Goal: Task Accomplishment & Management: Manage account settings

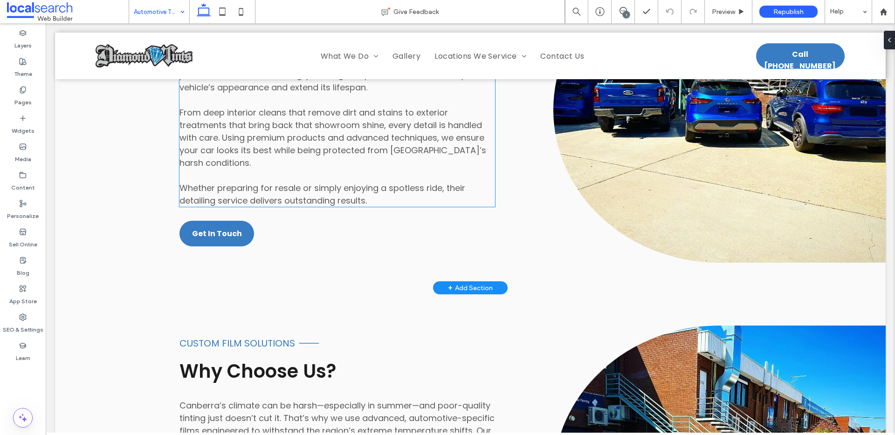
scroll to position [930, 0]
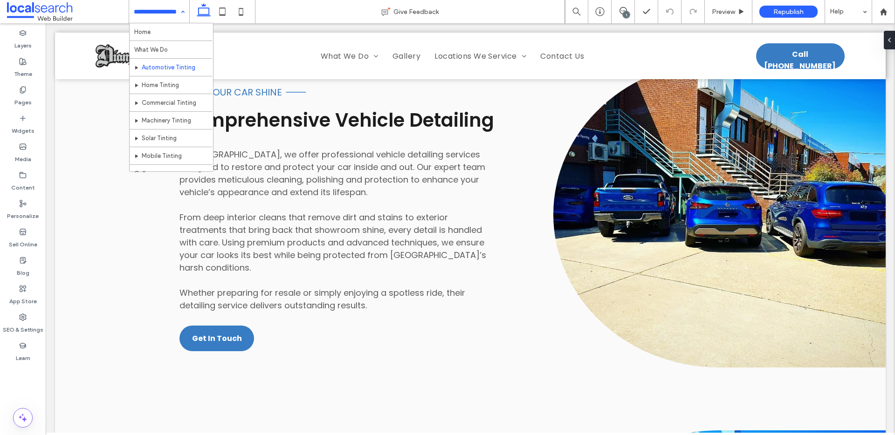
click at [183, 13] on div "Home What We Do Automotive Tinting Home Tinting Commercial Tinting Machinery Ti…" at bounding box center [159, 11] width 60 height 23
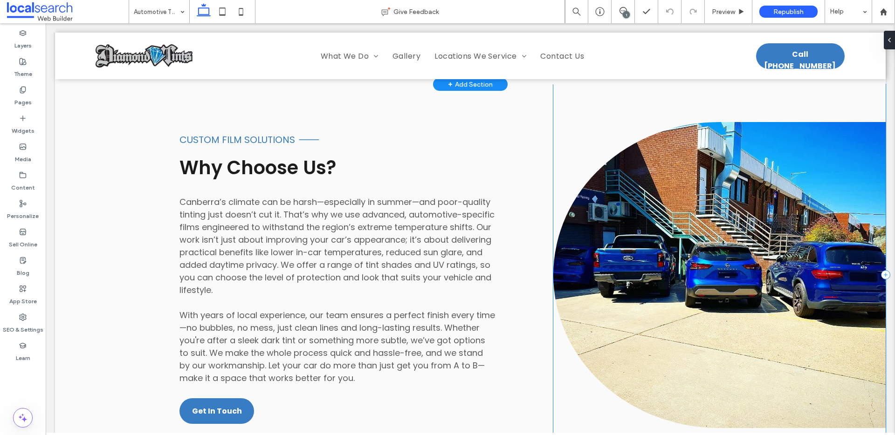
scroll to position [1227, 0]
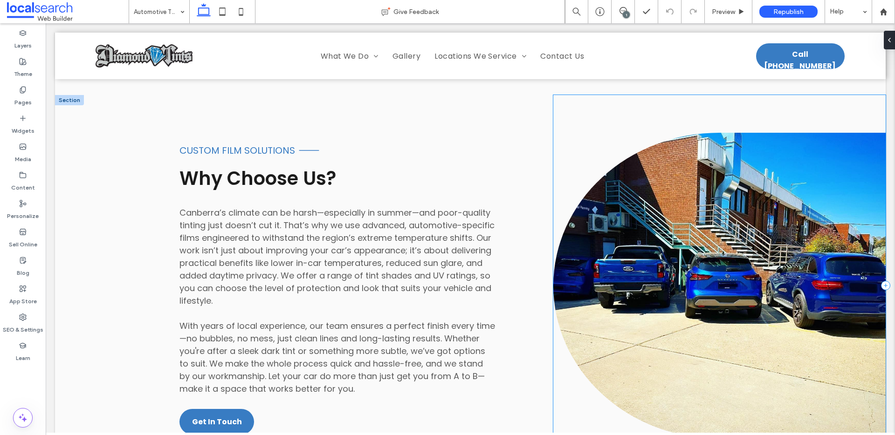
click at [624, 134] on div at bounding box center [719, 285] width 332 height 381
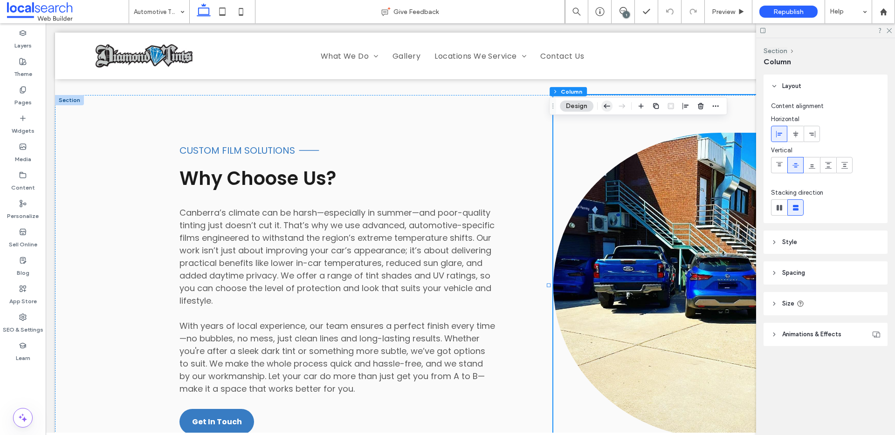
click at [606, 104] on use "button" at bounding box center [606, 106] width 7 height 4
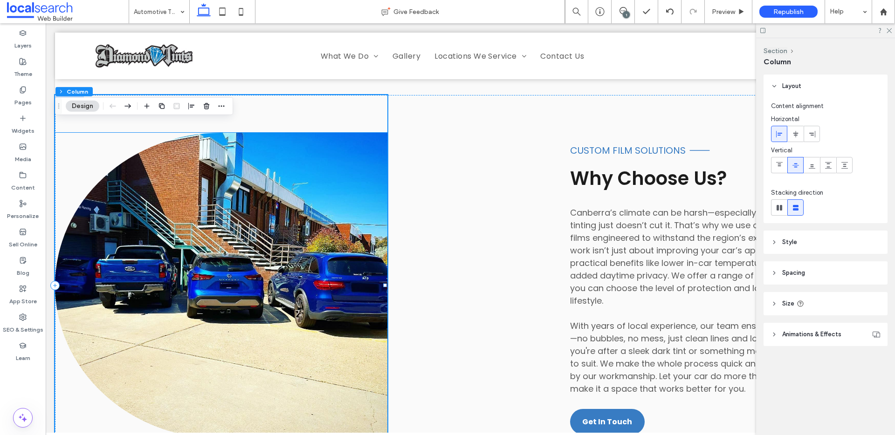
click at [176, 188] on link at bounding box center [221, 286] width 332 height 306
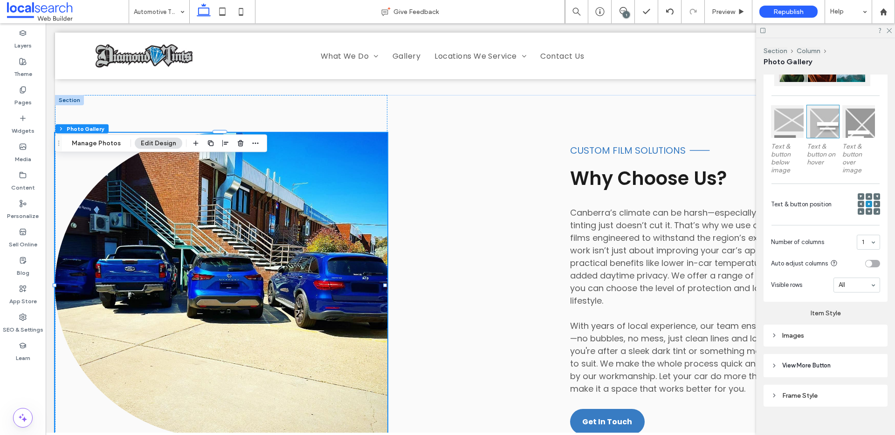
scroll to position [273, 0]
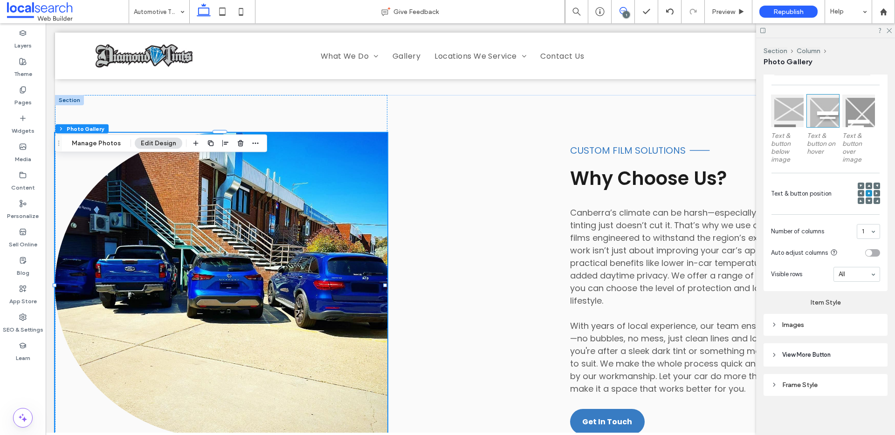
click at [621, 8] on icon at bounding box center [622, 10] width 7 height 7
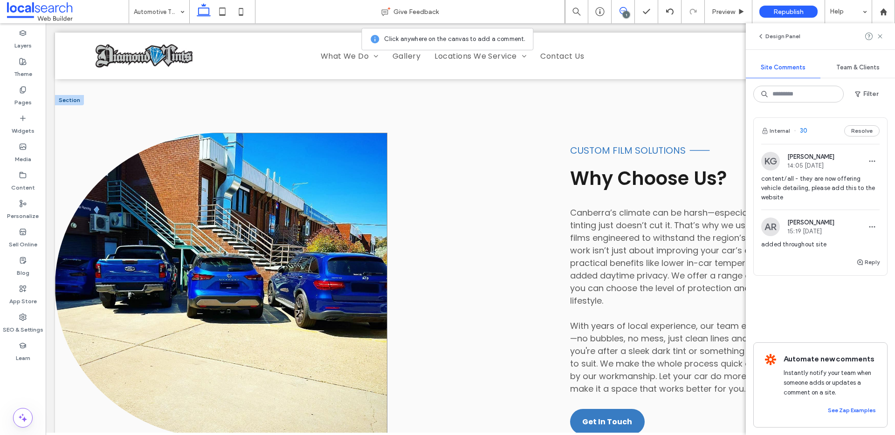
click at [352, 293] on link at bounding box center [221, 286] width 332 height 306
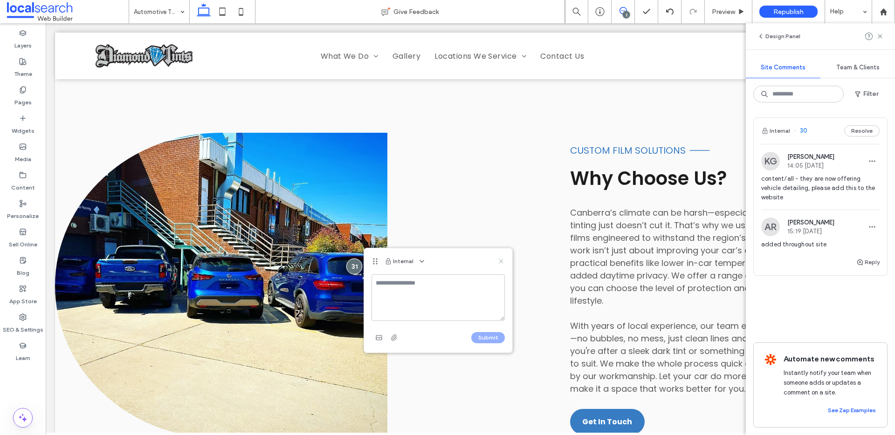
click at [499, 261] on icon at bounding box center [500, 261] width 7 height 7
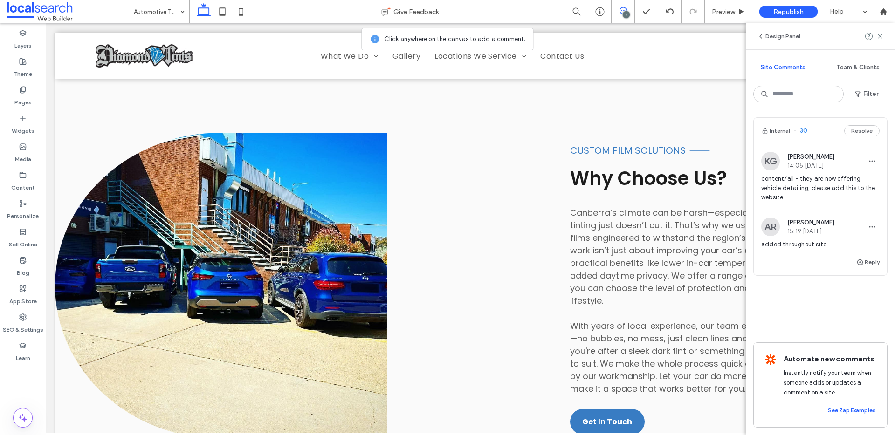
click at [622, 9] on icon at bounding box center [622, 10] width 7 height 7
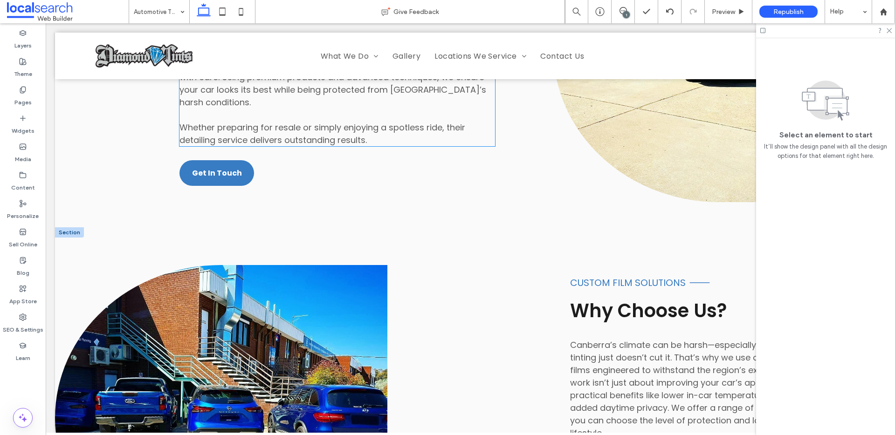
scroll to position [1258, 0]
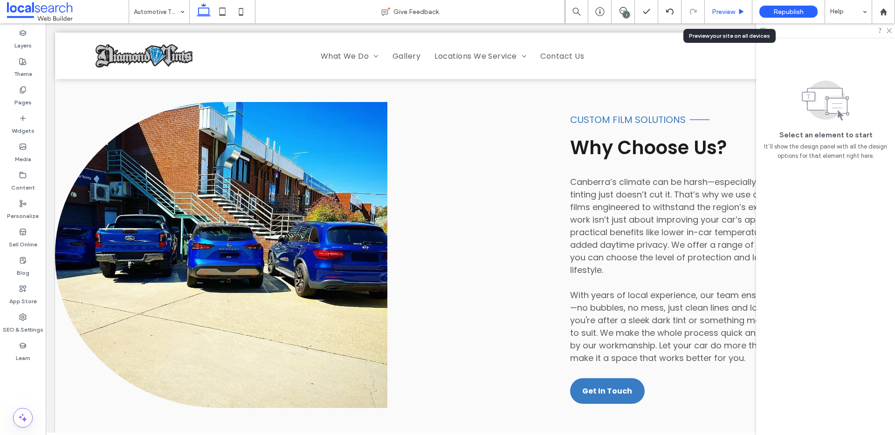
click at [730, 7] on div "Preview" at bounding box center [729, 11] width 48 height 23
click at [732, 11] on span "Preview" at bounding box center [723, 12] width 23 height 8
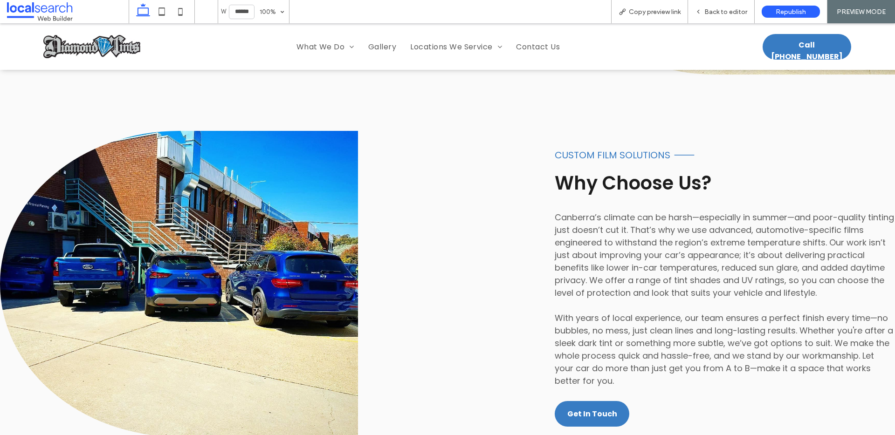
scroll to position [1207, 0]
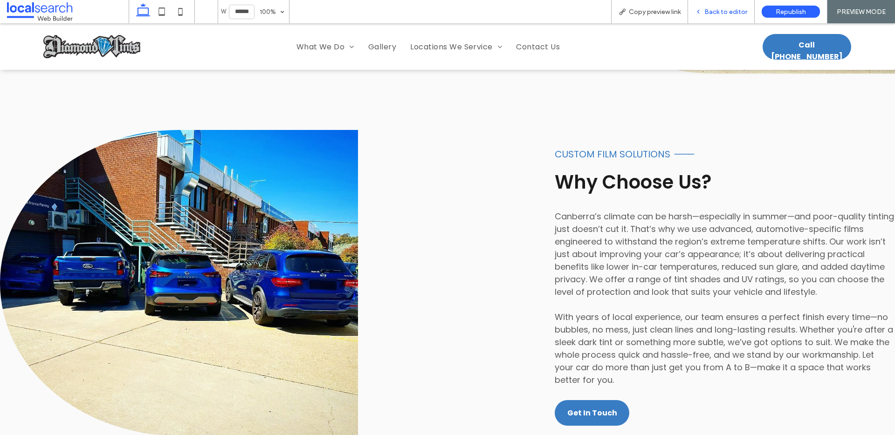
click at [731, 11] on span "Back to editor" at bounding box center [725, 12] width 43 height 8
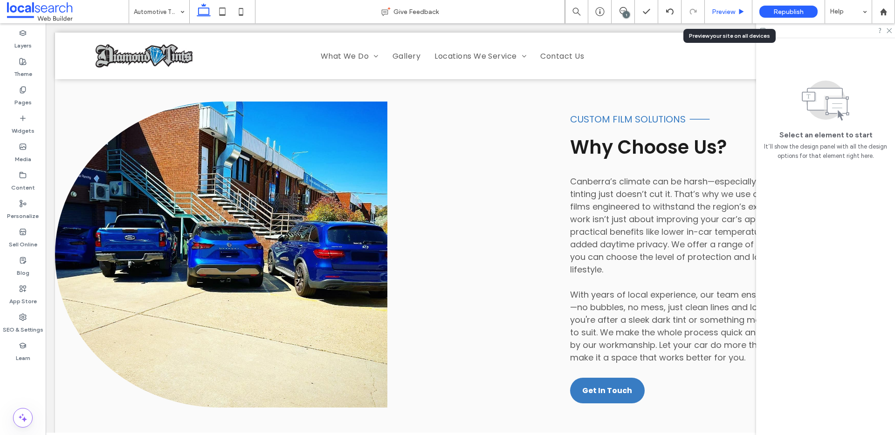
scroll to position [1258, 0]
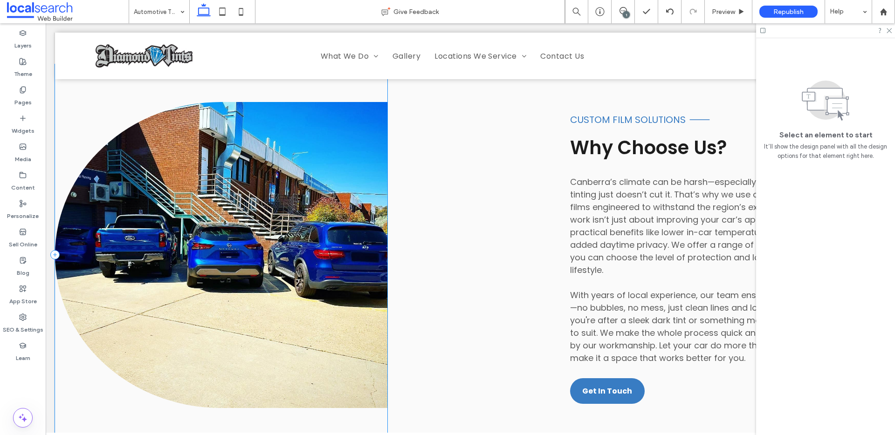
click at [254, 98] on div at bounding box center [221, 254] width 332 height 381
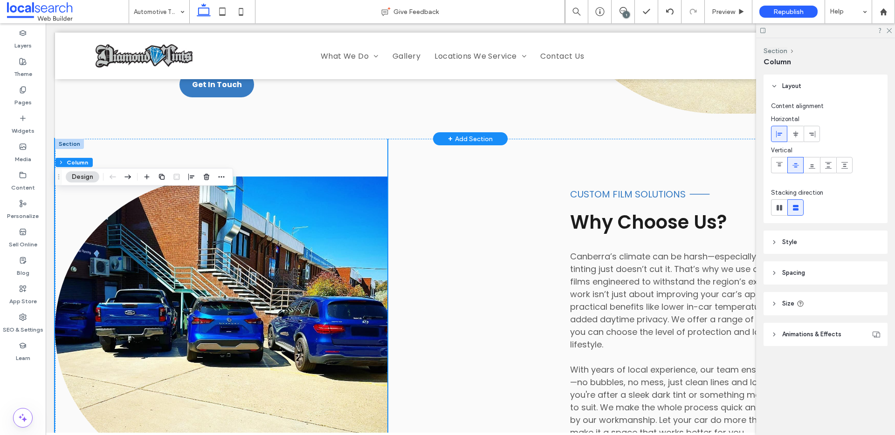
scroll to position [1239, 0]
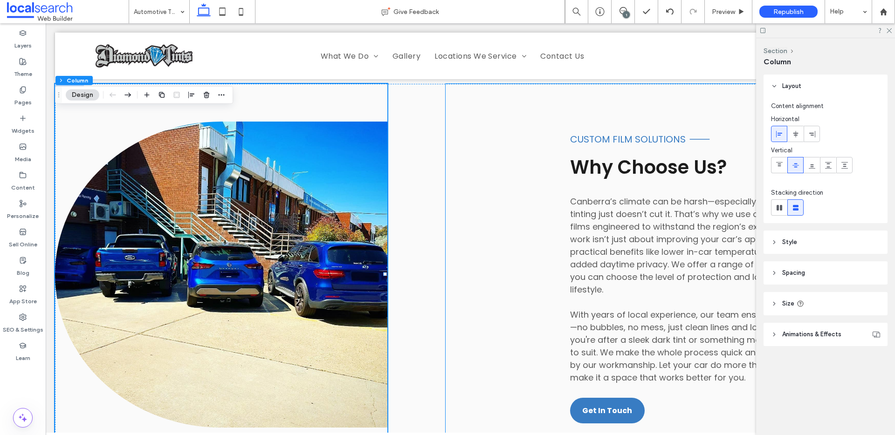
click at [547, 170] on div "Custom Film Solutions Line Icon Why Choose Us? Canberra’s climate can be harsh—…" at bounding box center [666, 274] width 440 height 381
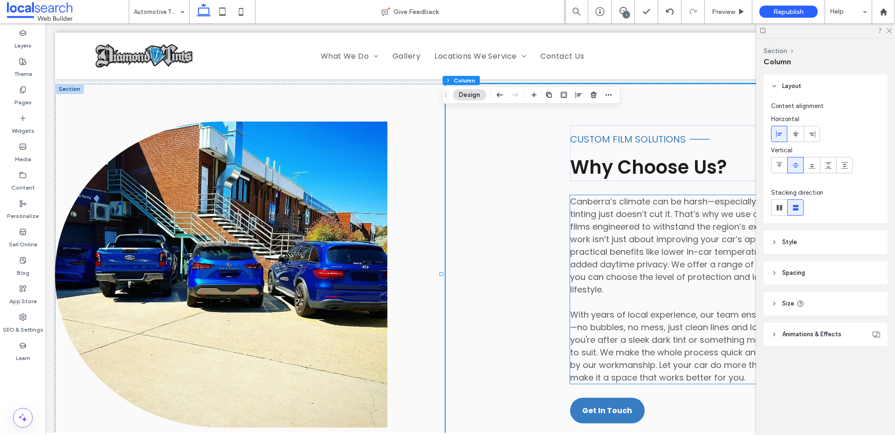
click at [596, 231] on span "Canberra’s climate can be harsh—especially in summer—and poor-quality tinting j…" at bounding box center [727, 246] width 315 height 100
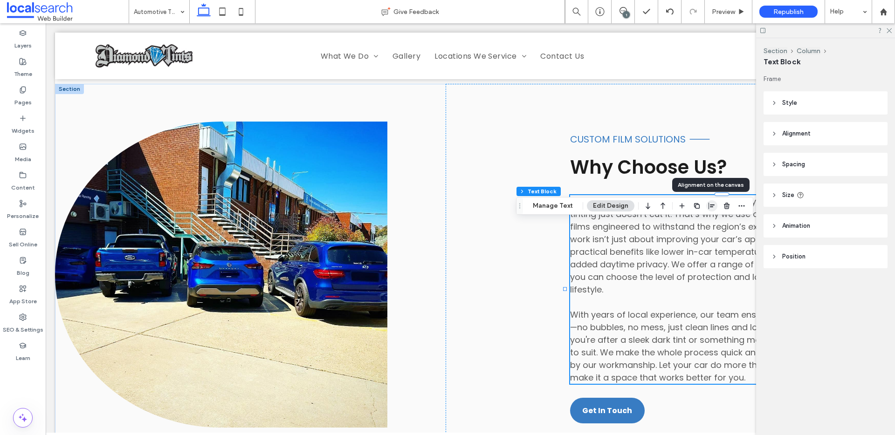
click at [708, 208] on icon "button" at bounding box center [711, 205] width 7 height 7
click at [672, 10] on use at bounding box center [668, 11] width 7 height 6
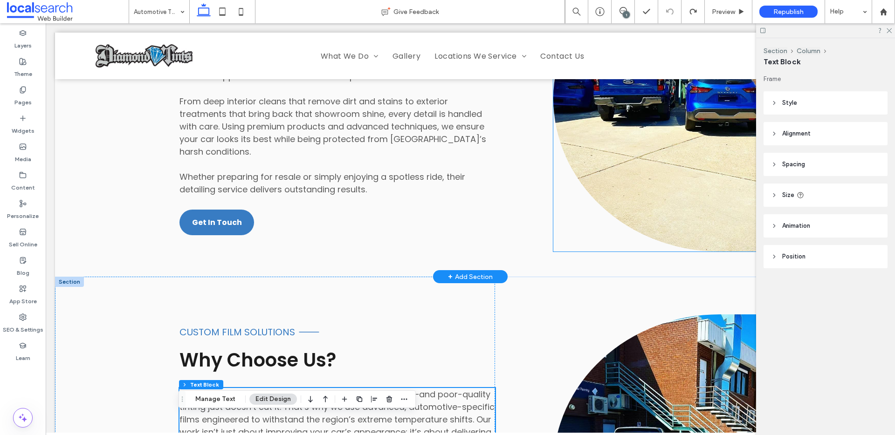
scroll to position [959, 0]
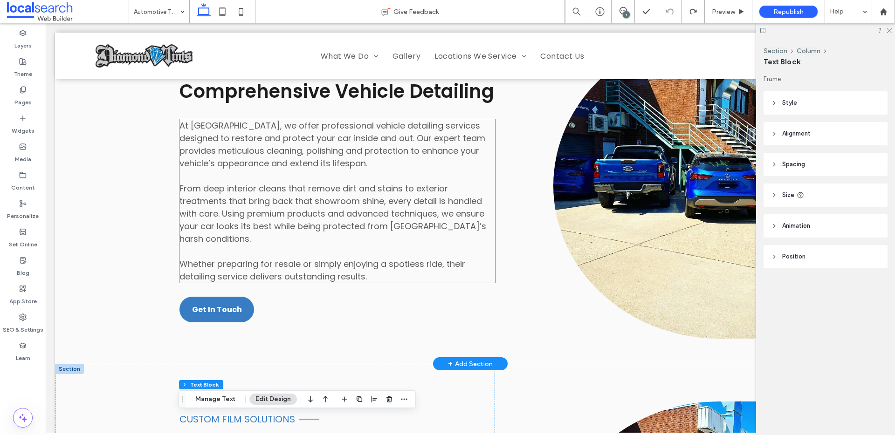
click at [248, 169] on span "At Diamond Tints, we offer professional vehicle detailing services designed to …" at bounding box center [332, 144] width 306 height 49
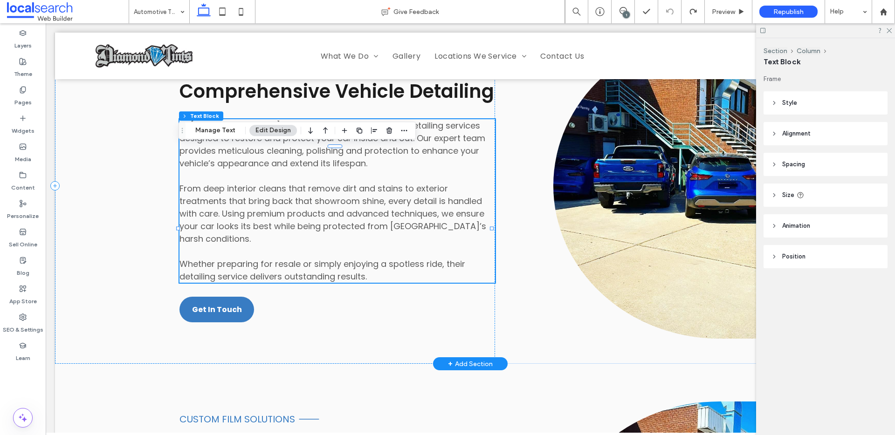
click at [237, 215] on span "From deep interior cleans that remove dirt and stains to exterior treatments th…" at bounding box center [332, 214] width 307 height 62
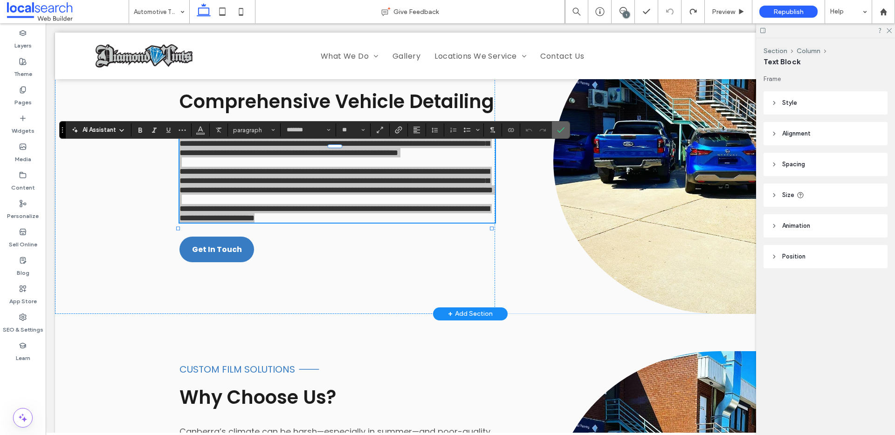
click at [566, 128] on label "Confirm" at bounding box center [561, 130] width 14 height 17
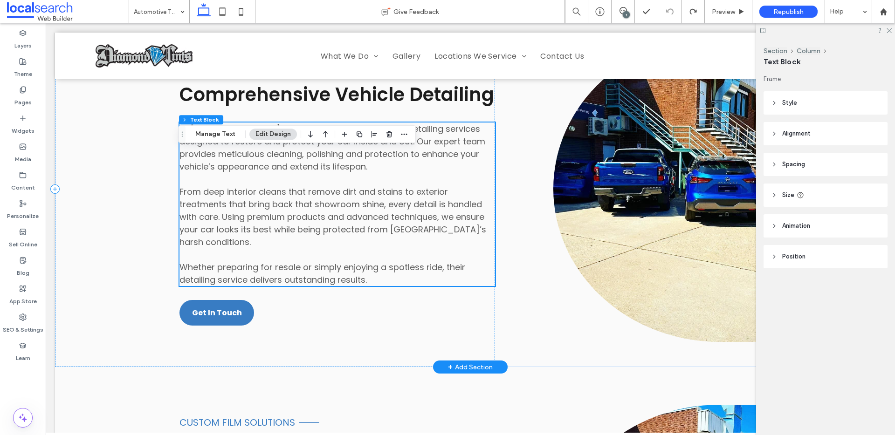
scroll to position [955, 0]
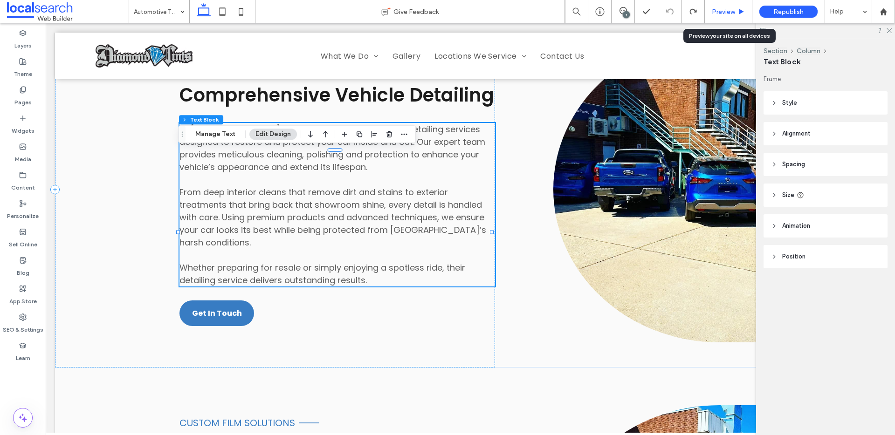
click at [734, 11] on span "Preview" at bounding box center [723, 12] width 23 height 8
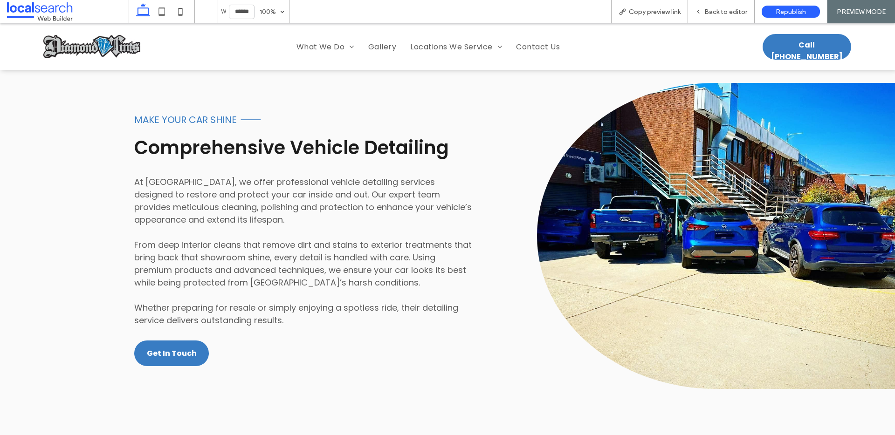
scroll to position [898, 0]
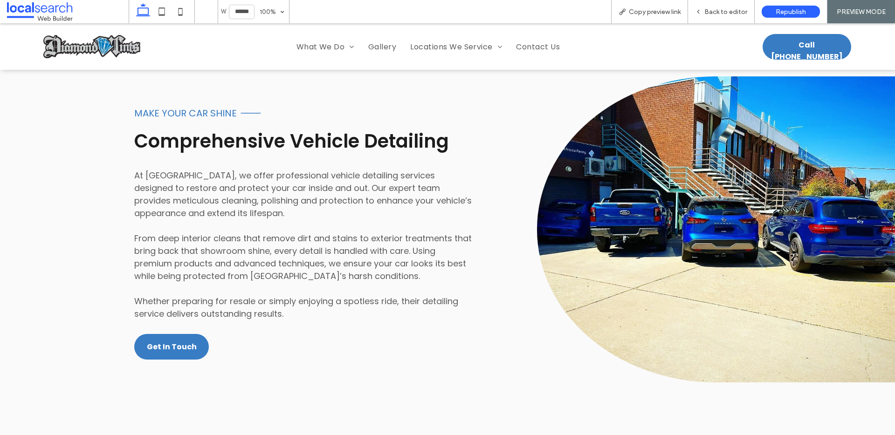
click at [83, 222] on div "Make Your Car Shine Line Icon Comprehensive Vehicle Detailing At Diamond Tints,…" at bounding box center [237, 230] width 474 height 350
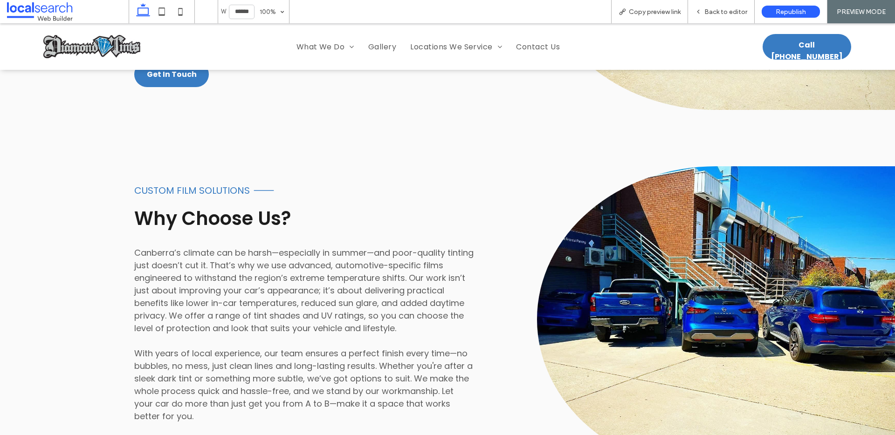
scroll to position [1204, 0]
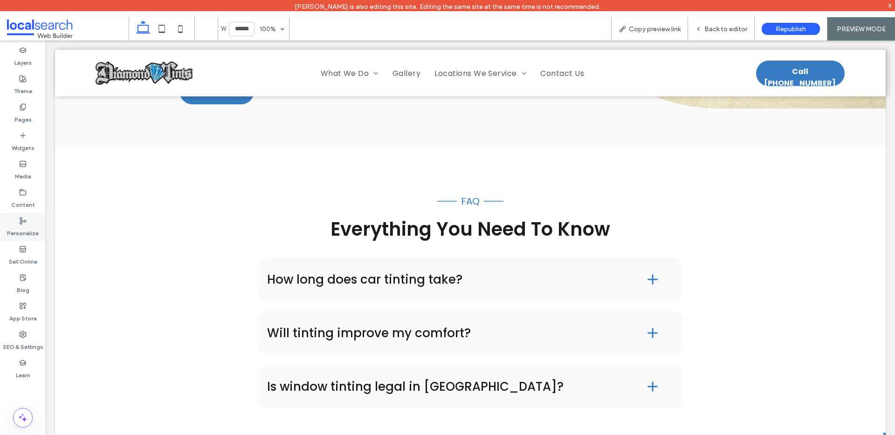
scroll to position [1601, 0]
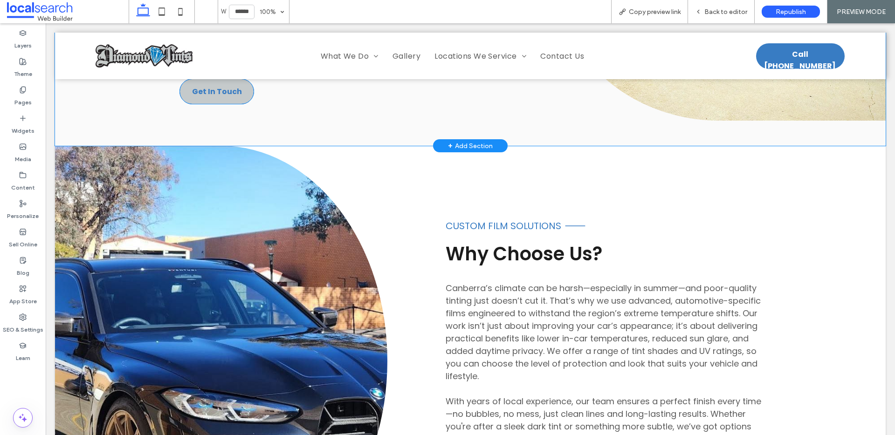
scroll to position [1248, 0]
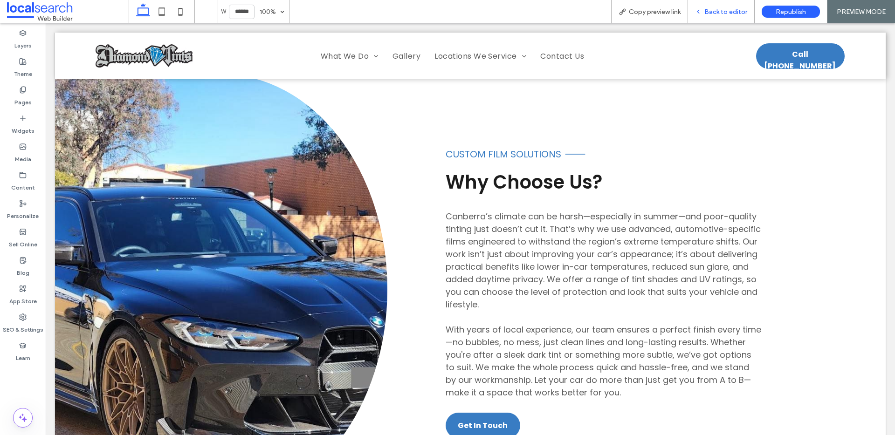
click at [727, 13] on span "Back to editor" at bounding box center [725, 12] width 43 height 8
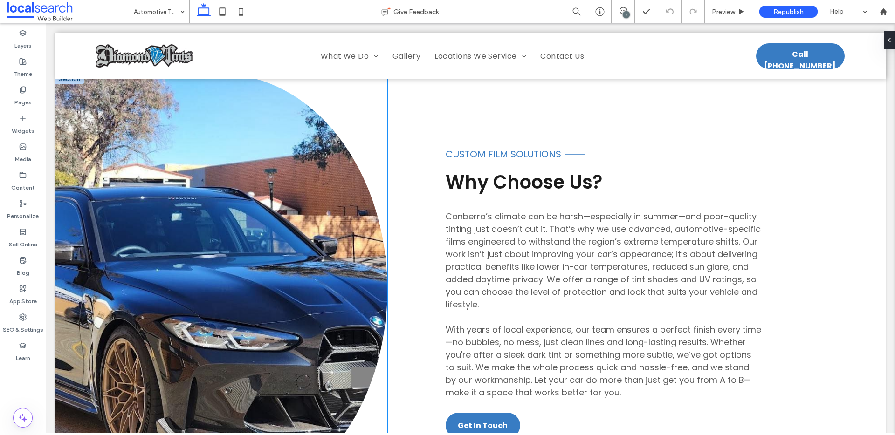
click at [315, 217] on link at bounding box center [221, 289] width 332 height 431
click at [97, 228] on link at bounding box center [221, 289] width 332 height 431
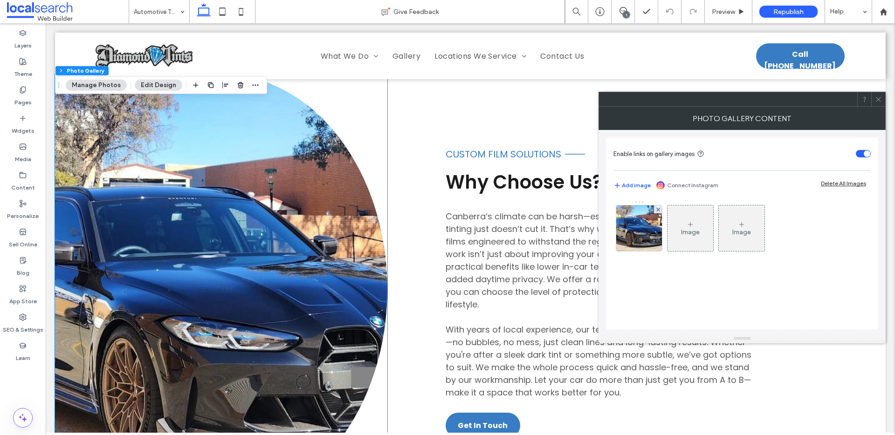
click at [97, 228] on link at bounding box center [221, 289] width 332 height 431
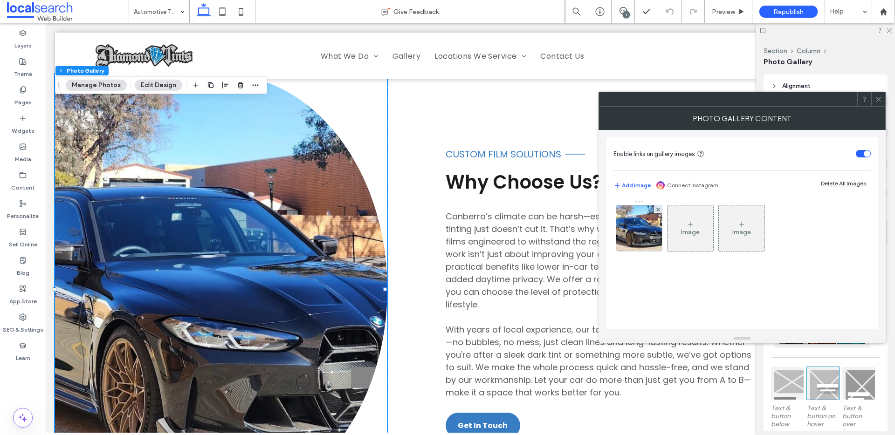
drag, startPoint x: 644, startPoint y: 240, endPoint x: 698, endPoint y: 241, distance: 53.6
click at [644, 240] on img at bounding box center [639, 229] width 62 height 46
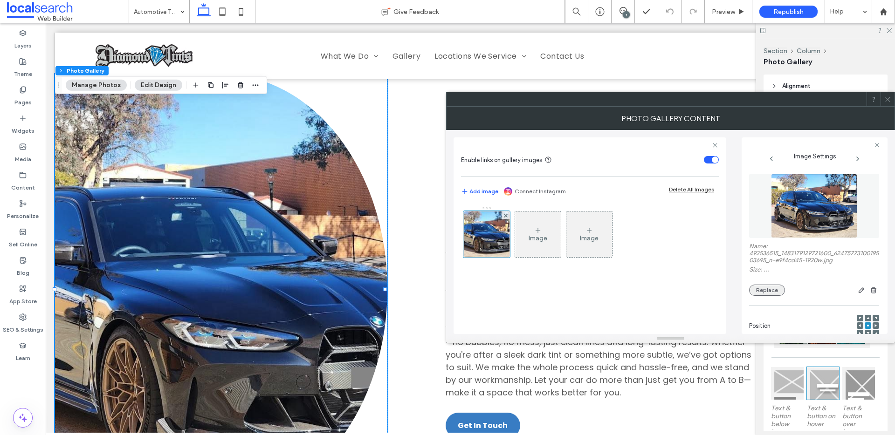
click at [770, 291] on button "Replace" at bounding box center [767, 290] width 36 height 11
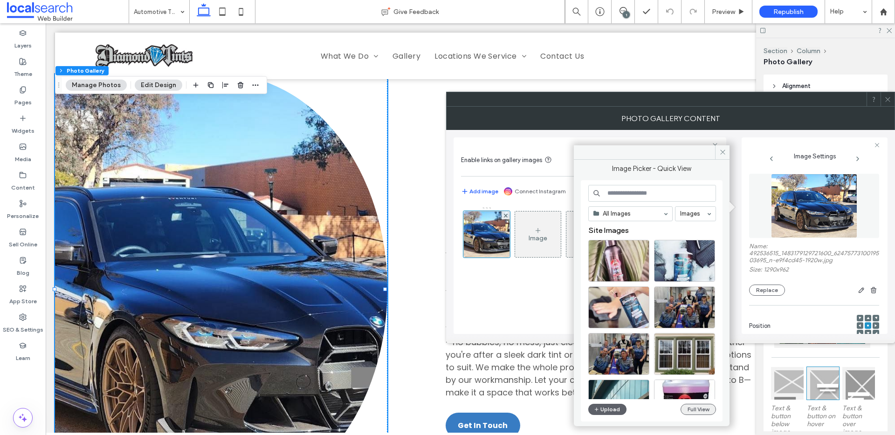
click at [703, 405] on button "Full View" at bounding box center [697, 409] width 35 height 11
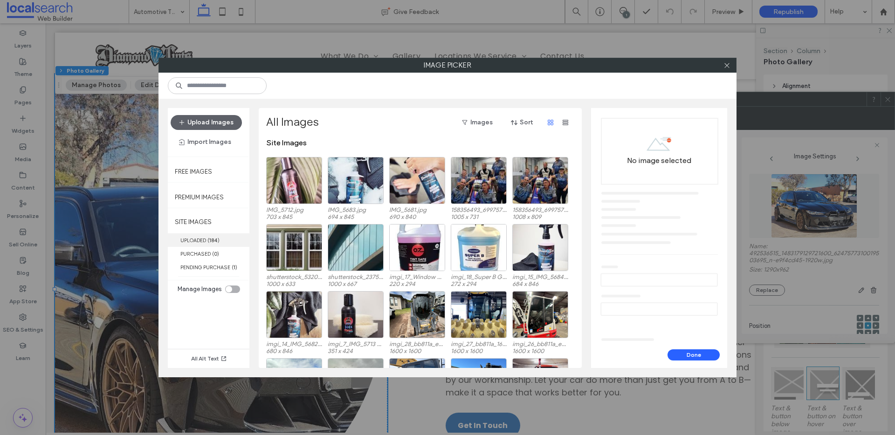
click at [220, 237] on label "UPLOADED ( 184 )" at bounding box center [209, 240] width 82 height 14
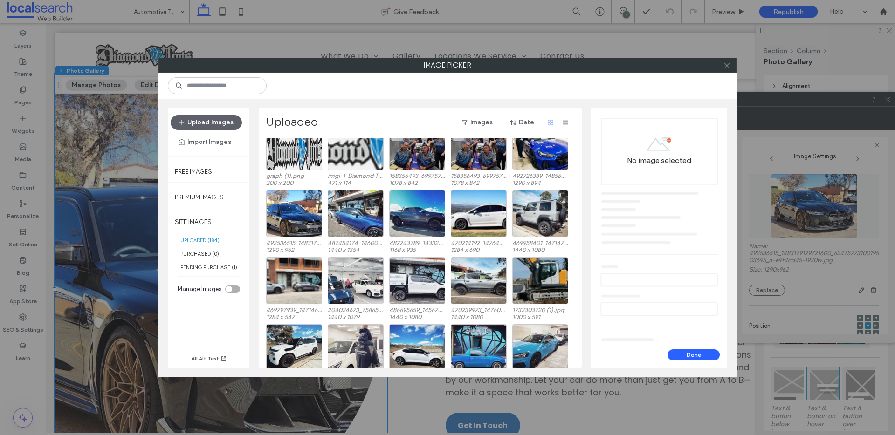
scroll to position [698, 0]
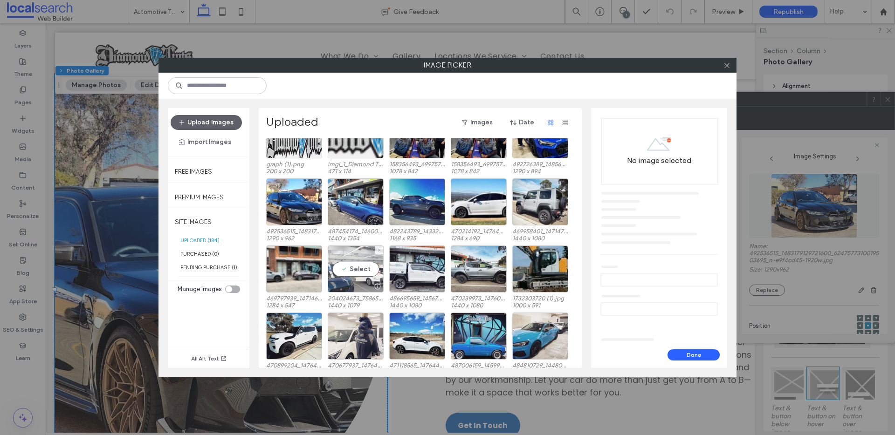
click at [368, 272] on div "Select" at bounding box center [356, 269] width 56 height 47
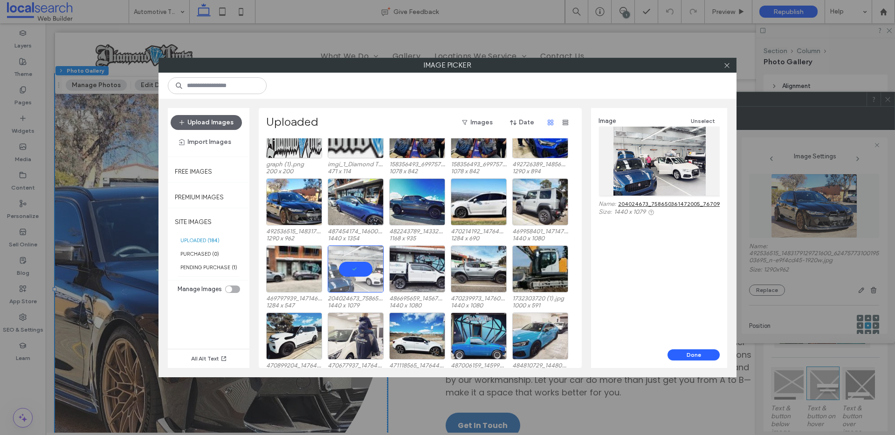
click at [631, 204] on link "204024673_758650361472005_7670989372301771851_n.jpg" at bounding box center [698, 203] width 160 height 7
click at [685, 351] on button "Done" at bounding box center [693, 355] width 52 height 11
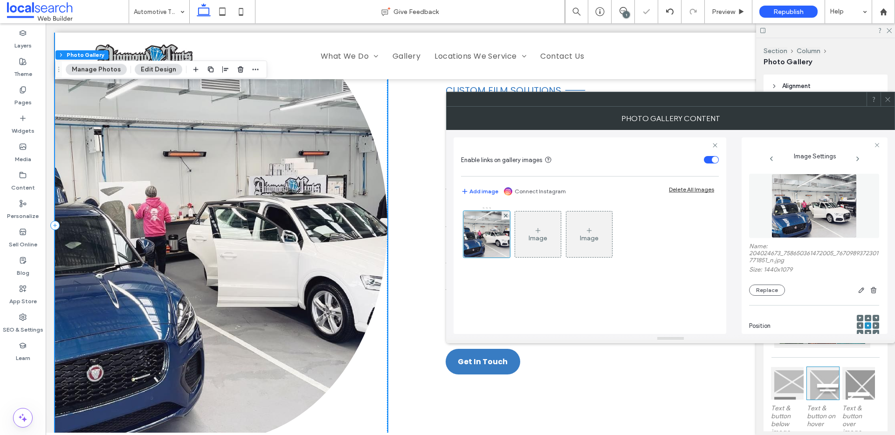
scroll to position [1315, 0]
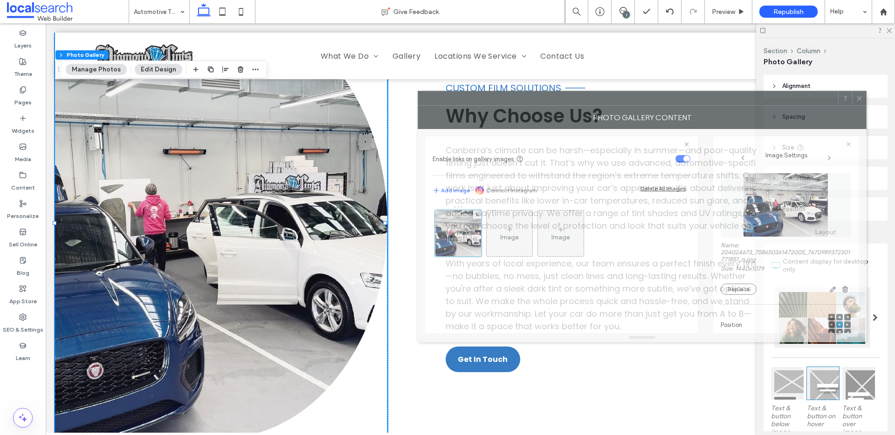
drag, startPoint x: 677, startPoint y: 109, endPoint x: 410, endPoint y: 94, distance: 267.0
click at [418, 106] on div "Photo Gallery Content" at bounding box center [642, 117] width 449 height 23
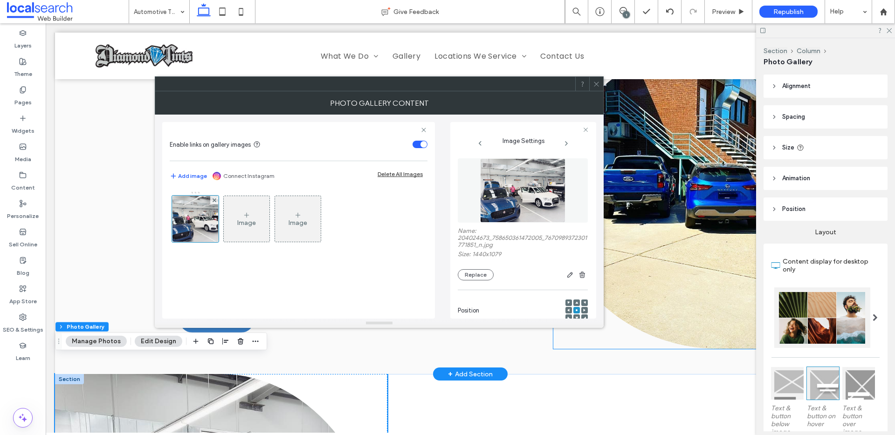
scroll to position [797, 0]
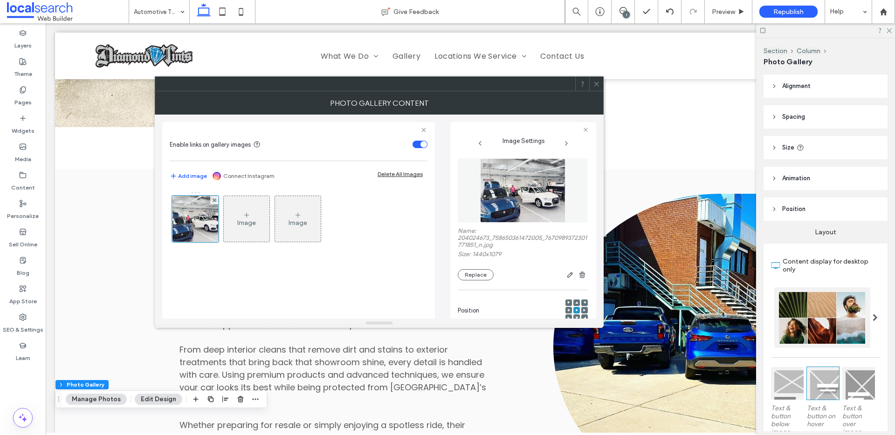
click at [594, 81] on icon at bounding box center [596, 84] width 7 height 7
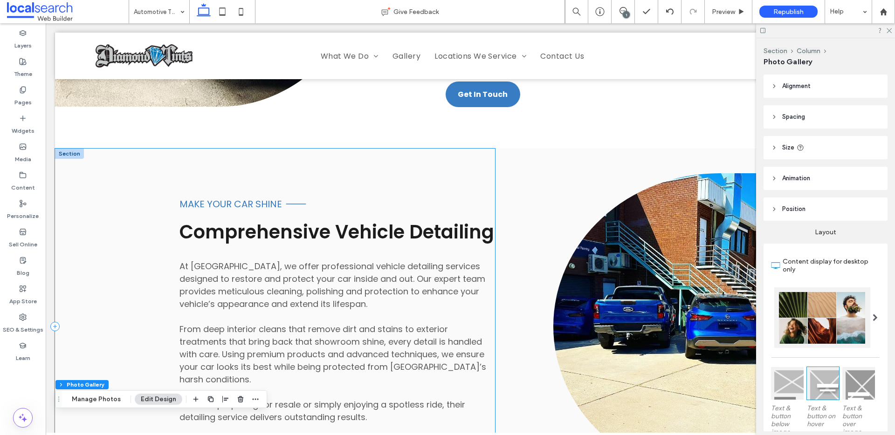
scroll to position [876, 0]
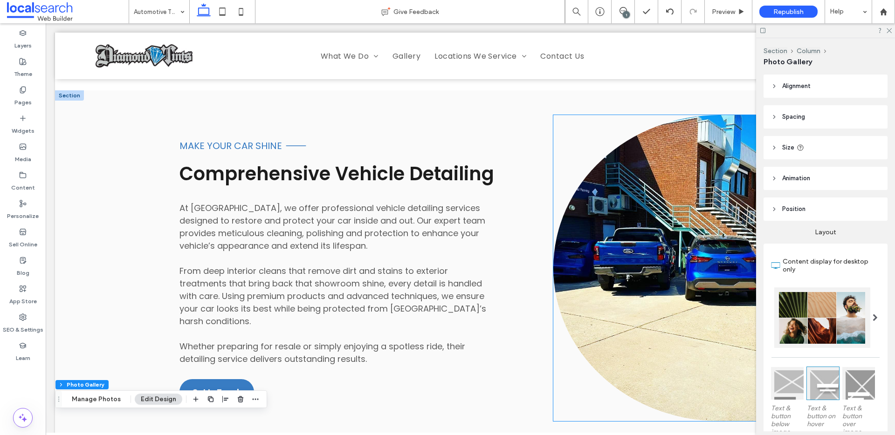
click at [686, 249] on link at bounding box center [719, 268] width 332 height 306
click at [651, 212] on link at bounding box center [719, 268] width 332 height 306
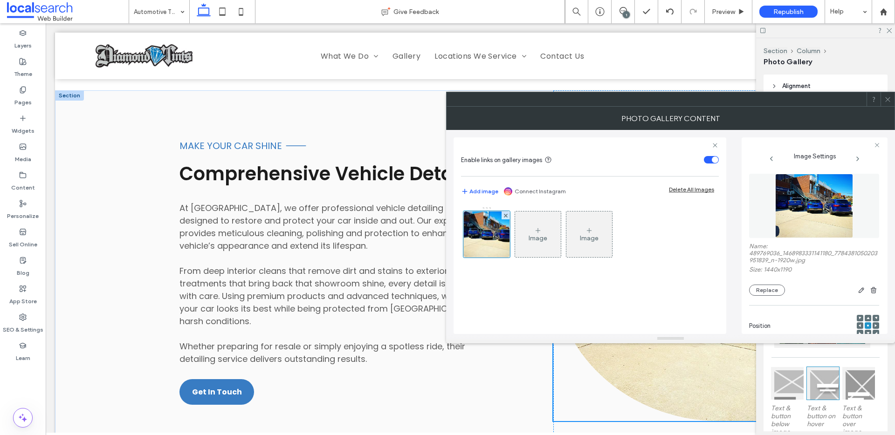
click at [650, 212] on div "Image Image" at bounding box center [589, 236] width 257 height 61
click at [486, 229] on div at bounding box center [486, 234] width 47 height 47
click at [771, 293] on button "Replace" at bounding box center [767, 290] width 36 height 11
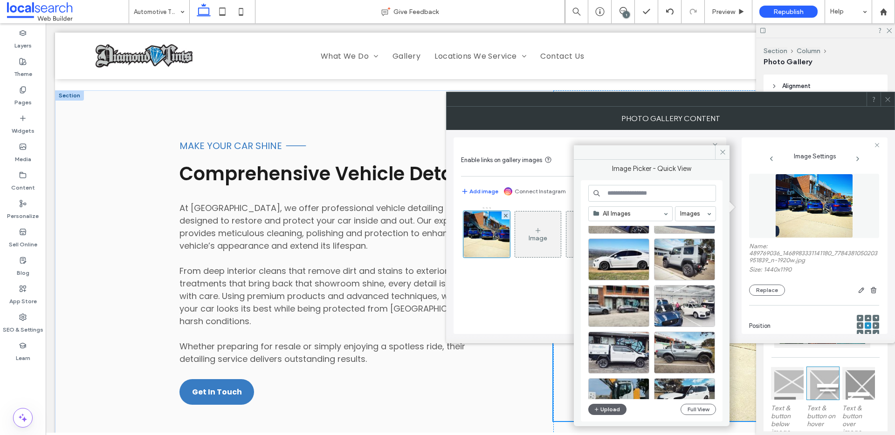
scroll to position [1358, 0]
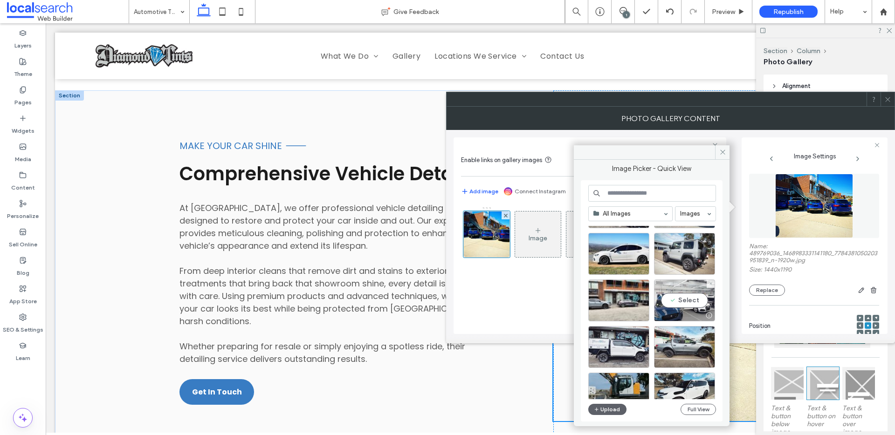
click at [671, 296] on div "Select" at bounding box center [684, 301] width 61 height 42
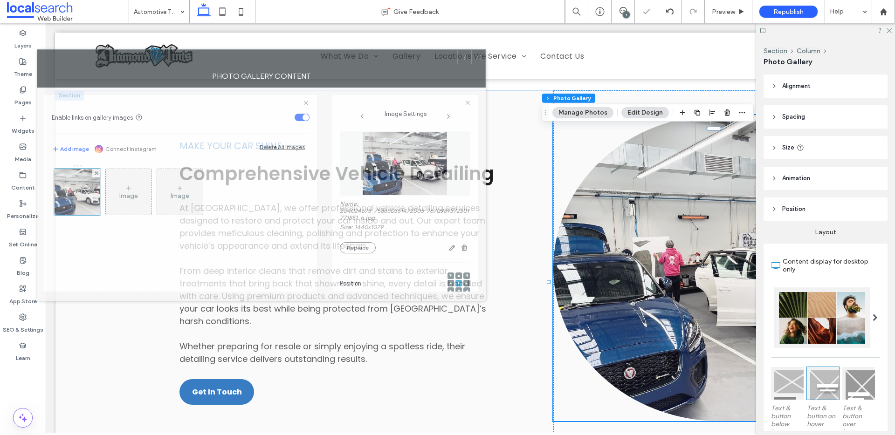
drag, startPoint x: 720, startPoint y: 111, endPoint x: 311, endPoint y: 69, distance: 411.4
click at [311, 69] on div "Photo Gallery Content" at bounding box center [261, 75] width 449 height 23
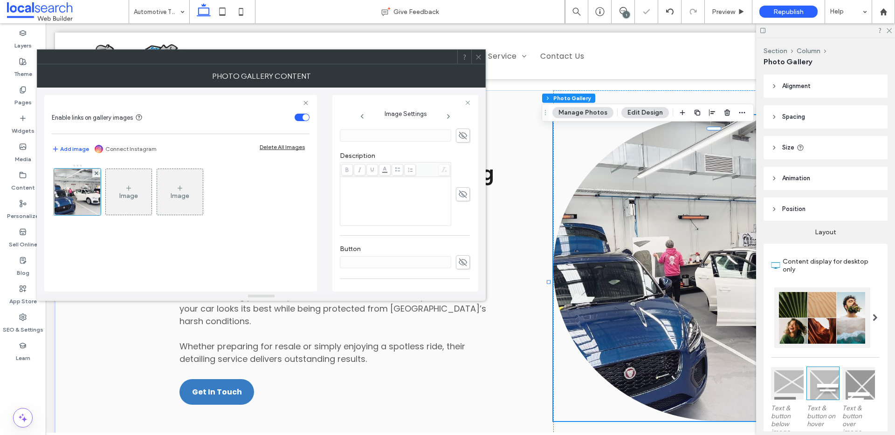
scroll to position [289, 0]
drag, startPoint x: 373, startPoint y: 260, endPoint x: 391, endPoint y: 279, distance: 26.1
click at [391, 279] on textarea "**********" at bounding box center [402, 261] width 125 height 35
click at [459, 252] on icon "button" at bounding box center [462, 250] width 7 height 7
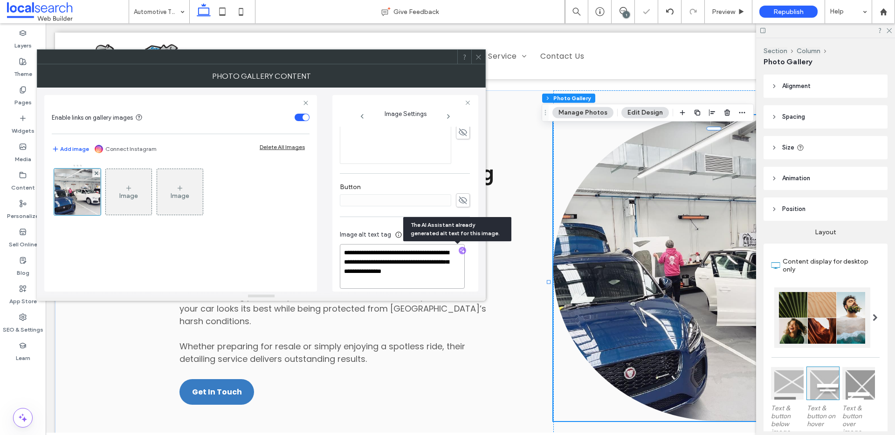
click at [431, 281] on textarea "**********" at bounding box center [402, 266] width 125 height 45
paste textarea "**********"
type textarea "**********"
click at [478, 54] on icon at bounding box center [478, 57] width 7 height 7
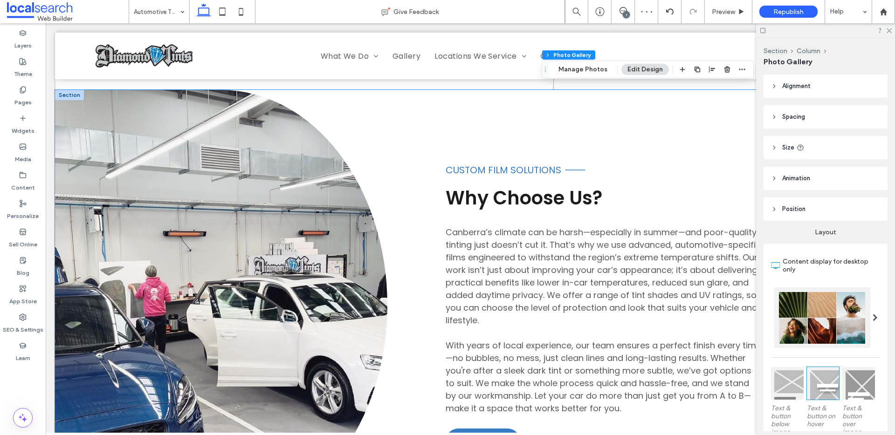
scroll to position [1279, 0]
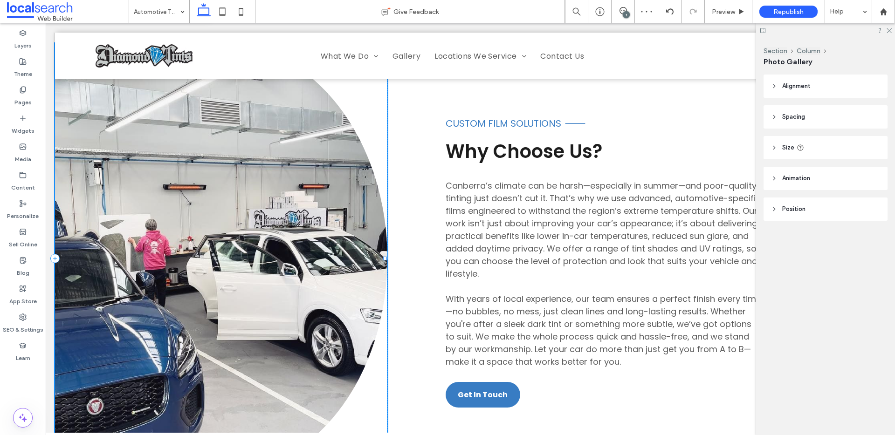
click at [289, 248] on link at bounding box center [221, 258] width 332 height 431
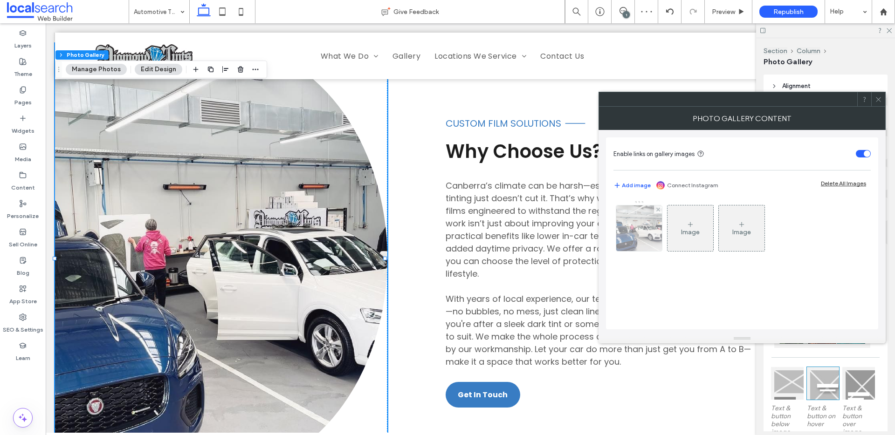
click at [620, 241] on img at bounding box center [639, 229] width 61 height 46
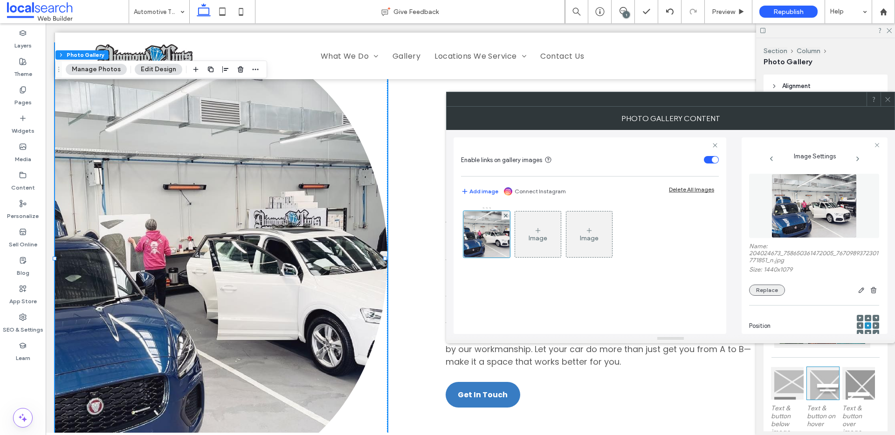
click at [775, 291] on button "Replace" at bounding box center [767, 290] width 36 height 11
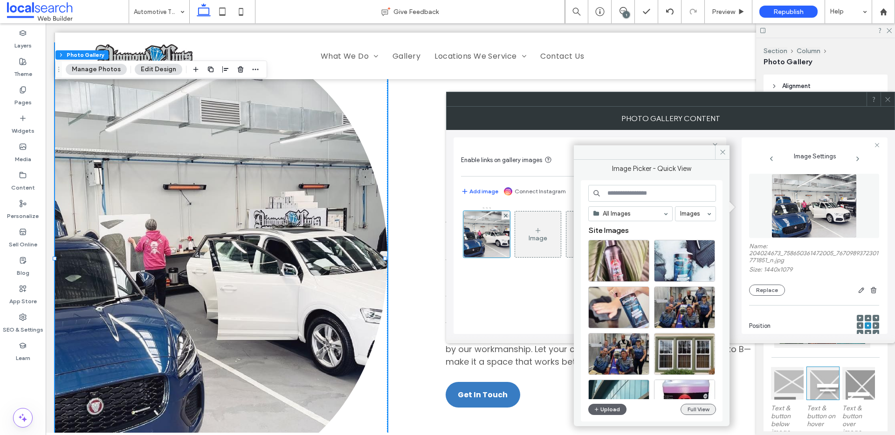
click at [709, 407] on button "Full View" at bounding box center [697, 409] width 35 height 11
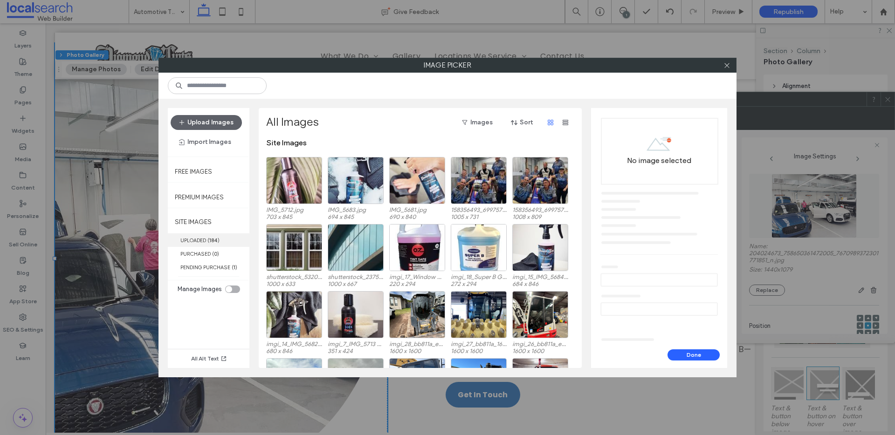
click at [202, 245] on label "UPLOADED ( 184 )" at bounding box center [209, 240] width 82 height 14
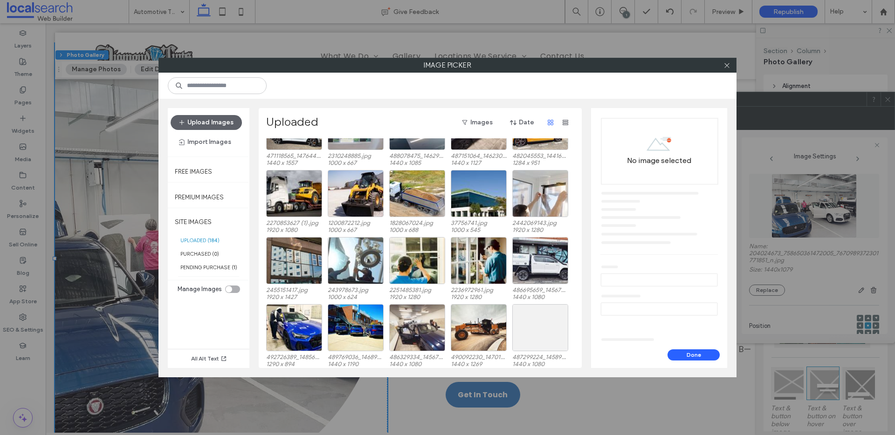
scroll to position [1553, 0]
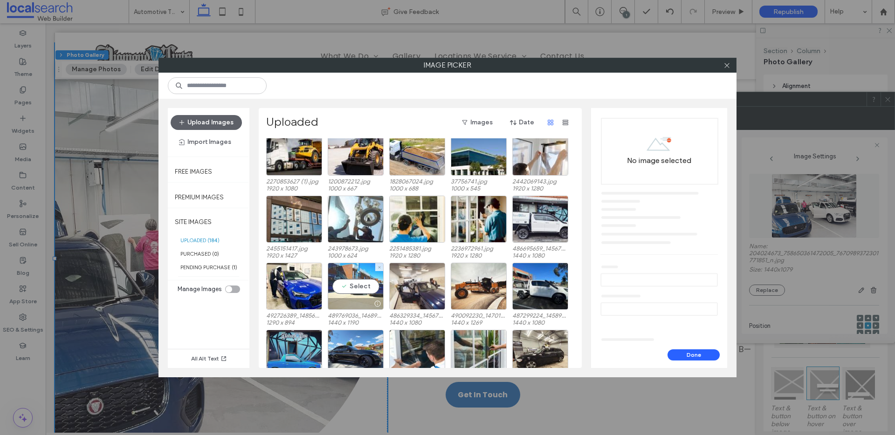
click at [354, 277] on div "Select" at bounding box center [356, 286] width 56 height 47
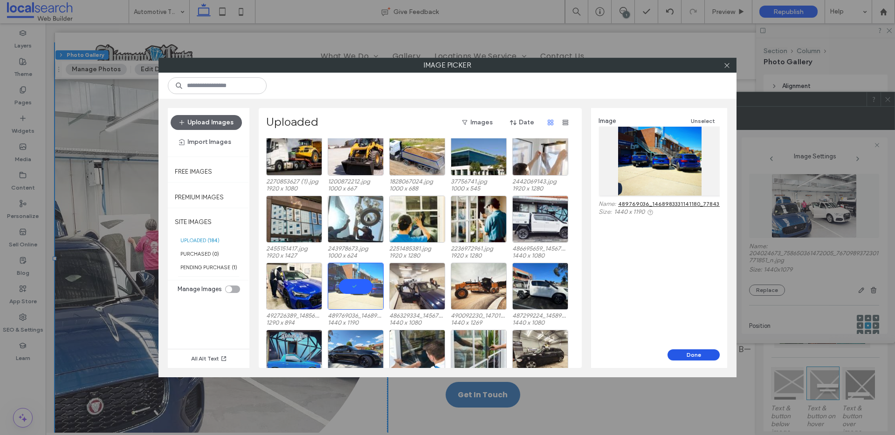
click at [695, 351] on button "Done" at bounding box center [693, 355] width 52 height 11
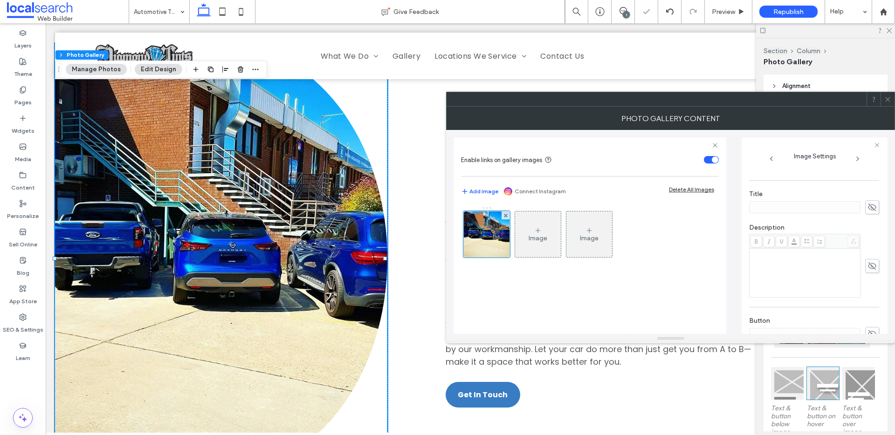
scroll to position [299, 0]
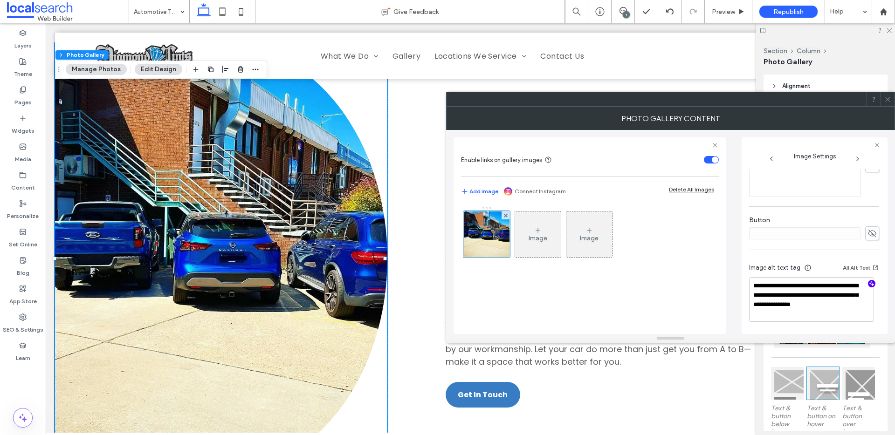
click at [868, 285] on icon "button" at bounding box center [871, 284] width 7 height 7
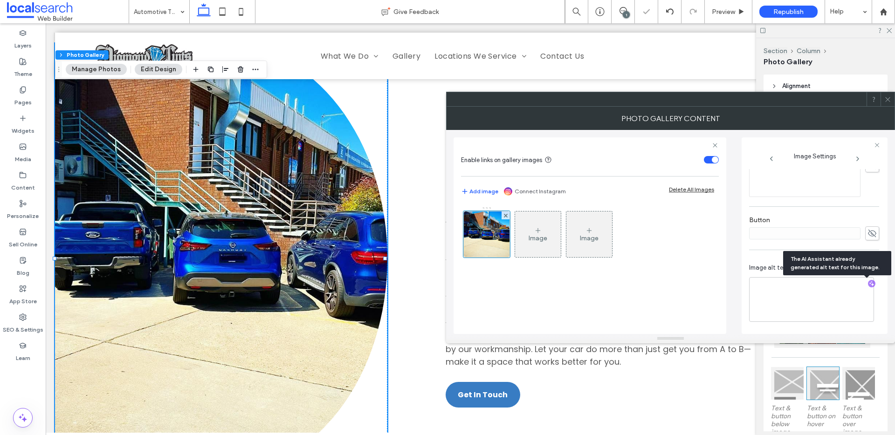
scroll to position [298, 0]
click at [853, 297] on textarea "**********" at bounding box center [811, 300] width 125 height 44
paste textarea "**********"
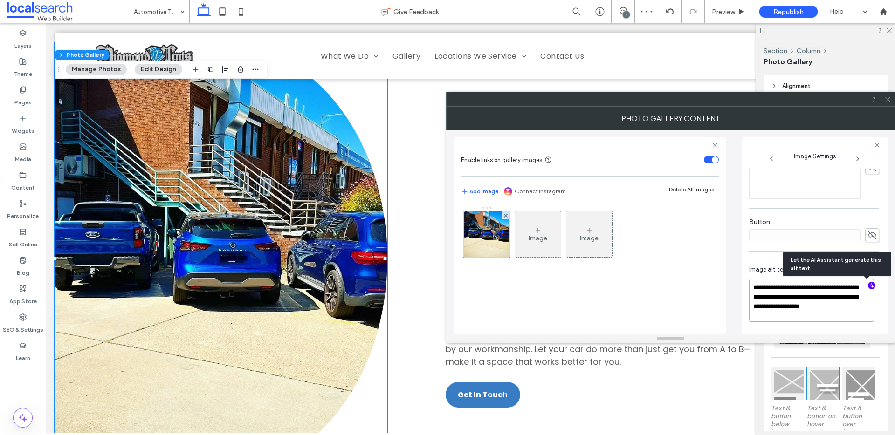
scroll to position [296, 0]
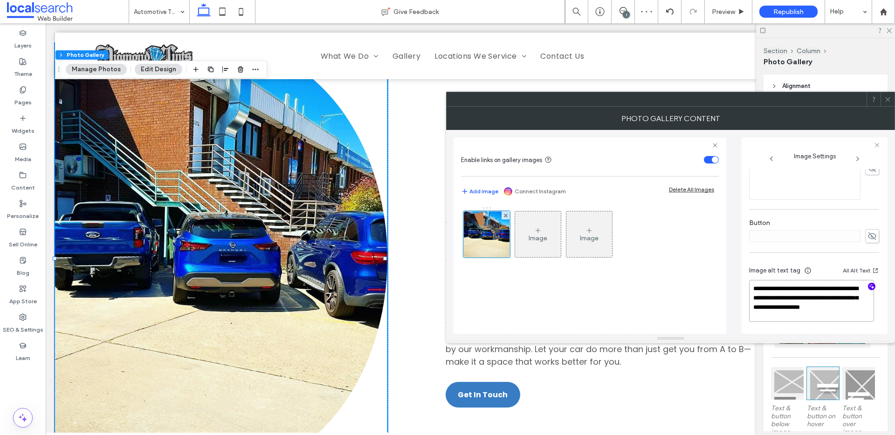
type textarea "**********"
click at [886, 101] on icon at bounding box center [887, 99] width 7 height 7
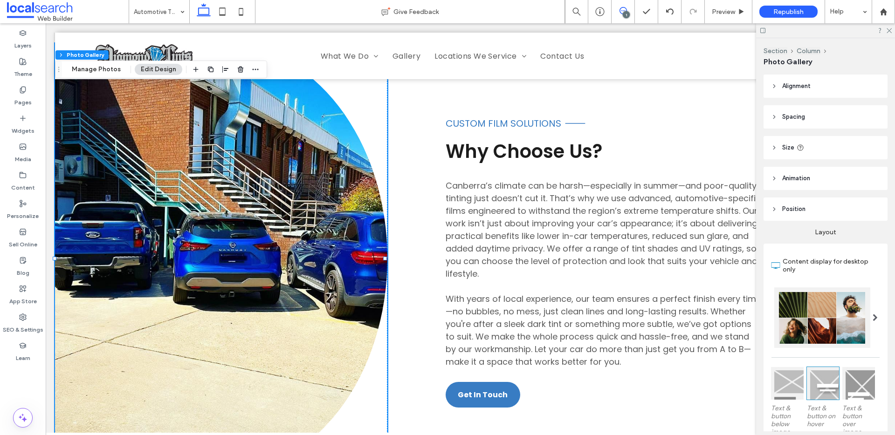
click at [630, 8] on span at bounding box center [622, 10] width 23 height 7
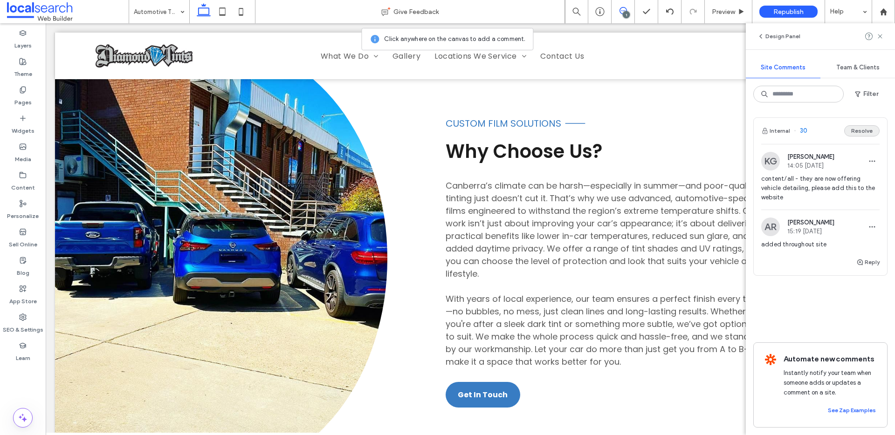
click at [878, 133] on button "Resolve" at bounding box center [861, 130] width 35 height 11
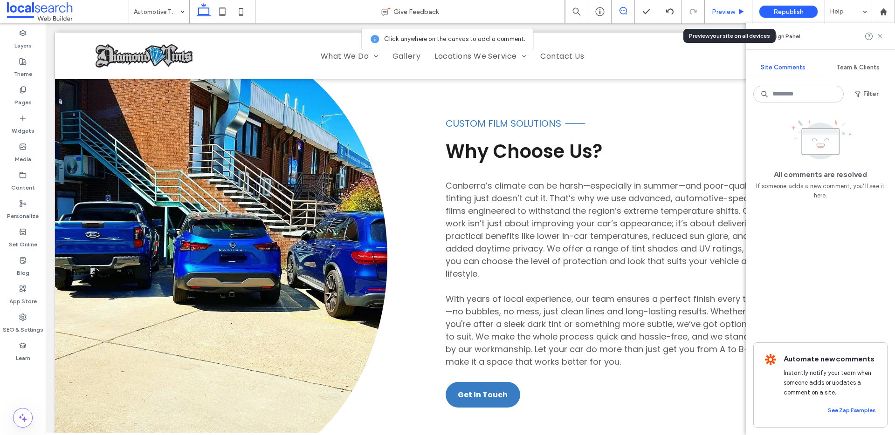
click at [732, 15] on span "Preview" at bounding box center [723, 12] width 23 height 8
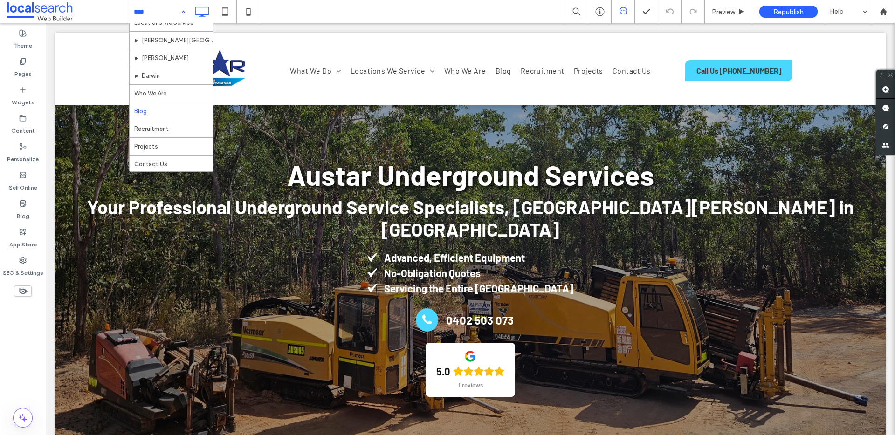
scroll to position [98, 0]
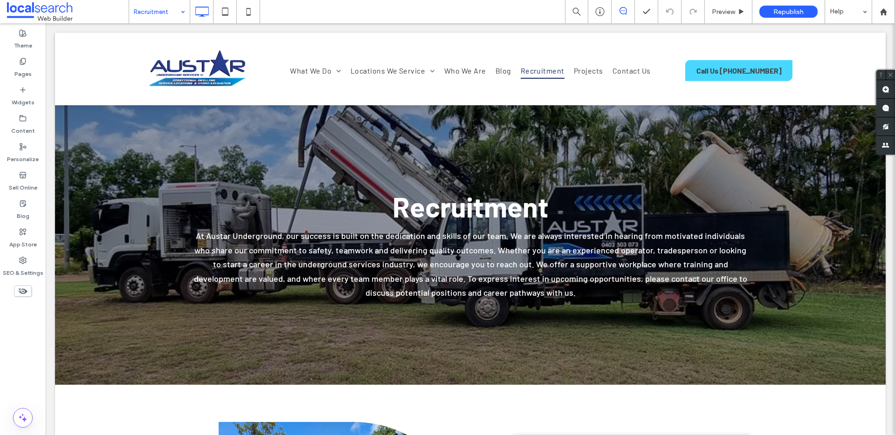
click at [183, 13] on div "Recruitment" at bounding box center [159, 11] width 61 height 23
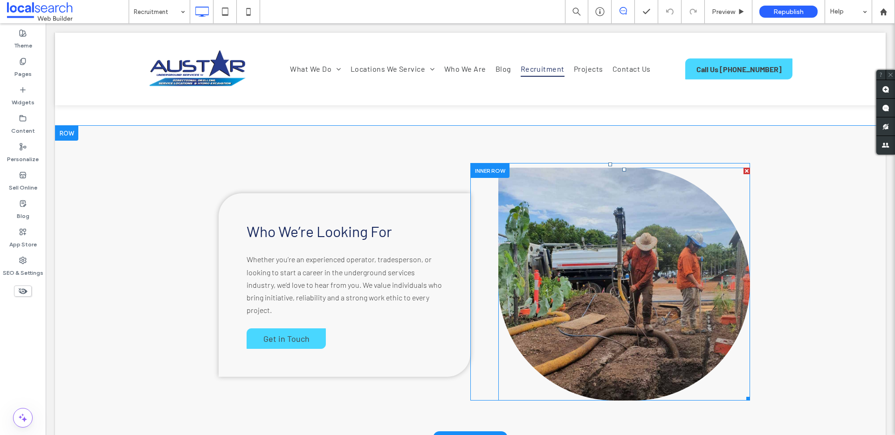
scroll to position [730, 0]
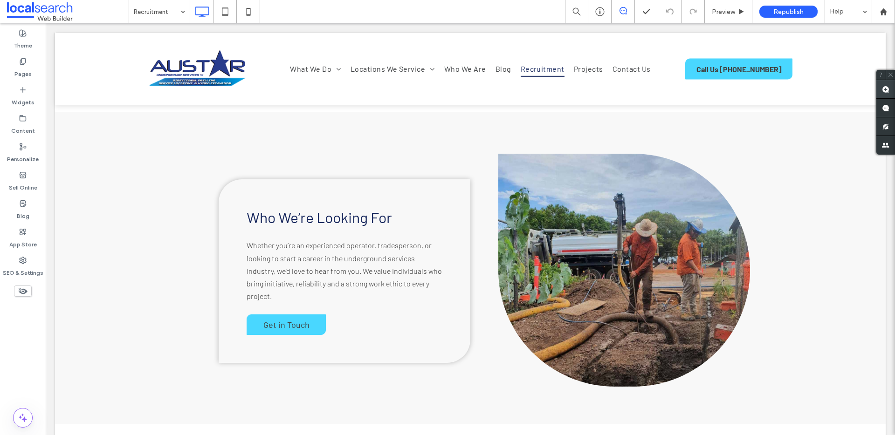
click at [884, 89] on use at bounding box center [885, 89] width 7 height 7
click at [178, 216] on div "Who We’re Looking For Whether you’re an experienced operator, tradesperson, or …" at bounding box center [470, 268] width 830 height 312
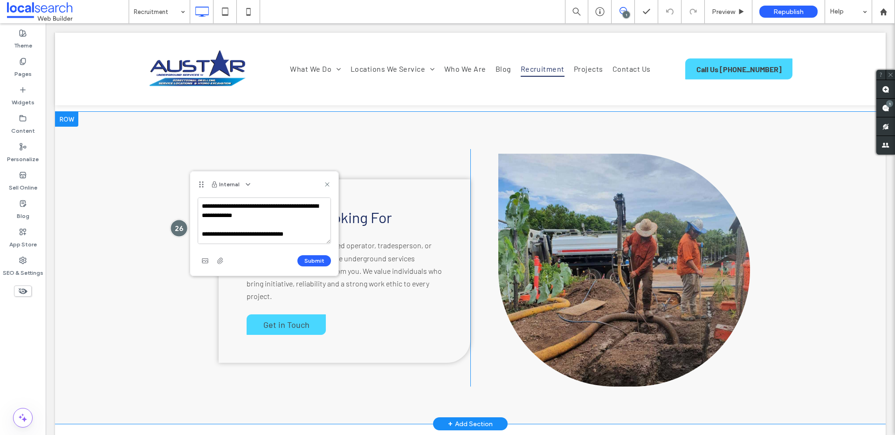
scroll to position [87, 0]
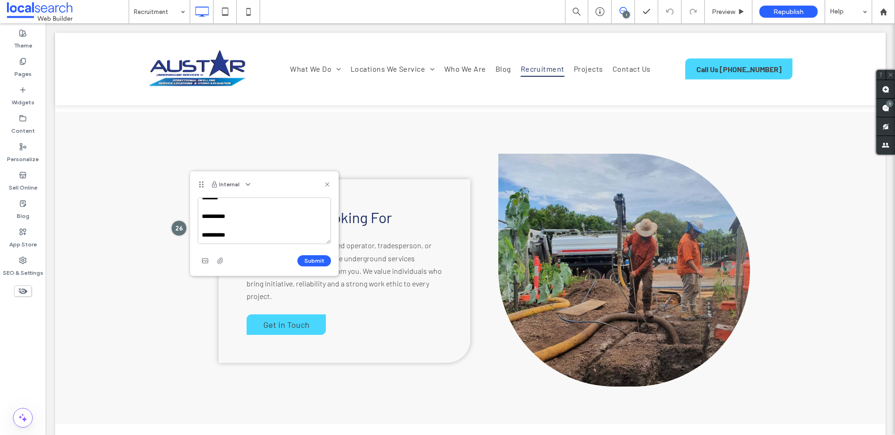
drag, startPoint x: 228, startPoint y: 237, endPoint x: 197, endPoint y: 218, distance: 37.0
click at [197, 218] on div "**********" at bounding box center [264, 237] width 148 height 78
click at [268, 233] on textarea "**********" at bounding box center [264, 221] width 133 height 47
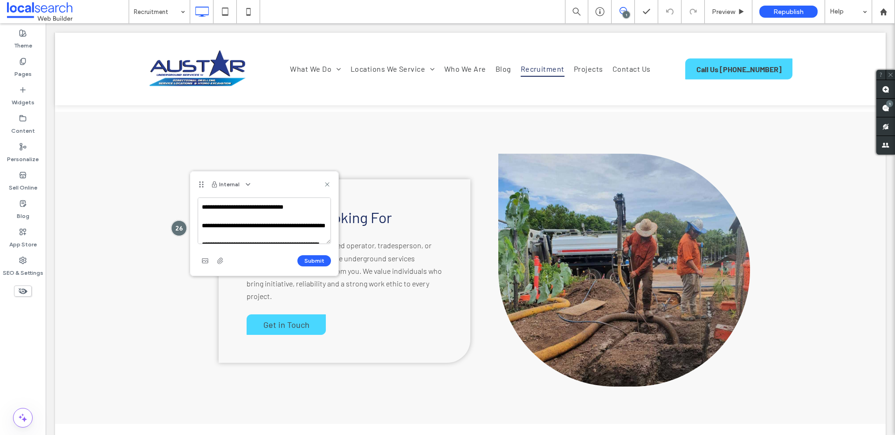
scroll to position [36, 0]
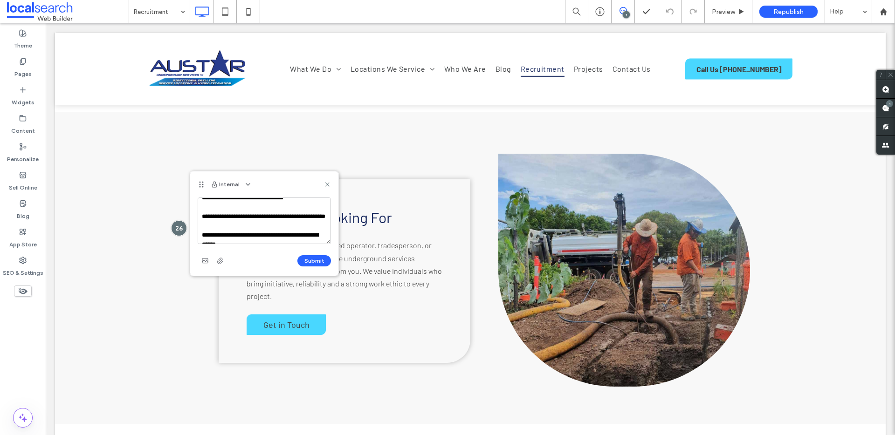
click at [206, 225] on textarea "**********" at bounding box center [264, 221] width 133 height 47
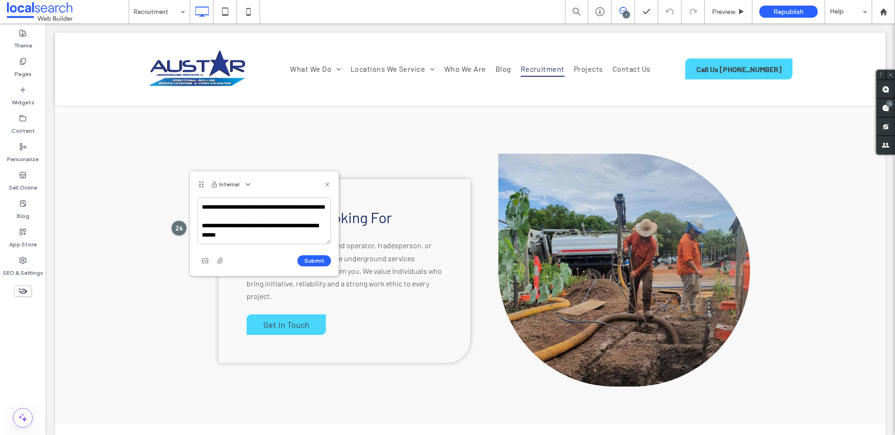
scroll to position [55, 0]
type textarea "**********"
click at [304, 261] on button "Submit" at bounding box center [314, 260] width 34 height 11
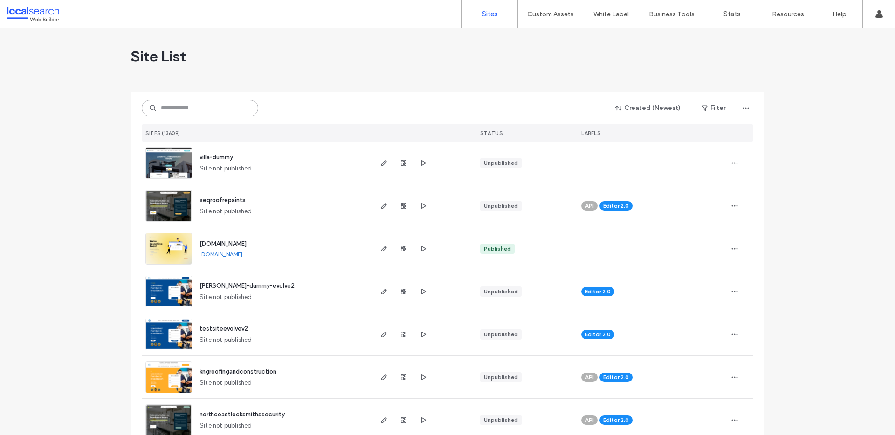
click at [187, 105] on input at bounding box center [200, 108] width 117 height 17
paste input "********"
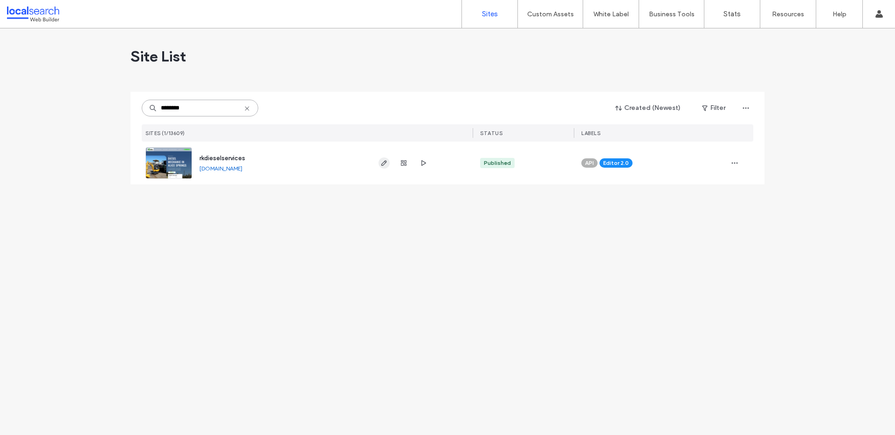
type input "********"
click at [381, 166] on icon "button" at bounding box center [383, 162] width 7 height 7
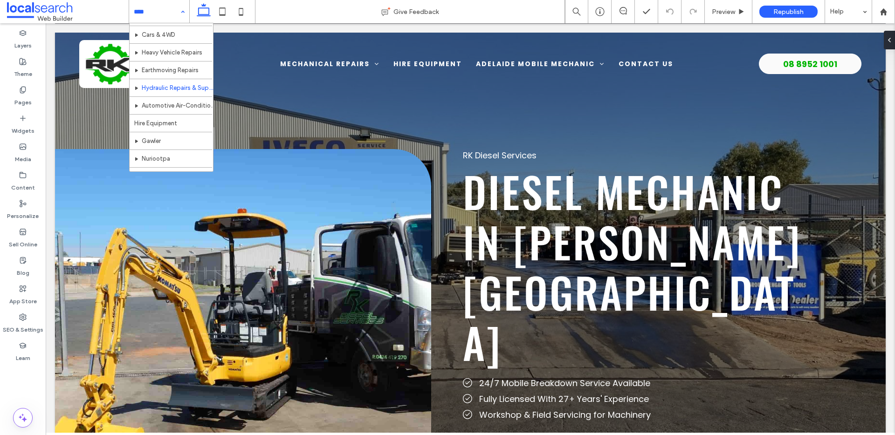
scroll to position [45, 0]
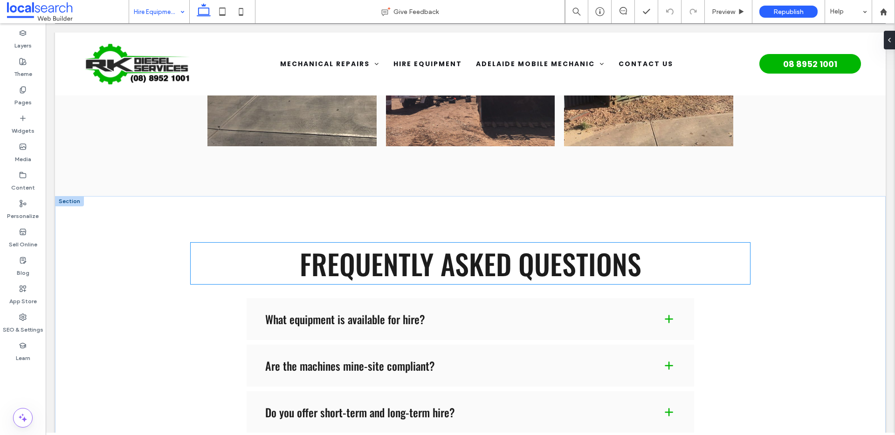
scroll to position [3881, 0]
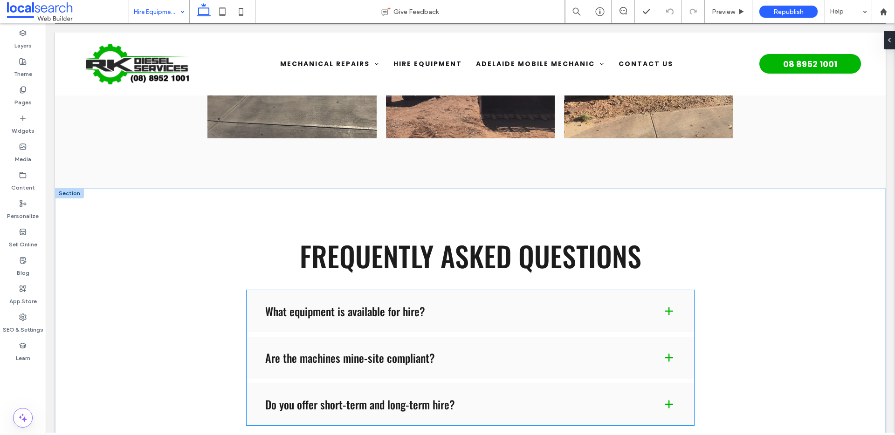
click at [667, 306] on span at bounding box center [668, 311] width 11 height 11
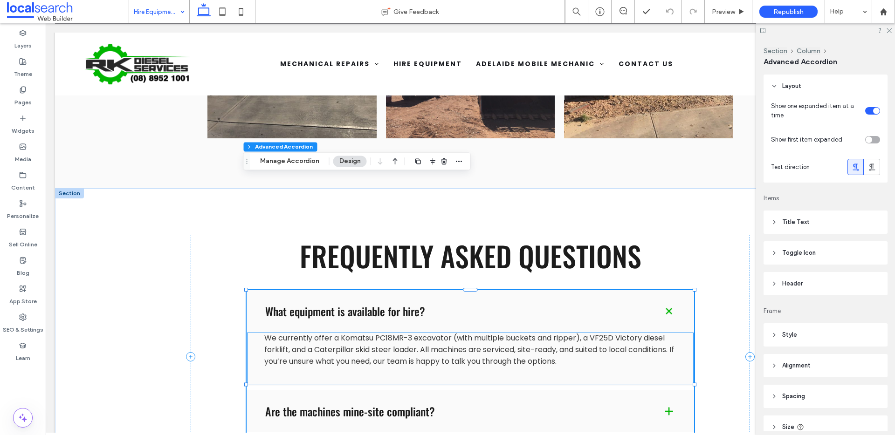
click at [315, 333] on span "We currently offer a Komatsu PC18MR-3 excavator (with multiple buckets and ripp…" at bounding box center [469, 350] width 410 height 34
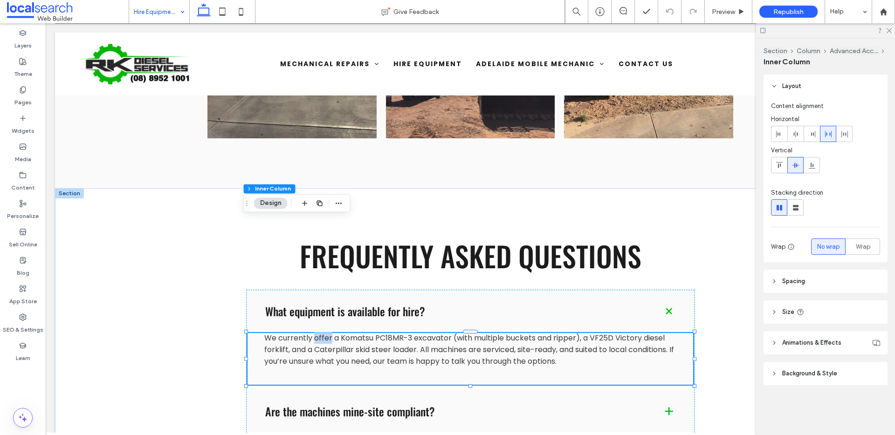
click at [315, 333] on span "We currently offer a Komatsu PC18MR-3 excavator (with multiple buckets and ripp…" at bounding box center [469, 350] width 410 height 34
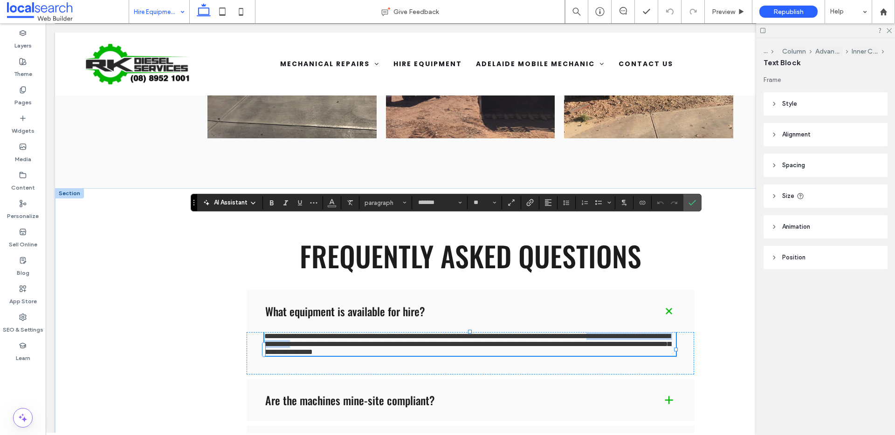
drag, startPoint x: 418, startPoint y: 236, endPoint x: 284, endPoint y: 240, distance: 133.8
click at [284, 333] on span "**********" at bounding box center [467, 344] width 406 height 23
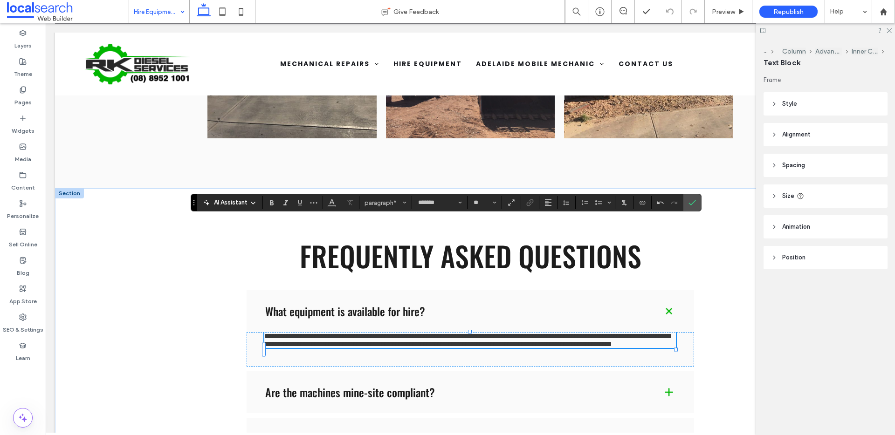
click at [577, 333] on span "**********" at bounding box center [467, 340] width 406 height 15
click at [309, 333] on span "**********" at bounding box center [467, 340] width 406 height 15
click at [688, 204] on label "Confirm" at bounding box center [692, 202] width 14 height 17
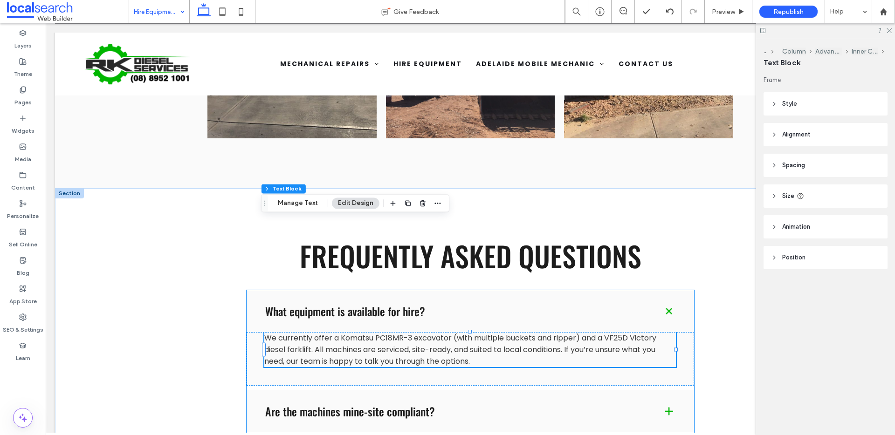
click at [496, 406] on h4 "Are the machines mine-site compliant?" at bounding box center [456, 411] width 382 height 11
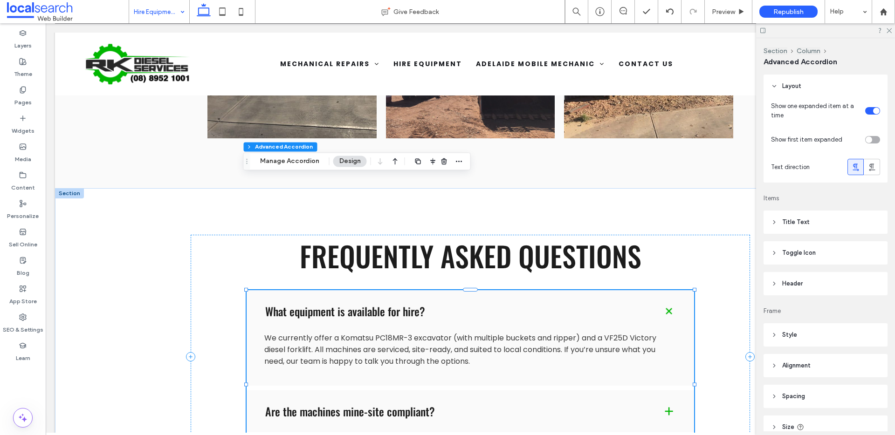
click at [495, 406] on h4 "Are the machines mine-site compliant?" at bounding box center [456, 411] width 382 height 11
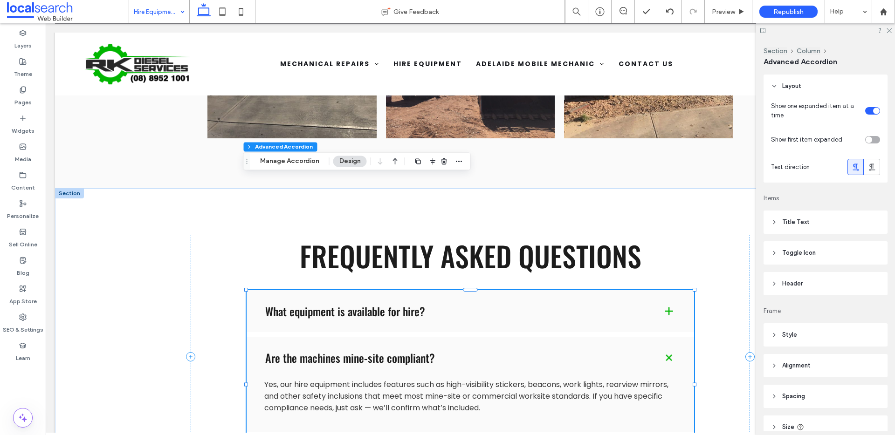
click at [665, 350] on span at bounding box center [669, 358] width 16 height 16
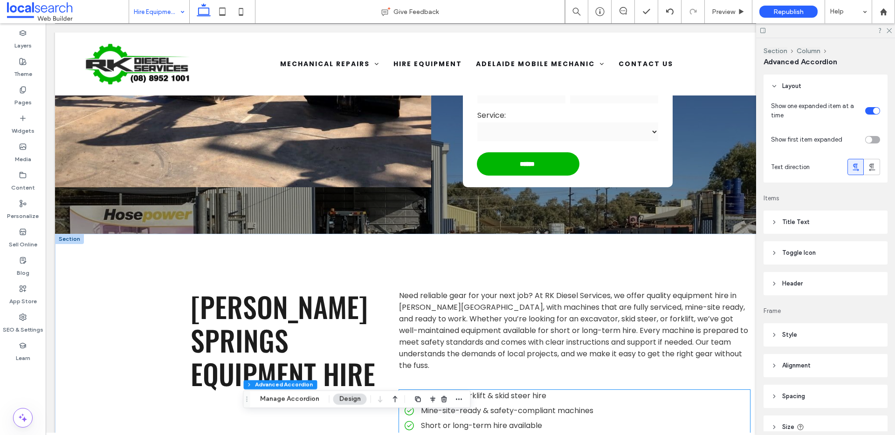
scroll to position [432, 0]
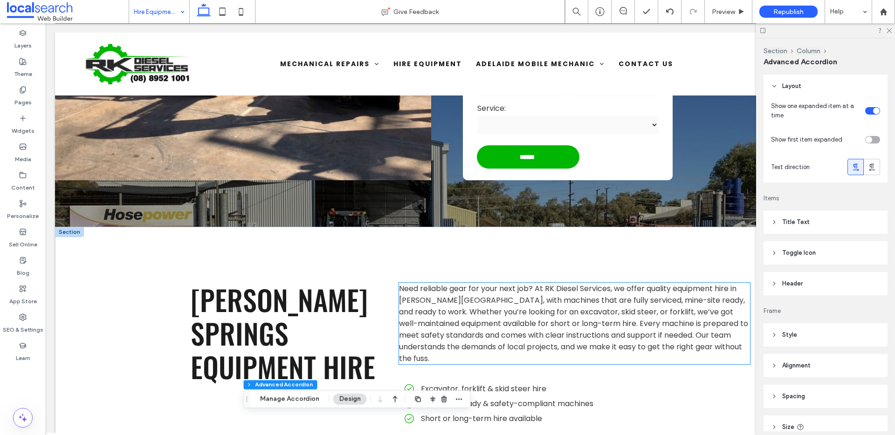
click at [564, 283] on span "Need reliable gear for your next job? At RK Diesel Services, we offer quality e…" at bounding box center [573, 323] width 349 height 81
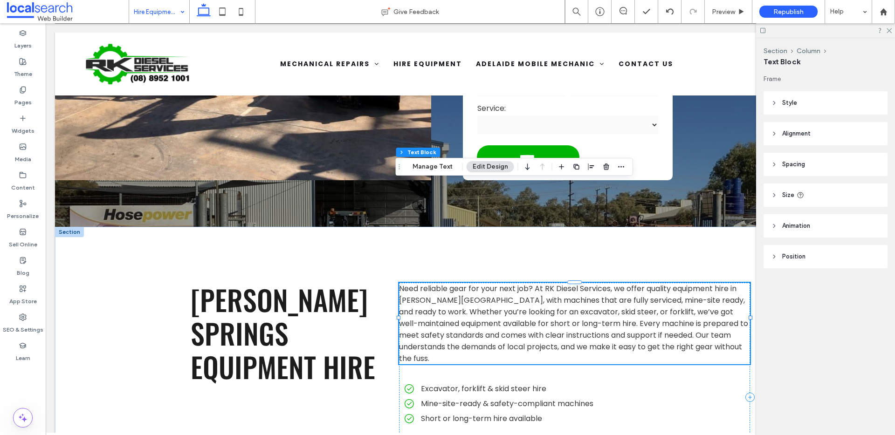
click at [581, 283] on span "Need reliable gear for your next job? At RK Diesel Services, we offer quality e…" at bounding box center [573, 323] width 349 height 81
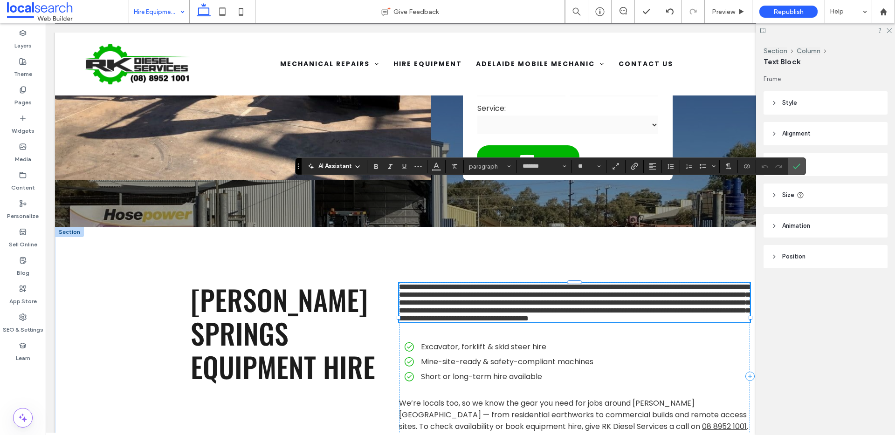
click at [584, 283] on span "**********" at bounding box center [574, 302] width 350 height 39
click at [799, 168] on icon "Confirm" at bounding box center [796, 166] width 7 height 7
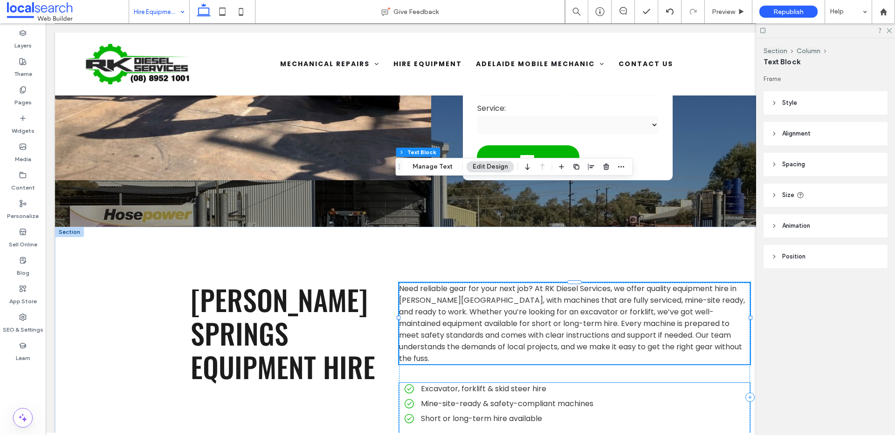
click at [494, 384] on span "Excavator, forklift & skid steer hire" at bounding box center [483, 389] width 125 height 11
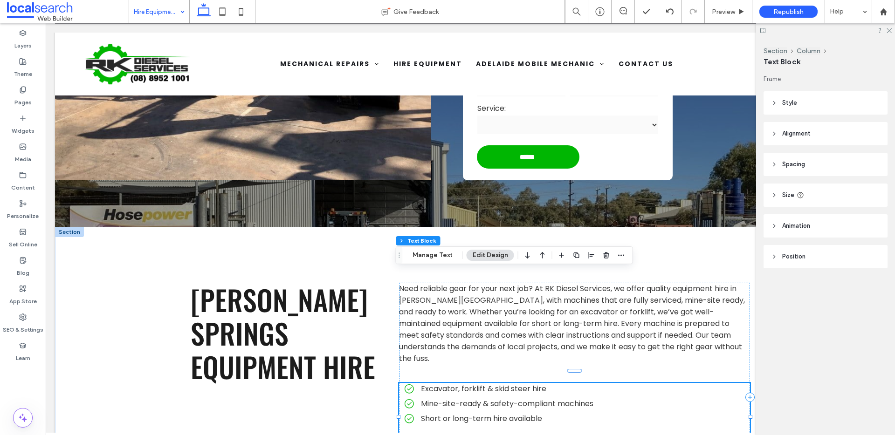
click at [494, 384] on span "Excavator, forklift & skid steer hire" at bounding box center [483, 389] width 125 height 11
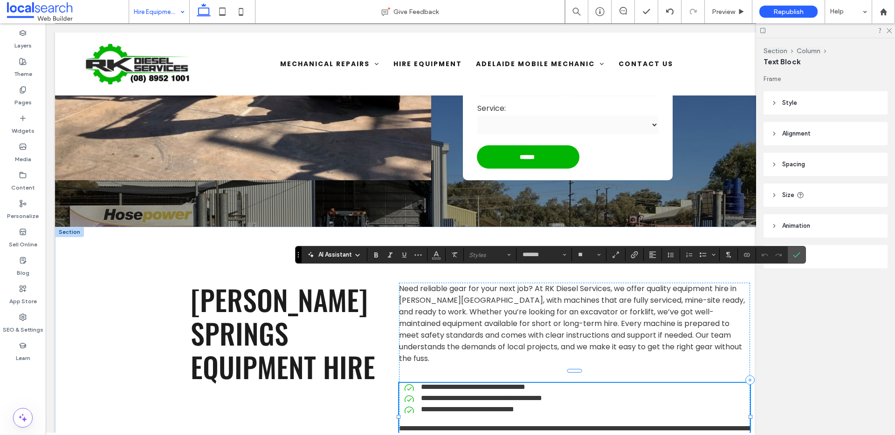
click at [492, 384] on span "**********" at bounding box center [473, 387] width 104 height 7
drag, startPoint x: 482, startPoint y: 276, endPoint x: 524, endPoint y: 281, distance: 42.2
click at [524, 384] on span "**********" at bounding box center [473, 387] width 104 height 7
click at [457, 384] on span "**********" at bounding box center [456, 387] width 71 height 7
click at [490, 384] on span "**********" at bounding box center [458, 387] width 74 height 7
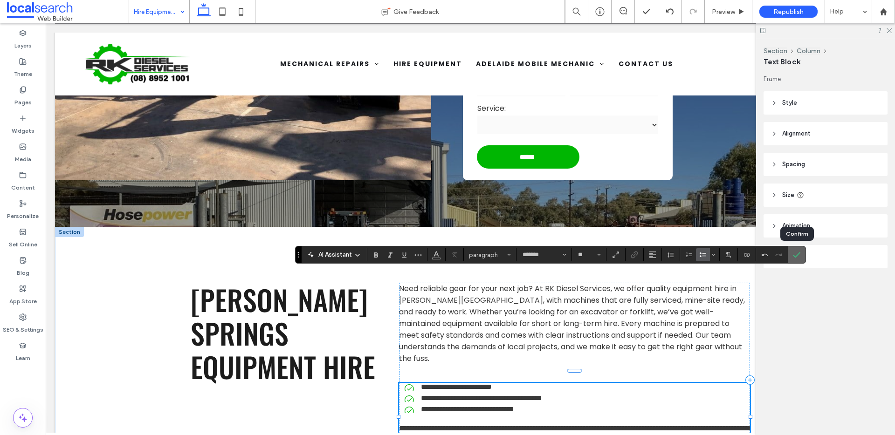
click at [795, 254] on icon "Confirm" at bounding box center [796, 254] width 7 height 7
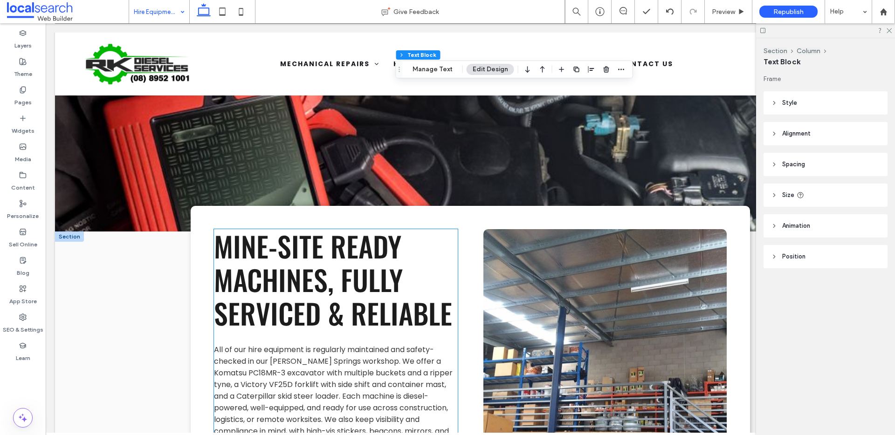
scroll to position [930, 0]
click at [303, 345] on span "All of our hire equipment is regularly maintained and safety-checked in our Ali…" at bounding box center [333, 397] width 239 height 104
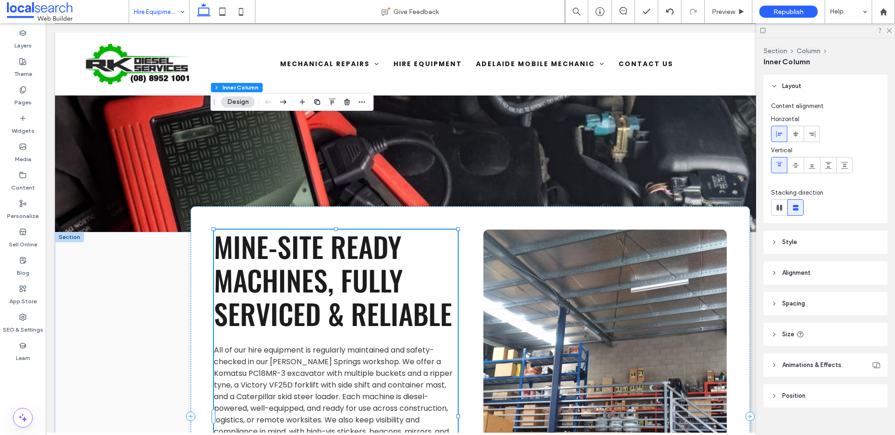
click at [307, 345] on span "All of our hire equipment is regularly maintained and safety-checked in our Ali…" at bounding box center [333, 397] width 239 height 104
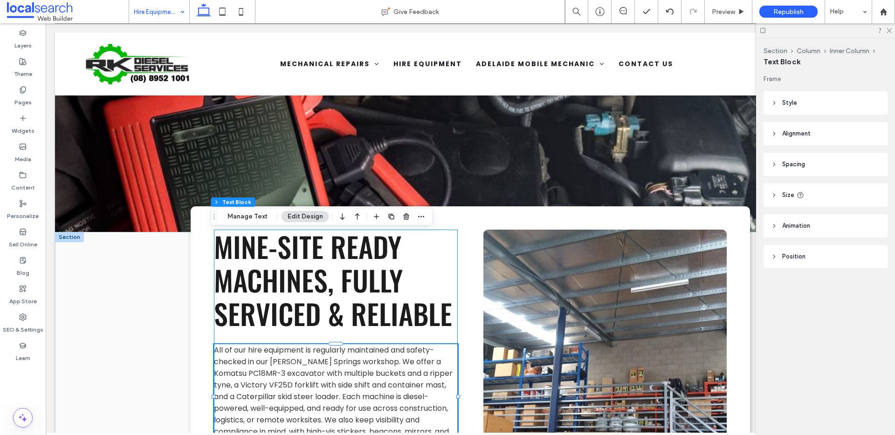
click at [309, 345] on span "All of our hire equipment is regularly maintained and safety-checked in our Ali…" at bounding box center [333, 397] width 239 height 104
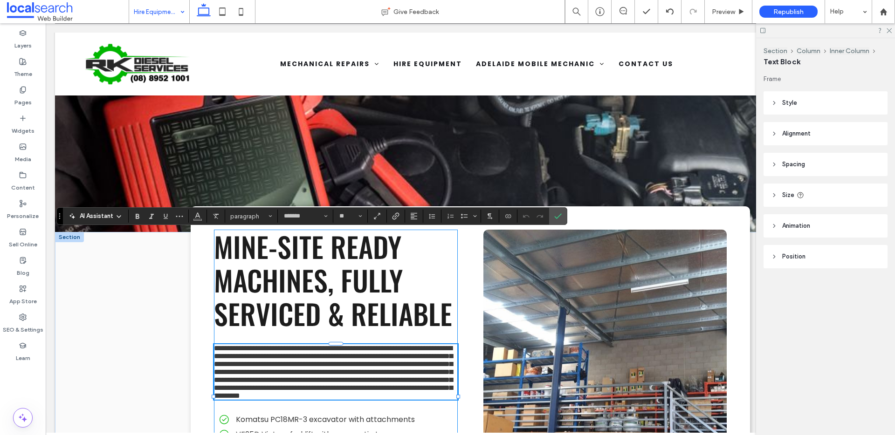
click at [309, 345] on span "**********" at bounding box center [333, 372] width 239 height 55
drag, startPoint x: 311, startPoint y: 285, endPoint x: 415, endPoint y: 272, distance: 104.2
click at [415, 345] on span "**********" at bounding box center [333, 372] width 239 height 55
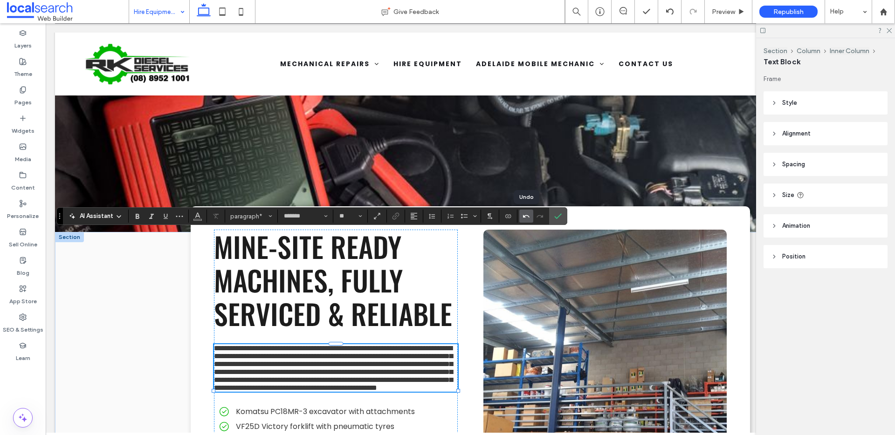
click at [525, 214] on icon "Undo" at bounding box center [525, 216] width 7 height 7
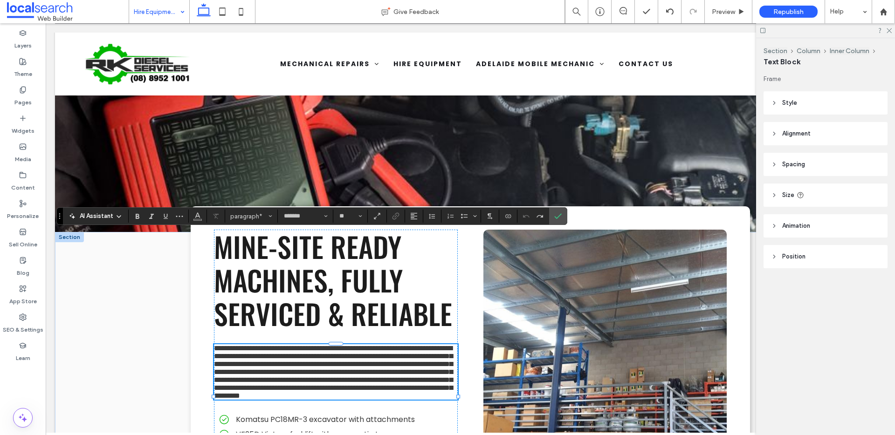
click at [313, 345] on span "**********" at bounding box center [333, 372] width 239 height 55
drag, startPoint x: 313, startPoint y: 284, endPoint x: 417, endPoint y: 270, distance: 105.3
click at [417, 345] on span "**********" at bounding box center [333, 372] width 239 height 55
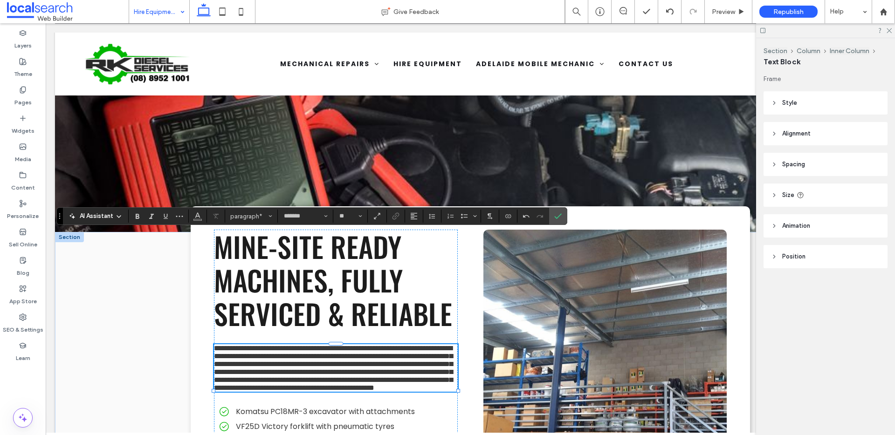
drag, startPoint x: 436, startPoint y: 262, endPoint x: 448, endPoint y: 265, distance: 12.1
click at [436, 345] on span "**********" at bounding box center [333, 368] width 239 height 47
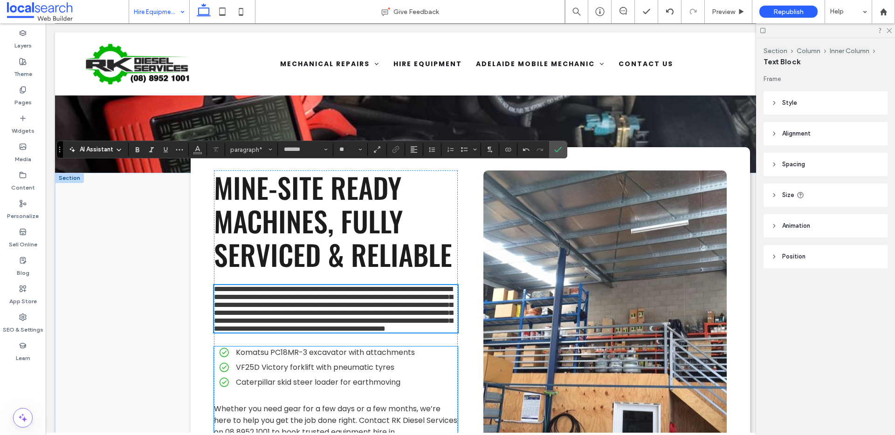
scroll to position [1002, 0]
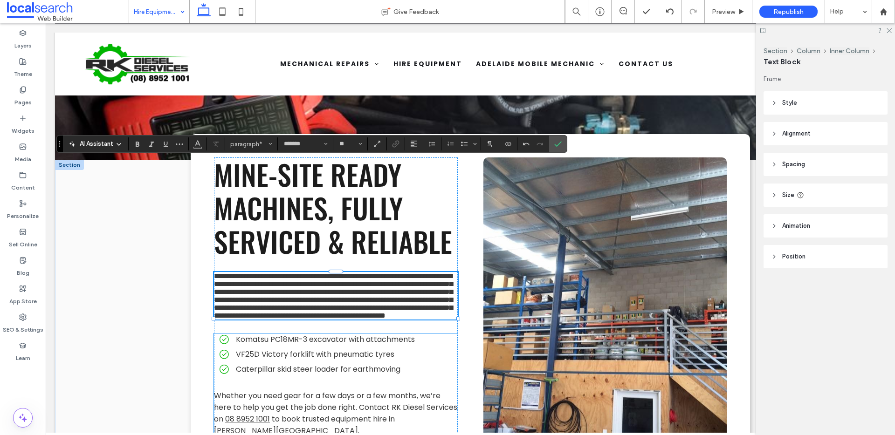
click at [360, 334] on ul "Komatsu PC18MR-3 excavator with attachments VF25D Victory forklift with pneumat…" at bounding box center [331, 354] width 253 height 41
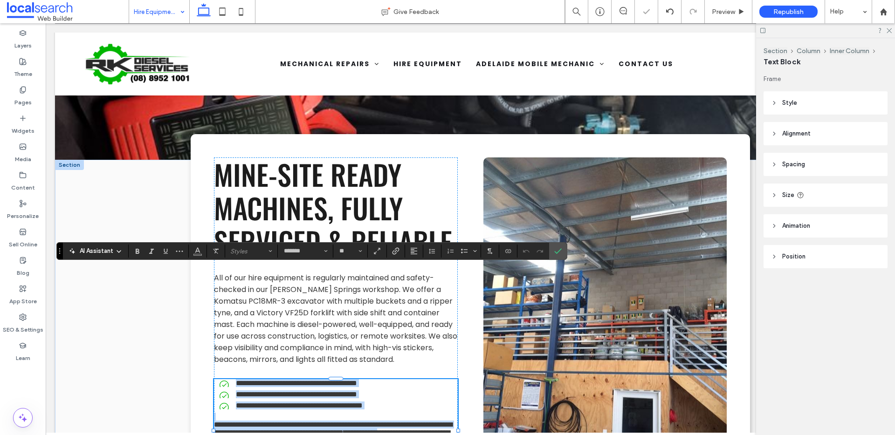
click at [384, 402] on li "**********" at bounding box center [338, 406] width 238 height 8
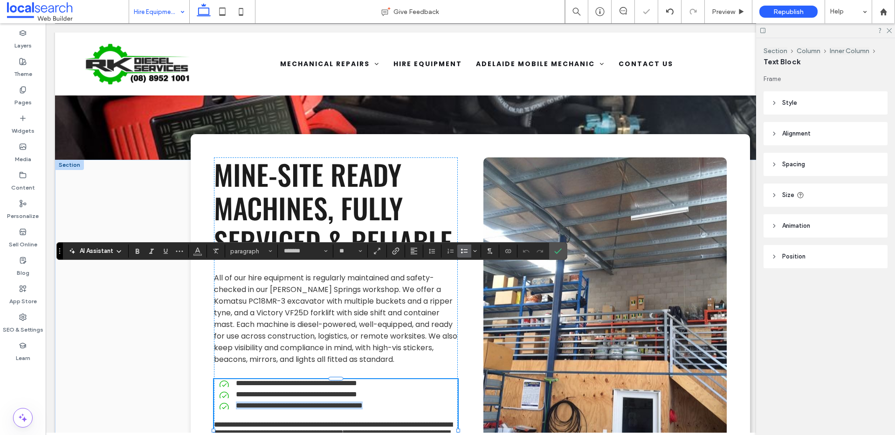
drag, startPoint x: 418, startPoint y: 301, endPoint x: 230, endPoint y: 305, distance: 187.4
click at [230, 402] on li "**********" at bounding box center [338, 406] width 238 height 8
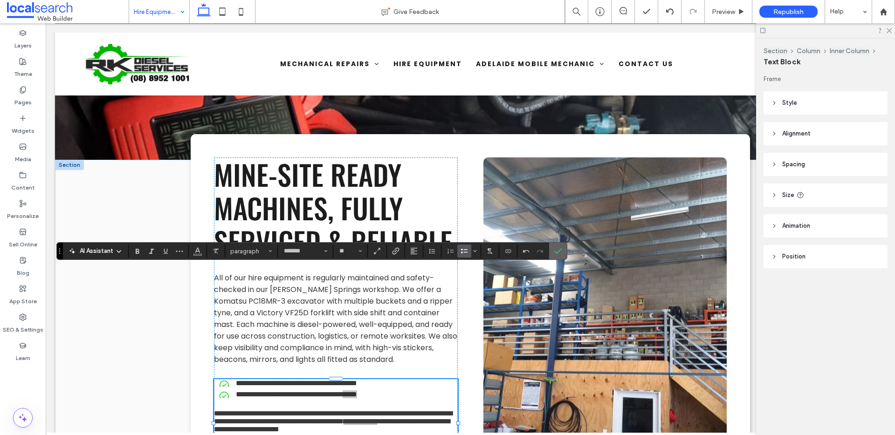
click at [560, 254] on icon "Confirm" at bounding box center [557, 250] width 7 height 7
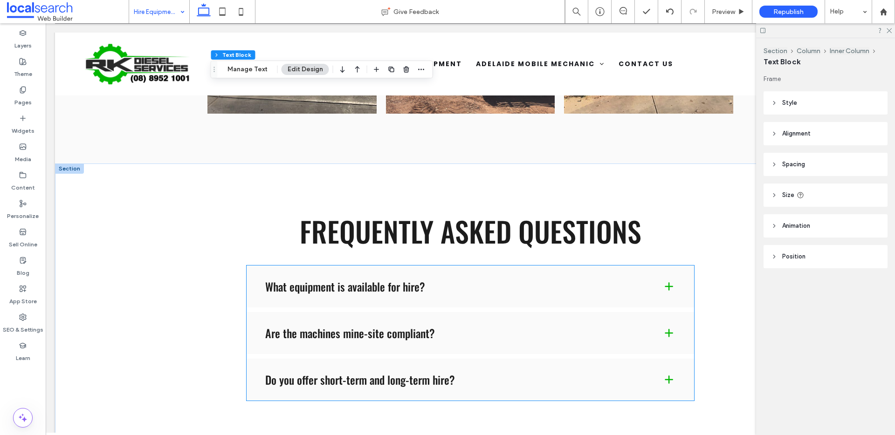
scroll to position [3863, 0]
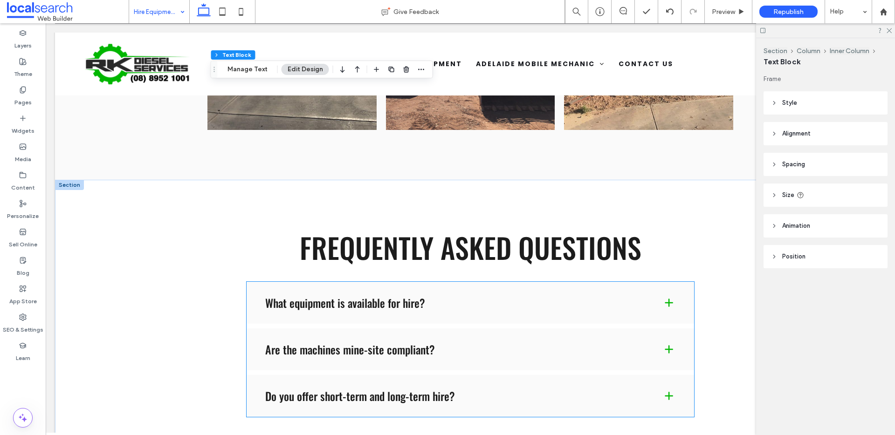
click at [407, 344] on h4 "Are the machines mine-site compliant?" at bounding box center [456, 349] width 382 height 11
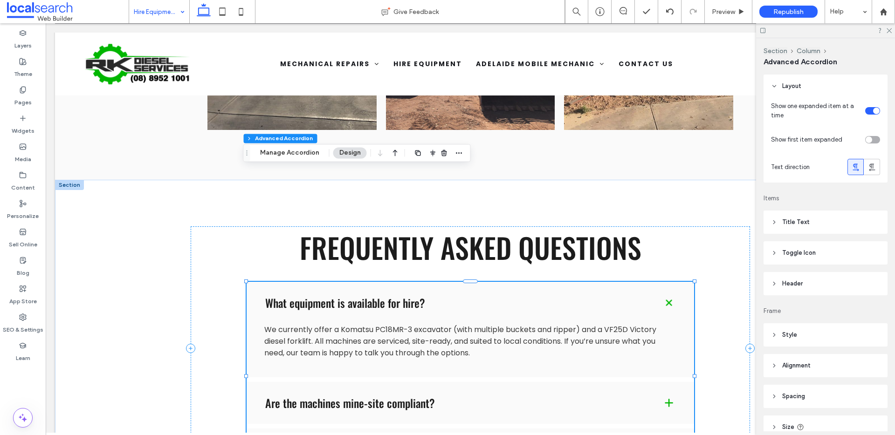
click at [406, 398] on h4 "Are the machines mine-site compliant?" at bounding box center [456, 403] width 382 height 11
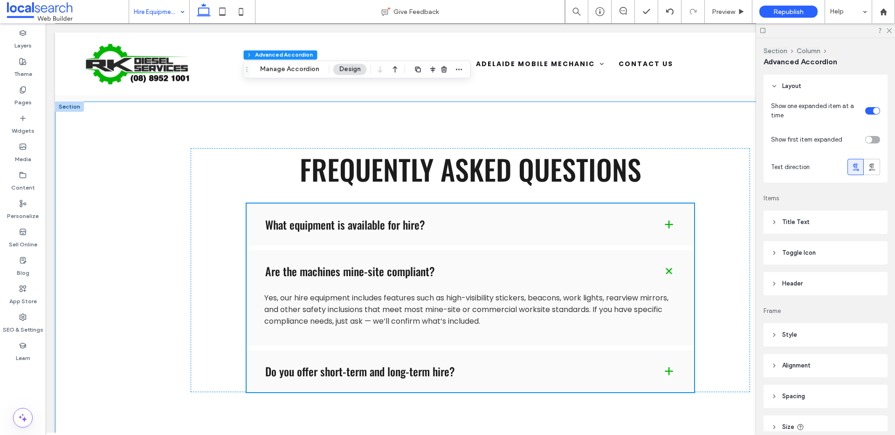
scroll to position [3950, 0]
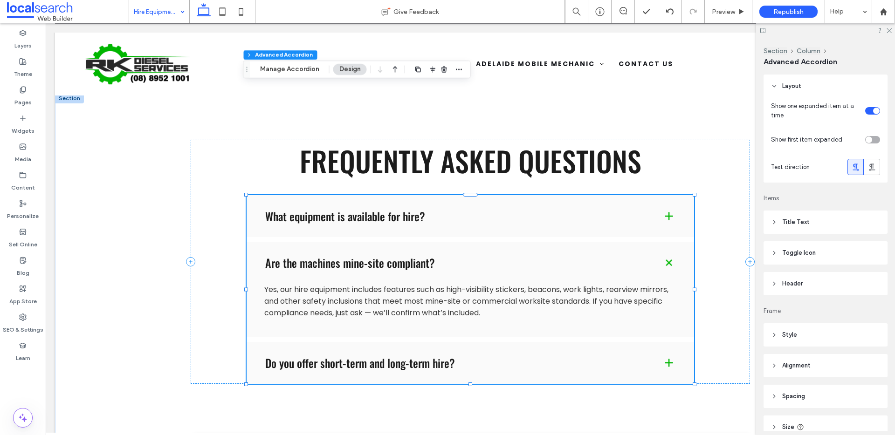
click at [473, 342] on div "Do you offer short-term and long-term hire?" at bounding box center [470, 363] width 447 height 42
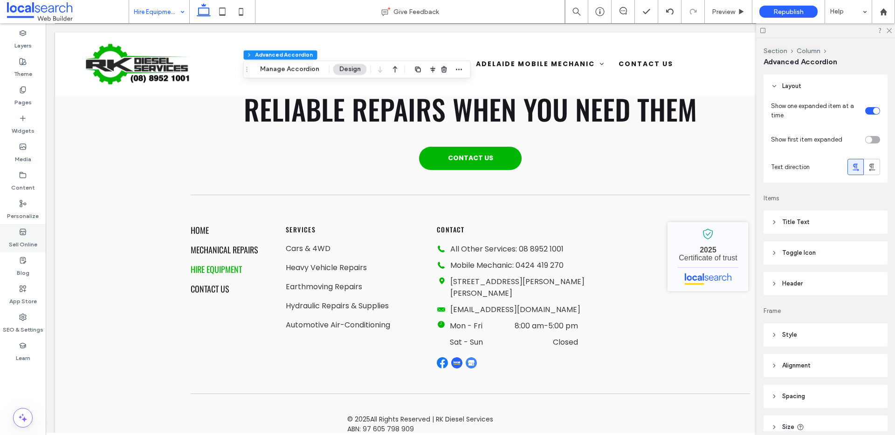
scroll to position [4395, 0]
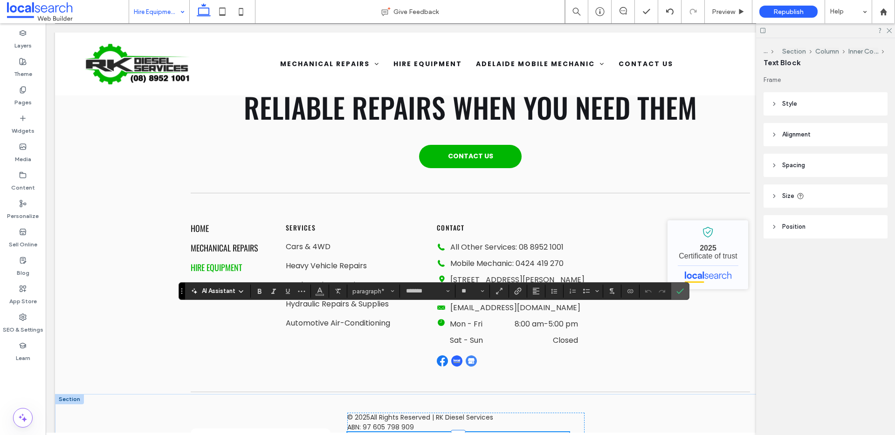
drag, startPoint x: 526, startPoint y: 401, endPoint x: 345, endPoint y: 398, distance: 181.3
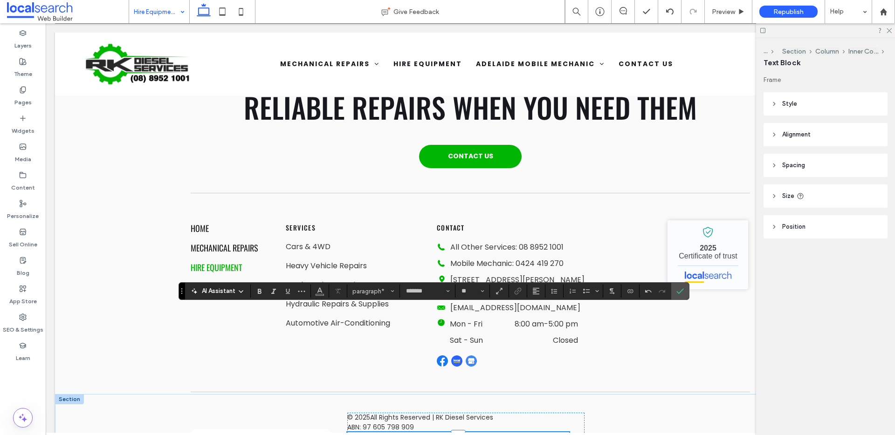
type input "**"
drag, startPoint x: 399, startPoint y: 401, endPoint x: 341, endPoint y: 397, distance: 57.9
click at [480, 290] on icon "Size" at bounding box center [482, 291] width 4 height 4
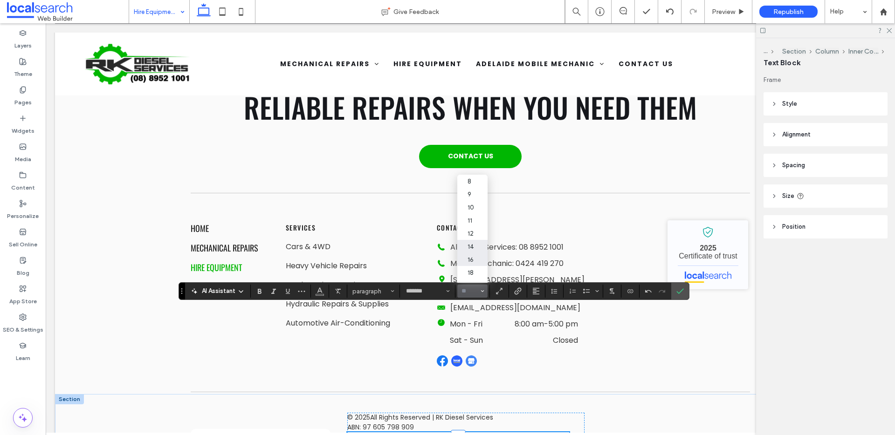
click at [477, 244] on label "14" at bounding box center [472, 246] width 30 height 13
type input "**"
click at [675, 291] on label "Confirm" at bounding box center [680, 291] width 14 height 17
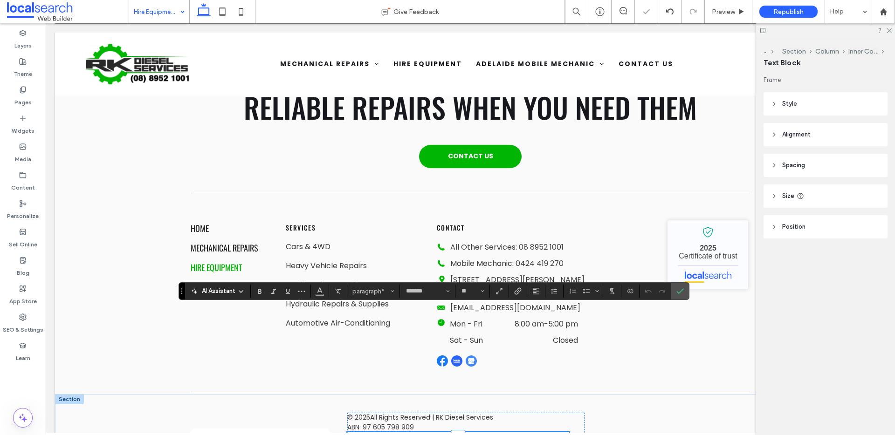
click at [318, 294] on span "Color" at bounding box center [319, 290] width 7 height 12
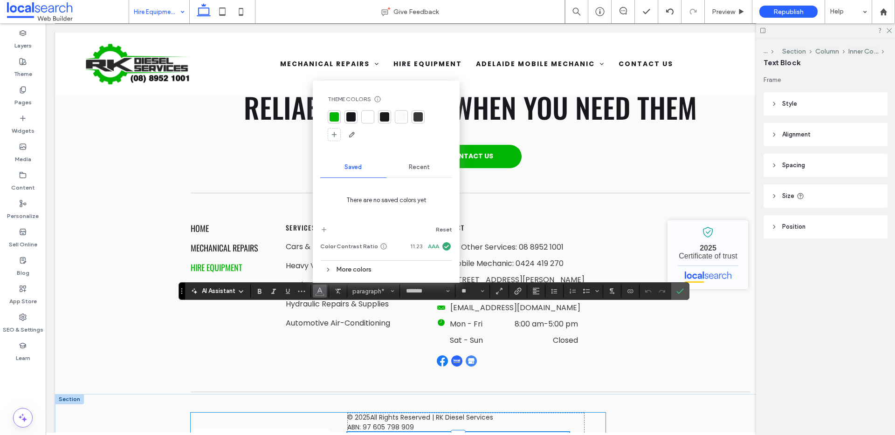
drag, startPoint x: 394, startPoint y: 391, endPoint x: 342, endPoint y: 389, distance: 52.7
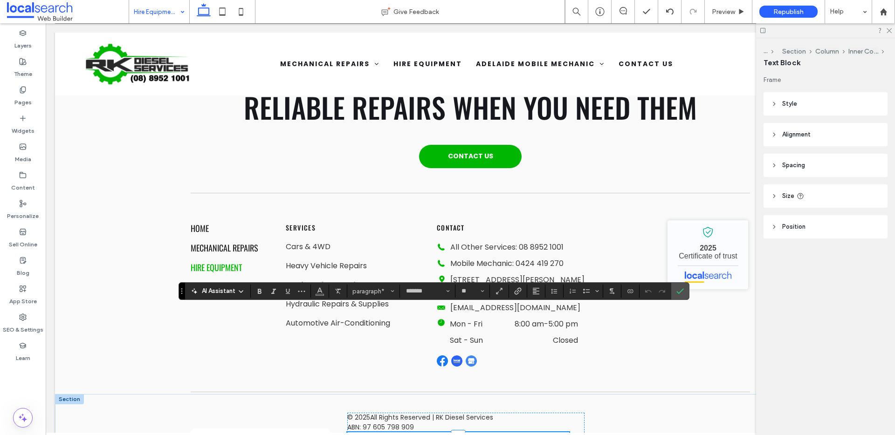
drag, startPoint x: 394, startPoint y: 400, endPoint x: 345, endPoint y: 398, distance: 49.0
click at [318, 290] on use "Color" at bounding box center [319, 290] width 5 height 5
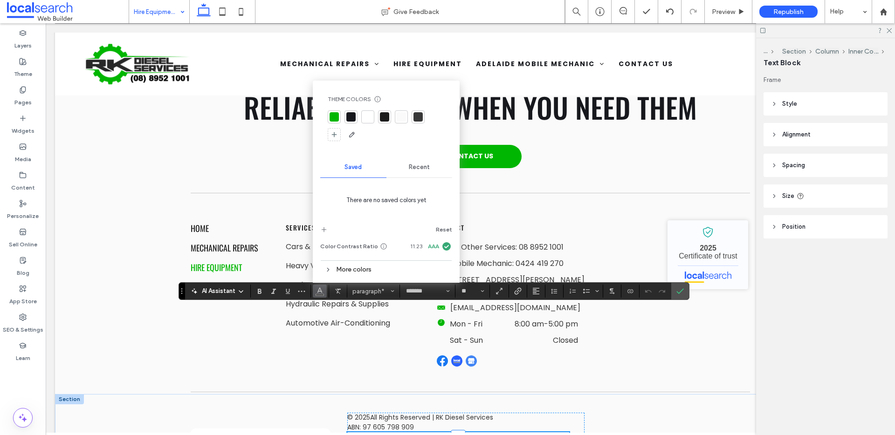
click at [417, 116] on div at bounding box center [417, 116] width 9 height 9
click at [677, 289] on icon "Confirm" at bounding box center [679, 291] width 7 height 7
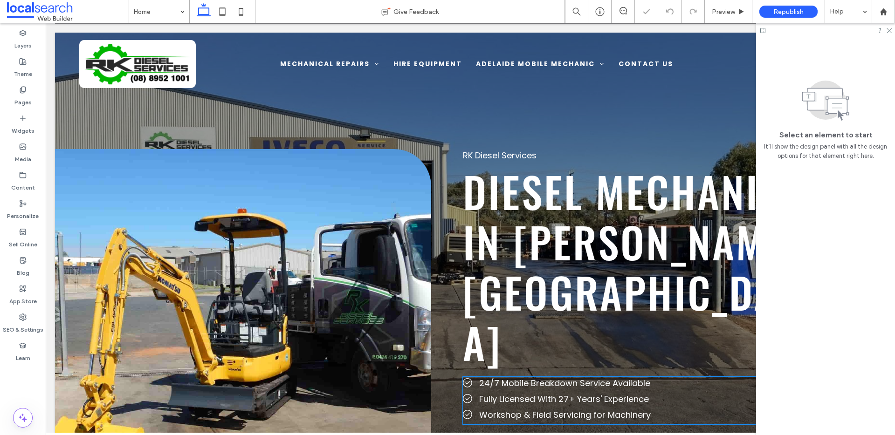
click at [597, 393] on span "Fully Licensed With 27+ Years' Experience" at bounding box center [564, 399] width 170 height 12
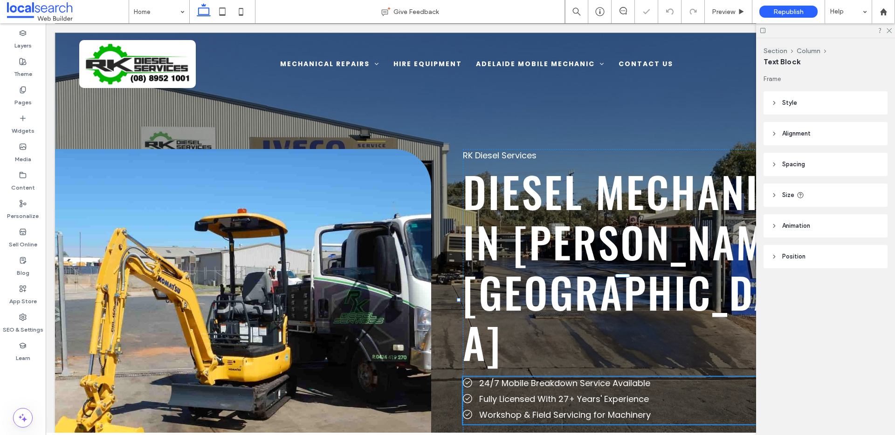
type input "*******"
type input "**"
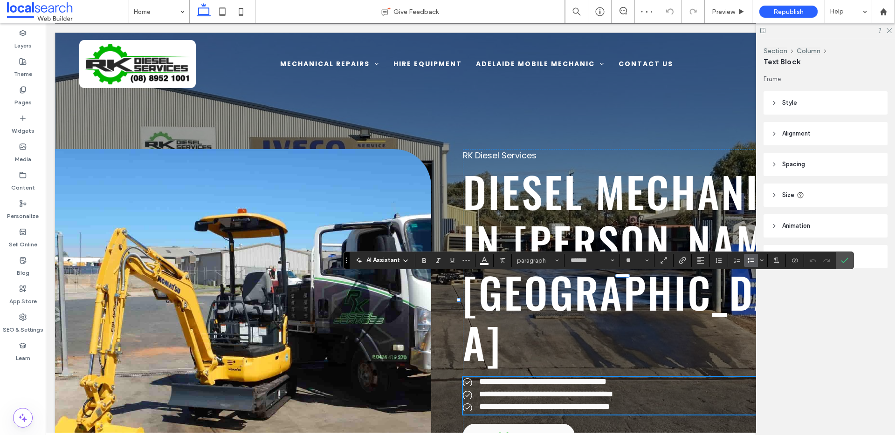
click at [572, 390] on span "**********" at bounding box center [546, 394] width 134 height 8
click at [566, 390] on span "**********" at bounding box center [546, 394] width 134 height 8
click at [842, 263] on icon "Confirm" at bounding box center [844, 260] width 7 height 7
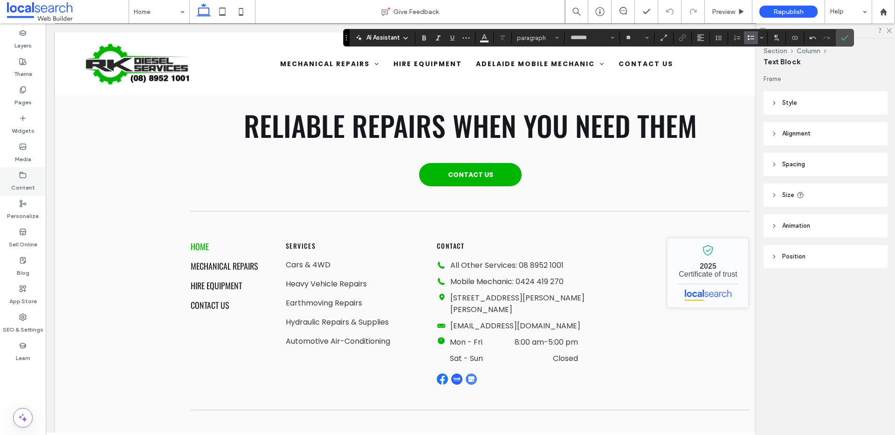
scroll to position [2841, 0]
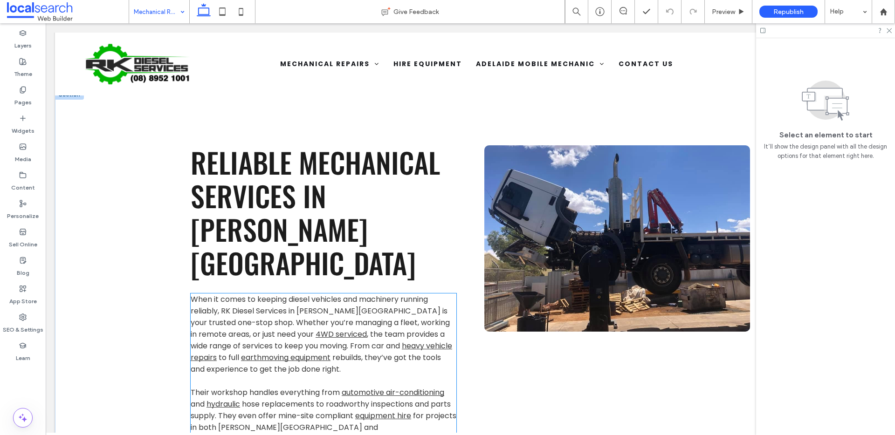
scroll to position [769, 0]
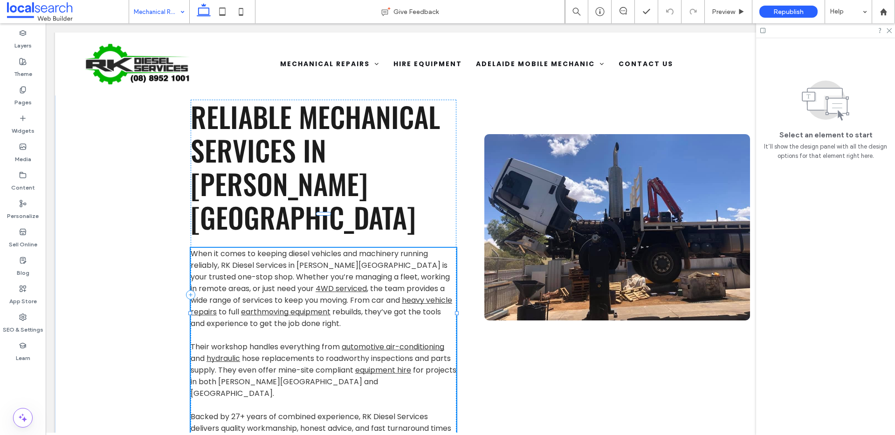
click at [235, 373] on div "When it comes to keeping diesel vehicles and machinery running reliably, RK Die…" at bounding box center [324, 353] width 266 height 210
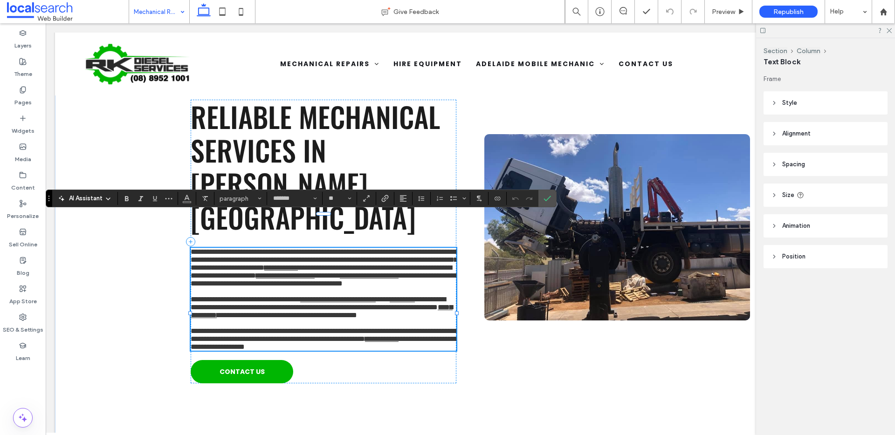
click at [236, 343] on span "**********" at bounding box center [324, 335] width 266 height 15
click at [545, 199] on icon "Confirm" at bounding box center [546, 198] width 7 height 7
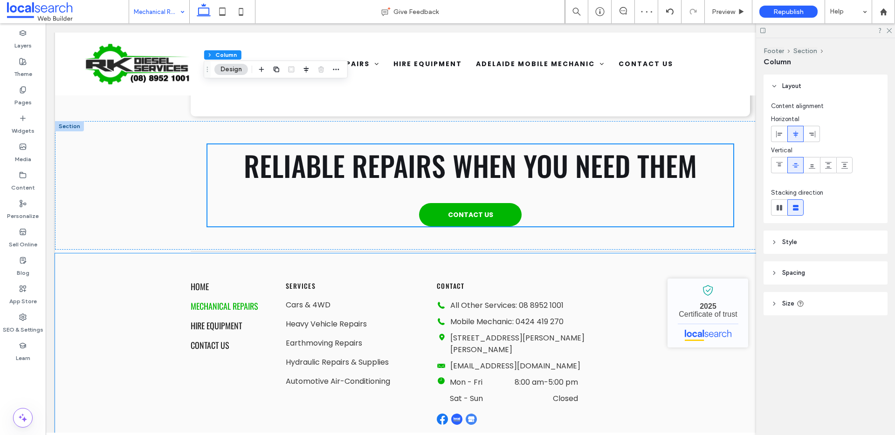
scroll to position [1524, 0]
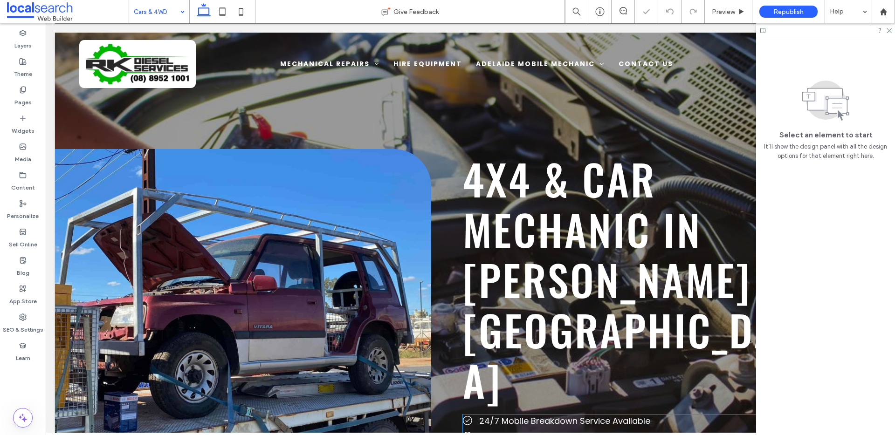
click at [562, 431] on span "Fully Licensed With 27+ Years' Experience" at bounding box center [564, 437] width 170 height 12
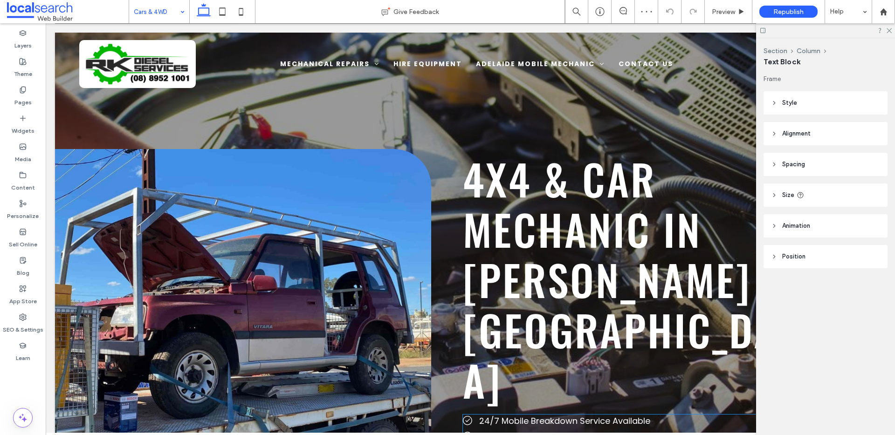
click at [562, 415] on div "24/7 Mobile Breakdown Service Available Fully Licensed With 27+ Years' Experien…" at bounding box center [627, 439] width 329 height 48
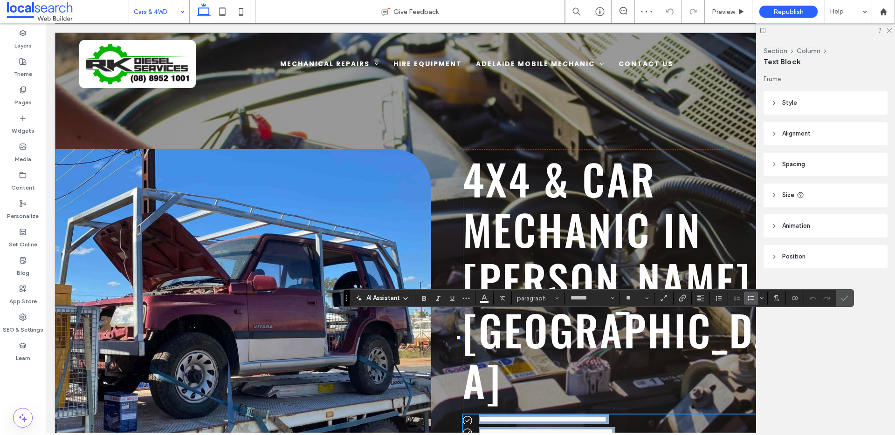
click at [564, 428] on span "**********" at bounding box center [546, 432] width 134 height 8
click at [842, 302] on span "Confirm" at bounding box center [843, 298] width 4 height 17
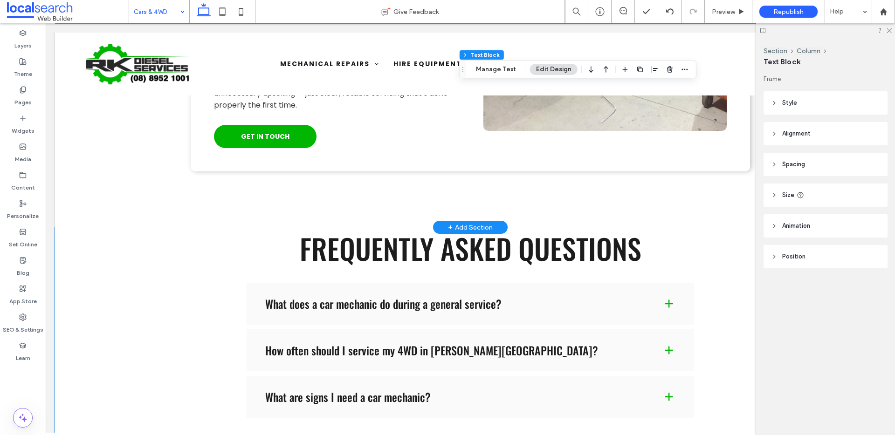
scroll to position [1883, 0]
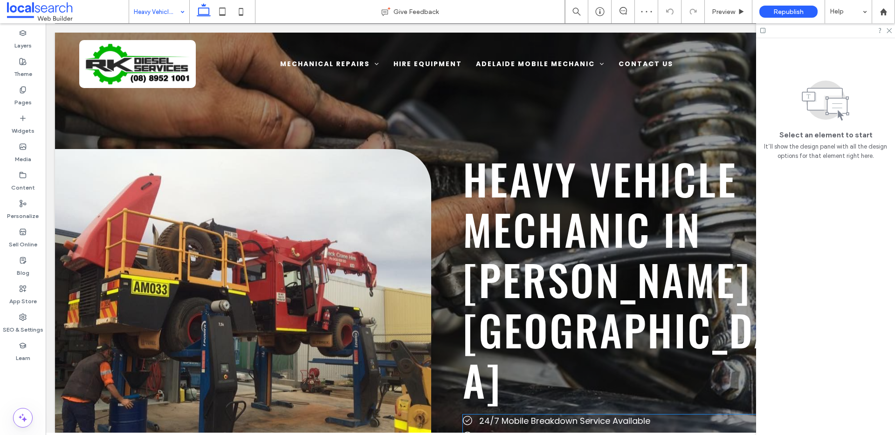
click at [562, 431] on span "Fully Licensed With 27+ Years' Experience" at bounding box center [564, 437] width 170 height 12
click at [562, 415] on div "24/7 Mobile Breakdown Service Available Fully Licensed With 27+ Years' Experien…" at bounding box center [627, 439] width 329 height 48
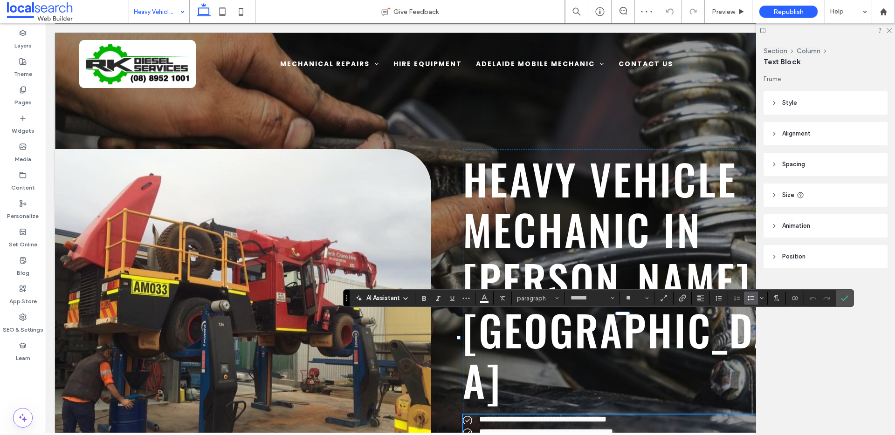
click at [564, 428] on span "**********" at bounding box center [546, 432] width 134 height 8
click at [842, 297] on icon "Confirm" at bounding box center [844, 298] width 7 height 7
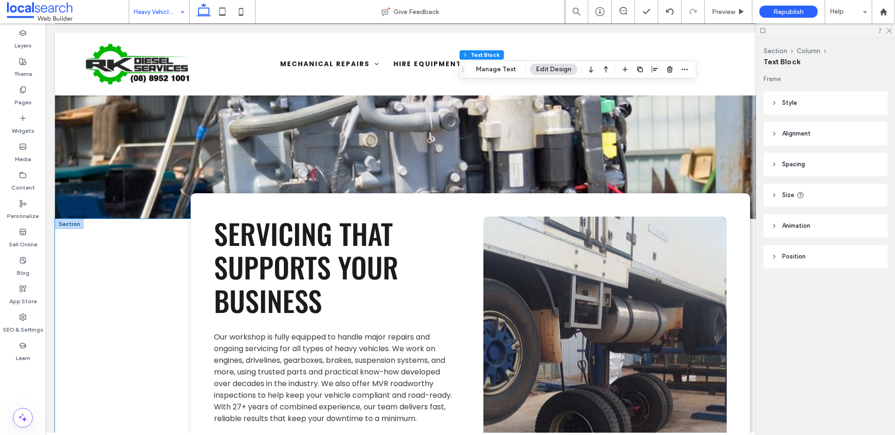
scroll to position [1045, 0]
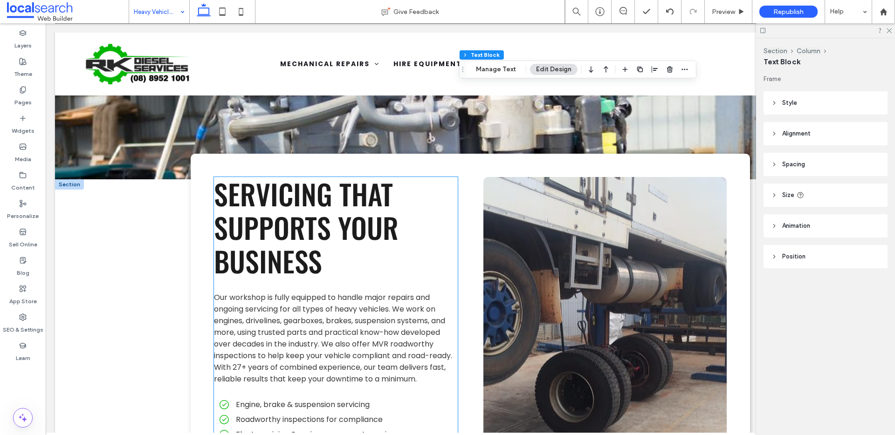
click at [231, 292] on span "Our workshop is fully equipped to handle major repairs and ongoing servicing fo…" at bounding box center [333, 338] width 238 height 92
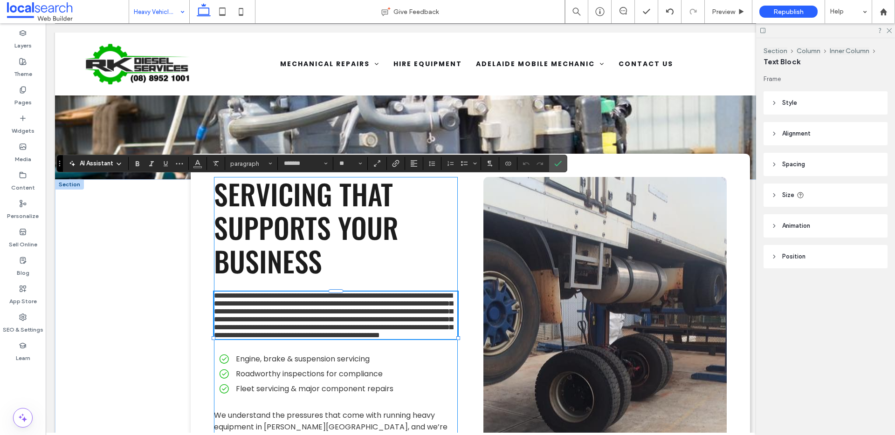
click at [238, 292] on span "**********" at bounding box center [333, 315] width 239 height 47
click at [557, 165] on use "Confirm" at bounding box center [557, 164] width 7 height 6
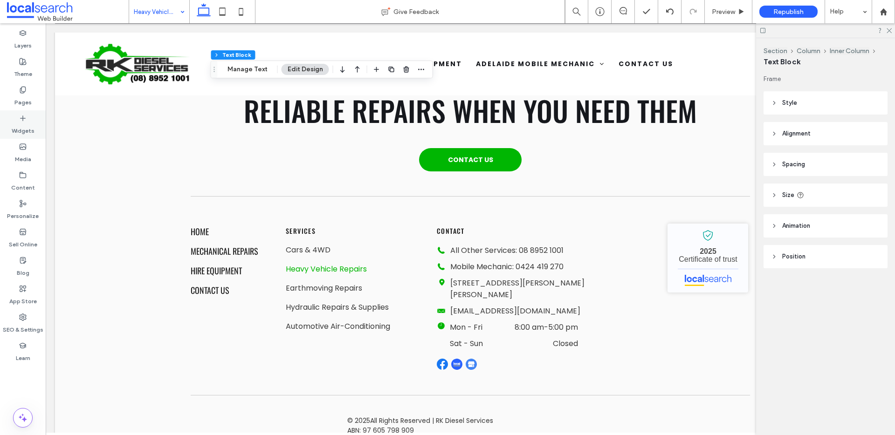
scroll to position [1916, 0]
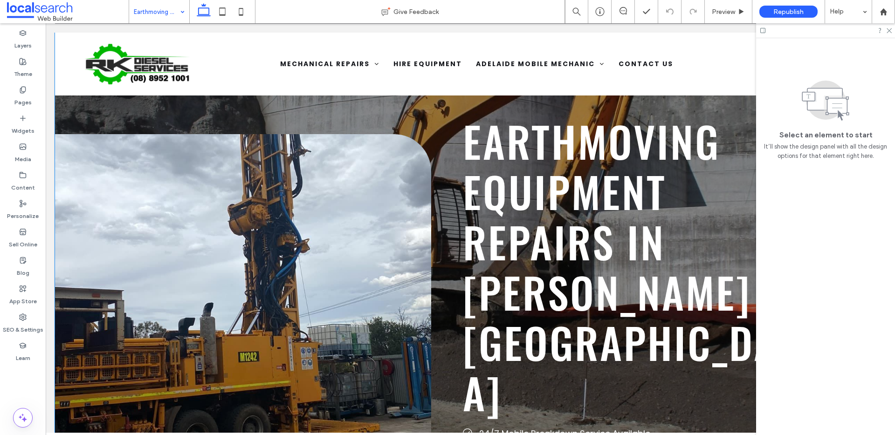
scroll to position [179, 0]
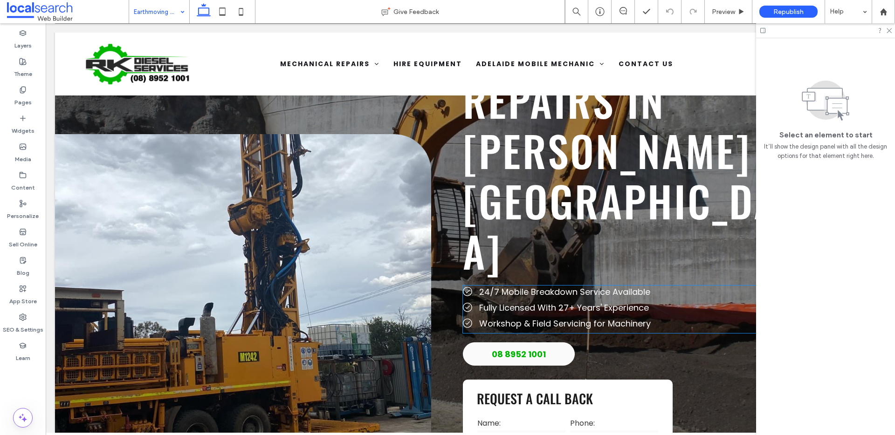
click at [564, 302] on span "Fully Licensed With 27+ Years' Experience" at bounding box center [564, 308] width 170 height 12
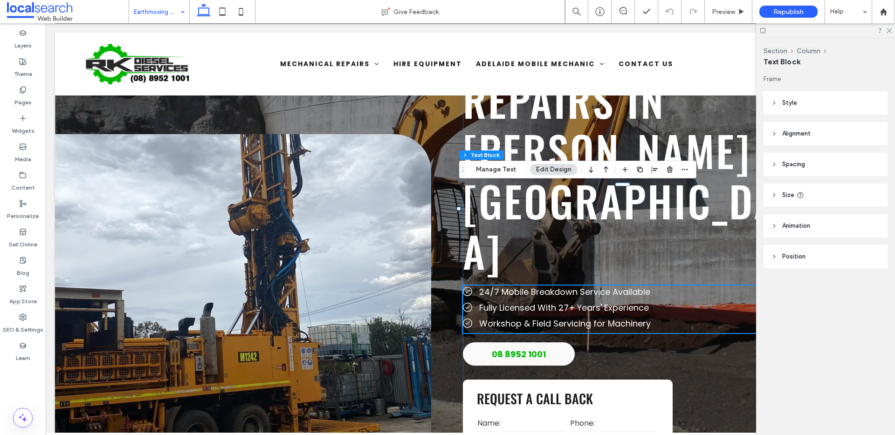
click at [564, 302] on span "Fully Licensed With 27+ Years' Experience" at bounding box center [564, 308] width 170 height 12
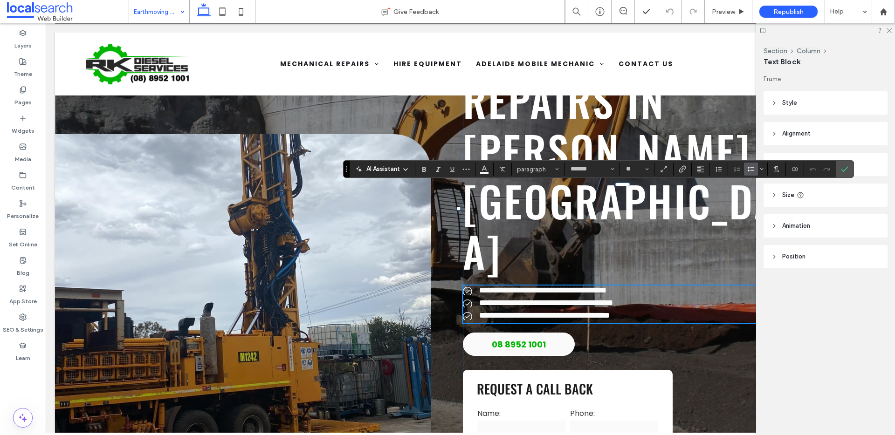
click at [564, 299] on span "**********" at bounding box center [546, 303] width 134 height 8
click at [843, 166] on icon "Confirm" at bounding box center [844, 168] width 7 height 7
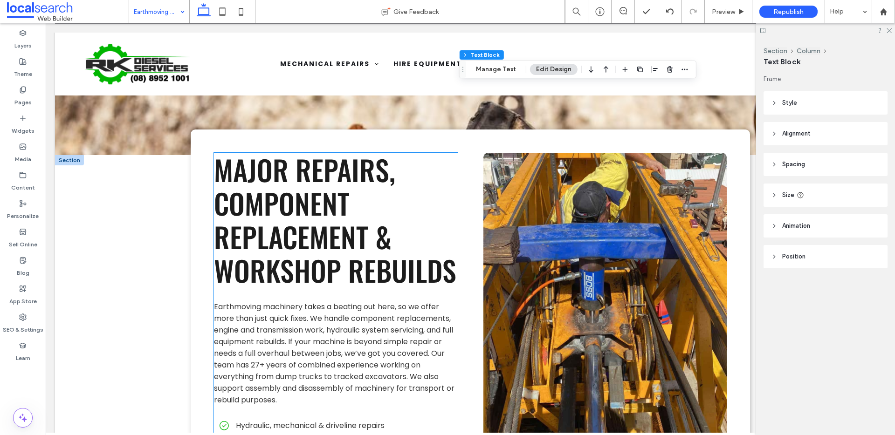
scroll to position [1120, 0]
click at [261, 301] on span "Earthmoving machinery takes a beating out here, so we offer more than just quic…" at bounding box center [334, 353] width 240 height 104
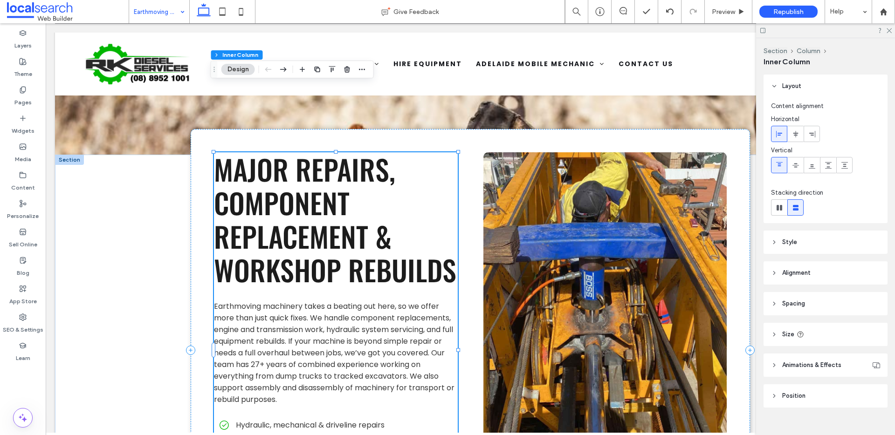
click at [268, 301] on span "Earthmoving machinery takes a beating out here, so we offer more than just quic…" at bounding box center [334, 353] width 240 height 104
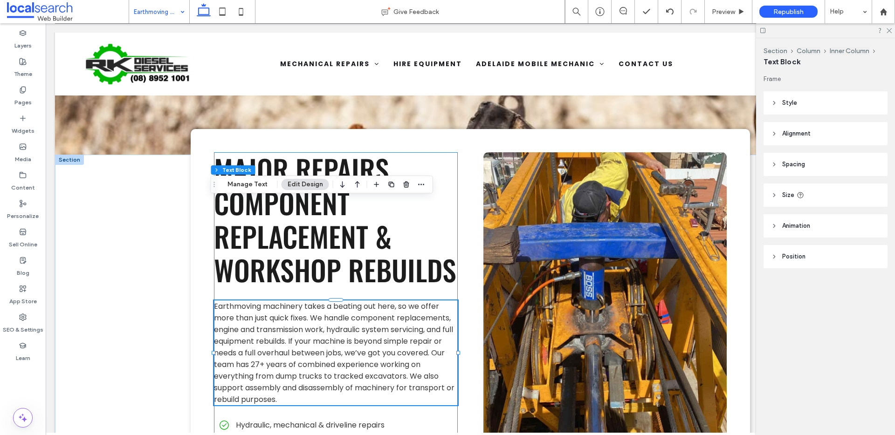
click at [271, 301] on span "Earthmoving machinery takes a beating out here, so we offer more than just quic…" at bounding box center [334, 353] width 240 height 104
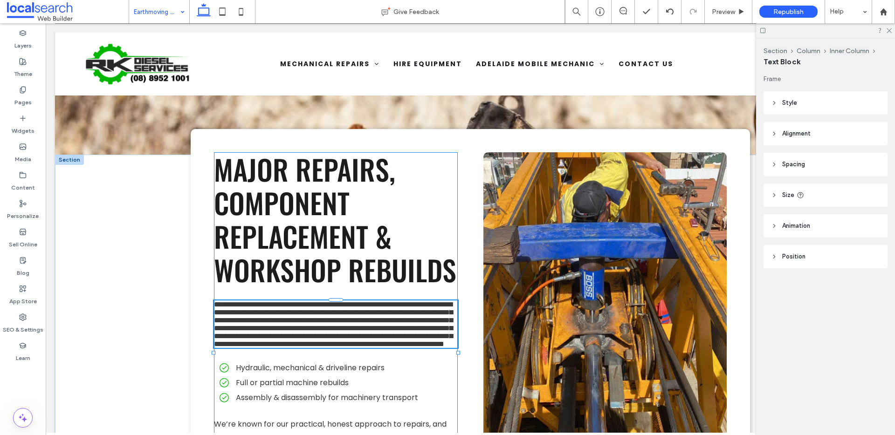
type input "*******"
type input "**"
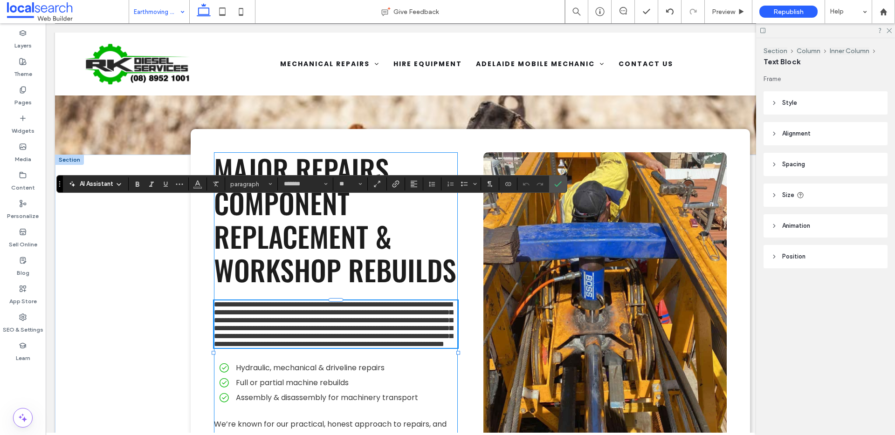
click at [271, 301] on span "**********" at bounding box center [333, 324] width 239 height 47
click at [555, 185] on use "Confirm" at bounding box center [557, 184] width 7 height 6
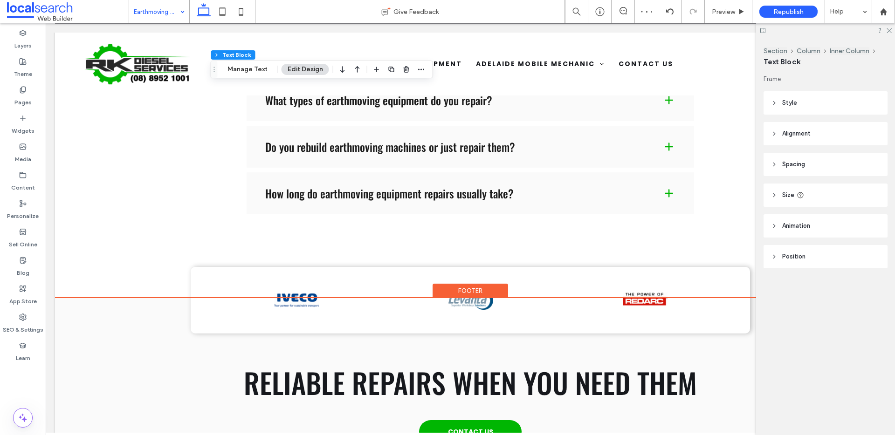
scroll to position [1933, 0]
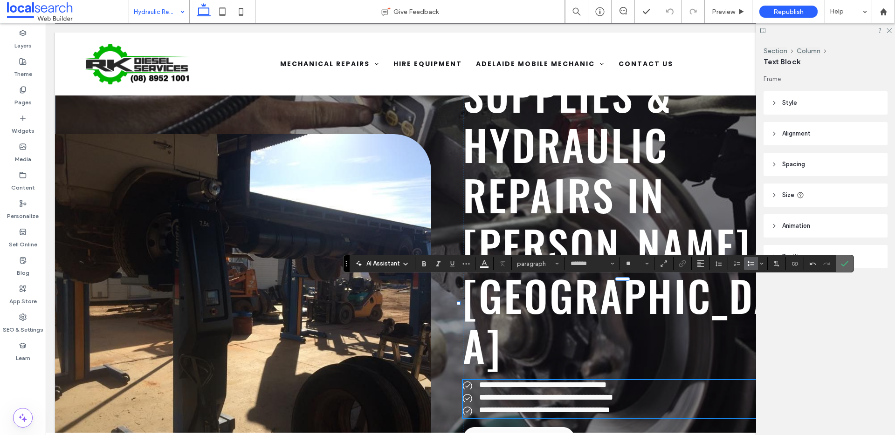
click at [848, 261] on label "Confirm" at bounding box center [844, 263] width 14 height 17
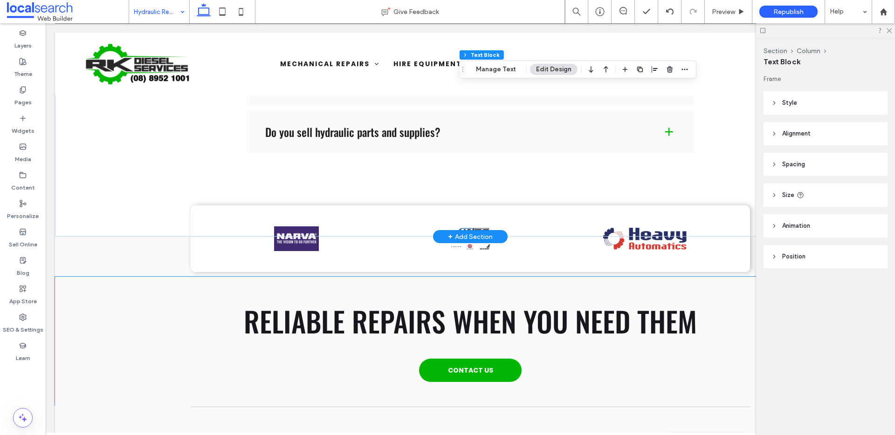
scroll to position [1821, 0]
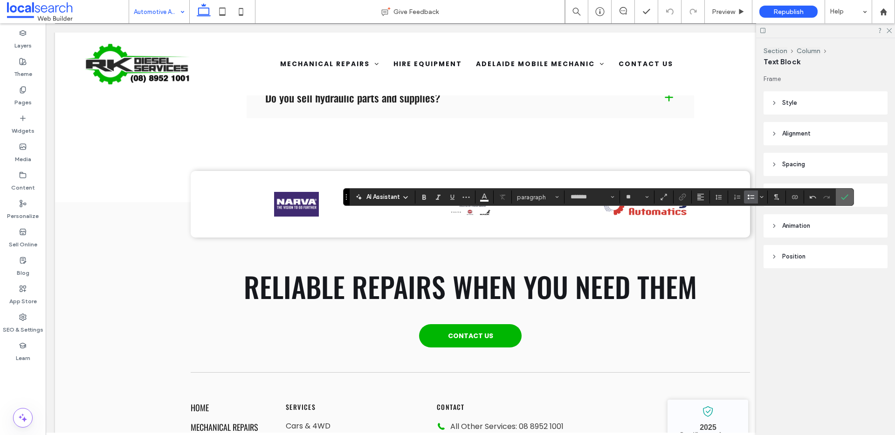
click at [844, 195] on icon "Confirm" at bounding box center [844, 196] width 7 height 7
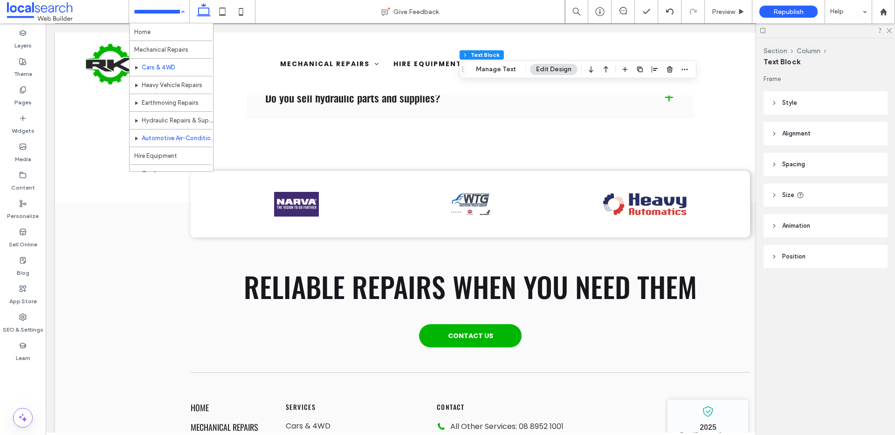
scroll to position [81, 0]
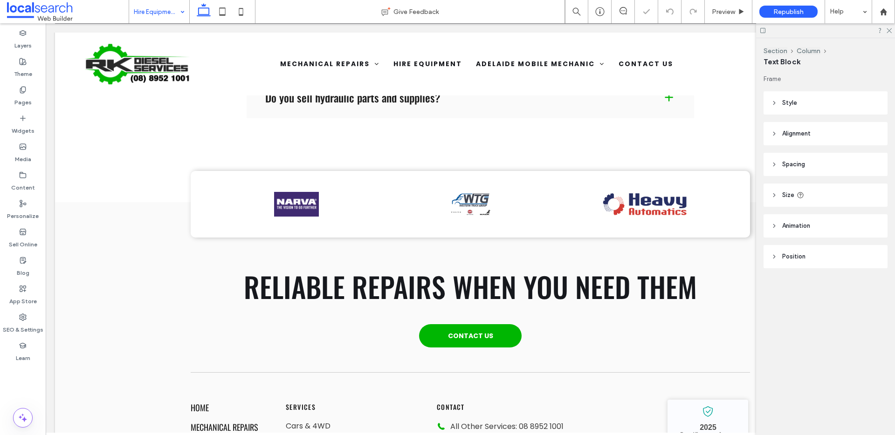
type input "*******"
type input "**"
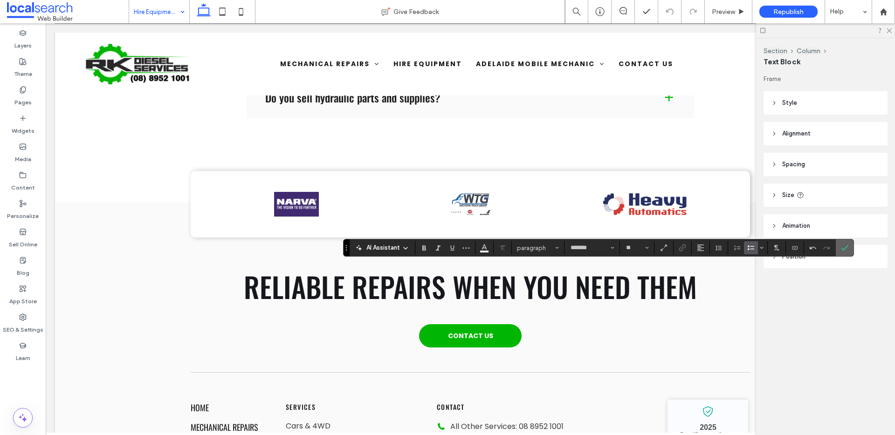
click at [841, 250] on icon "Confirm" at bounding box center [844, 247] width 7 height 7
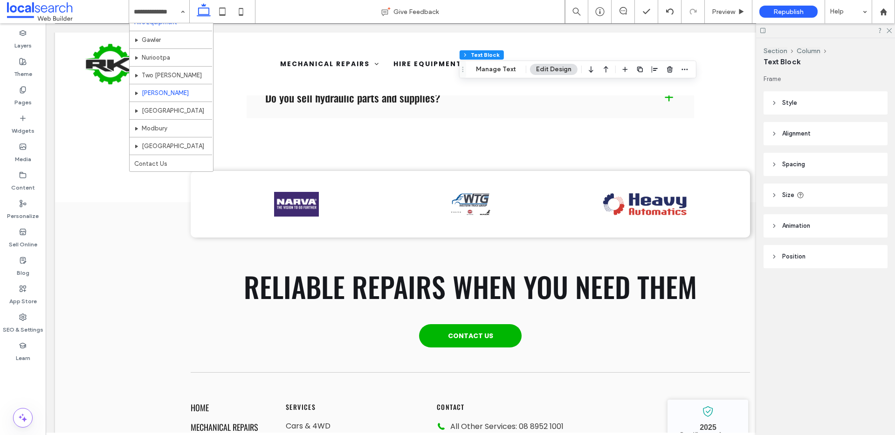
scroll to position [114, 0]
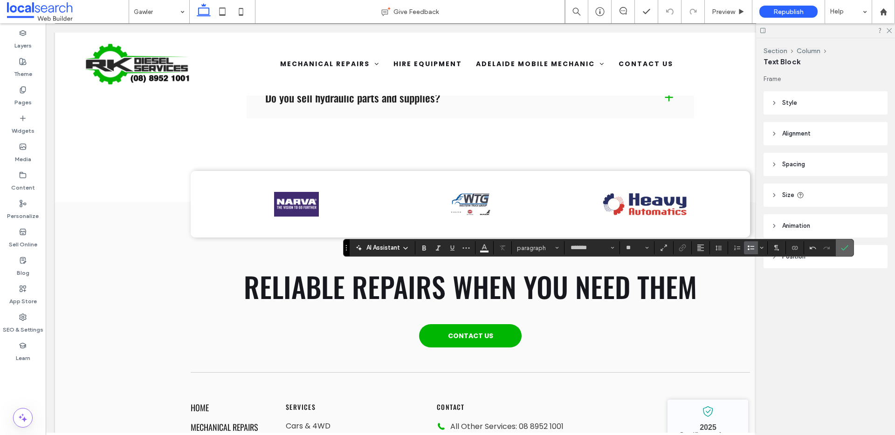
click at [847, 245] on icon "Confirm" at bounding box center [844, 247] width 7 height 7
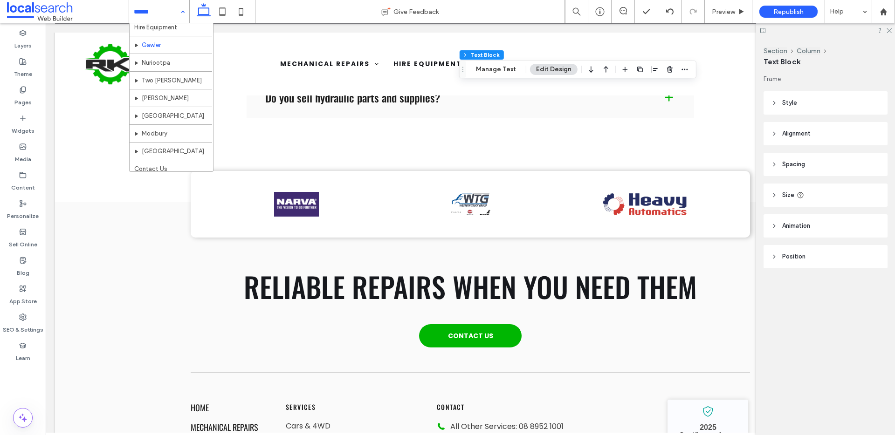
scroll to position [134, 0]
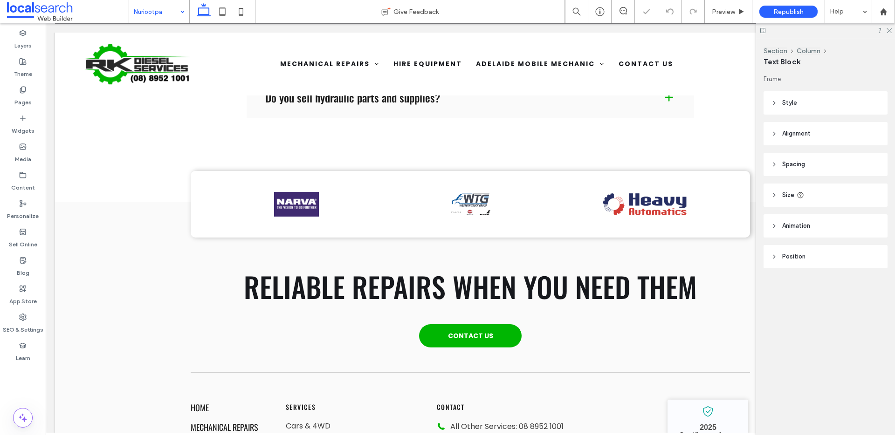
type input "*******"
type input "**"
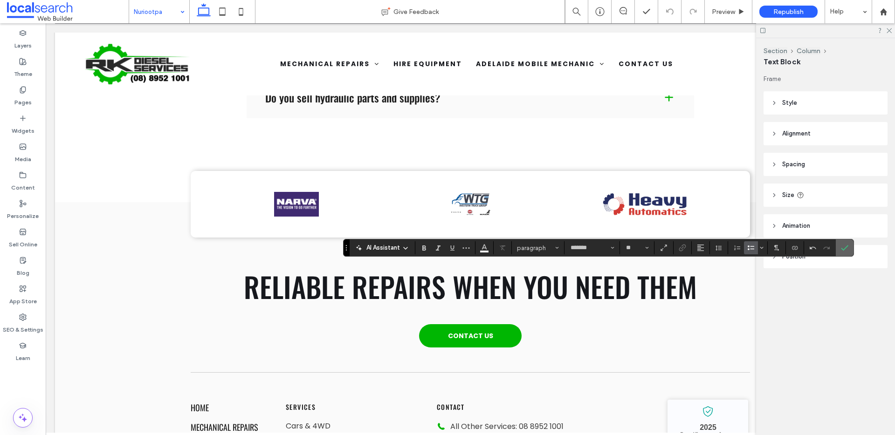
click at [848, 246] on use "Confirm" at bounding box center [844, 248] width 7 height 6
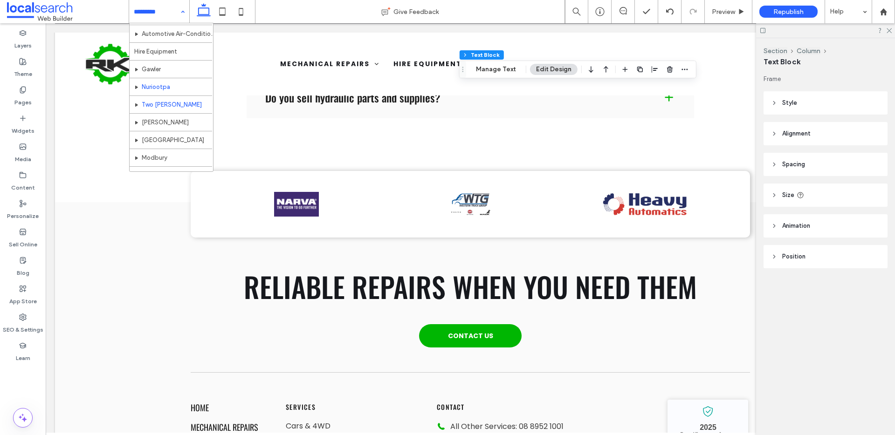
scroll to position [105, 0]
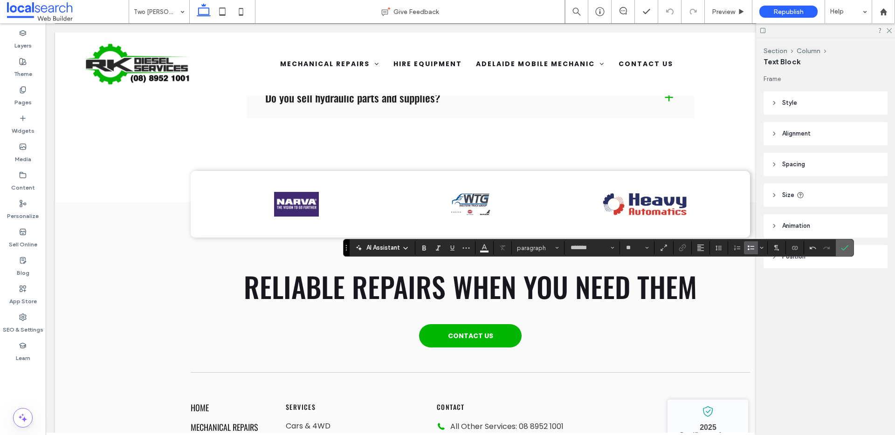
click at [850, 247] on label "Confirm" at bounding box center [844, 248] width 14 height 17
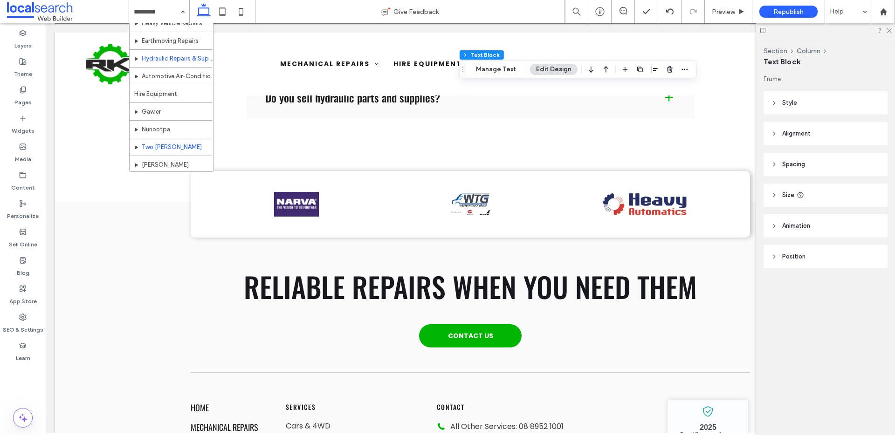
scroll to position [72, 0]
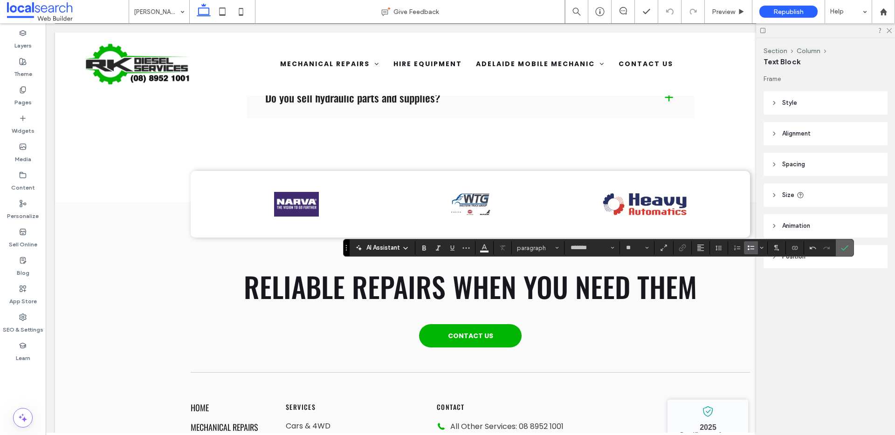
click at [846, 243] on span "Confirm" at bounding box center [844, 248] width 7 height 16
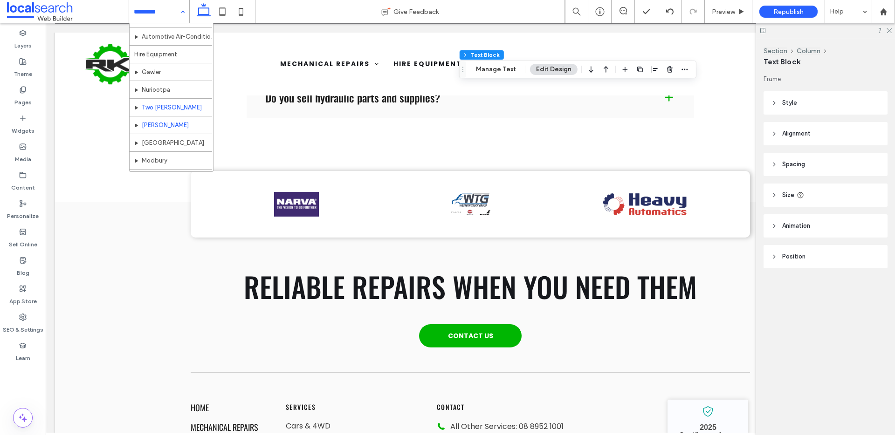
scroll to position [134, 0]
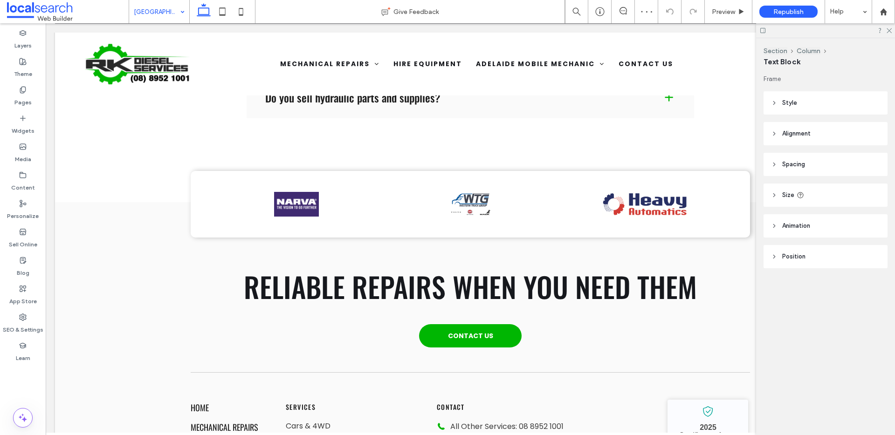
type input "*******"
type input "**"
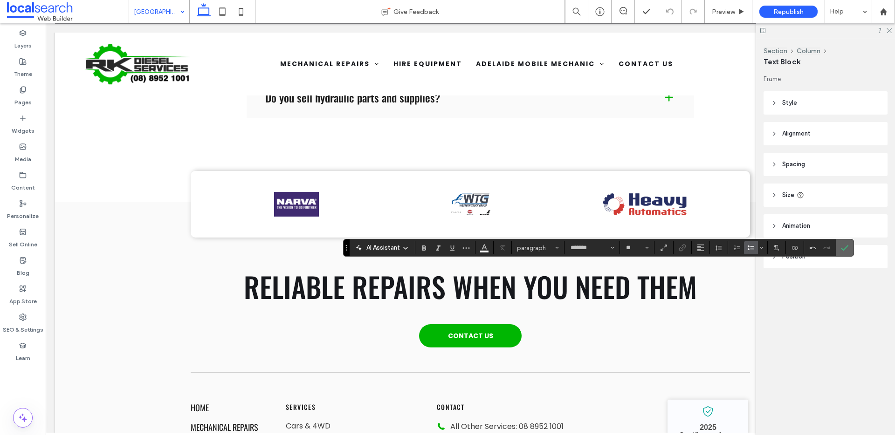
click at [844, 251] on icon "Confirm" at bounding box center [844, 247] width 7 height 7
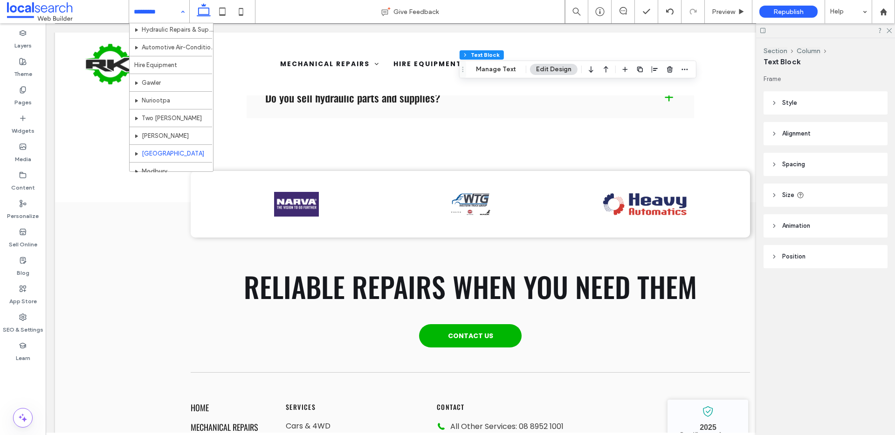
scroll to position [132, 0]
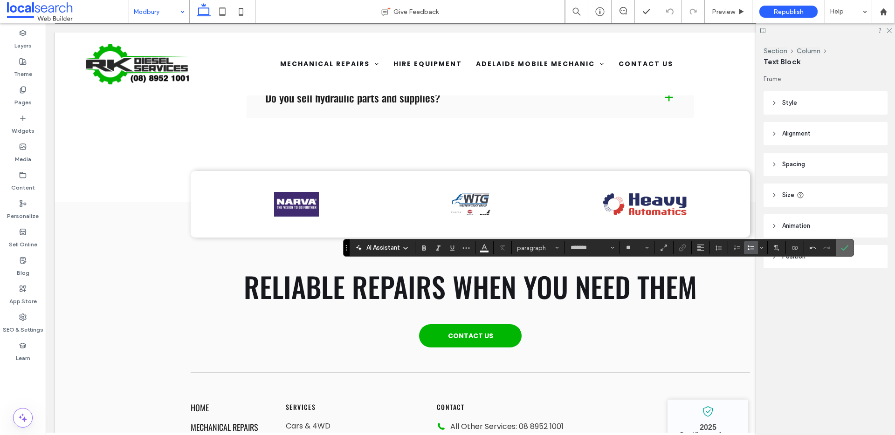
click at [839, 249] on label "Confirm" at bounding box center [844, 248] width 14 height 17
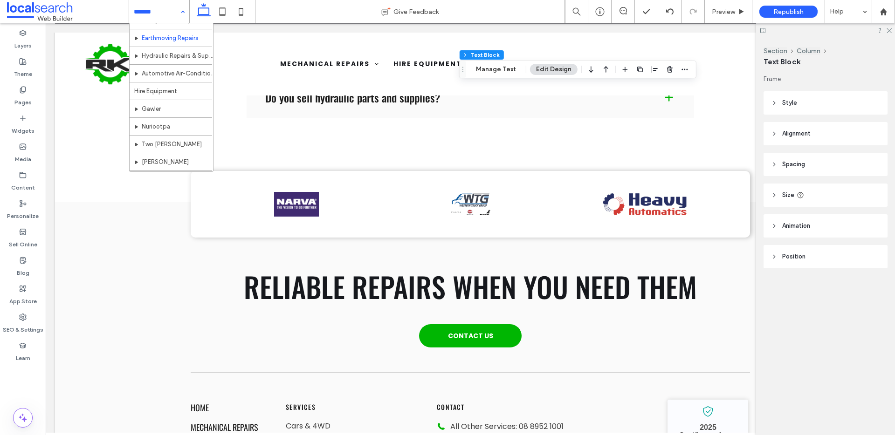
scroll to position [134, 0]
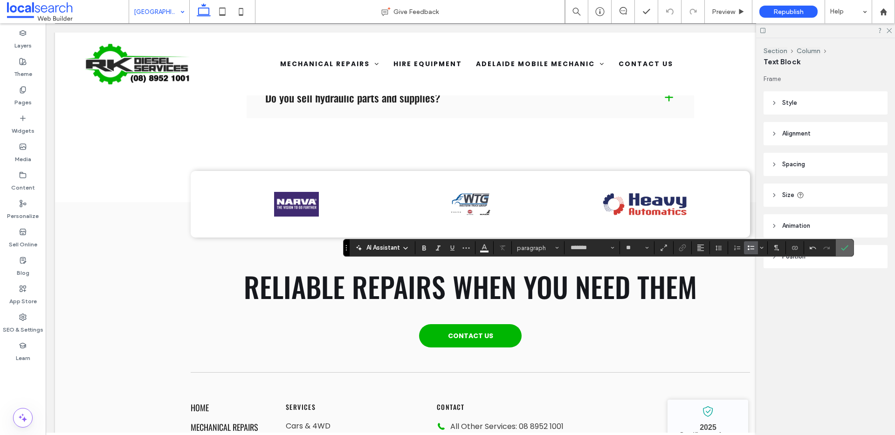
click at [842, 252] on span "Confirm" at bounding box center [843, 248] width 4 height 17
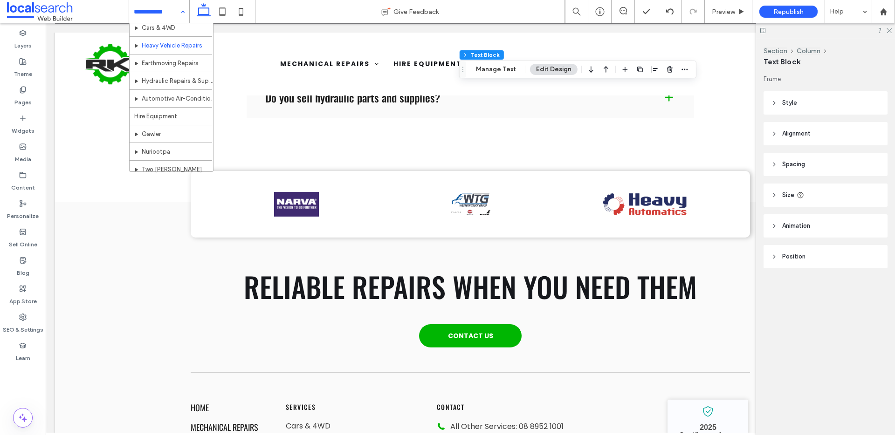
scroll to position [134, 0]
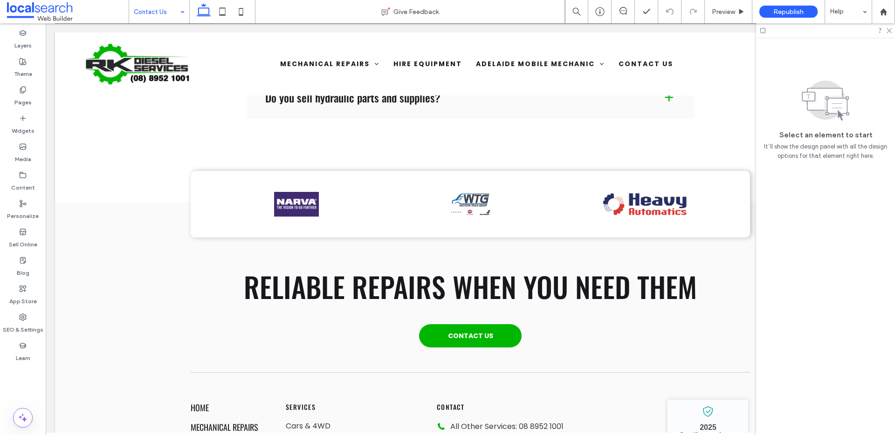
click at [145, 7] on input at bounding box center [157, 11] width 46 height 23
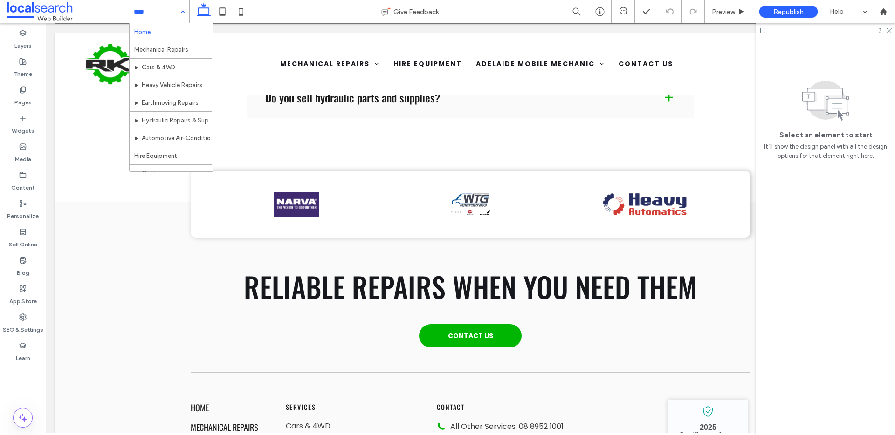
click at [185, 7] on div "Home Mechanical Repairs Cars & 4WD Heavy Vehicle Repairs Earthmoving Repairs Hy…" at bounding box center [159, 11] width 60 height 23
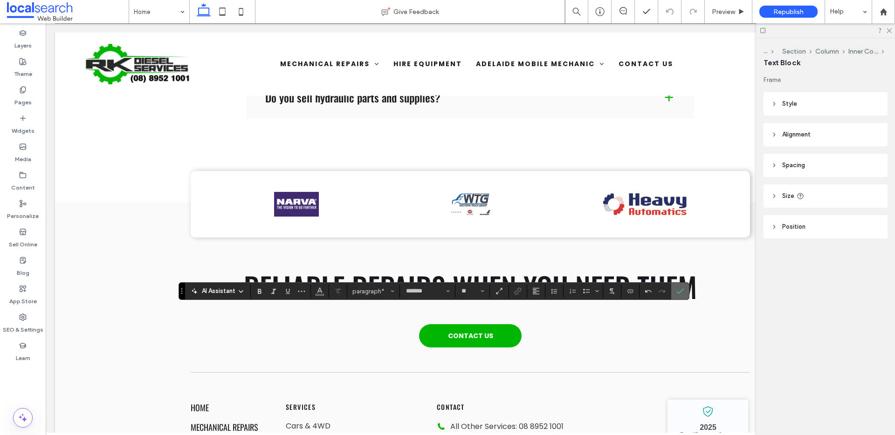
click at [677, 292] on use "Confirm" at bounding box center [680, 291] width 7 height 6
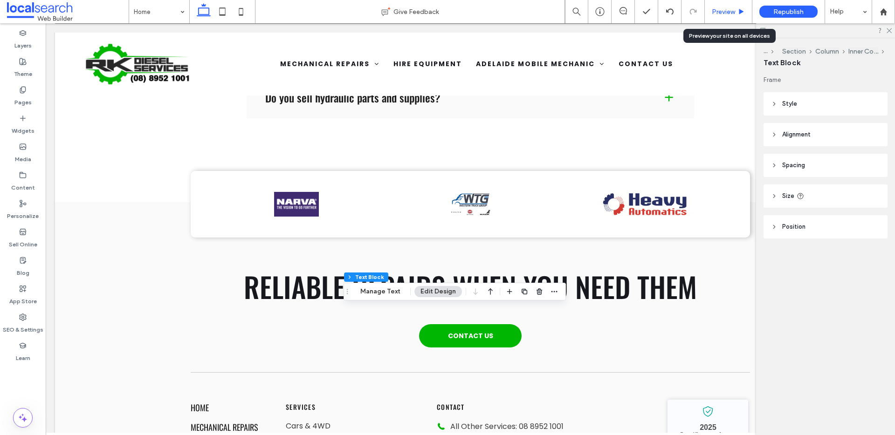
click at [734, 9] on span "Preview" at bounding box center [723, 12] width 23 height 8
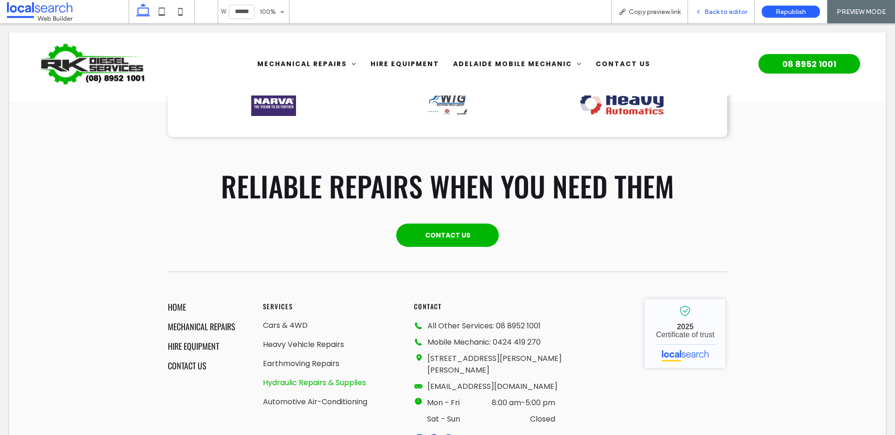
click at [717, 8] on span "Back to editor" at bounding box center [725, 12] width 43 height 8
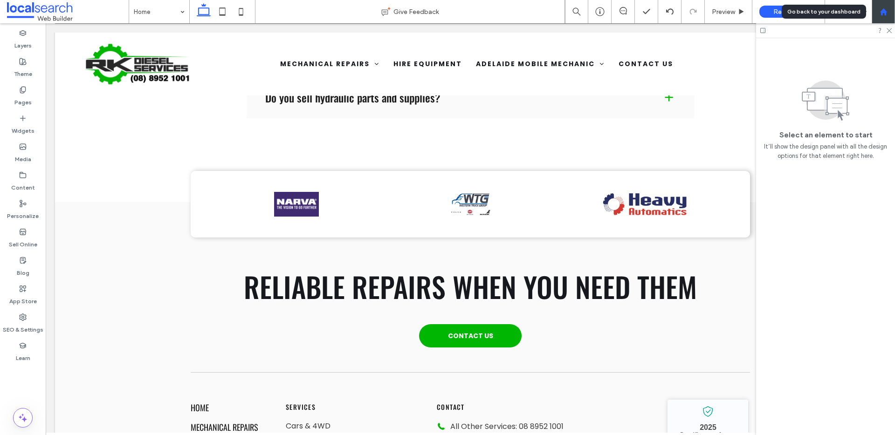
click at [884, 19] on div at bounding box center [882, 11] width 23 height 23
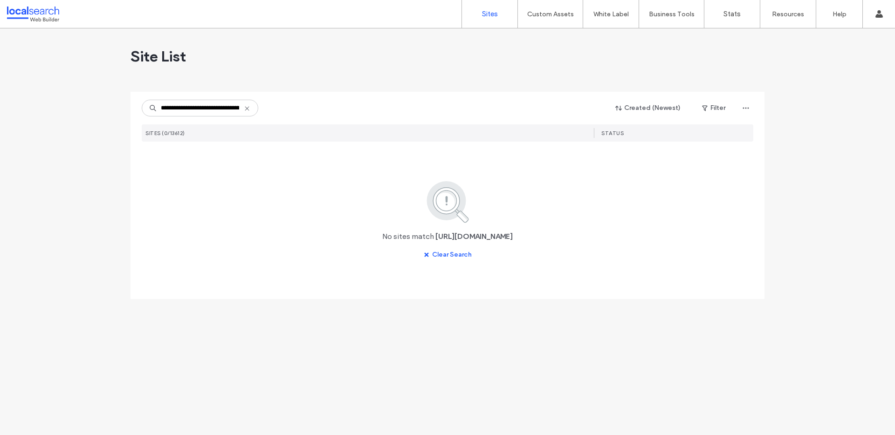
drag, startPoint x: 212, startPoint y: 108, endPoint x: 49, endPoint y: 90, distance: 163.7
click at [49, 90] on div "**********" at bounding box center [447, 231] width 895 height 407
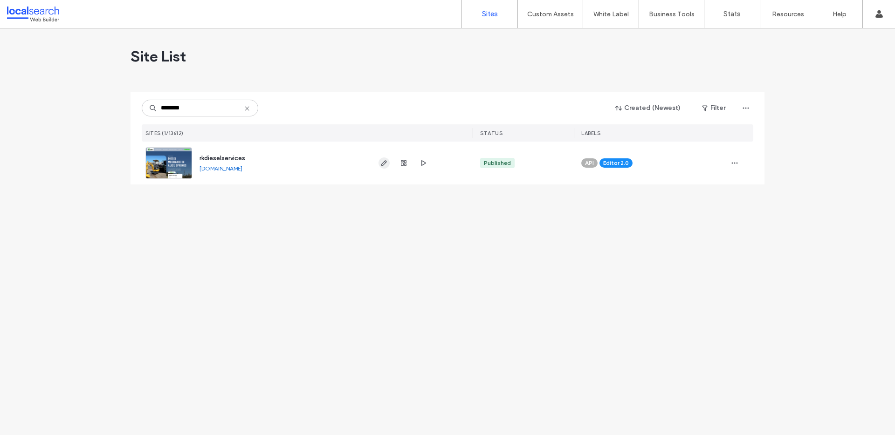
type input "********"
click at [381, 162] on icon "button" at bounding box center [383, 162] width 7 height 7
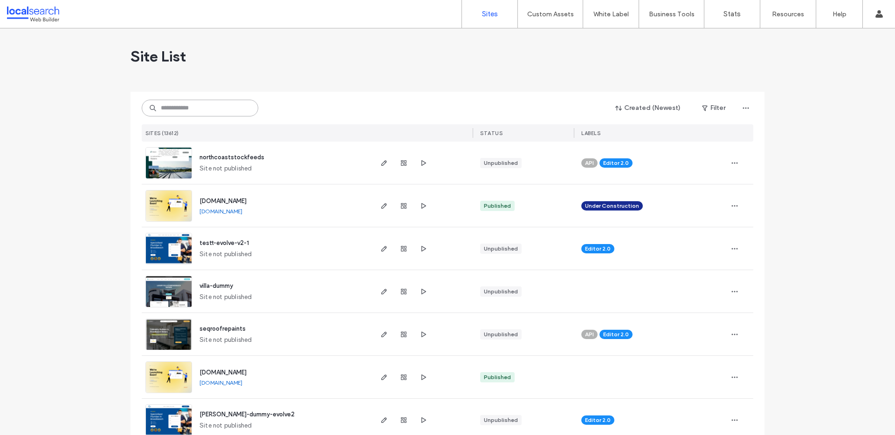
click at [216, 112] on input at bounding box center [200, 108] width 117 height 17
paste input "********"
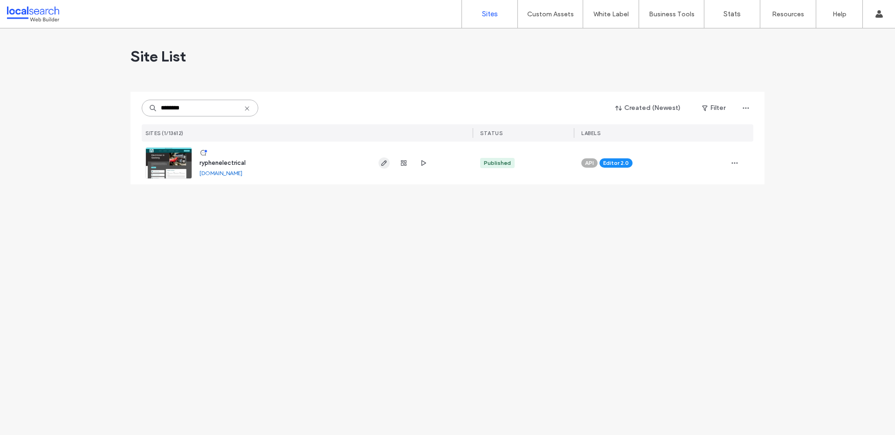
type input "********"
click at [386, 164] on icon "button" at bounding box center [383, 162] width 7 height 7
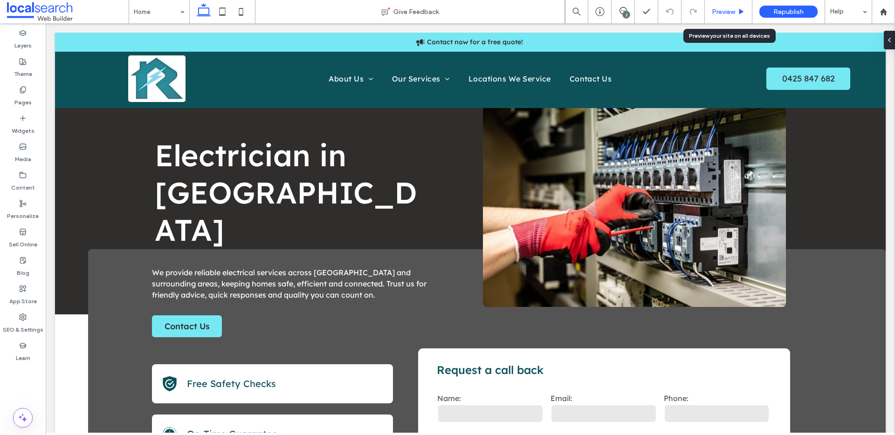
click at [738, 11] on icon at bounding box center [741, 11] width 7 height 7
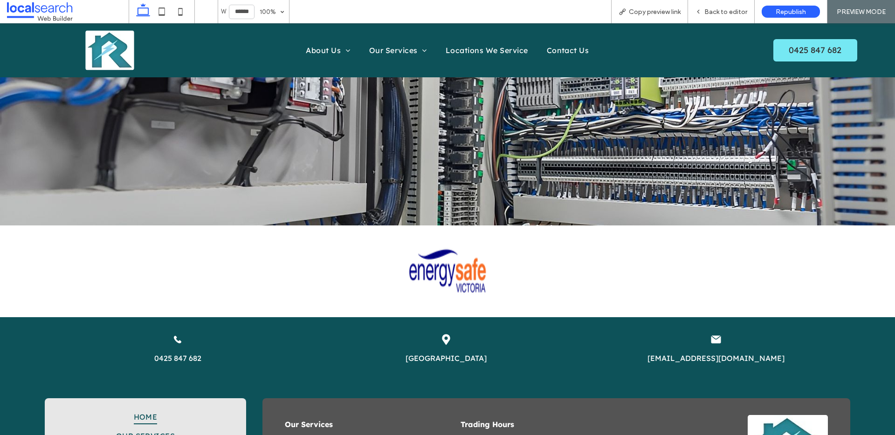
scroll to position [2148, 0]
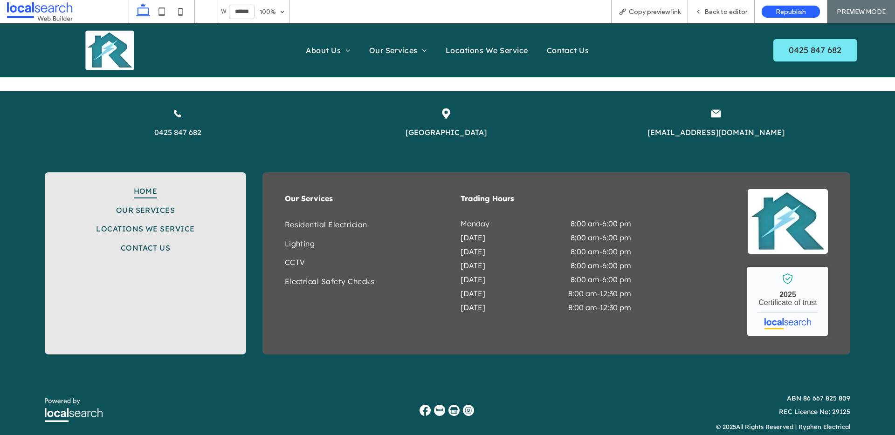
click at [425, 405] on img at bounding box center [424, 410] width 11 height 11
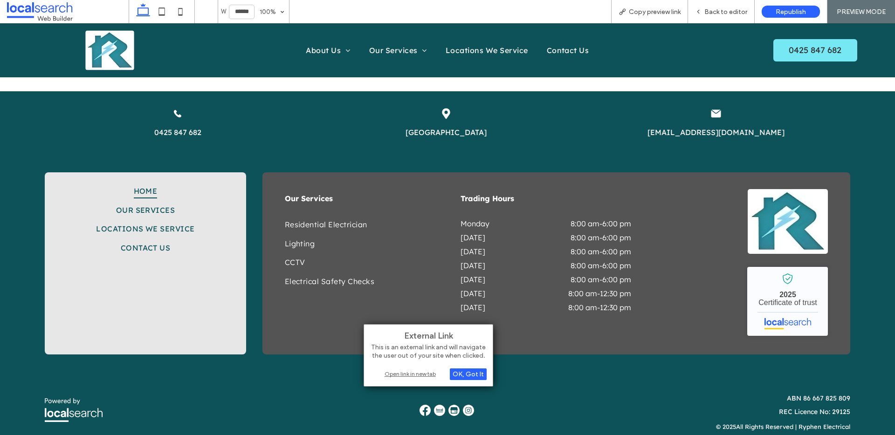
click at [410, 376] on div "Open link in new tab" at bounding box center [428, 374] width 117 height 10
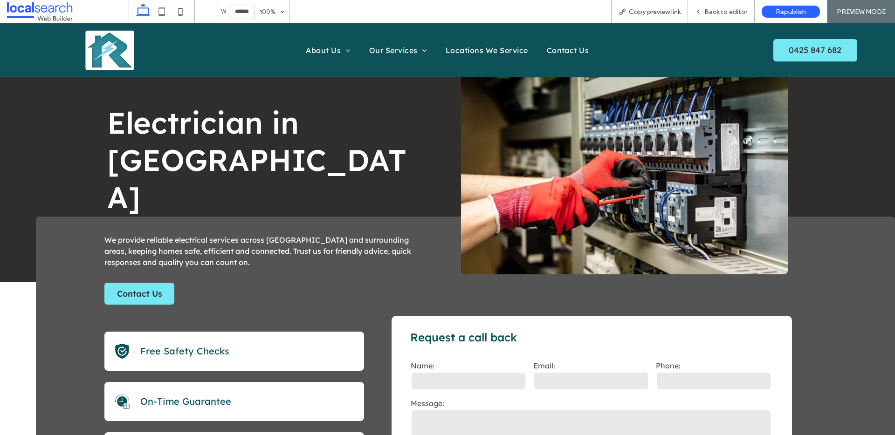
scroll to position [0, 0]
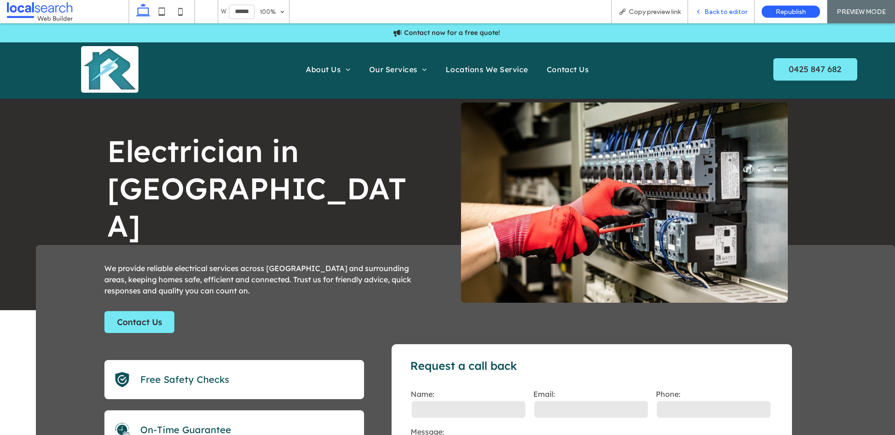
click at [733, 12] on span "Back to editor" at bounding box center [725, 12] width 43 height 8
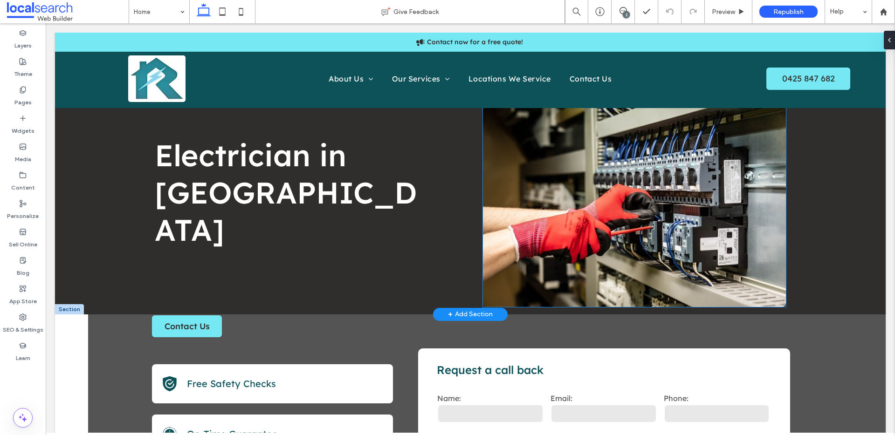
click at [610, 171] on link at bounding box center [634, 207] width 303 height 200
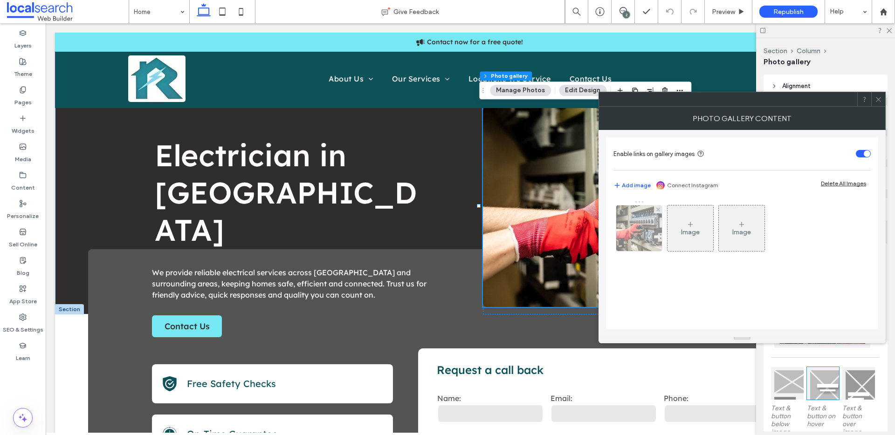
click at [642, 234] on div at bounding box center [639, 229] width 46 height 46
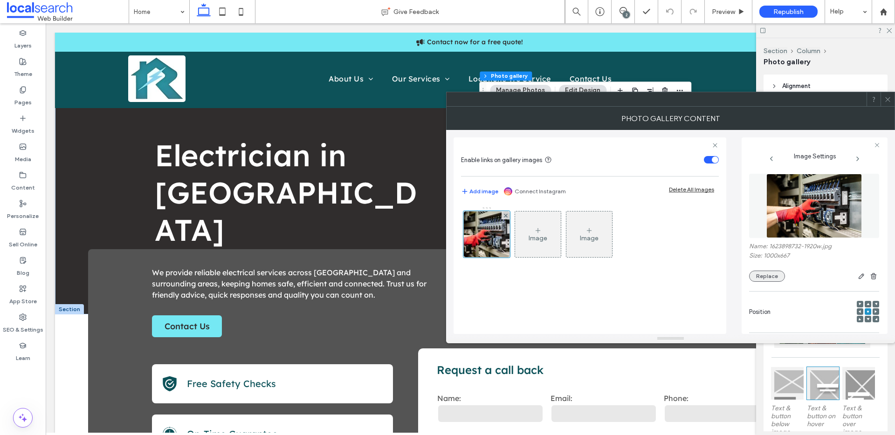
click at [754, 275] on button "Replace" at bounding box center [767, 276] width 36 height 11
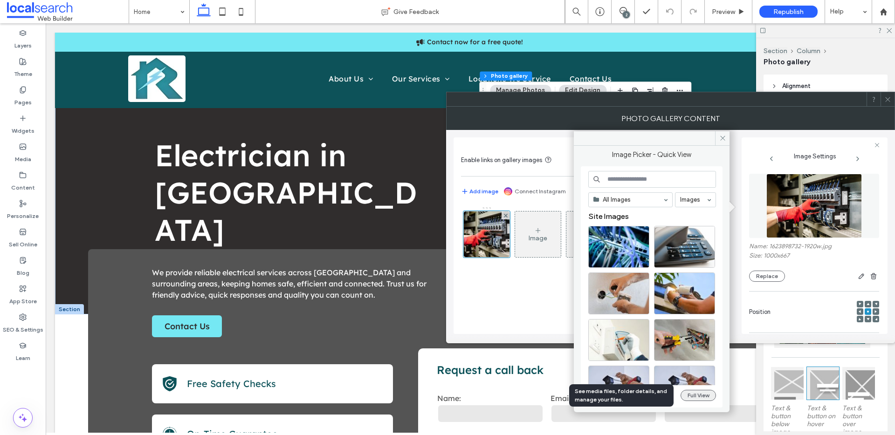
click at [685, 392] on button "Full View" at bounding box center [697, 395] width 35 height 11
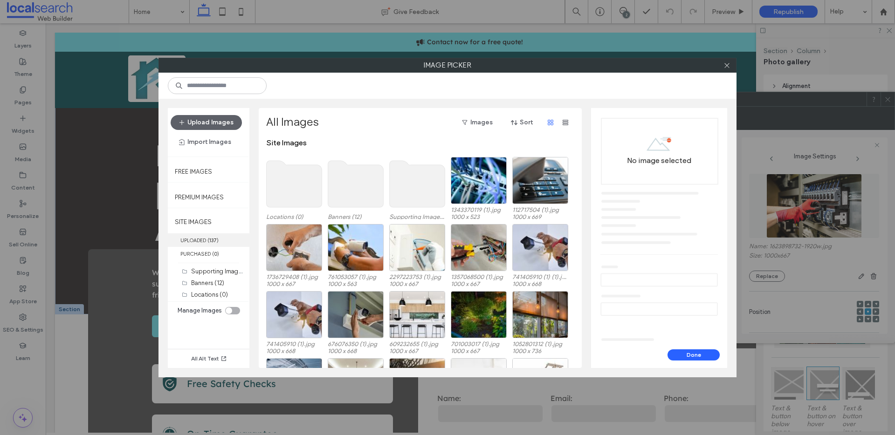
click at [219, 241] on span "( 137 )" at bounding box center [212, 240] width 11 height 7
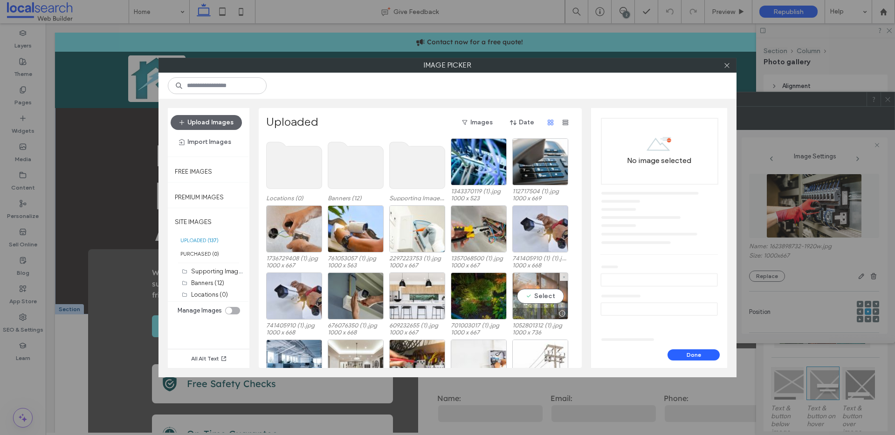
click at [521, 294] on div "Select" at bounding box center [540, 296] width 56 height 47
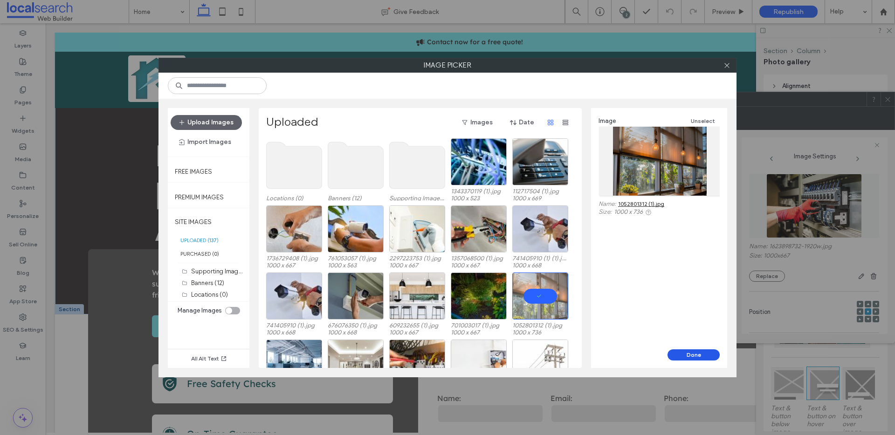
click at [692, 354] on button "Done" at bounding box center [693, 355] width 52 height 11
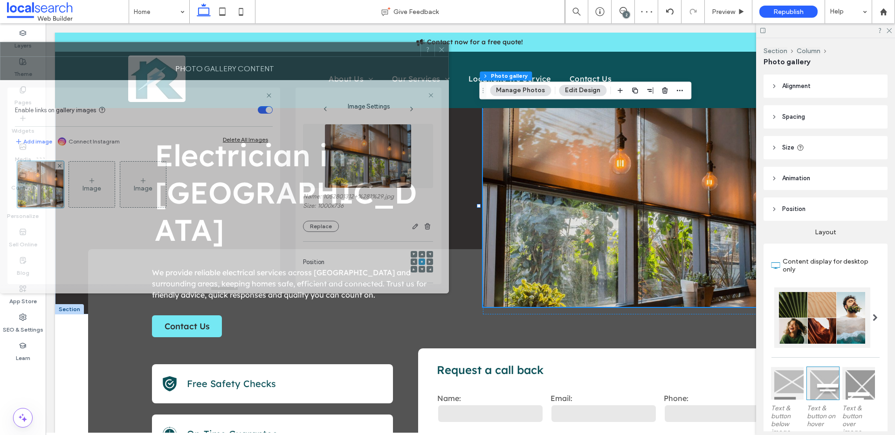
drag, startPoint x: 598, startPoint y: 118, endPoint x: 187, endPoint y: 66, distance: 414.3
click at [188, 66] on div "Photo Gallery Content" at bounding box center [224, 68] width 449 height 23
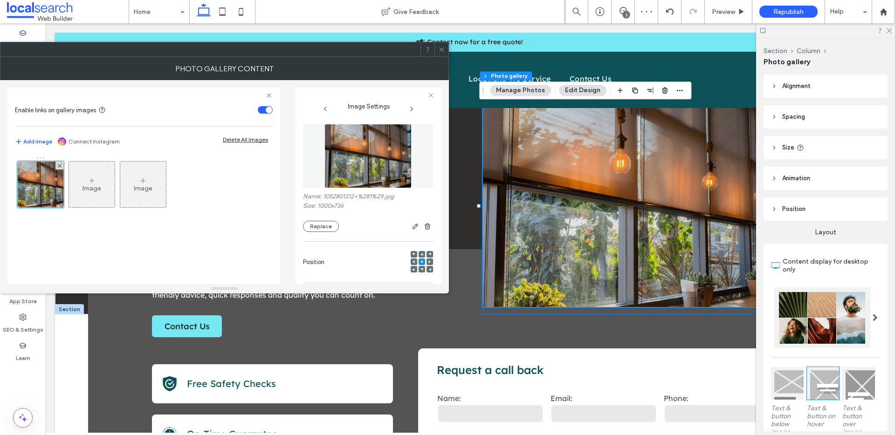
scroll to position [275, 0]
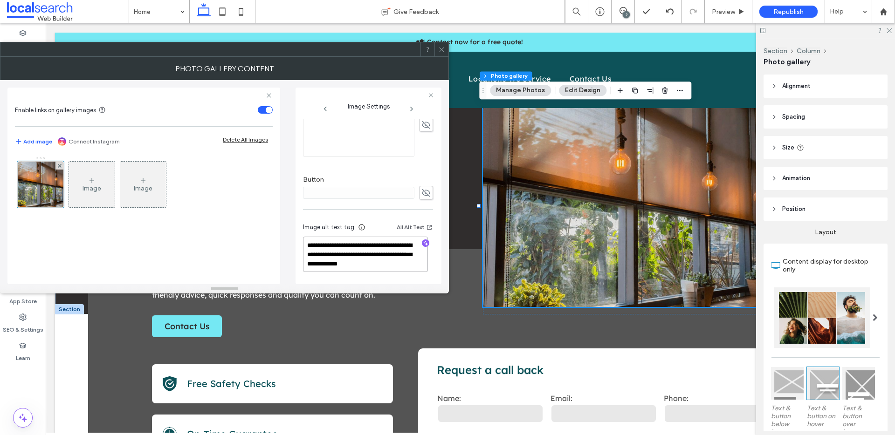
drag, startPoint x: 405, startPoint y: 254, endPoint x: 407, endPoint y: 261, distance: 7.8
click at [407, 261] on textarea "**********" at bounding box center [365, 254] width 125 height 35
click at [422, 242] on icon "button" at bounding box center [425, 243] width 7 height 7
click at [393, 266] on textarea "**********" at bounding box center [365, 254] width 125 height 35
paste textarea "**********"
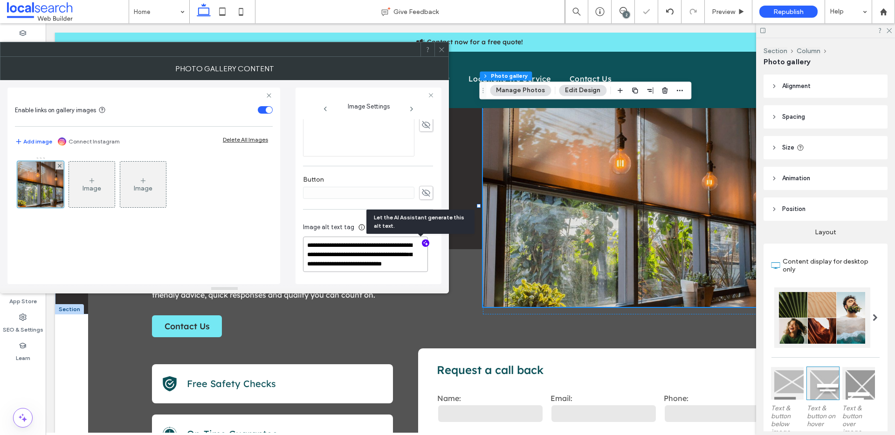
scroll to position [1, 0]
type textarea "**********"
click at [439, 50] on icon at bounding box center [441, 49] width 7 height 7
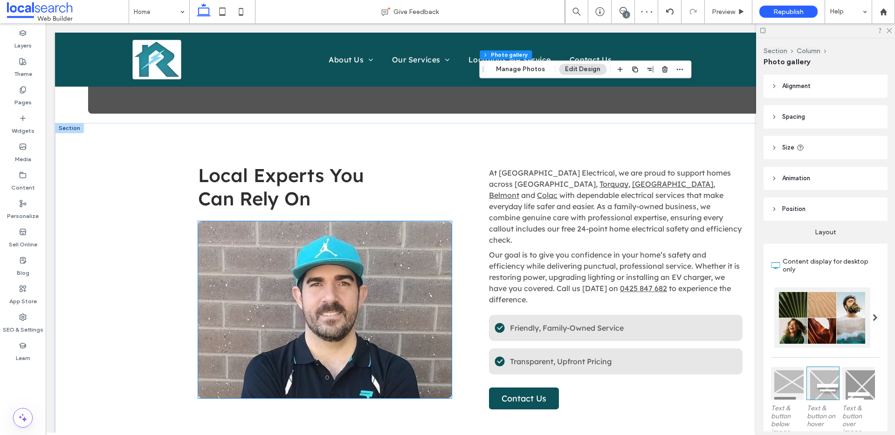
scroll to position [451, 0]
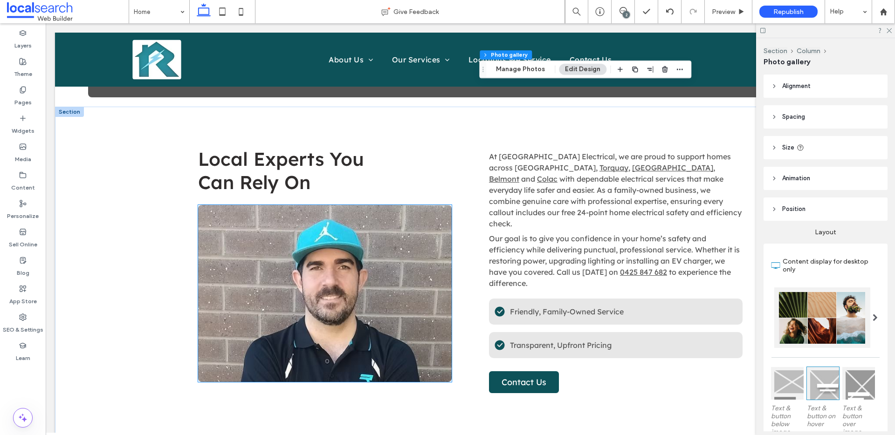
click at [281, 296] on link at bounding box center [325, 293] width 254 height 177
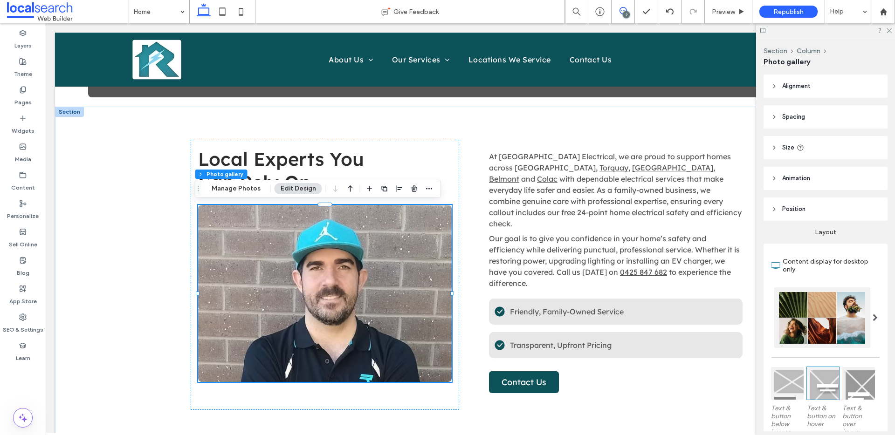
click at [626, 7] on span at bounding box center [622, 10] width 23 height 7
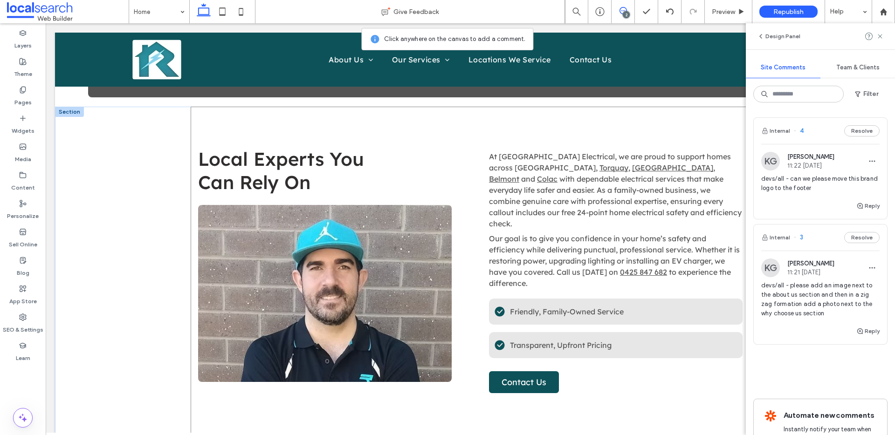
click at [458, 218] on div "Local Experts You Can Rely On At [GEOGRAPHIC_DATA] Electrical, we are proud to …" at bounding box center [470, 275] width 559 height 337
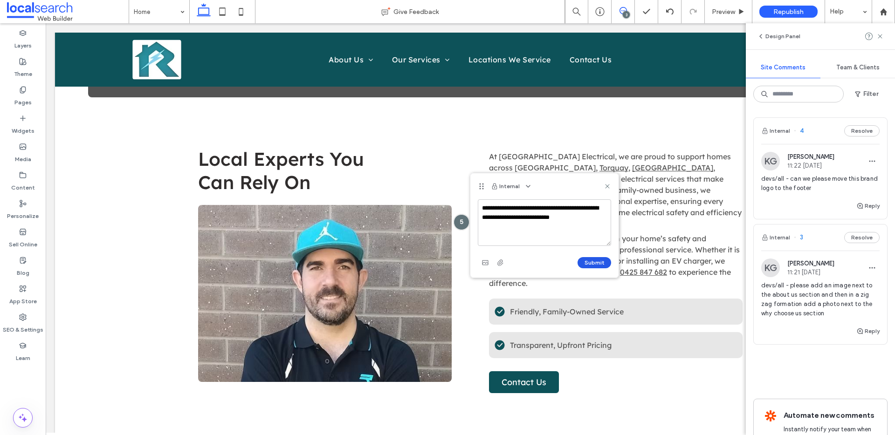
type textarea "**********"
click at [591, 262] on button "Submit" at bounding box center [594, 262] width 34 height 11
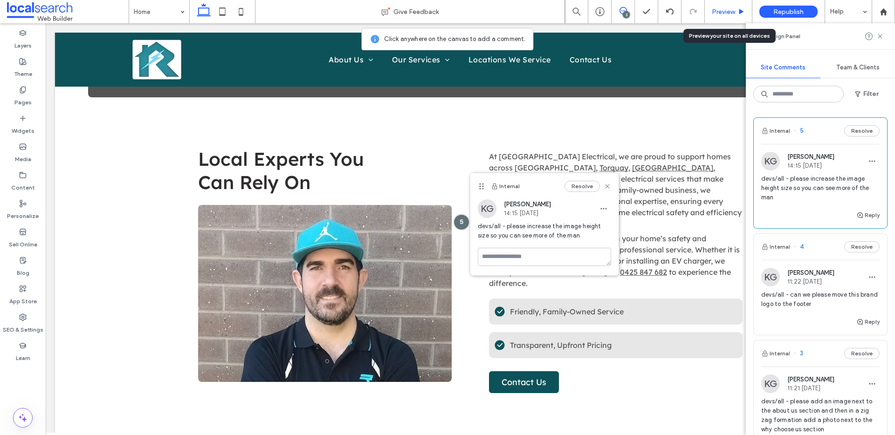
click at [715, 14] on span "Preview" at bounding box center [723, 12] width 23 height 8
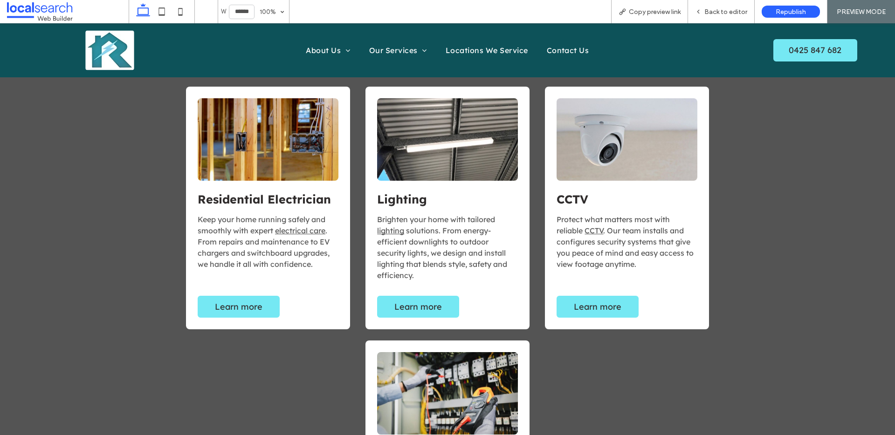
scroll to position [860, 0]
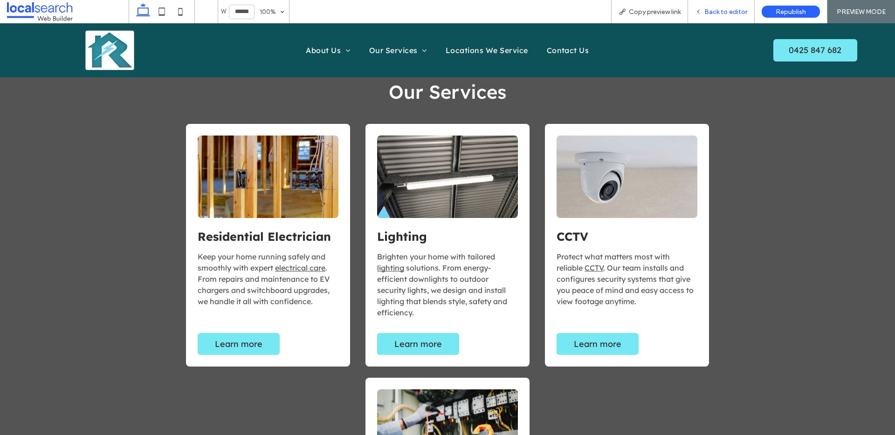
click at [724, 5] on div "Back to editor" at bounding box center [721, 11] width 67 height 23
click at [718, 11] on span "Back to editor" at bounding box center [725, 12] width 43 height 8
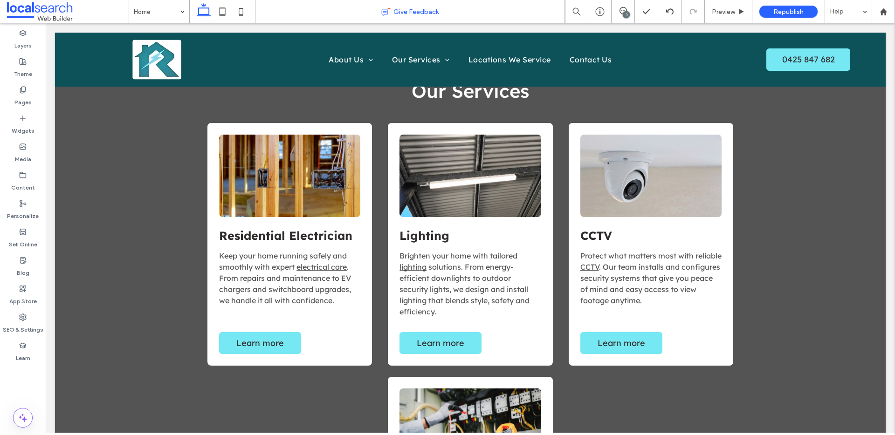
scroll to position [859, 0]
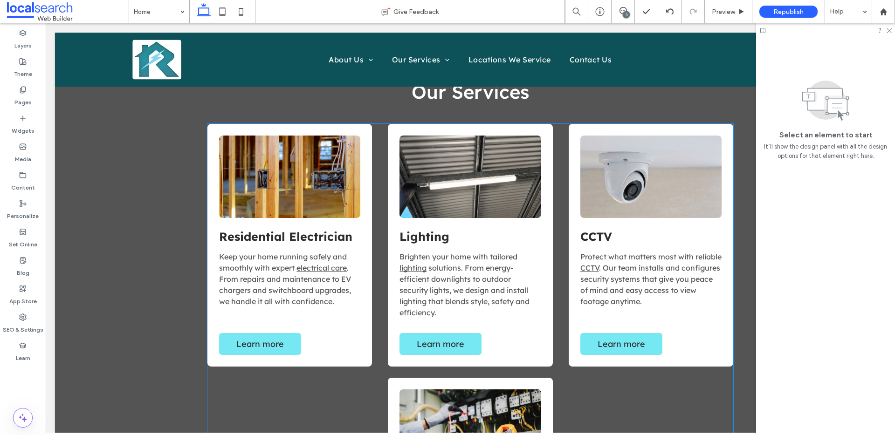
click at [282, 154] on link at bounding box center [289, 177] width 141 height 82
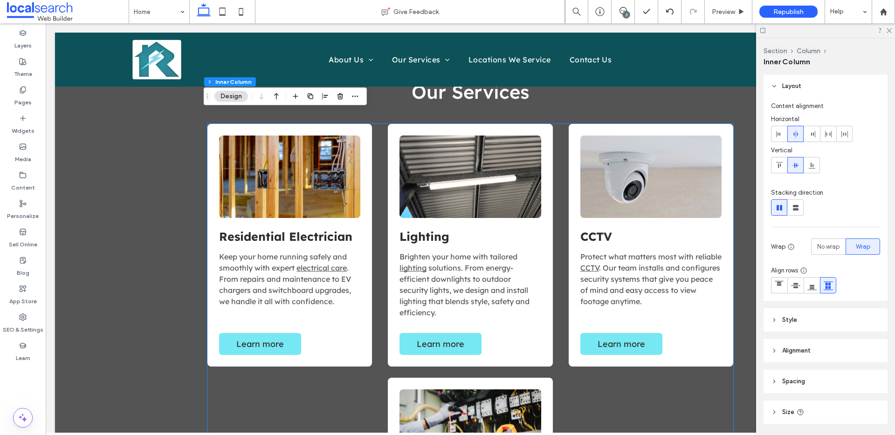
click at [282, 154] on link at bounding box center [289, 177] width 141 height 82
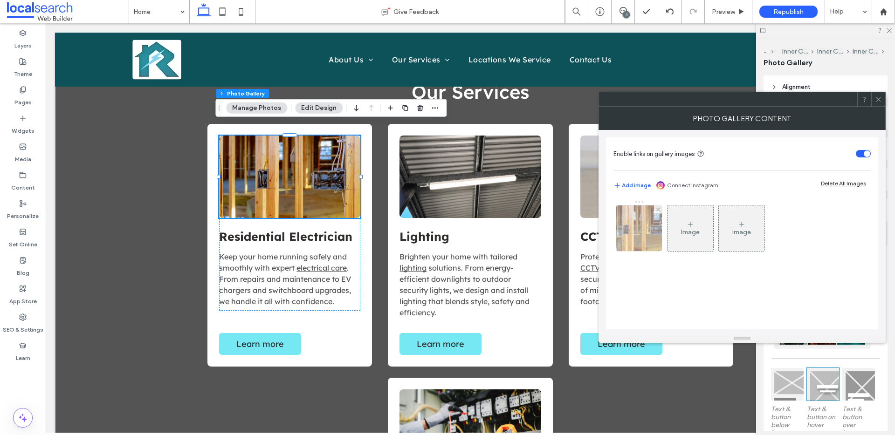
click at [654, 238] on img at bounding box center [638, 229] width 69 height 46
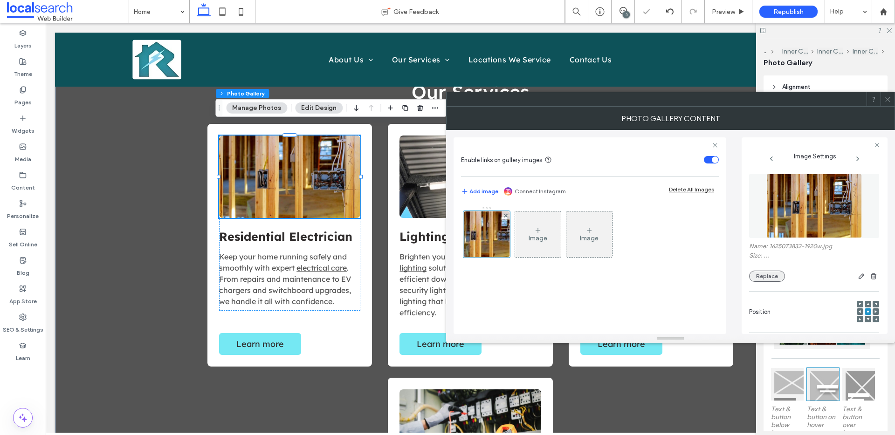
click at [780, 276] on button "Replace" at bounding box center [767, 276] width 36 height 11
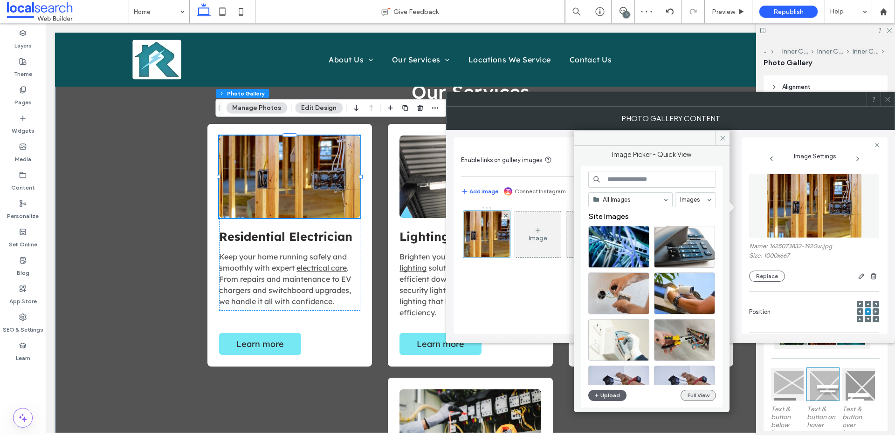
click at [702, 393] on button "Full View" at bounding box center [697, 395] width 35 height 11
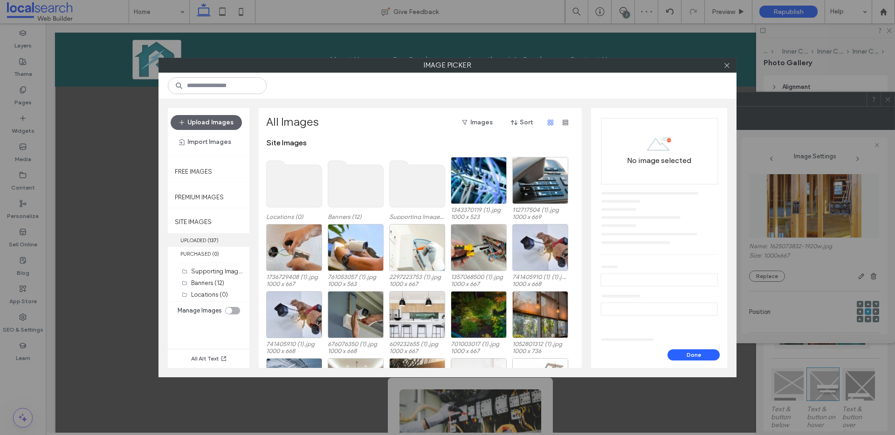
click at [212, 240] on b "137" at bounding box center [212, 240] width 7 height 7
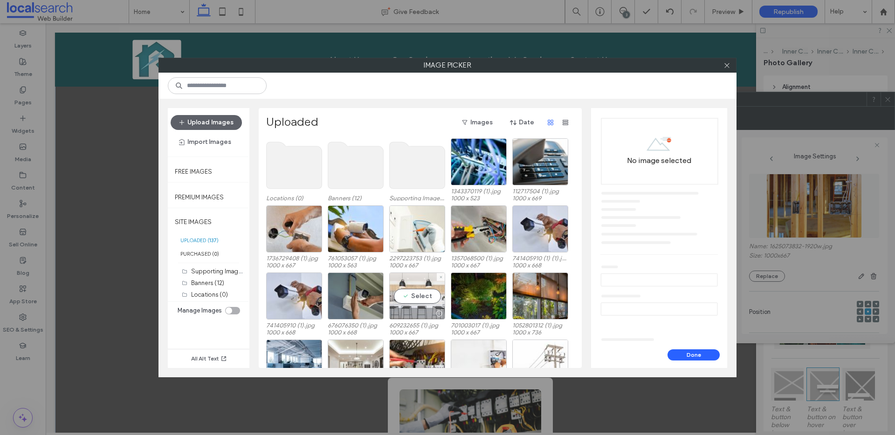
click at [426, 310] on div at bounding box center [417, 313] width 55 height 11
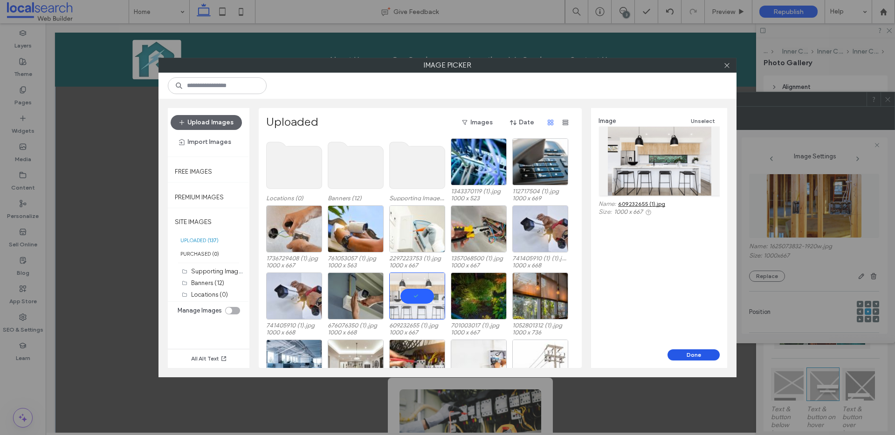
click at [701, 354] on button "Done" at bounding box center [693, 355] width 52 height 11
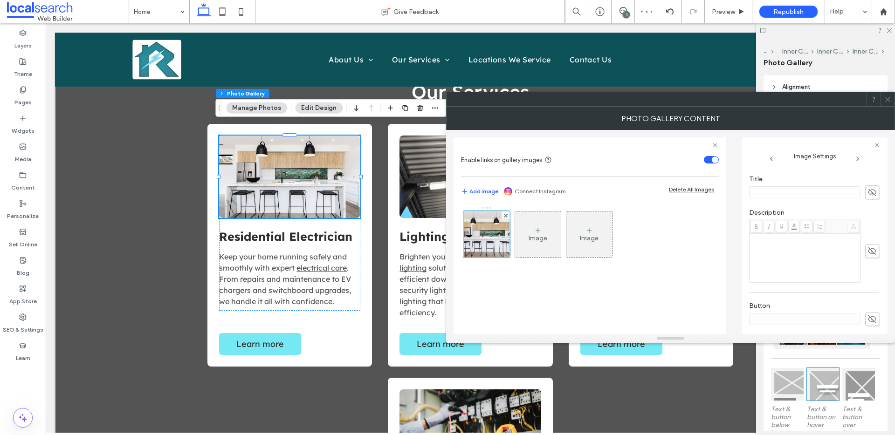
scroll to position [297, 0]
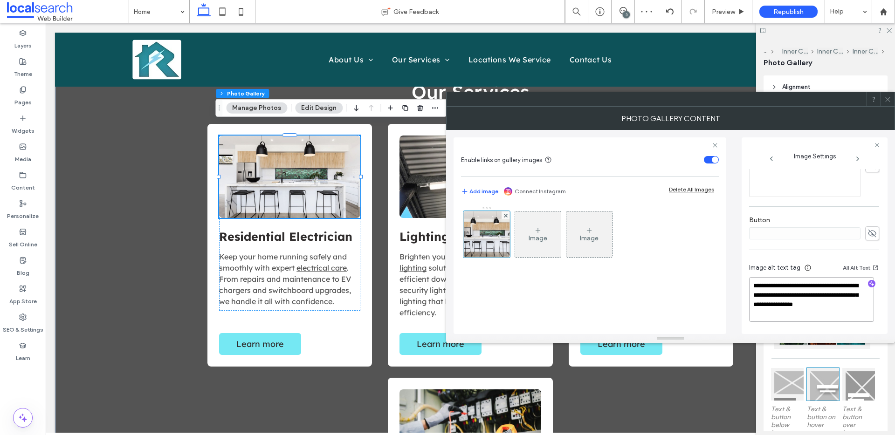
drag, startPoint x: 791, startPoint y: 297, endPoint x: 791, endPoint y: 318, distance: 21.0
click at [791, 318] on div "**********" at bounding box center [814, 294] width 130 height 78
click at [864, 280] on div at bounding box center [871, 284] width 15 height 9
click at [868, 281] on icon "button" at bounding box center [871, 284] width 7 height 7
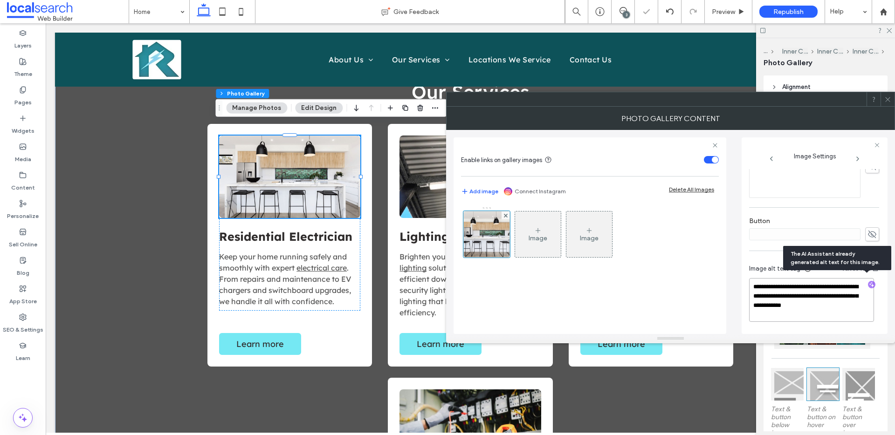
click at [851, 303] on textarea "**********" at bounding box center [811, 300] width 125 height 44
paste textarea "**********"
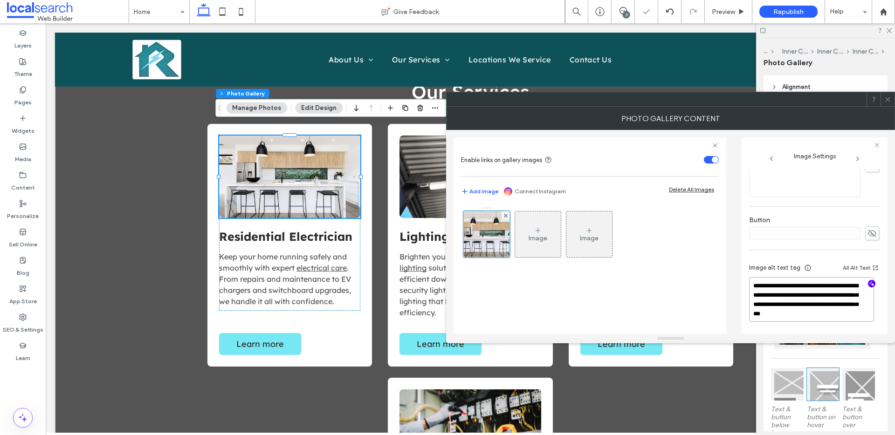
type textarea "**********"
click at [890, 98] on icon at bounding box center [887, 99] width 7 height 7
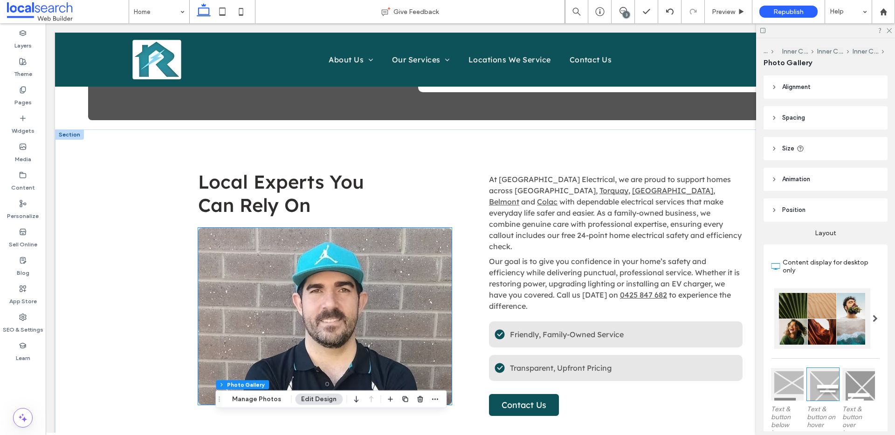
scroll to position [441, 0]
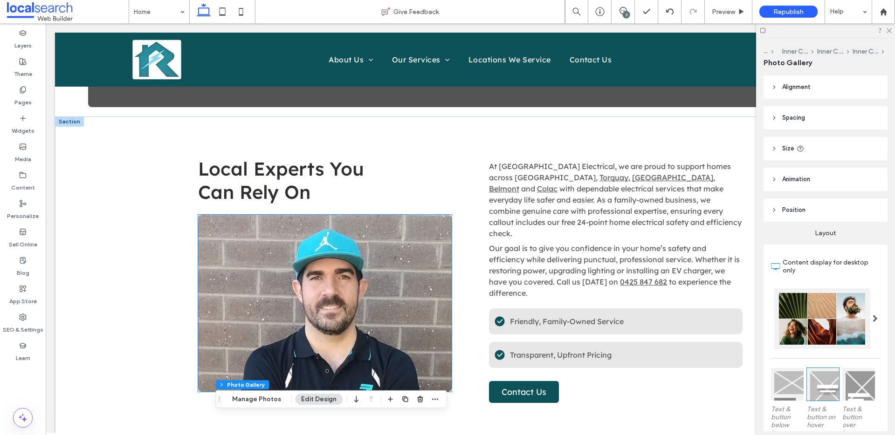
click at [252, 302] on link at bounding box center [325, 303] width 254 height 177
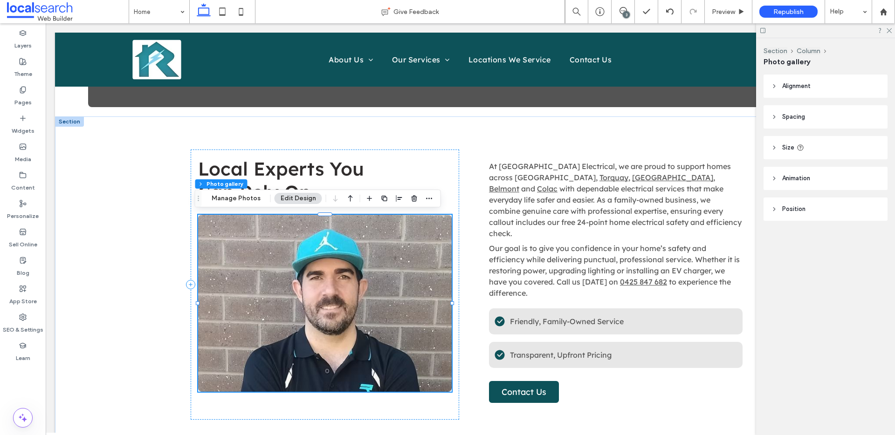
click at [252, 302] on link at bounding box center [325, 303] width 254 height 177
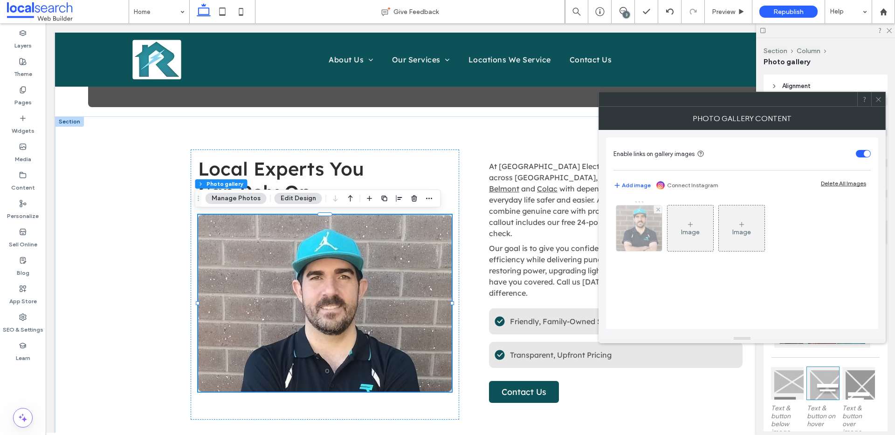
click at [644, 229] on img at bounding box center [639, 229] width 48 height 46
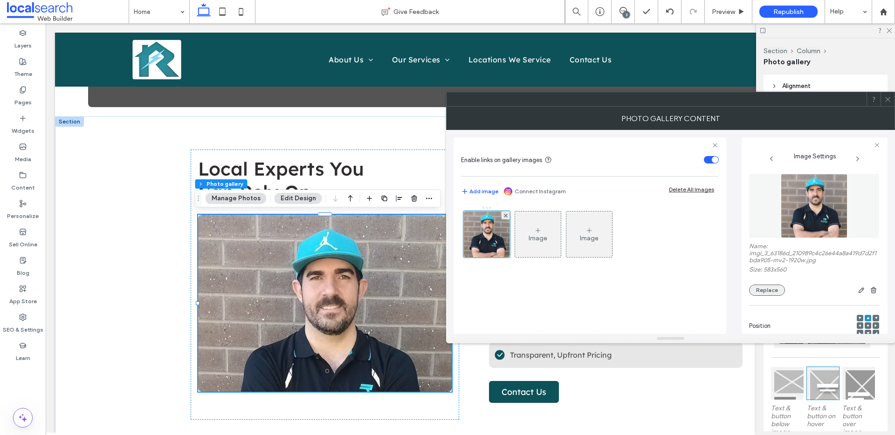
click at [774, 291] on button "Replace" at bounding box center [767, 290] width 36 height 11
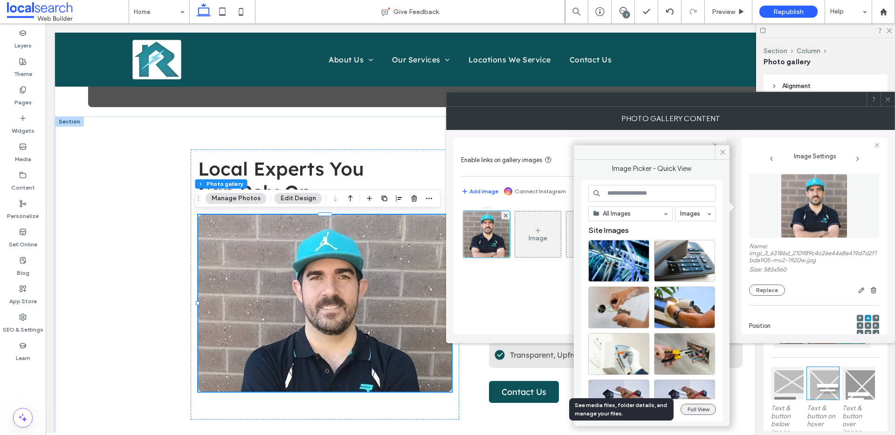
click at [715, 411] on button "Full View" at bounding box center [697, 409] width 35 height 11
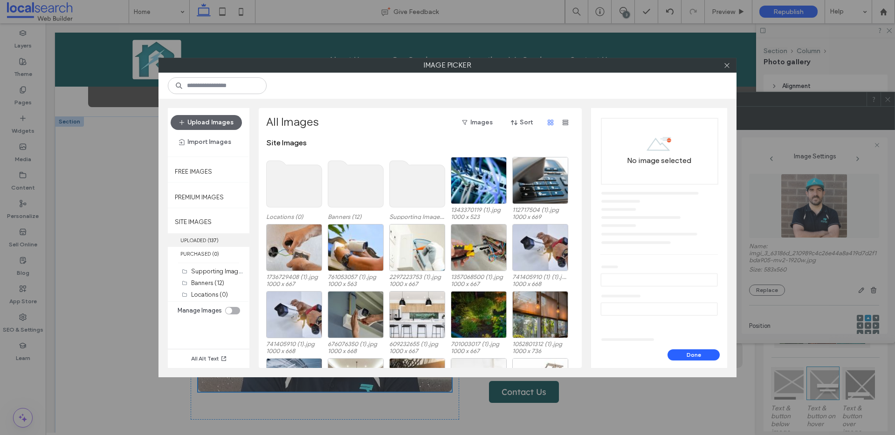
click at [217, 245] on label "UPLOADED ( 137 )" at bounding box center [209, 240] width 82 height 14
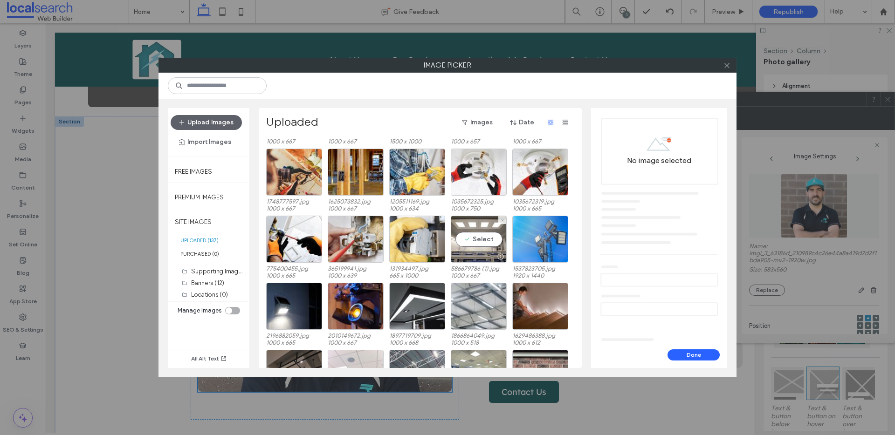
scroll to position [1074, 0]
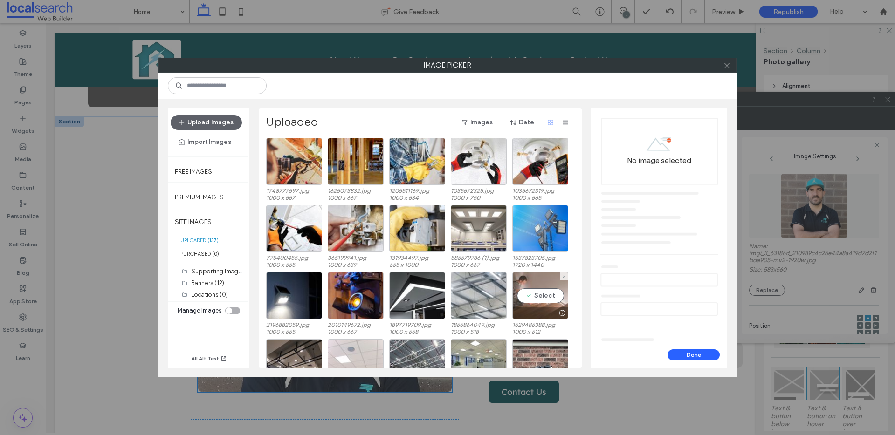
click at [543, 290] on div "Select" at bounding box center [540, 295] width 56 height 47
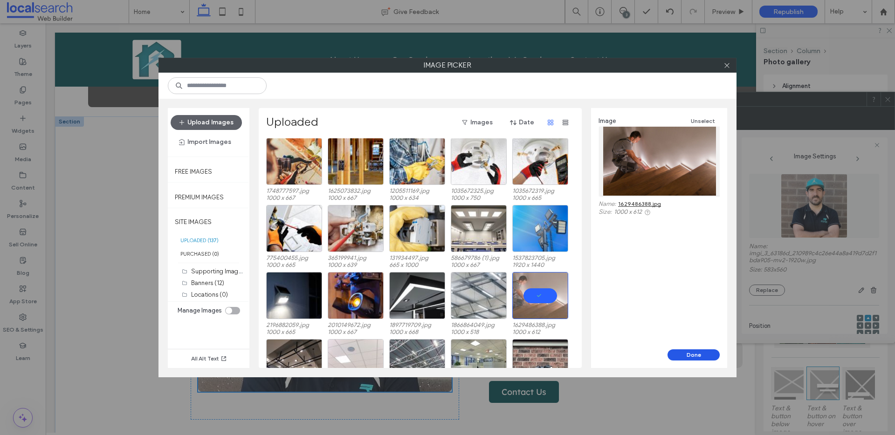
click at [713, 352] on button "Done" at bounding box center [693, 355] width 52 height 11
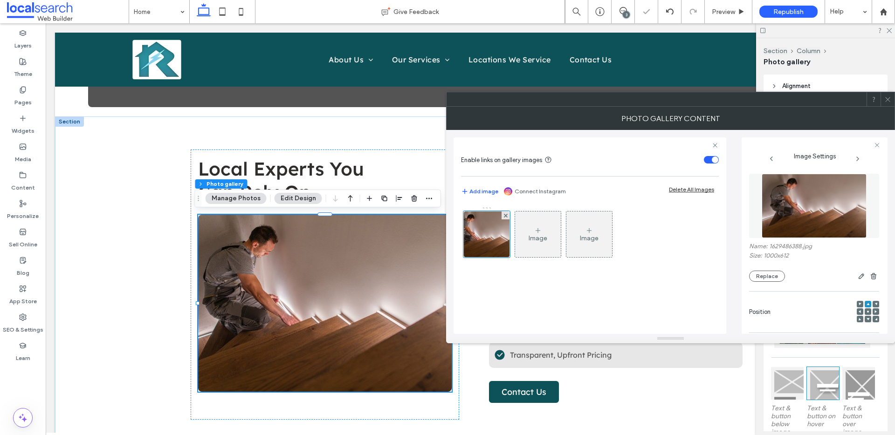
click at [874, 310] on icon at bounding box center [875, 311] width 3 height 3
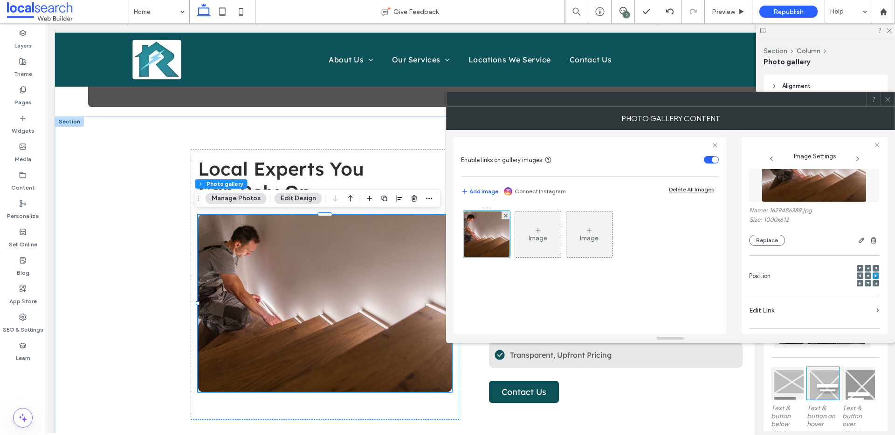
scroll to position [275, 0]
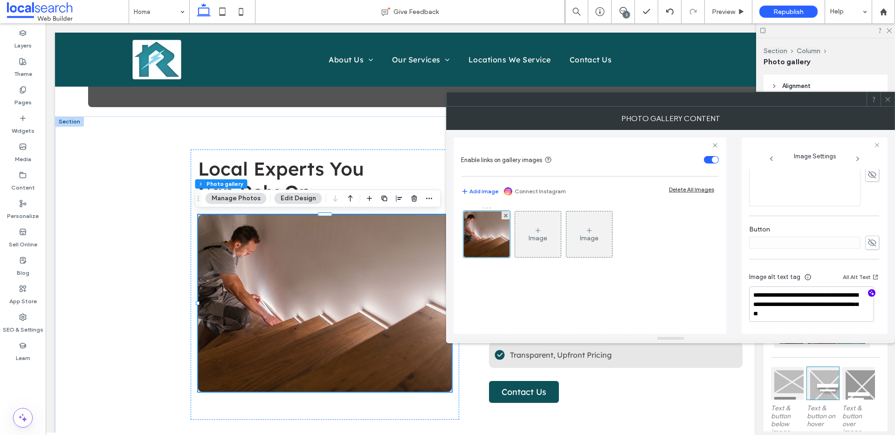
click at [868, 293] on span "button" at bounding box center [871, 292] width 7 height 7
click at [844, 313] on textarea "**********" at bounding box center [811, 304] width 125 height 35
paste textarea "**********"
type textarea "**********"
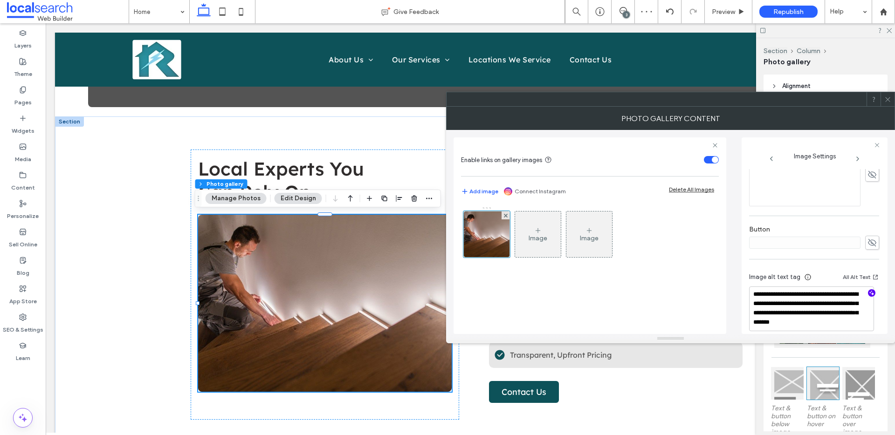
click at [889, 96] on icon at bounding box center [887, 99] width 7 height 7
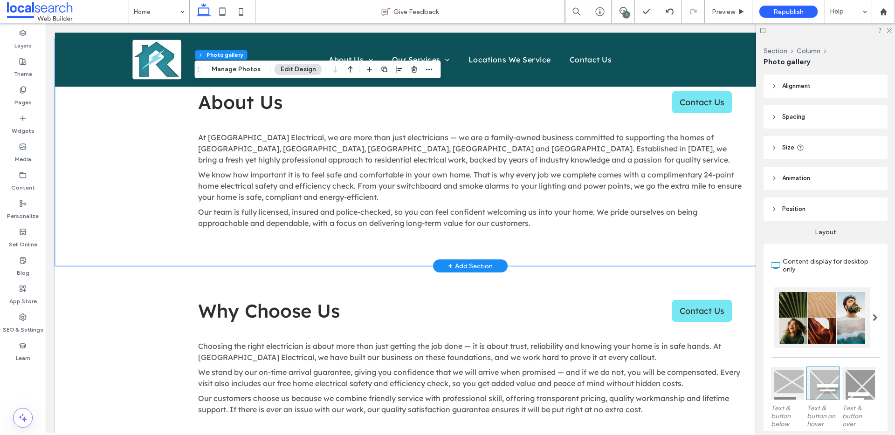
scroll to position [1342, 0]
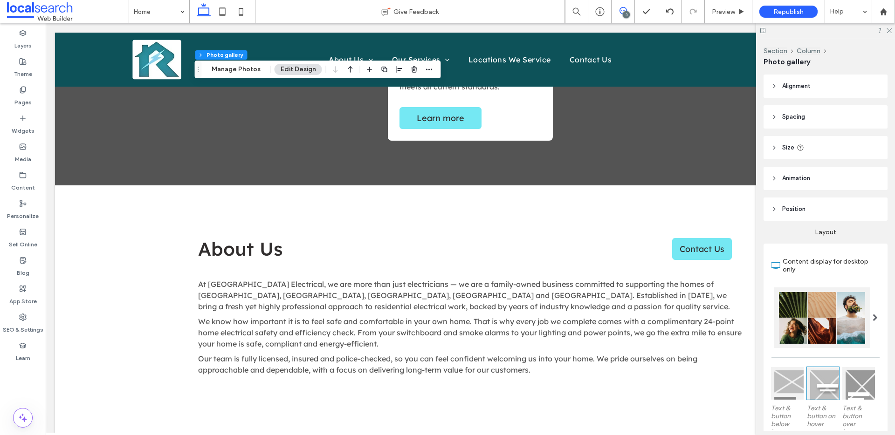
click at [619, 7] on icon at bounding box center [622, 10] width 7 height 7
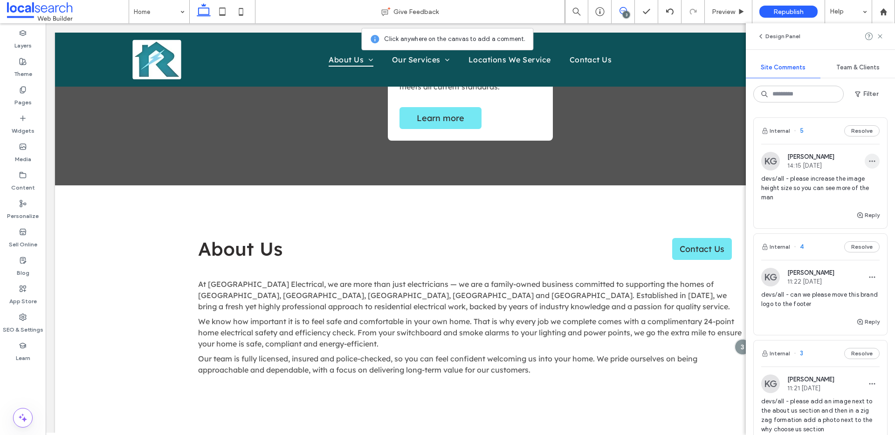
click at [868, 159] on icon "button" at bounding box center [871, 161] width 7 height 7
click at [839, 200] on div "Delete" at bounding box center [830, 203] width 83 height 18
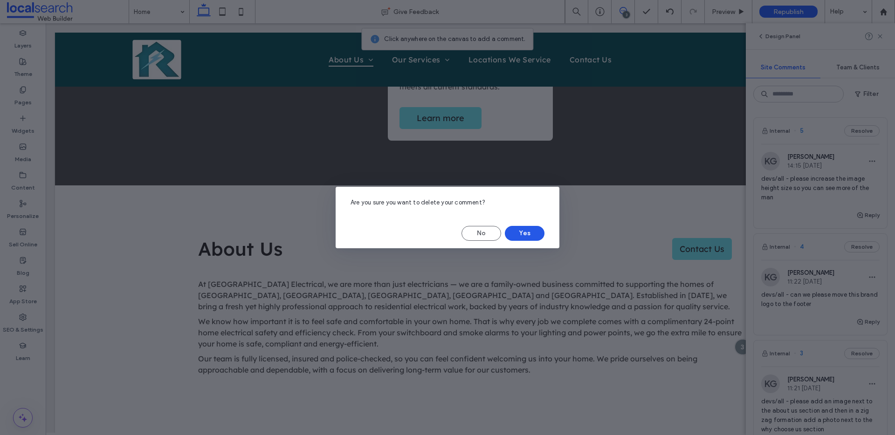
click at [528, 232] on button "Yes" at bounding box center [525, 233] width 40 height 15
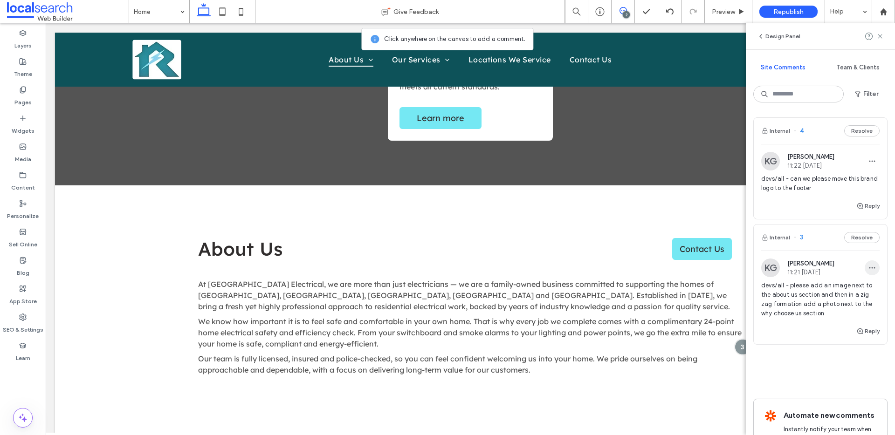
click at [869, 268] on use "button" at bounding box center [872, 267] width 6 height 1
click at [851, 289] on div "Edit" at bounding box center [830, 292] width 83 height 18
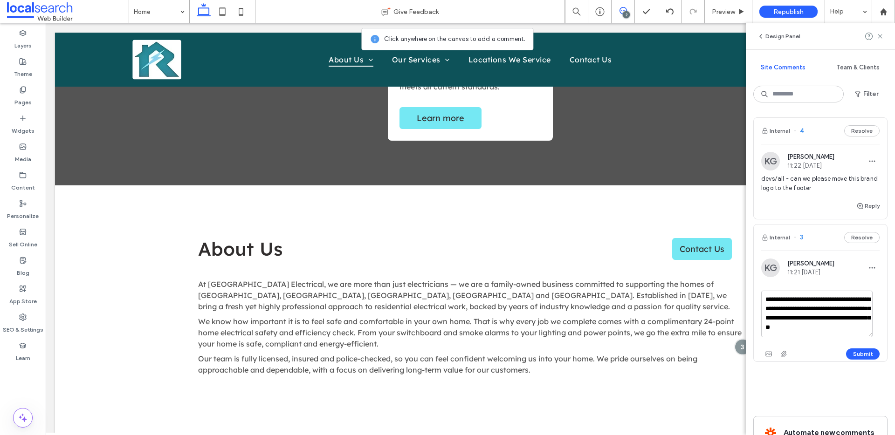
click at [830, 309] on textarea "**********" at bounding box center [816, 314] width 111 height 47
type textarea "**********"
click at [854, 348] on button "Submit" at bounding box center [863, 352] width 34 height 11
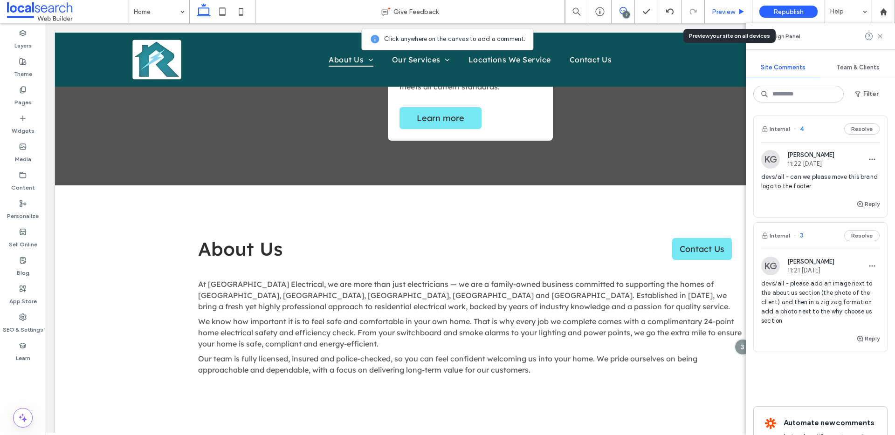
click at [719, 15] on span "Preview" at bounding box center [723, 12] width 23 height 8
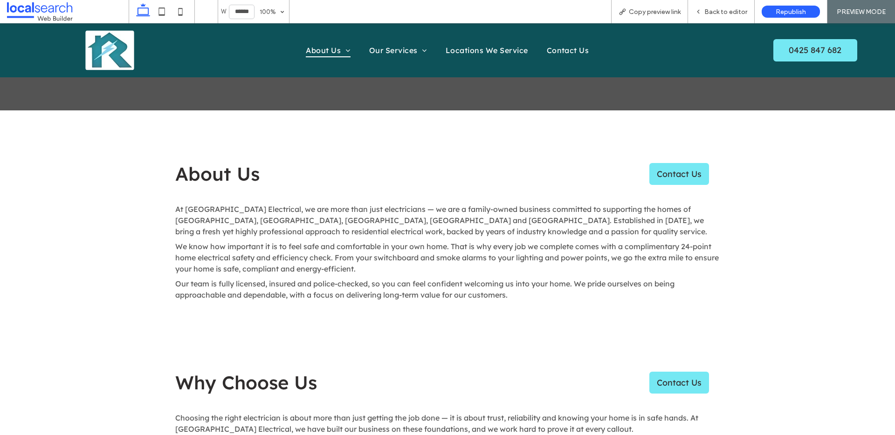
scroll to position [1432, 0]
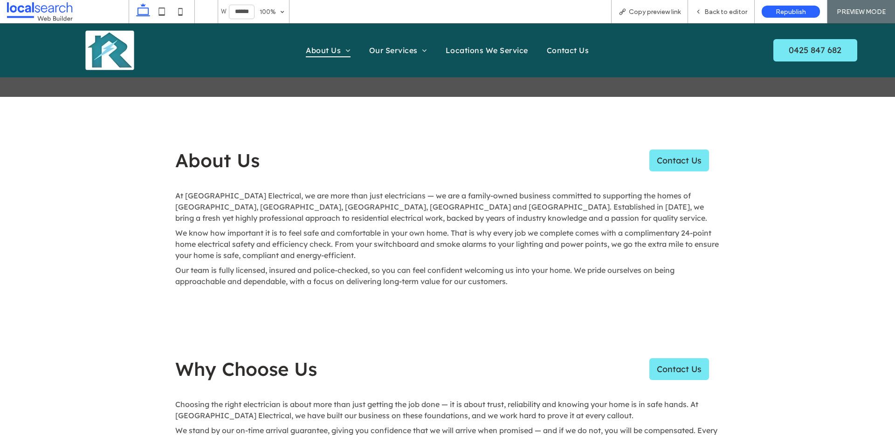
click at [145, 235] on div "About Us Contact Us At Ryphen Electrical, we are more than just electricians — …" at bounding box center [447, 210] width 895 height 227
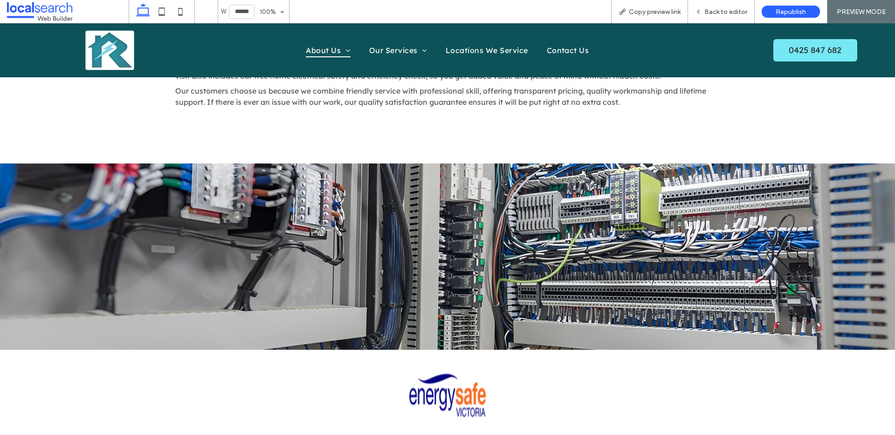
scroll to position [1799, 0]
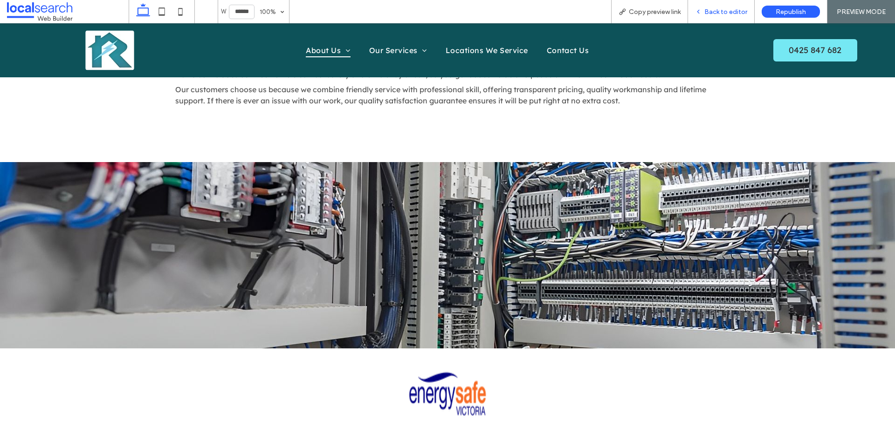
click at [714, 17] on div "Back to editor" at bounding box center [721, 11] width 67 height 23
click at [727, 12] on span "Back to editor" at bounding box center [725, 12] width 43 height 8
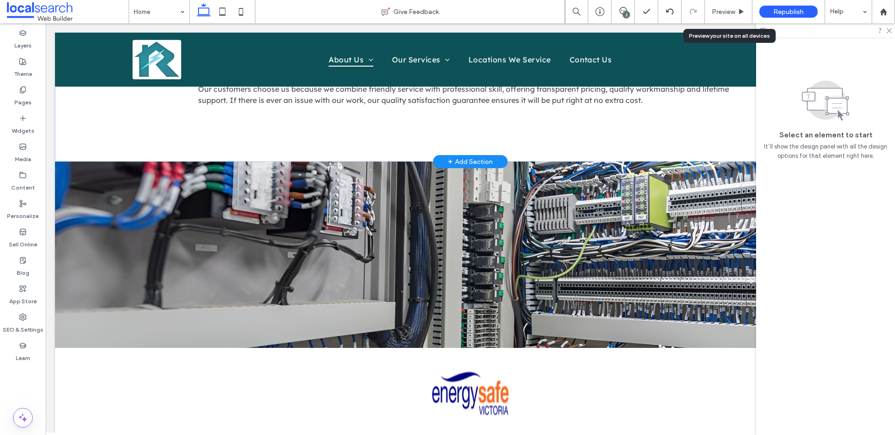
scroll to position [1796, 0]
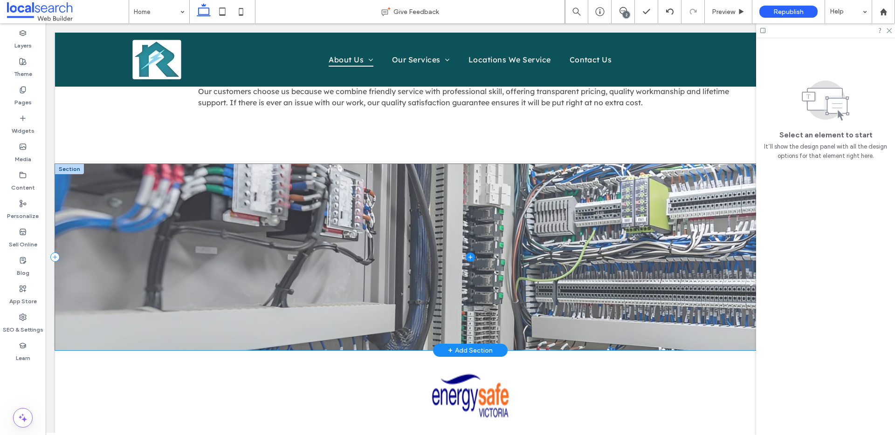
click at [360, 215] on span at bounding box center [470, 257] width 830 height 186
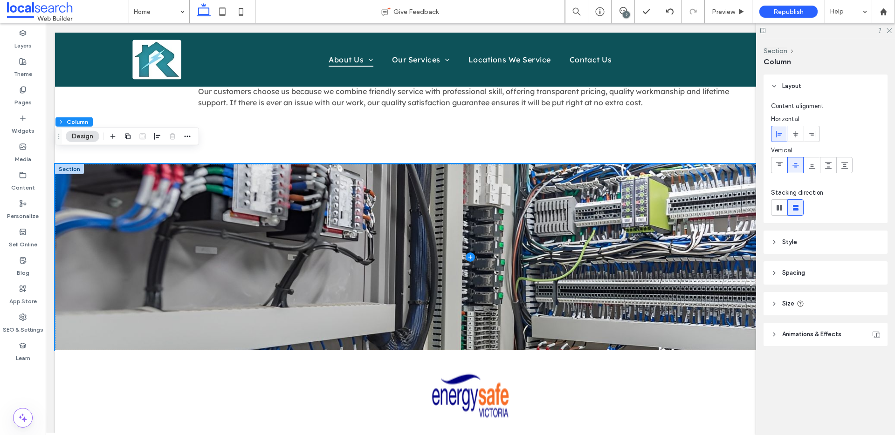
click at [829, 239] on header "Style" at bounding box center [825, 242] width 124 height 23
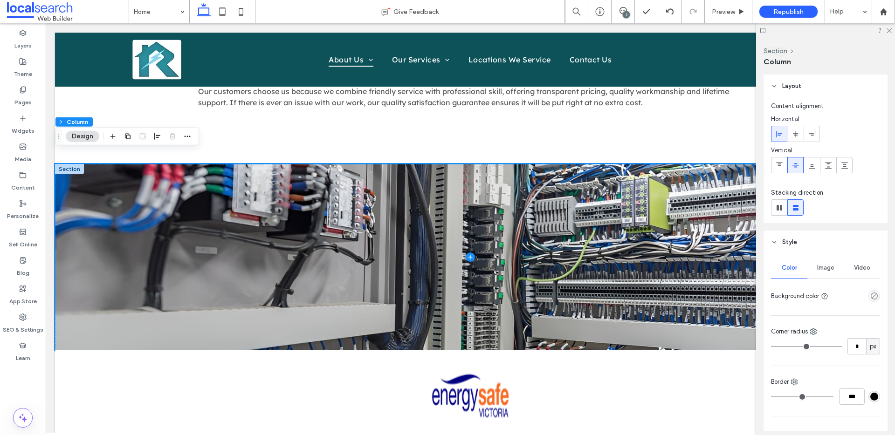
click at [827, 262] on div "Image" at bounding box center [825, 268] width 36 height 21
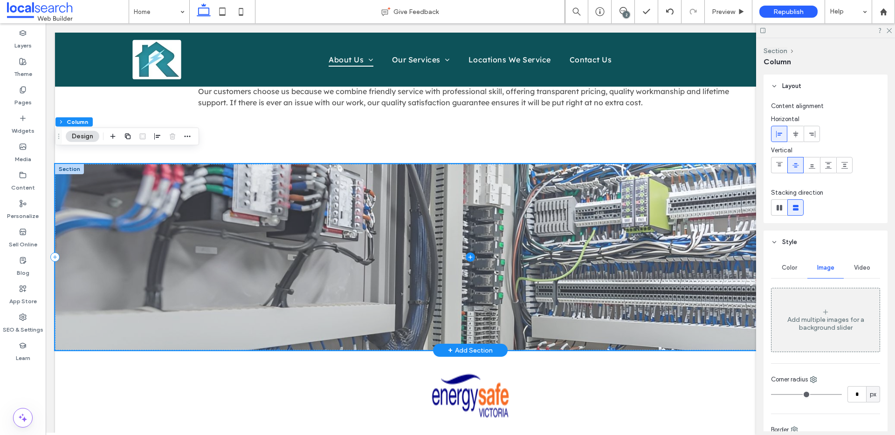
click at [544, 214] on span at bounding box center [470, 257] width 830 height 186
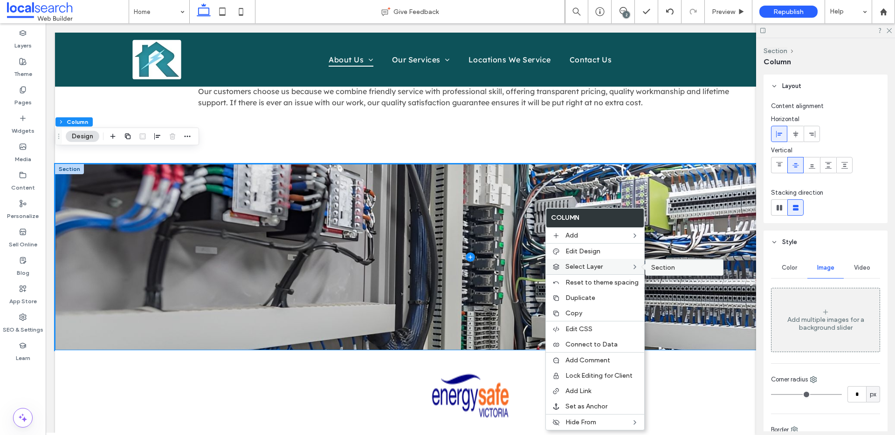
click at [667, 274] on div "Section" at bounding box center [683, 268] width 77 height 16
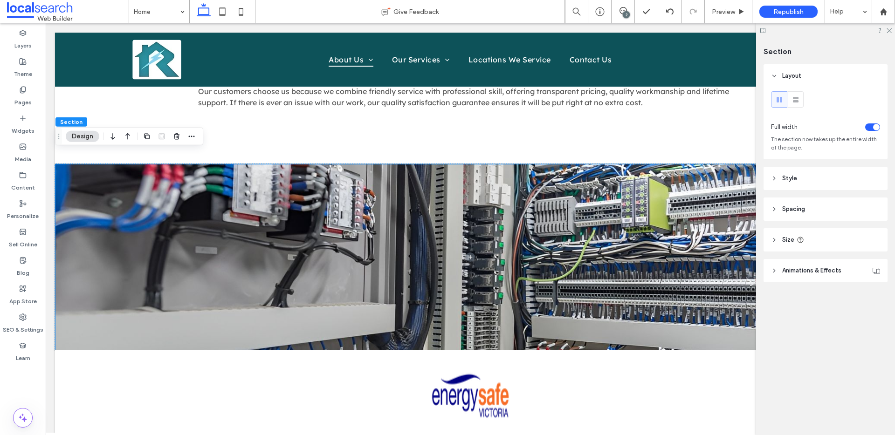
click at [818, 179] on header "Style" at bounding box center [825, 178] width 124 height 23
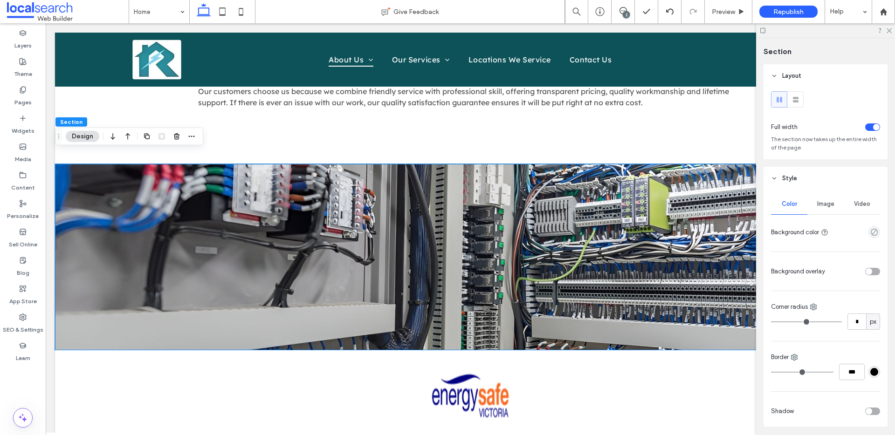
click at [819, 200] on div "Image" at bounding box center [825, 204] width 36 height 21
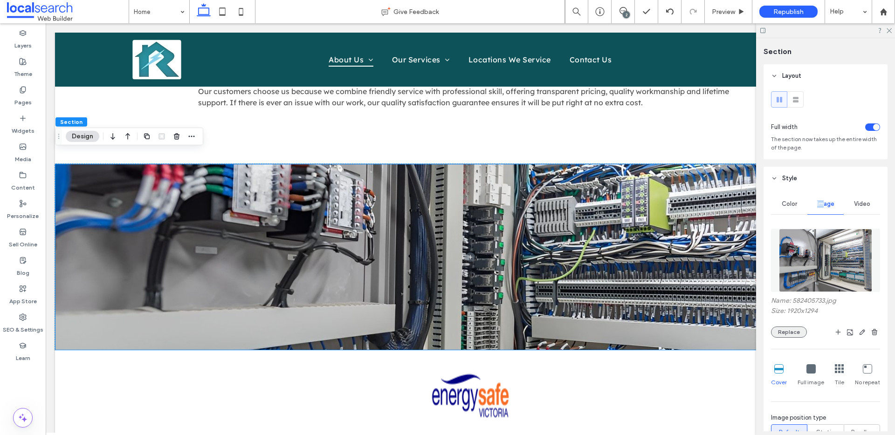
click at [790, 336] on button "Replace" at bounding box center [789, 332] width 36 height 11
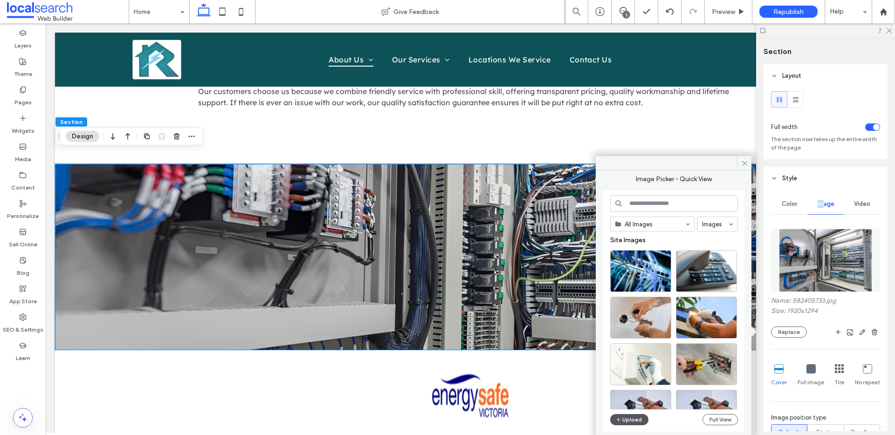
click at [620, 419] on icon "button" at bounding box center [619, 419] width 6 height 7
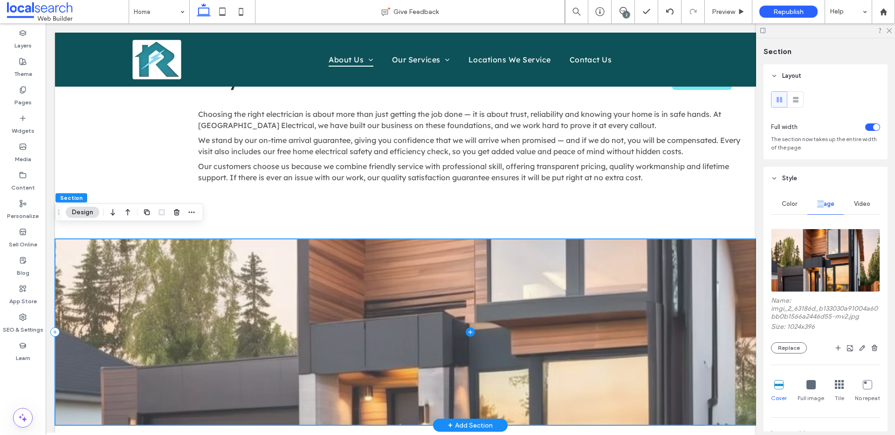
scroll to position [1720, 0]
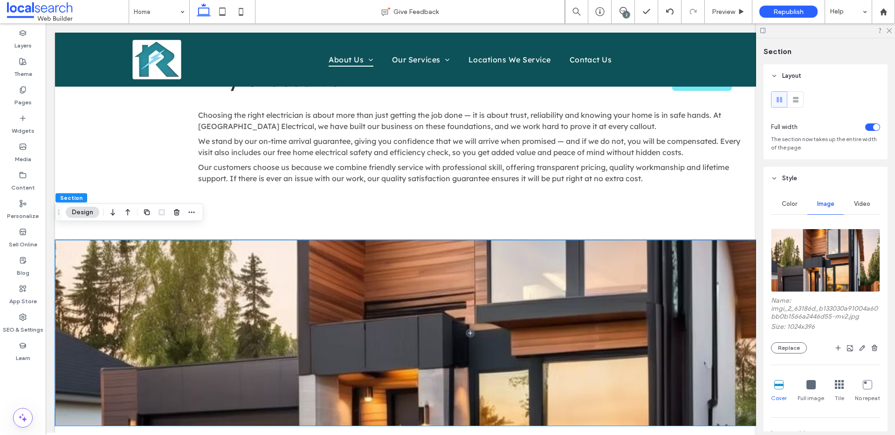
click at [773, 178] on use at bounding box center [774, 179] width 3 height 2
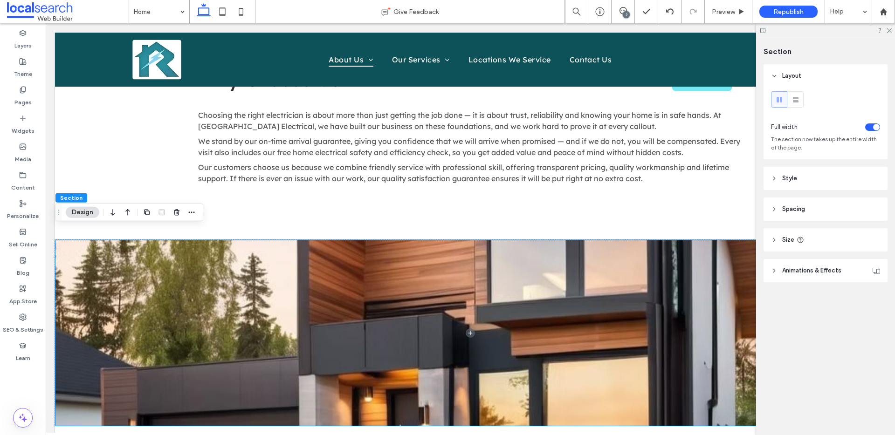
click at [789, 237] on span "Size" at bounding box center [788, 239] width 12 height 9
click at [843, 259] on div "*** px" at bounding box center [836, 263] width 87 height 16
click at [855, 264] on input "***" at bounding box center [856, 263] width 19 height 16
type input "***"
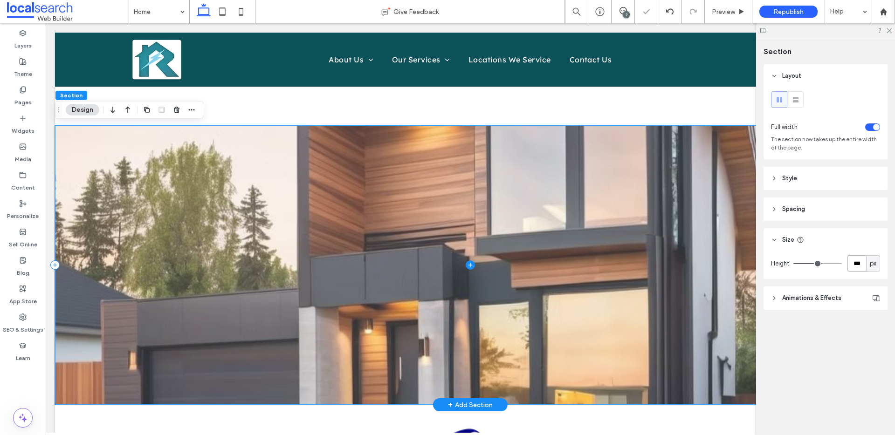
scroll to position [1879, 0]
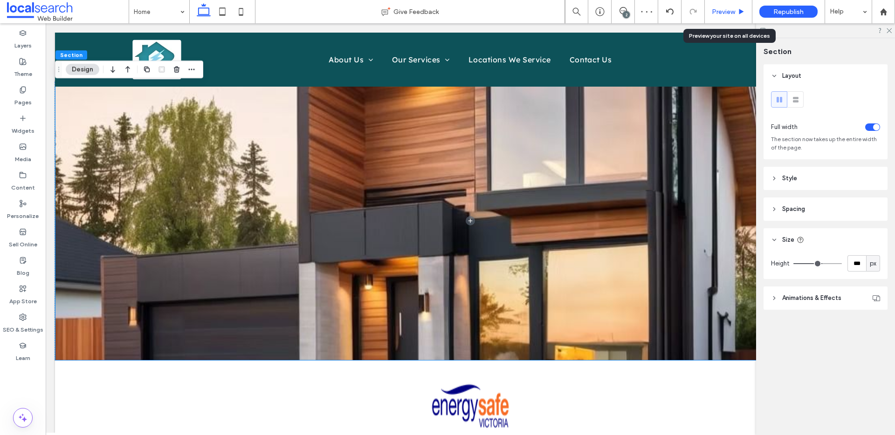
click at [727, 8] on span "Preview" at bounding box center [723, 12] width 23 height 8
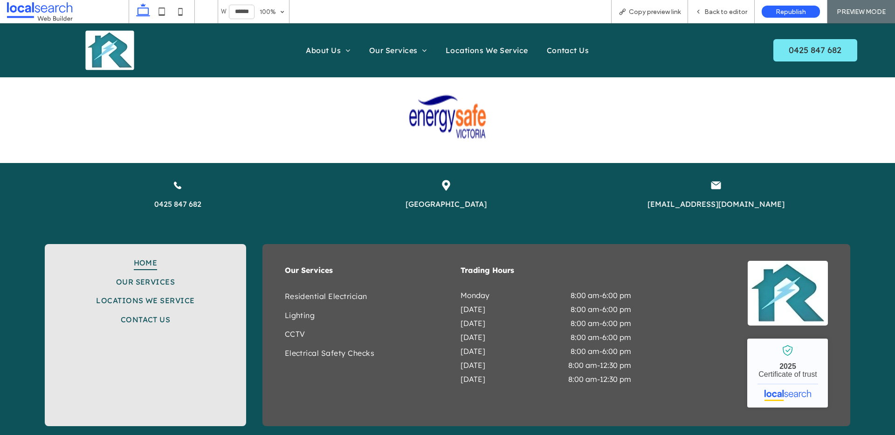
scroll to position [2241, 0]
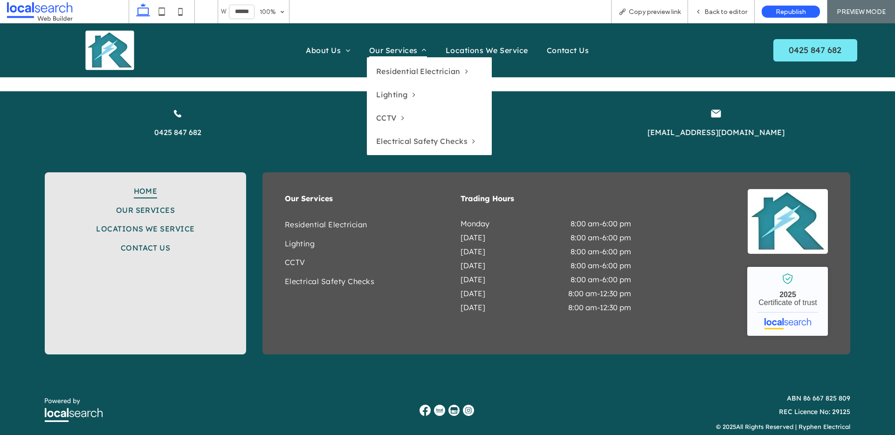
click at [391, 50] on span "Our Services" at bounding box center [398, 50] width 58 height 14
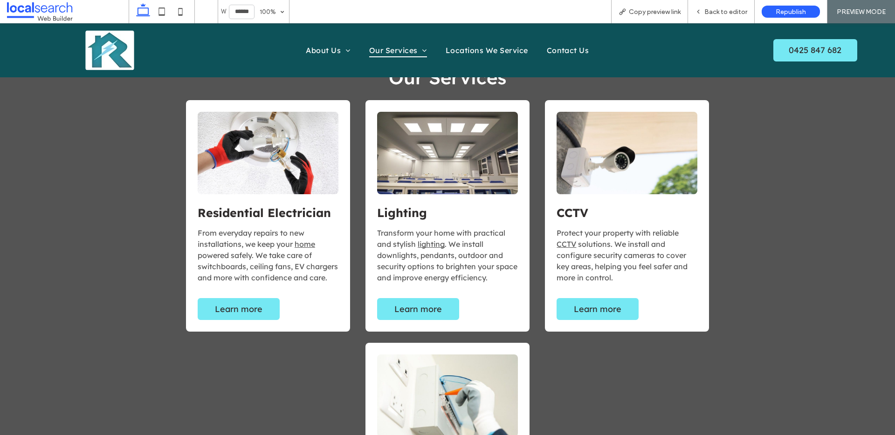
scroll to position [589, 0]
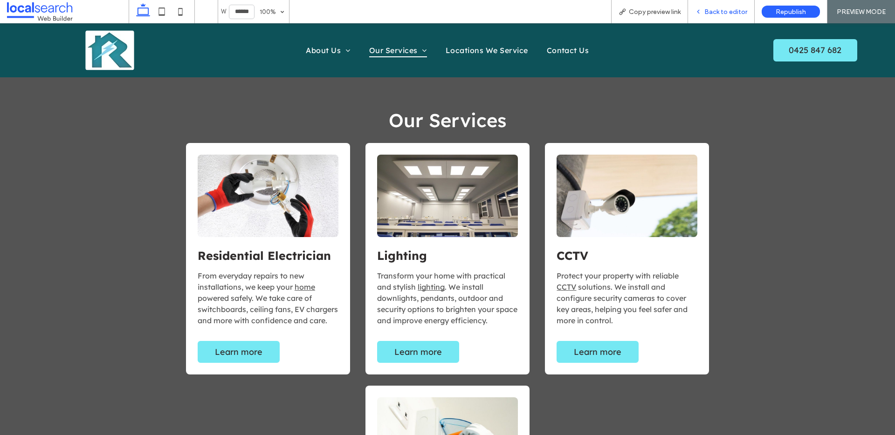
click at [723, 12] on span "Back to editor" at bounding box center [725, 12] width 43 height 8
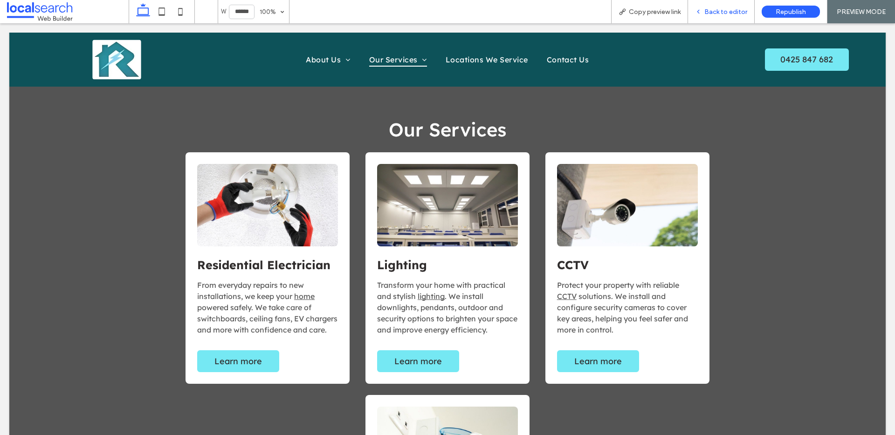
scroll to position [598, 0]
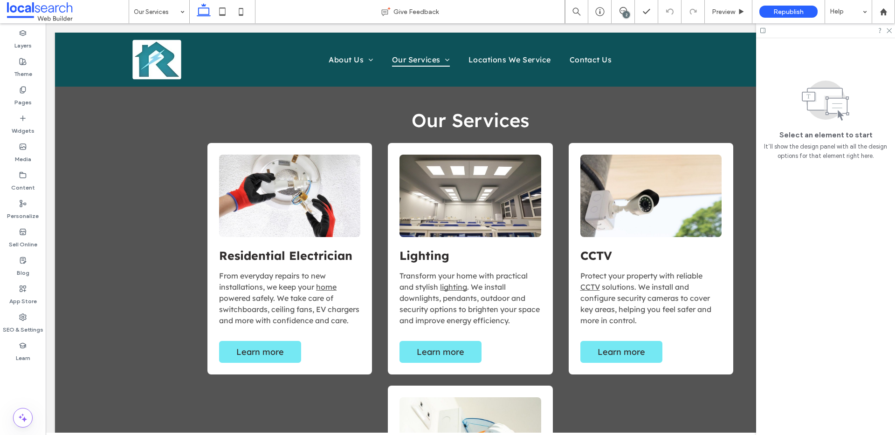
click at [627, 12] on div "2" at bounding box center [626, 14] width 7 height 7
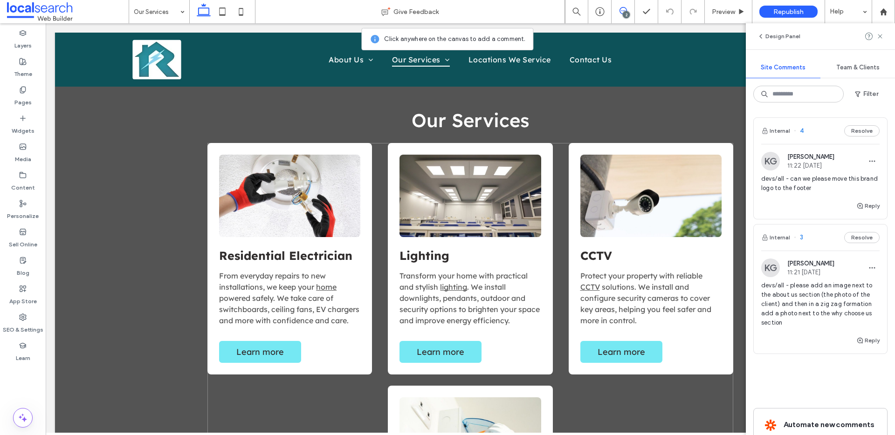
click at [378, 173] on div "Residential Electrician From everyday repairs to new installations, we keep you…" at bounding box center [470, 393] width 526 height 500
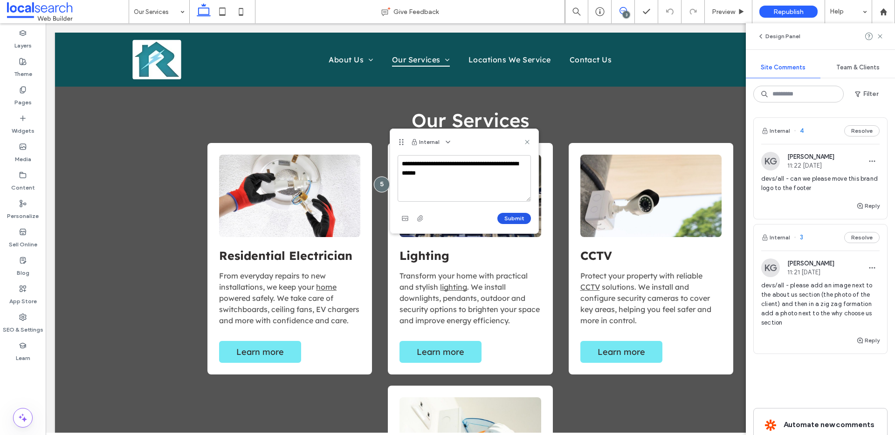
type textarea "**********"
click at [520, 221] on button "Submit" at bounding box center [514, 218] width 34 height 11
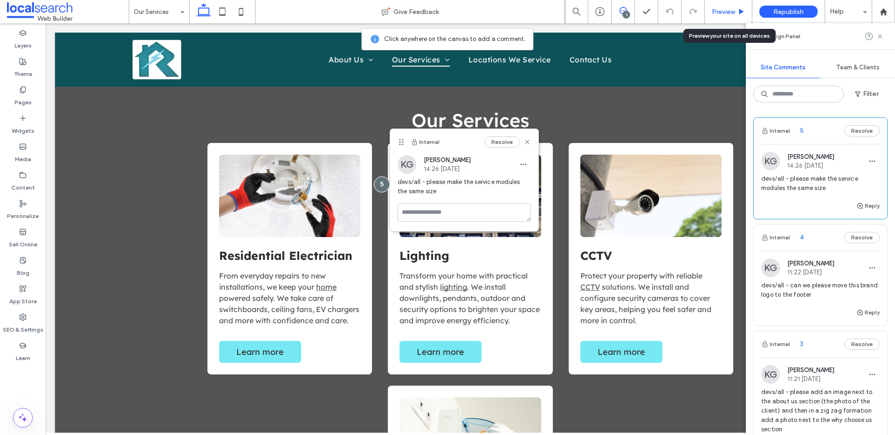
click at [714, 13] on span "Preview" at bounding box center [723, 12] width 23 height 8
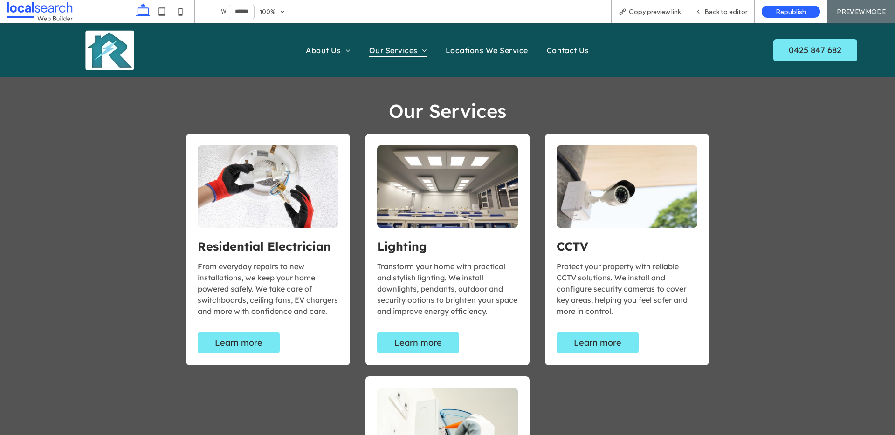
scroll to position [589, 0]
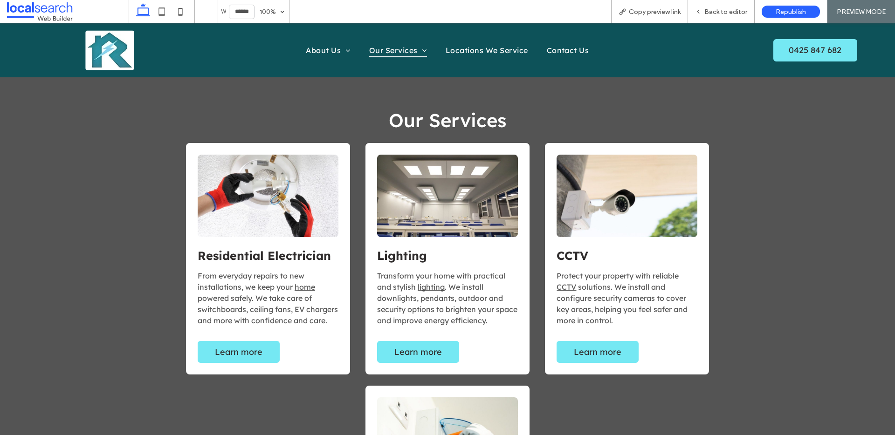
click at [106, 51] on img at bounding box center [109, 50] width 49 height 40
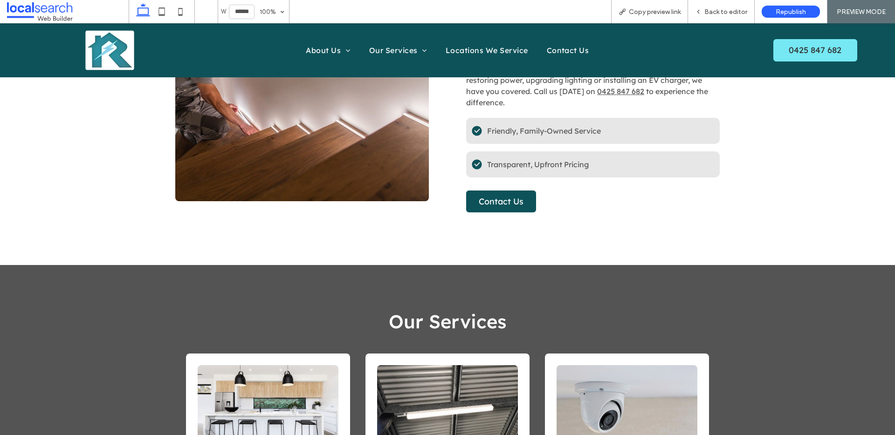
scroll to position [536, 0]
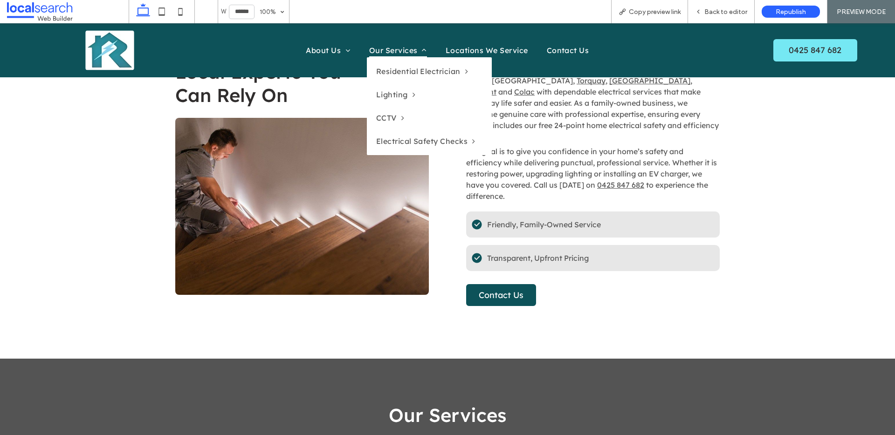
click at [377, 47] on span "Our Services" at bounding box center [398, 50] width 58 height 14
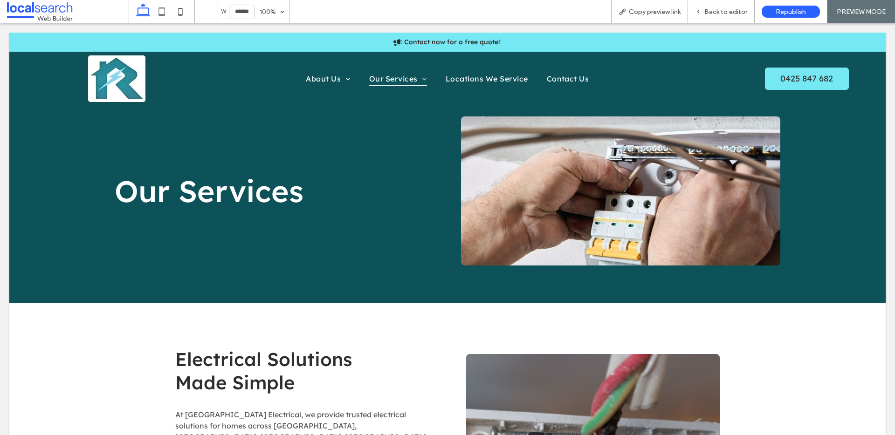
scroll to position [0, 0]
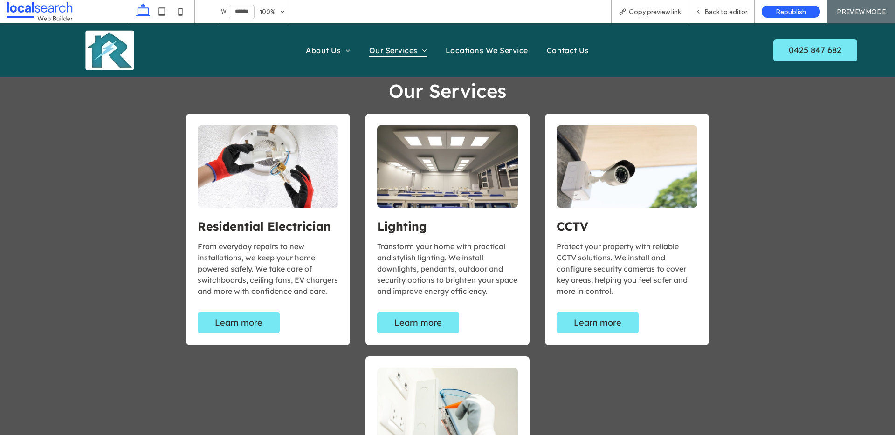
scroll to position [633, 0]
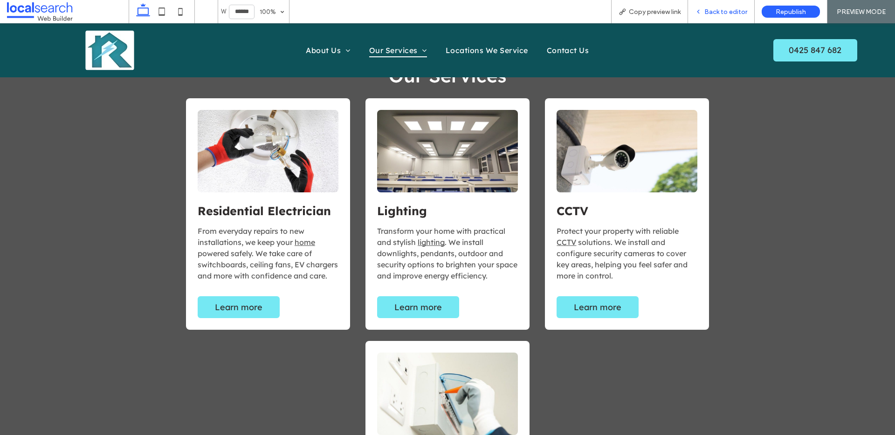
click at [701, 14] on icon at bounding box center [698, 11] width 7 height 7
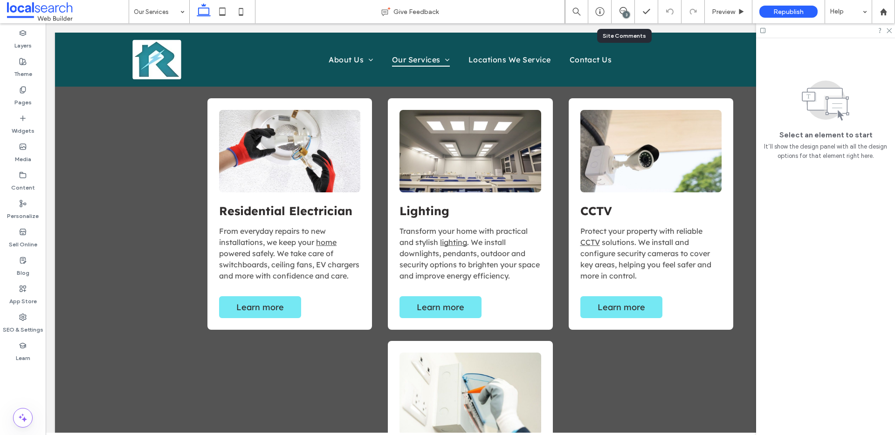
click at [623, 14] on div "3" at bounding box center [626, 14] width 7 height 7
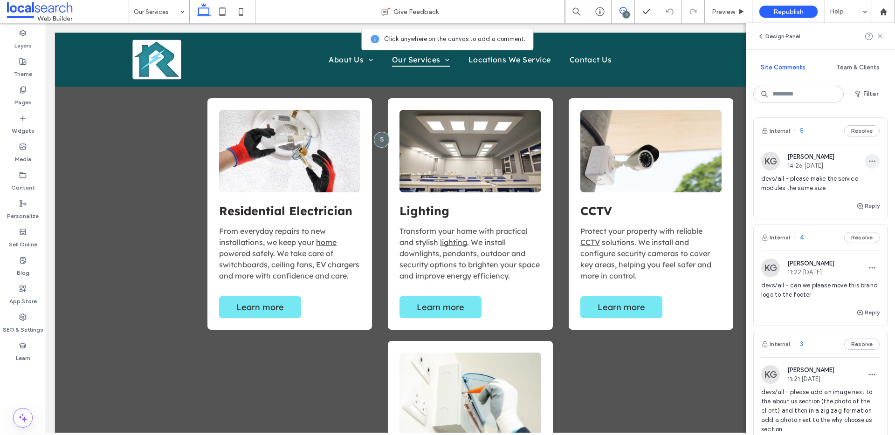
click at [868, 162] on icon "button" at bounding box center [871, 161] width 7 height 7
click at [855, 186] on div "Edit" at bounding box center [830, 186] width 83 height 18
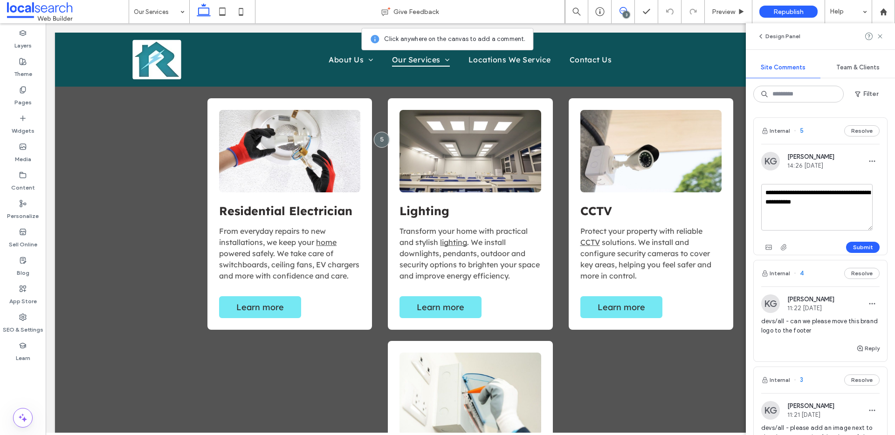
click at [788, 192] on textarea "**********" at bounding box center [816, 207] width 111 height 47
type textarea "**********"
click at [851, 249] on button "Submit" at bounding box center [863, 247] width 34 height 11
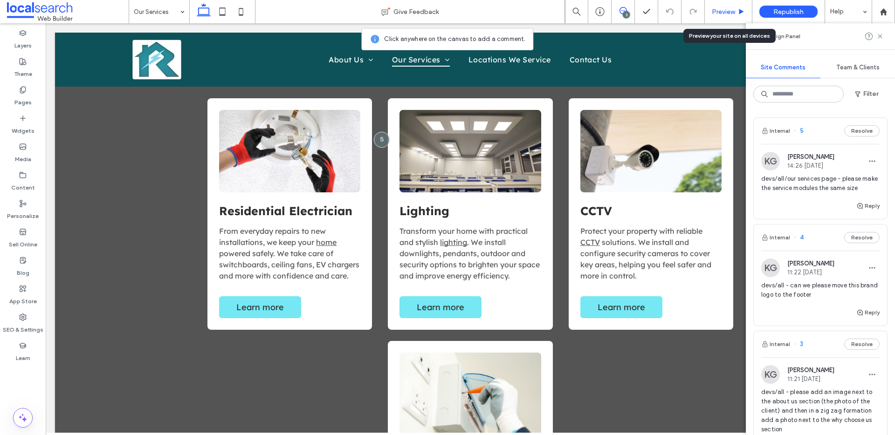
click at [738, 14] on icon at bounding box center [741, 11] width 7 height 7
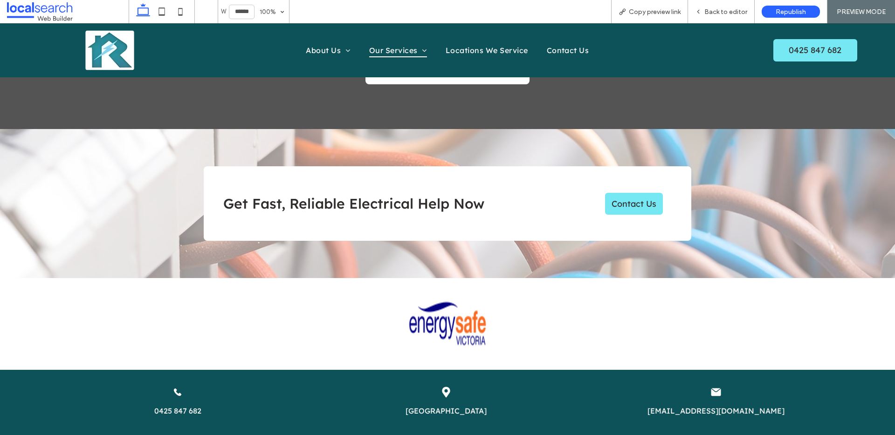
scroll to position [1438, 0]
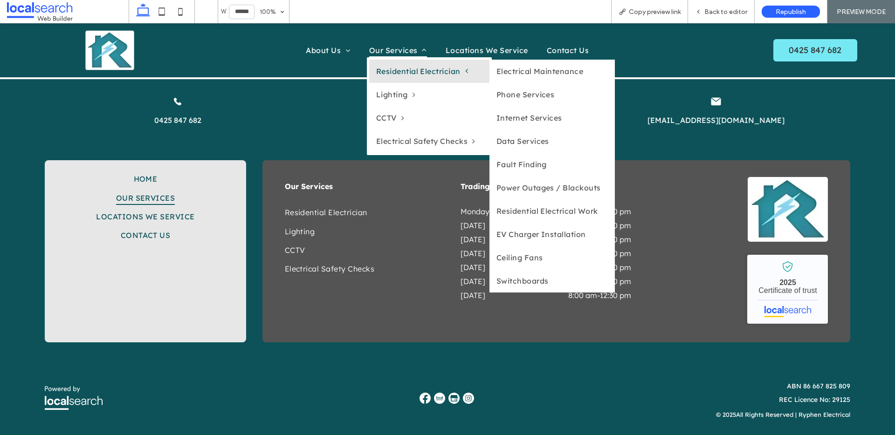
click at [386, 67] on span "Residential Electrician" at bounding box center [422, 71] width 92 height 9
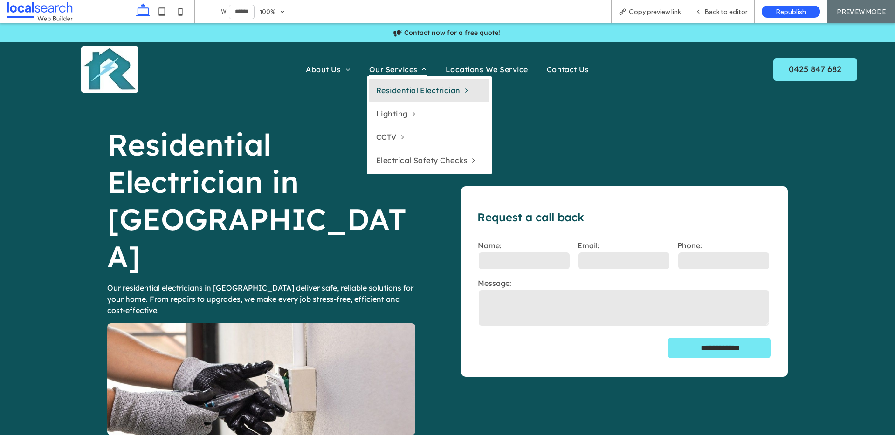
click at [403, 65] on span "Our Services" at bounding box center [398, 69] width 58 height 14
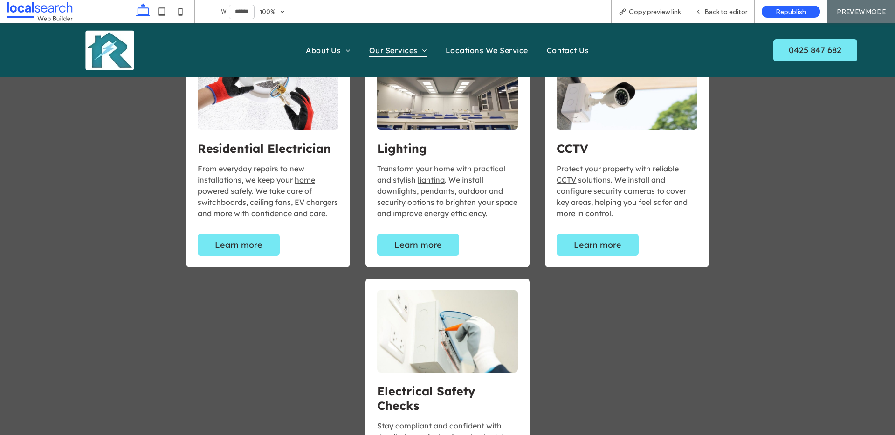
scroll to position [782, 0]
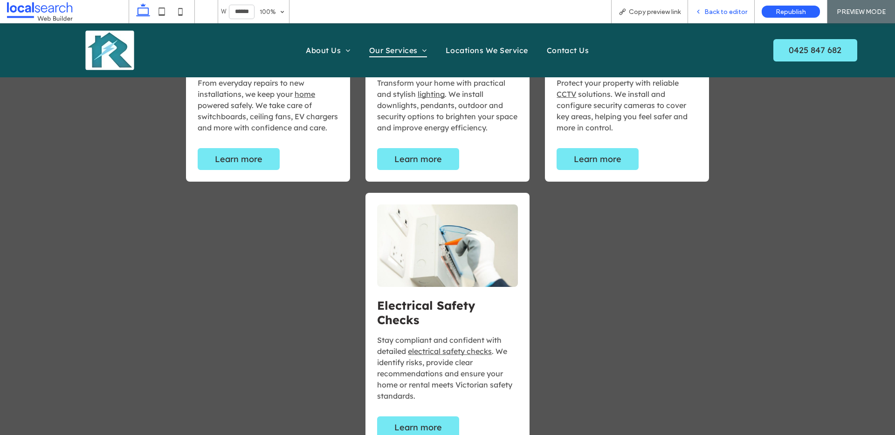
click at [732, 14] on span "Back to editor" at bounding box center [725, 12] width 43 height 8
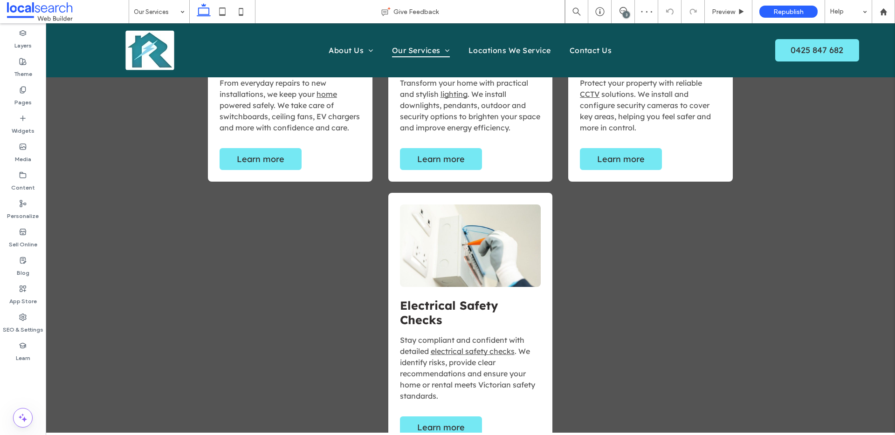
scroll to position [791, 0]
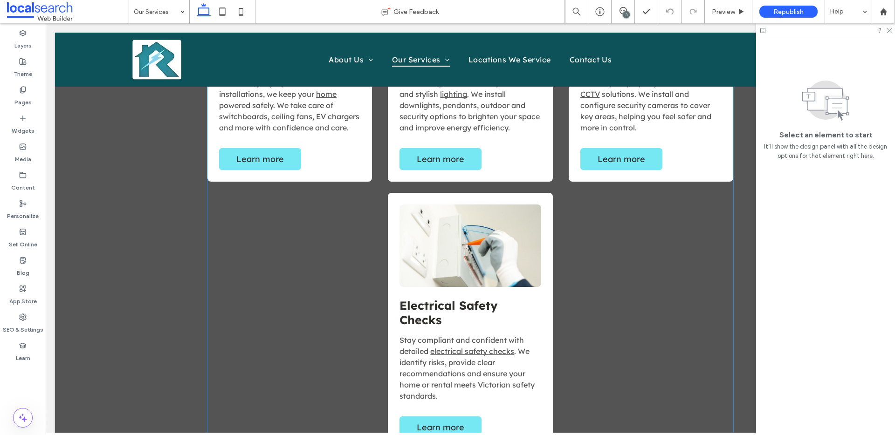
click at [501, 222] on link at bounding box center [469, 246] width 141 height 82
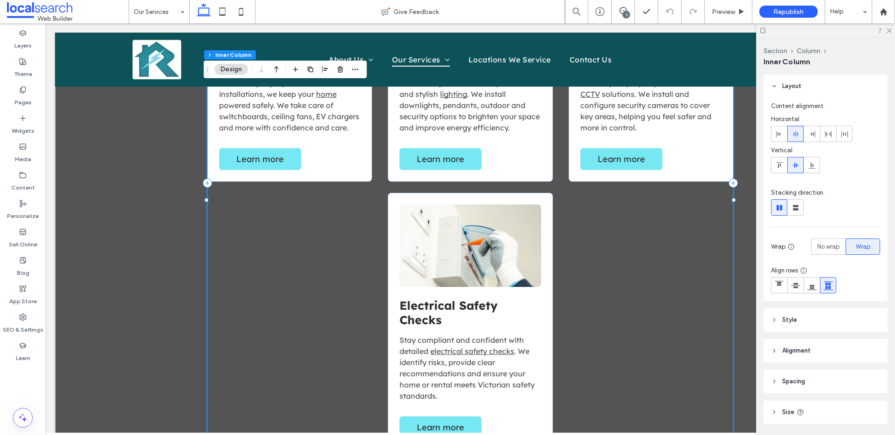
click at [501, 222] on link at bounding box center [469, 246] width 141 height 82
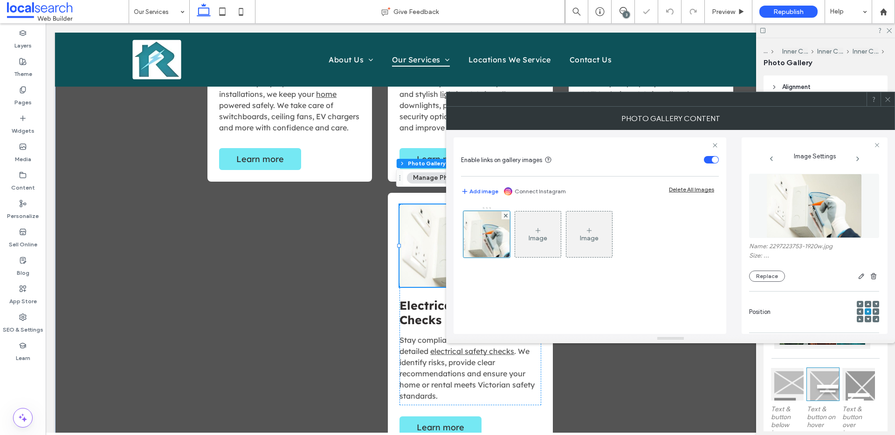
click at [752, 269] on div "Name: 2297223753-1920w.jpg Size: ... Replace" at bounding box center [814, 262] width 130 height 39
click at [766, 276] on button "Replace" at bounding box center [767, 276] width 36 height 11
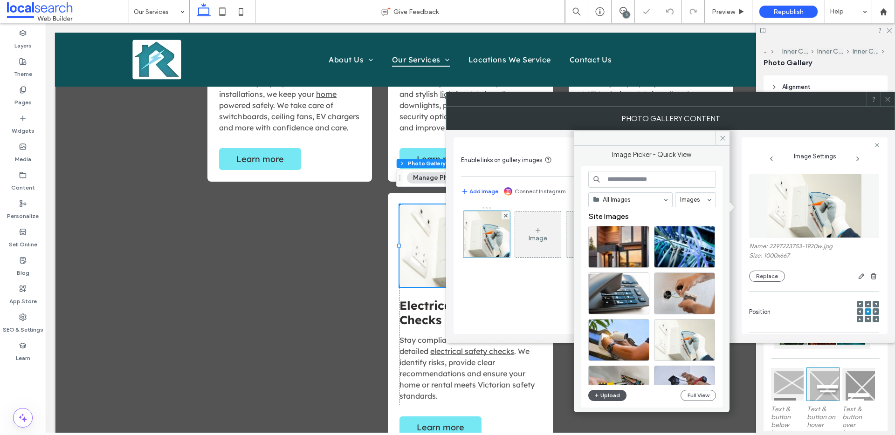
click at [601, 392] on button "Upload" at bounding box center [607, 395] width 38 height 11
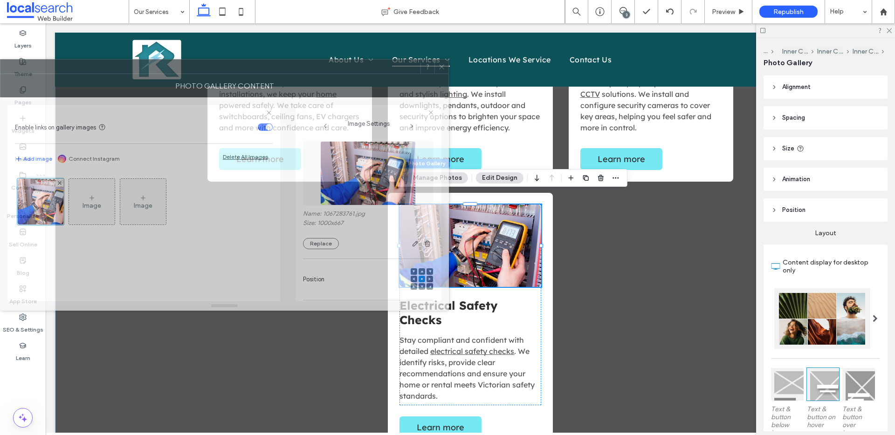
drag, startPoint x: 756, startPoint y: 109, endPoint x: 196, endPoint y: 76, distance: 561.6
click at [196, 76] on div "Photo Gallery Content" at bounding box center [224, 85] width 449 height 23
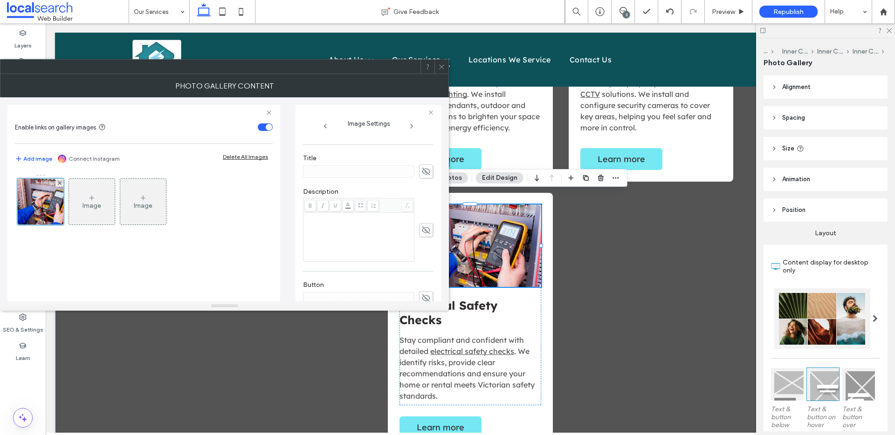
scroll to position [297, 0]
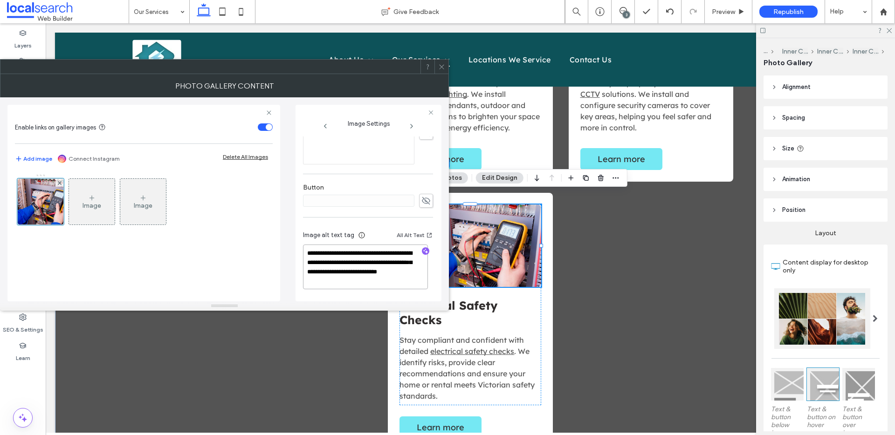
drag, startPoint x: 338, startPoint y: 267, endPoint x: 353, endPoint y: 286, distance: 24.6
click at [353, 286] on div "**********" at bounding box center [368, 261] width 130 height 78
click at [423, 249] on use "button" at bounding box center [425, 251] width 5 height 5
click at [411, 259] on textarea "**********" at bounding box center [365, 268] width 125 height 44
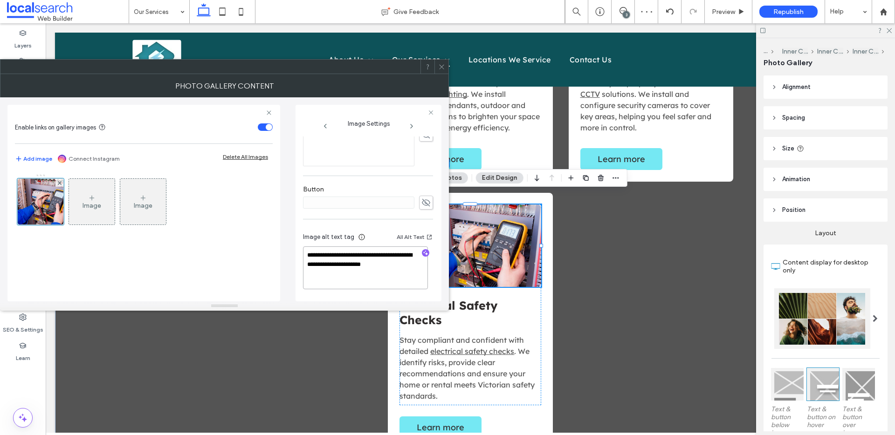
paste textarea "**********"
type textarea "**********"
click at [439, 65] on icon at bounding box center [441, 66] width 7 height 7
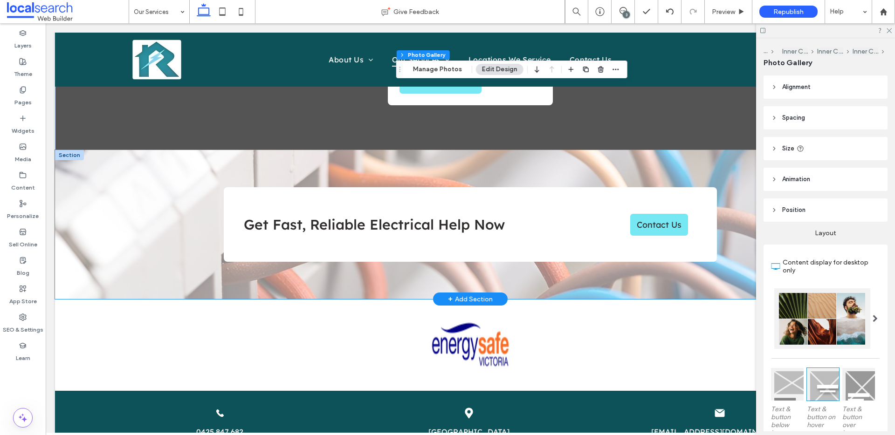
scroll to position [1135, 0]
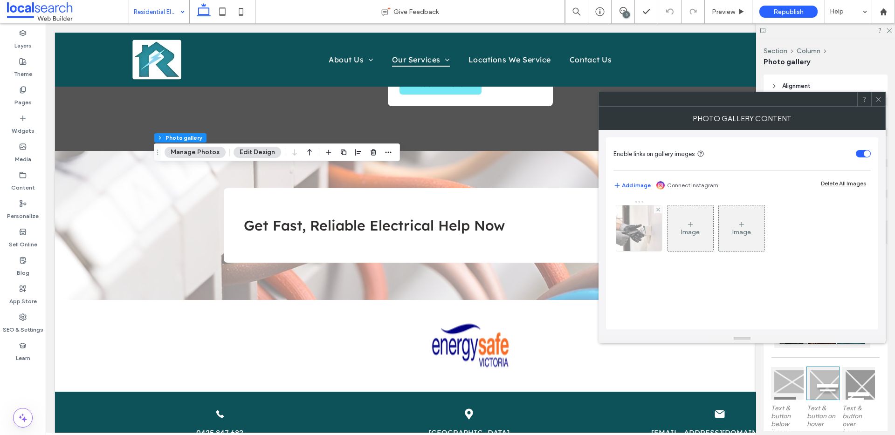
click at [627, 225] on img at bounding box center [638, 229] width 69 height 46
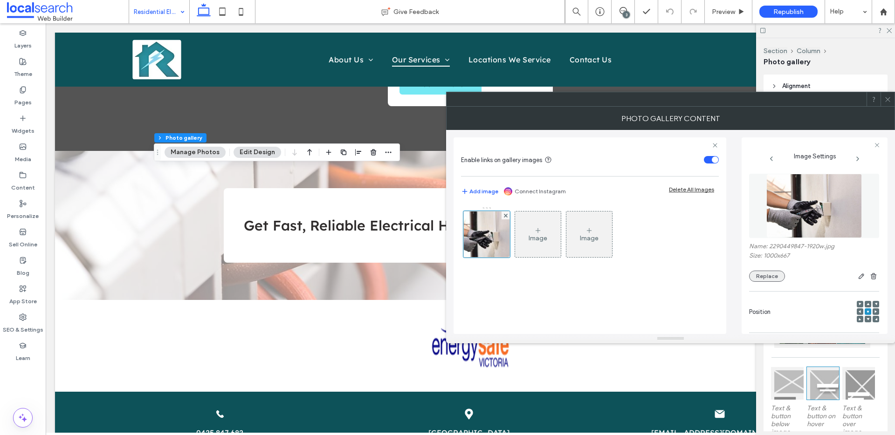
click at [772, 278] on button "Replace" at bounding box center [767, 276] width 36 height 11
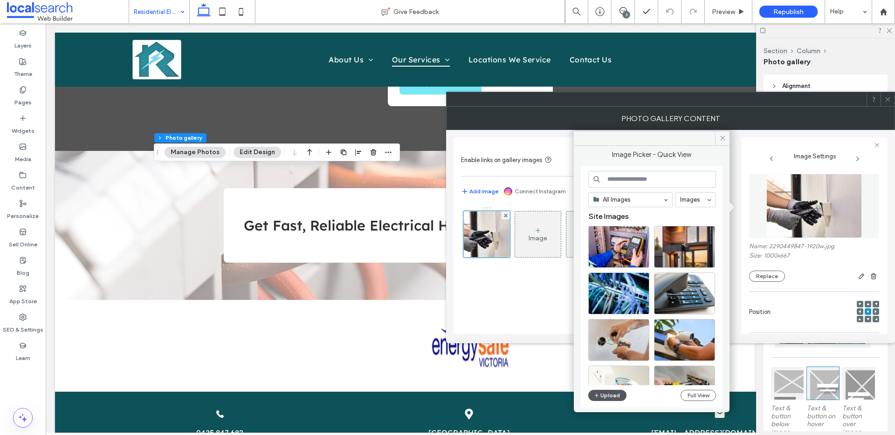
click at [611, 397] on button "Upload" at bounding box center [607, 395] width 38 height 11
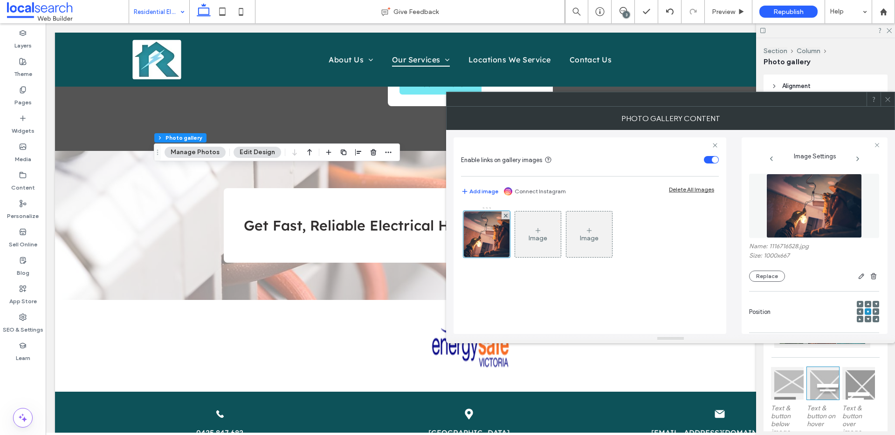
scroll to position [275, 0]
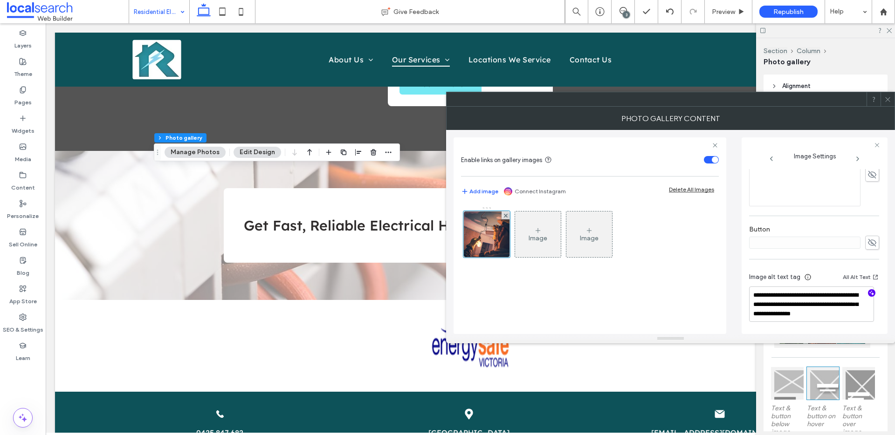
click at [870, 293] on div at bounding box center [871, 293] width 15 height 9
click at [869, 293] on icon "button" at bounding box center [871, 293] width 7 height 7
click at [840, 312] on textarea "**********" at bounding box center [811, 305] width 125 height 34
paste textarea "**********"
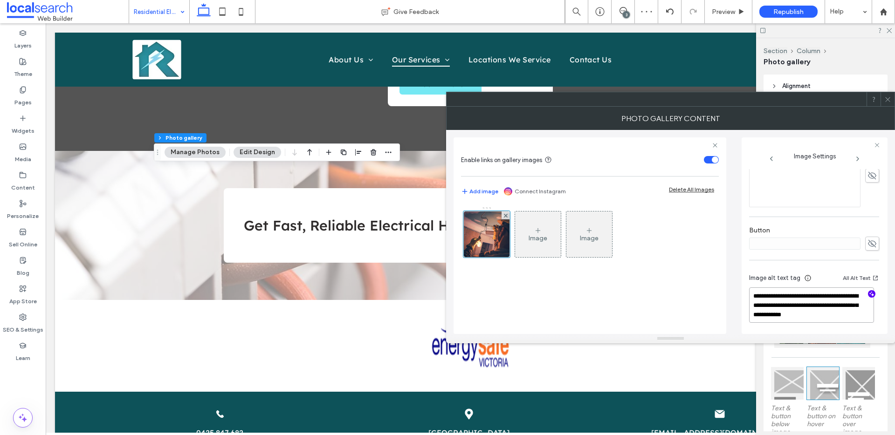
type textarea "**********"
click at [886, 96] on icon at bounding box center [887, 99] width 7 height 7
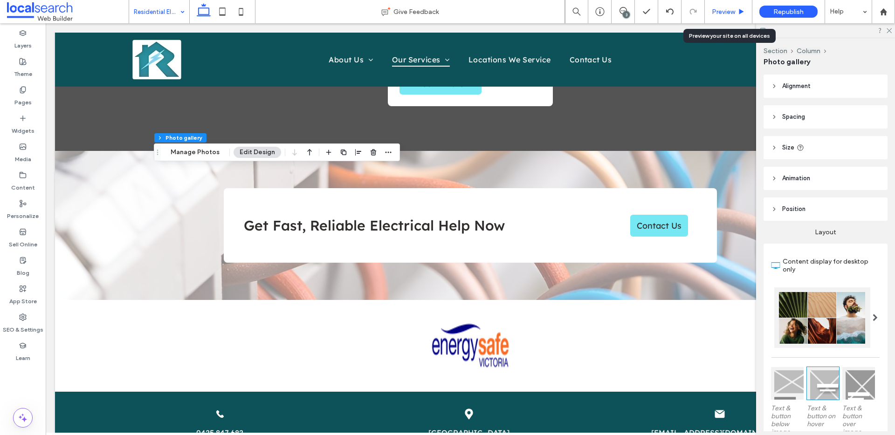
click at [741, 11] on use at bounding box center [741, 11] width 5 height 5
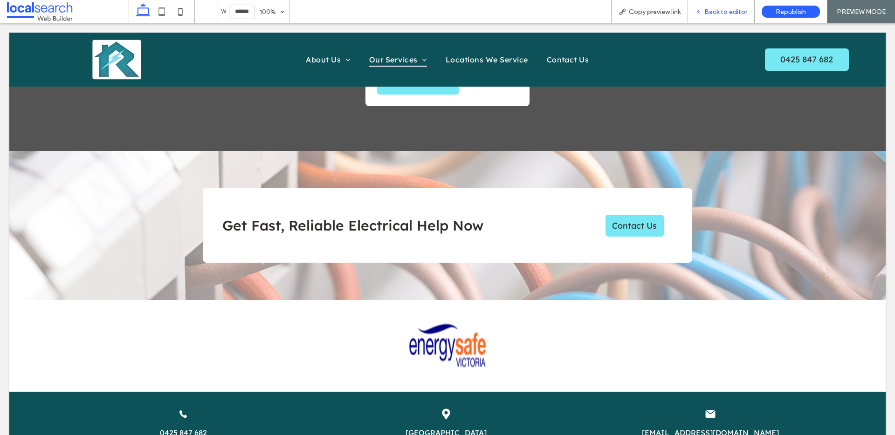
click at [707, 8] on span "Back to editor" at bounding box center [725, 12] width 43 height 8
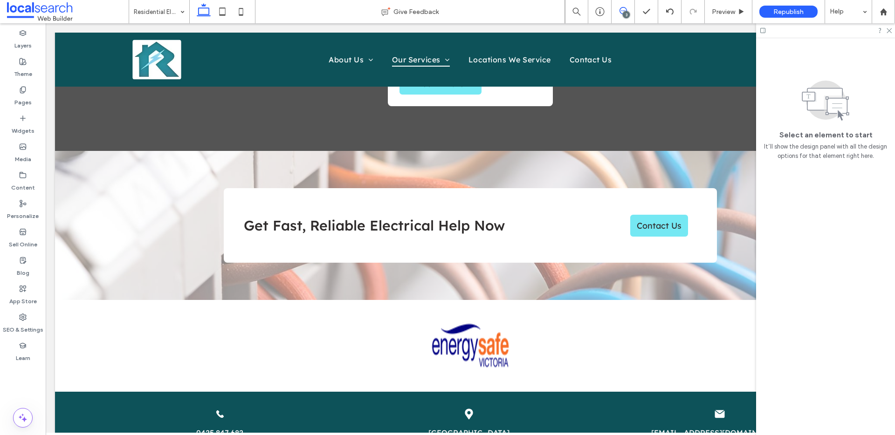
click at [624, 13] on div "3" at bounding box center [626, 14] width 7 height 7
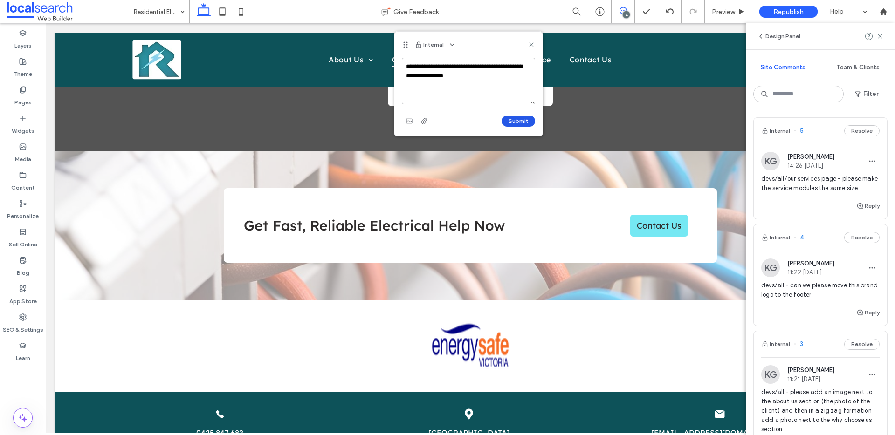
type textarea "**********"
click at [519, 122] on button "Submit" at bounding box center [518, 121] width 34 height 11
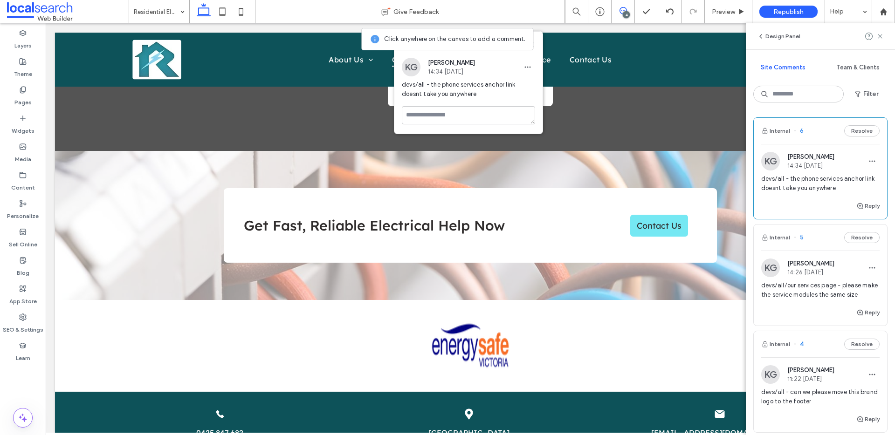
click at [532, 71] on span "button" at bounding box center [527, 67] width 15 height 15
click at [529, 90] on span "Edit" at bounding box center [534, 91] width 12 height 9
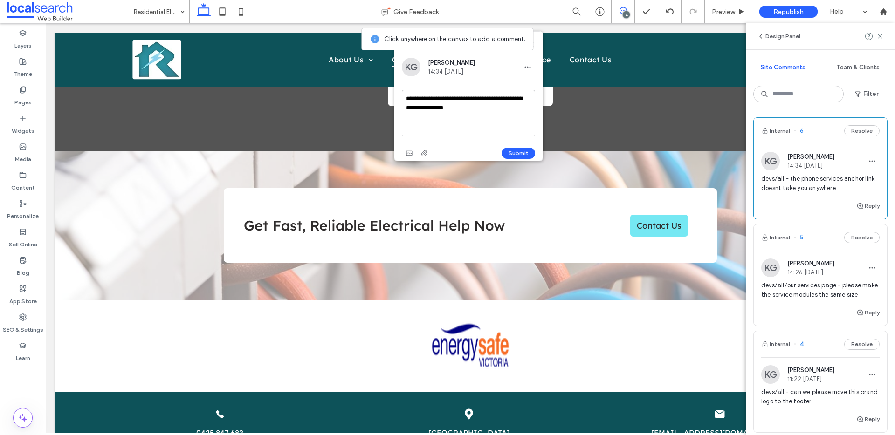
click at [504, 108] on textarea "**********" at bounding box center [468, 113] width 133 height 47
type textarea "**********"
click at [507, 151] on button "Submit" at bounding box center [518, 153] width 34 height 11
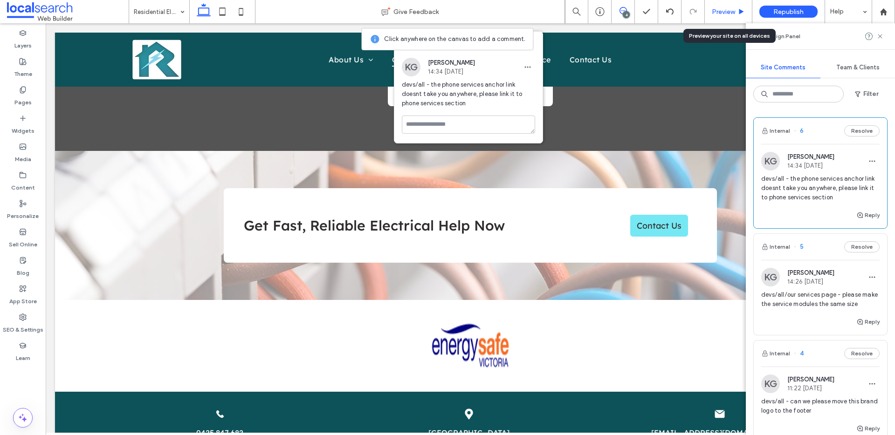
click at [737, 9] on div "Preview" at bounding box center [728, 12] width 47 height 8
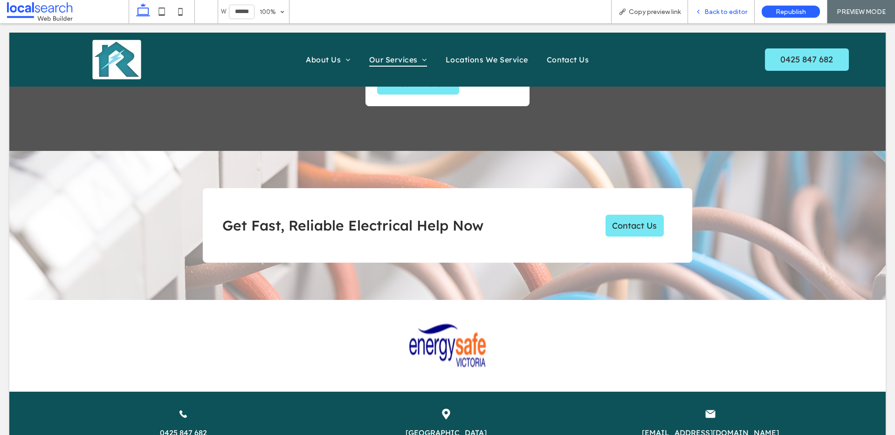
click at [721, 7] on div "Back to editor" at bounding box center [721, 11] width 67 height 23
click at [725, 10] on span "Back to editor" at bounding box center [725, 12] width 43 height 8
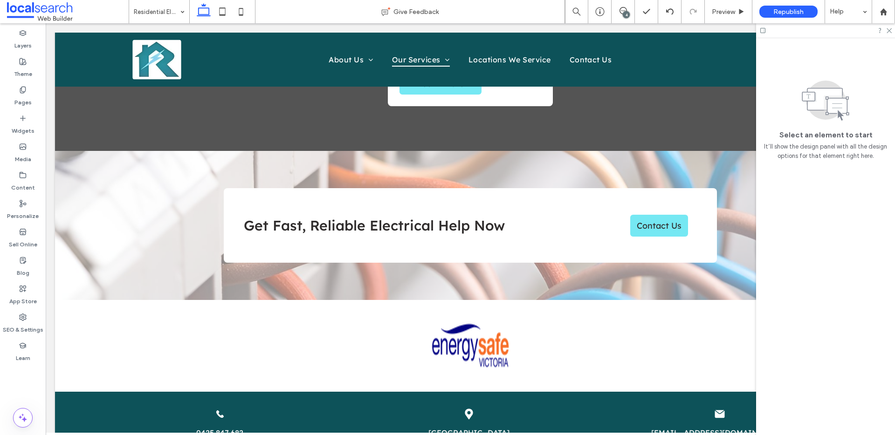
click at [625, 14] on div "4" at bounding box center [626, 14] width 7 height 7
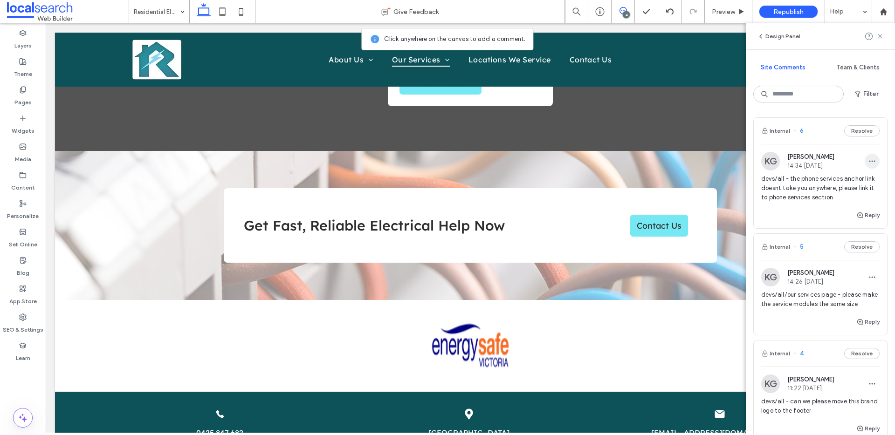
click at [868, 162] on icon "button" at bounding box center [871, 161] width 7 height 7
drag, startPoint x: 862, startPoint y: 180, endPoint x: 858, endPoint y: 175, distance: 6.7
click at [862, 181] on div "Edit" at bounding box center [830, 186] width 83 height 18
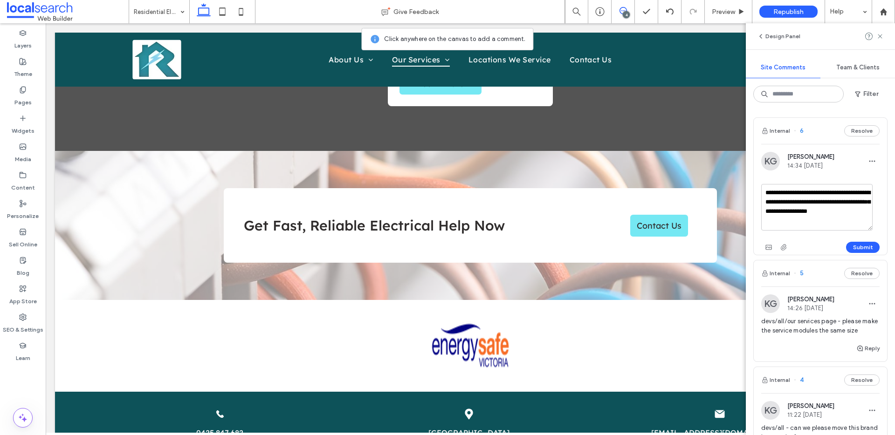
drag, startPoint x: 847, startPoint y: 192, endPoint x: 794, endPoint y: 193, distance: 52.7
click at [794, 193] on textarea "**********" at bounding box center [816, 207] width 111 height 47
click at [826, 193] on textarea "**********" at bounding box center [816, 207] width 111 height 47
type textarea "**********"
click at [859, 246] on button "Submit" at bounding box center [863, 247] width 34 height 11
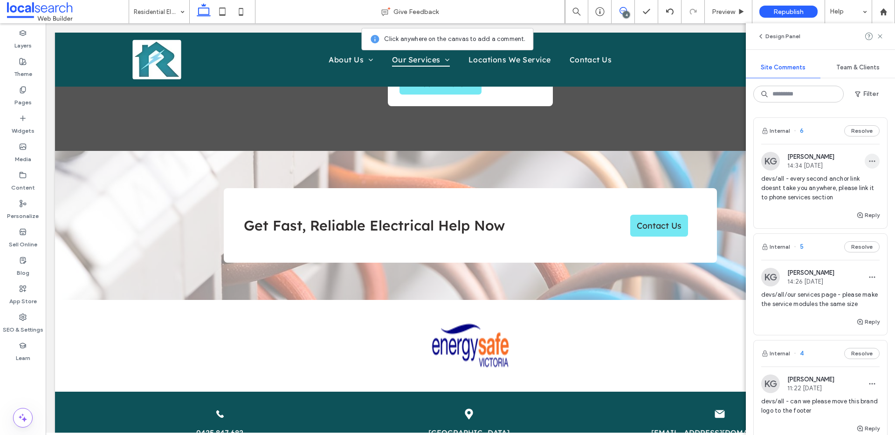
click at [868, 158] on icon "button" at bounding box center [871, 161] width 7 height 7
click at [863, 179] on div "Edit" at bounding box center [830, 186] width 83 height 18
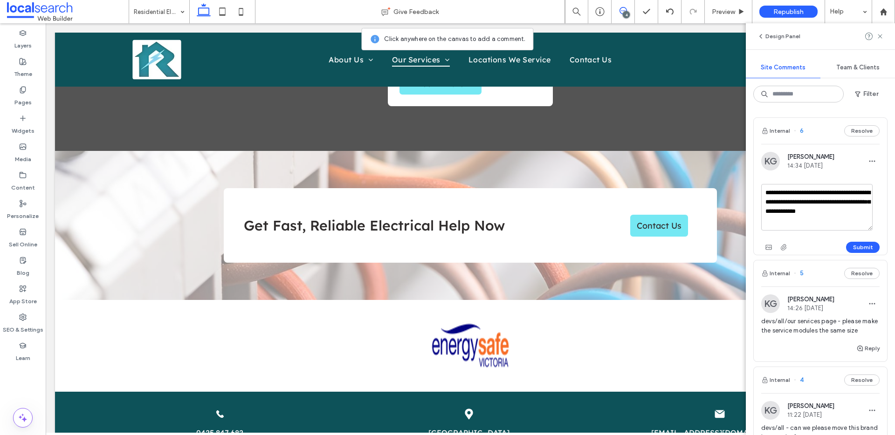
drag, startPoint x: 777, startPoint y: 211, endPoint x: 870, endPoint y: 213, distance: 92.8
click at [870, 213] on textarea "**********" at bounding box center [816, 207] width 111 height 47
click at [832, 192] on textarea "**********" at bounding box center [816, 207] width 111 height 47
click at [867, 193] on textarea "**********" at bounding box center [816, 207] width 111 height 47
type textarea "**********"
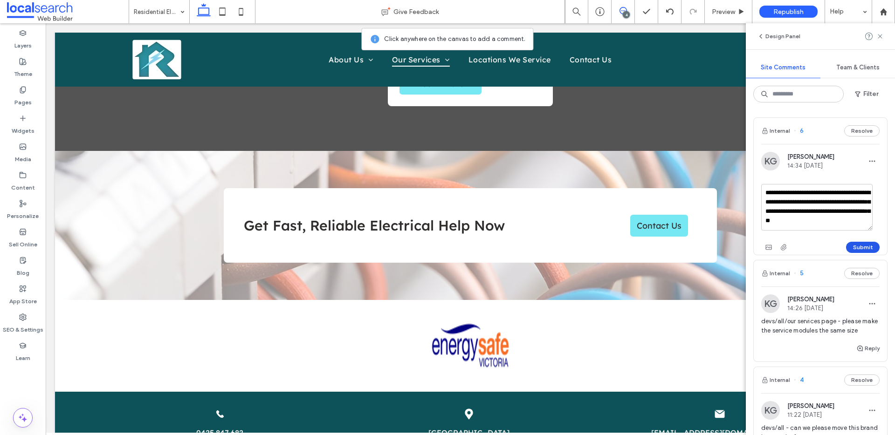
click at [850, 247] on button "Submit" at bounding box center [863, 247] width 34 height 11
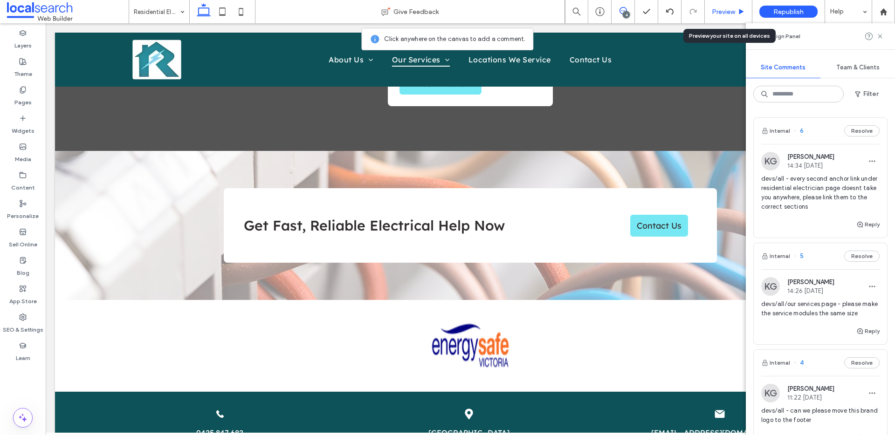
click at [720, 13] on span "Preview" at bounding box center [723, 12] width 23 height 8
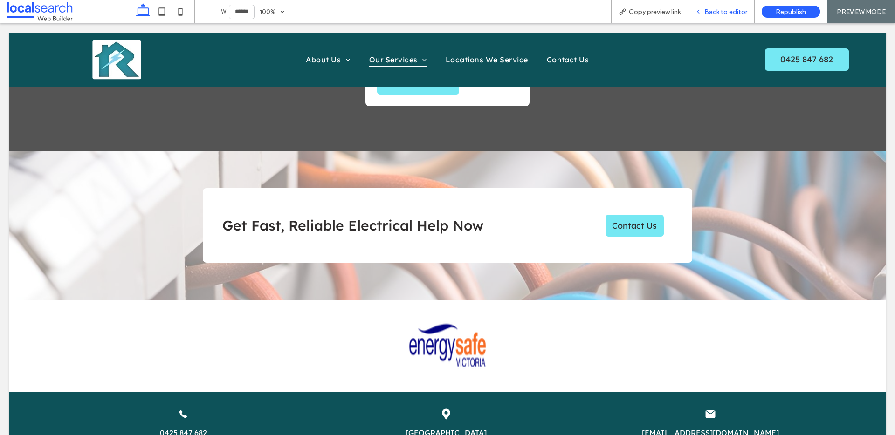
click at [717, 12] on span "Back to editor" at bounding box center [725, 12] width 43 height 8
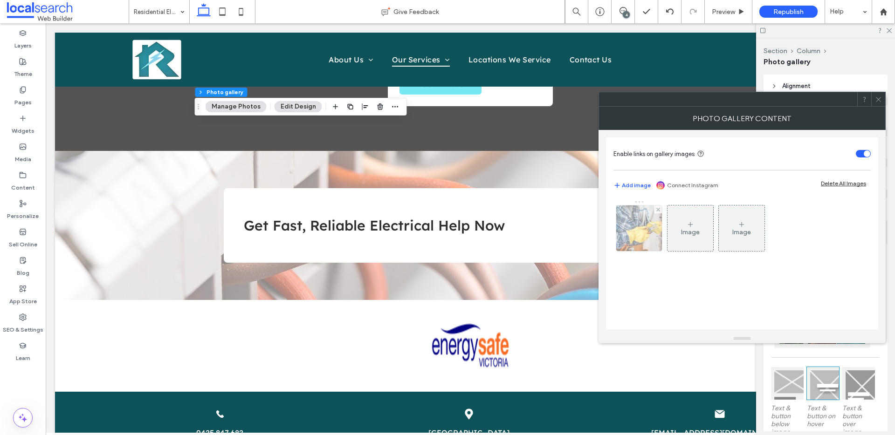
click at [654, 238] on img at bounding box center [639, 229] width 72 height 46
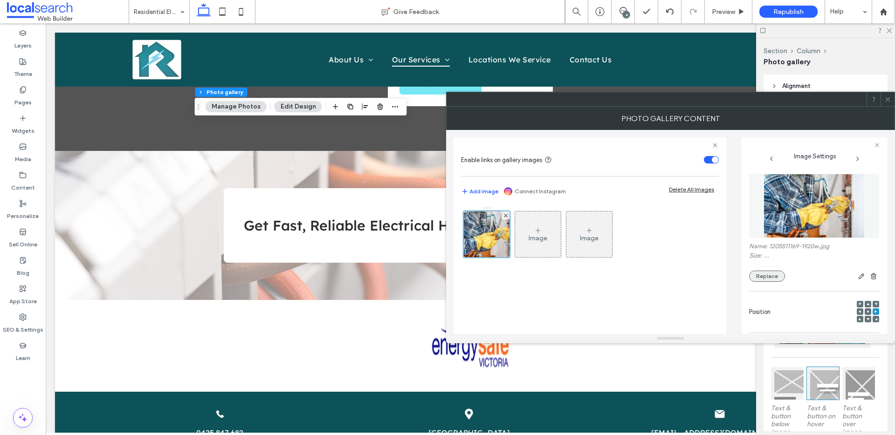
click at [760, 271] on button "Replace" at bounding box center [767, 276] width 36 height 11
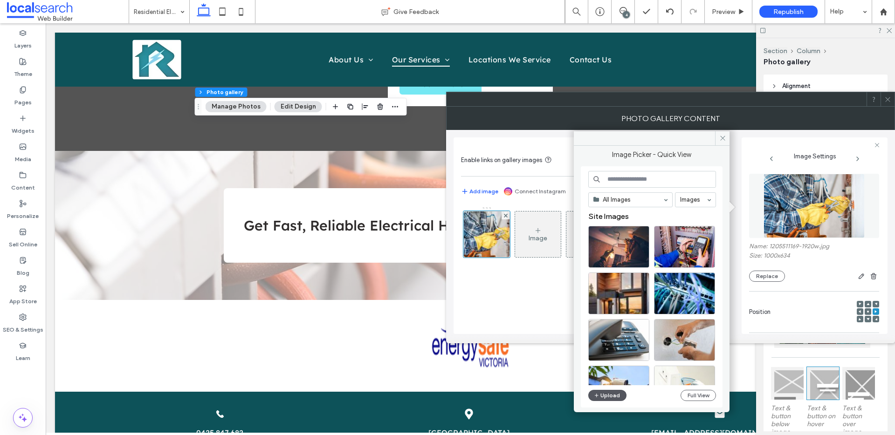
click at [606, 397] on button "Upload" at bounding box center [607, 395] width 38 height 11
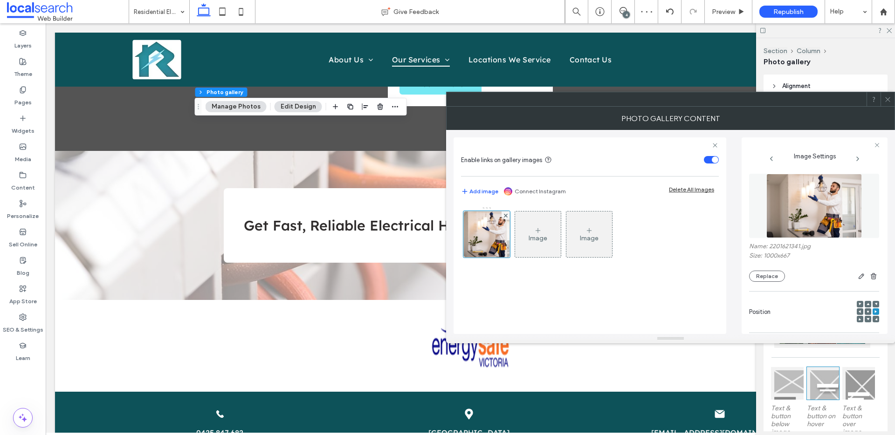
scroll to position [275, 0]
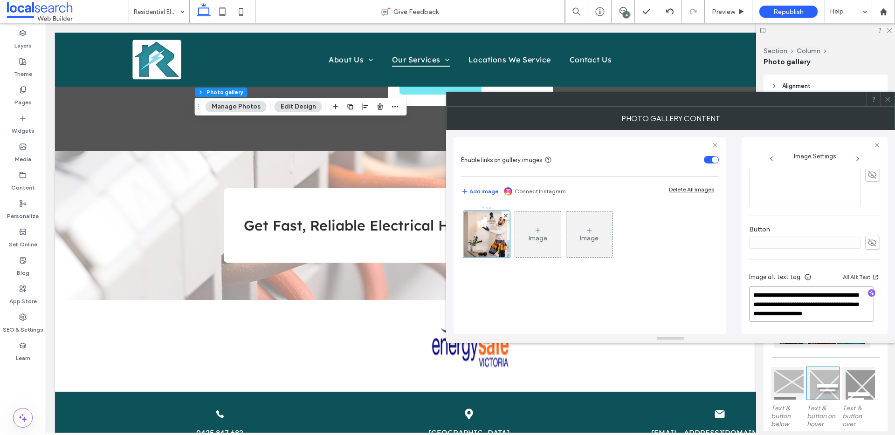
drag, startPoint x: 850, startPoint y: 316, endPoint x: 733, endPoint y: 315, distance: 116.5
click at [733, 315] on div "**********" at bounding box center [670, 232] width 434 height 204
click at [870, 295] on span "button" at bounding box center [871, 292] width 7 height 7
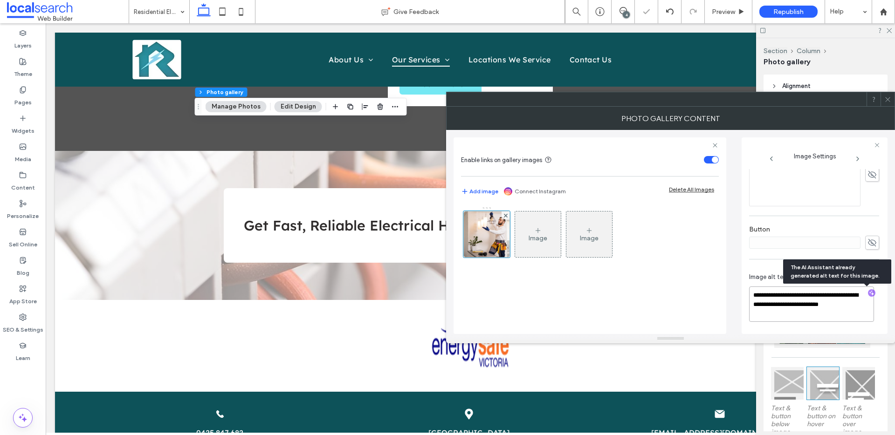
click at [831, 313] on textarea "**********" at bounding box center [811, 304] width 125 height 35
paste textarea "**********"
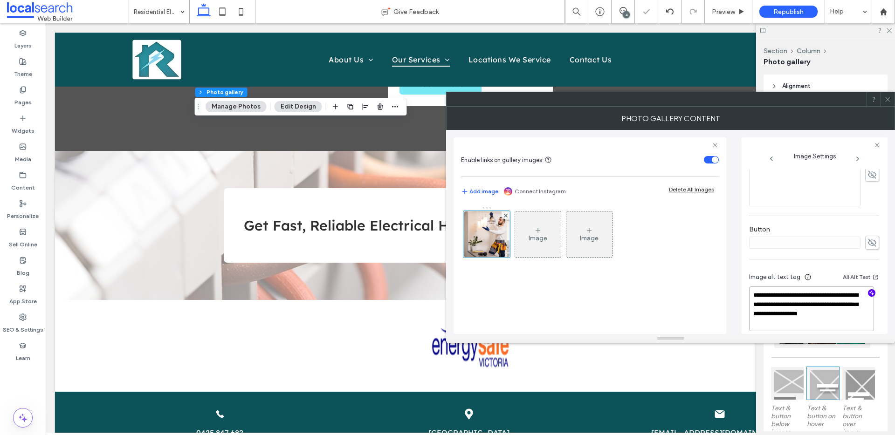
type textarea "**********"
click at [886, 103] on span at bounding box center [887, 99] width 7 height 14
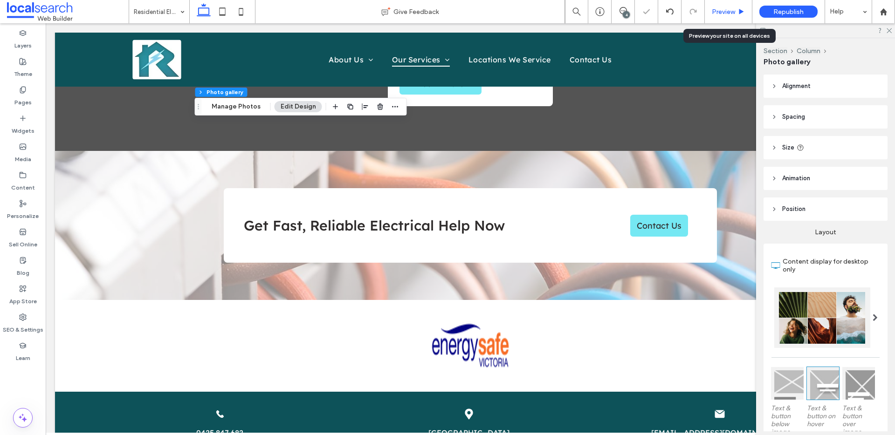
click at [742, 15] on div "Preview" at bounding box center [729, 11] width 48 height 23
click at [718, 12] on span "Preview" at bounding box center [723, 12] width 23 height 8
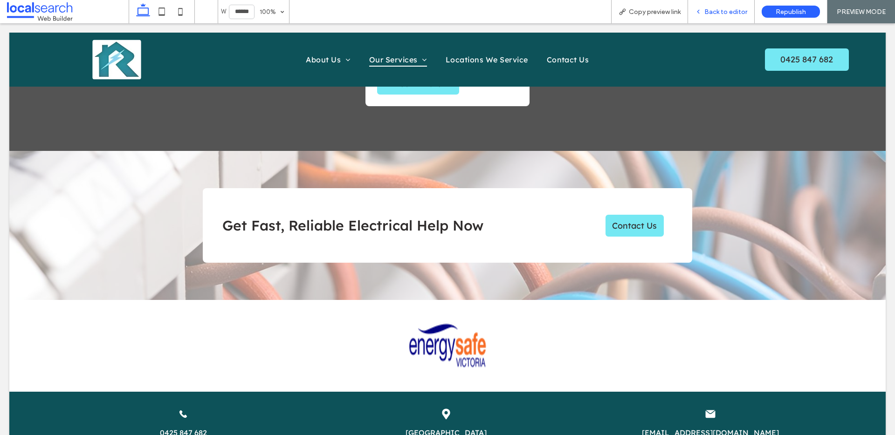
click at [714, 9] on span "Back to editor" at bounding box center [725, 12] width 43 height 8
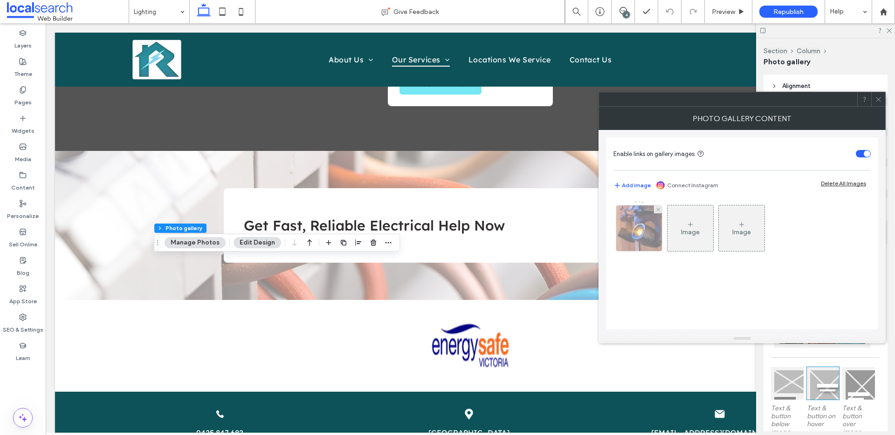
click at [647, 233] on img at bounding box center [638, 229] width 69 height 46
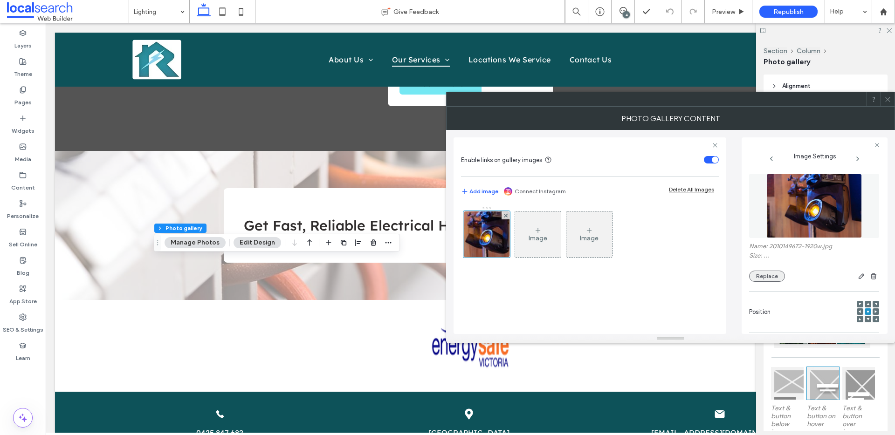
click at [771, 275] on button "Replace" at bounding box center [767, 276] width 36 height 11
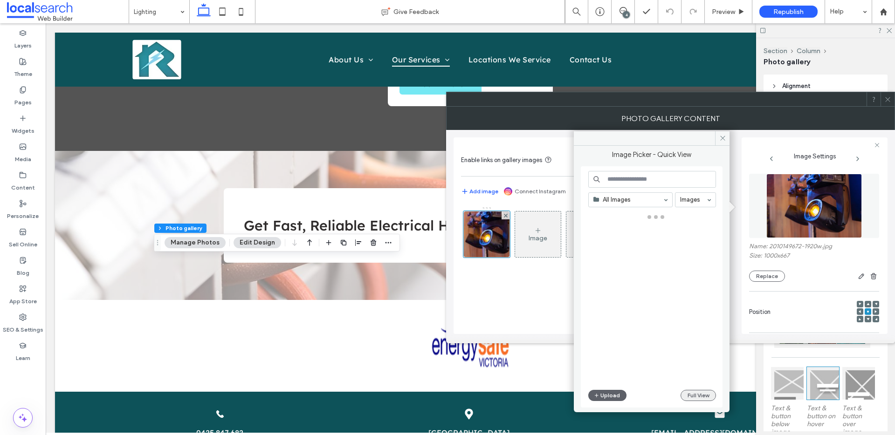
click at [700, 398] on button "Full View" at bounding box center [697, 395] width 35 height 11
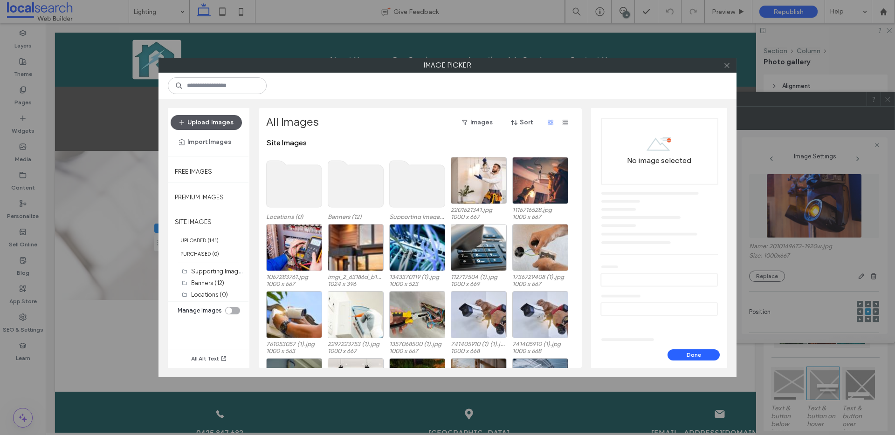
click at [205, 126] on button "Upload Images" at bounding box center [206, 122] width 71 height 15
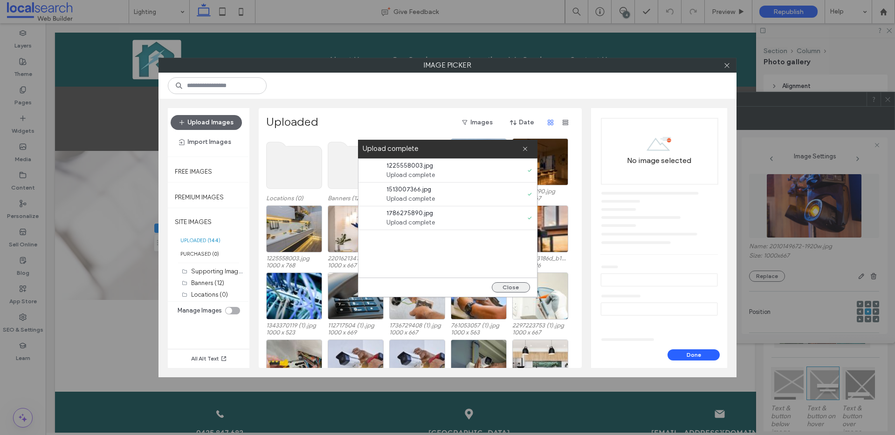
click at [493, 285] on button "Close" at bounding box center [511, 287] width 38 height 10
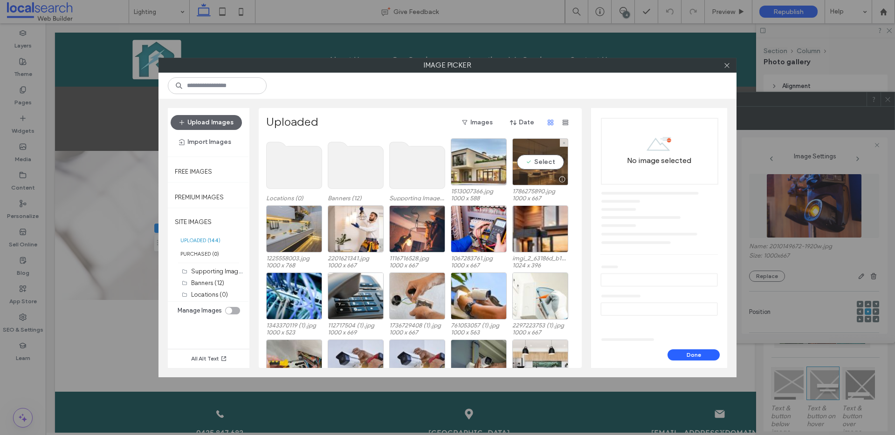
click at [558, 166] on div "Select" at bounding box center [540, 161] width 56 height 47
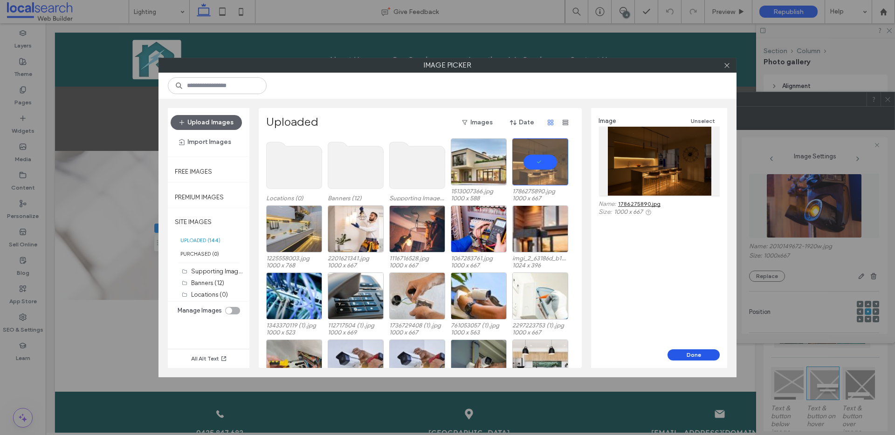
click at [695, 359] on button "Done" at bounding box center [693, 355] width 52 height 11
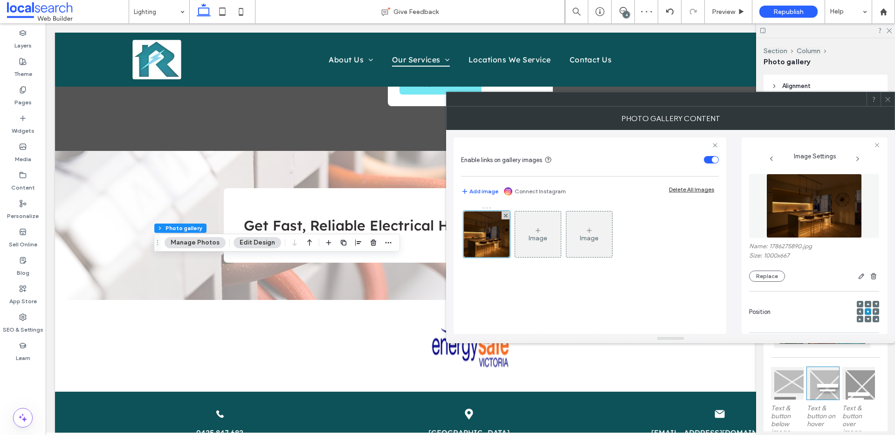
click at [864, 319] on div at bounding box center [867, 319] width 7 height 7
click at [866, 318] on use at bounding box center [867, 319] width 3 height 2
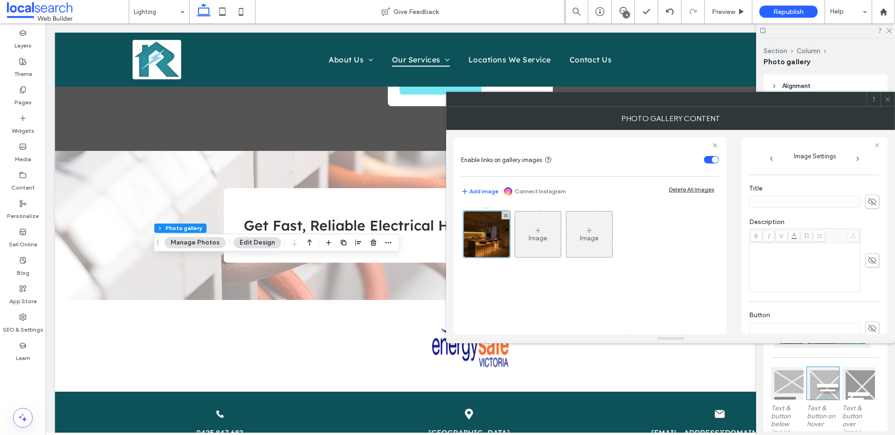
scroll to position [275, 0]
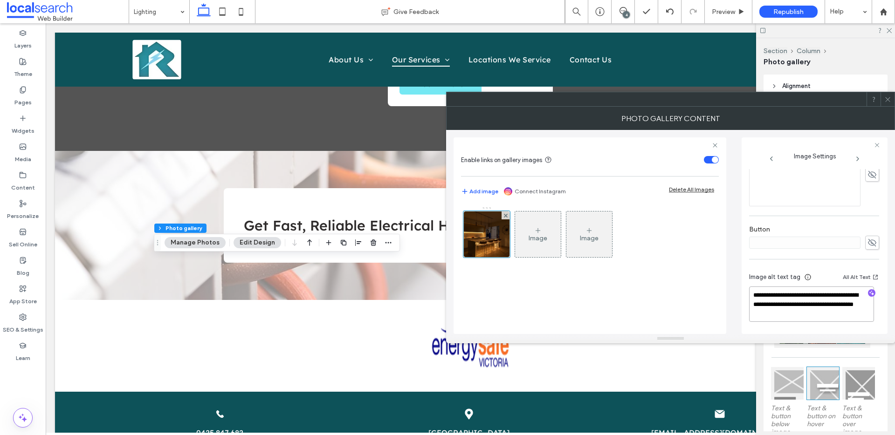
drag, startPoint x: 819, startPoint y: 305, endPoint x: 823, endPoint y: 315, distance: 10.9
click at [823, 315] on textarea "**********" at bounding box center [811, 304] width 125 height 35
click at [868, 294] on icon "button" at bounding box center [871, 293] width 7 height 7
click at [833, 315] on textarea "**********" at bounding box center [811, 304] width 125 height 35
paste textarea "**********"
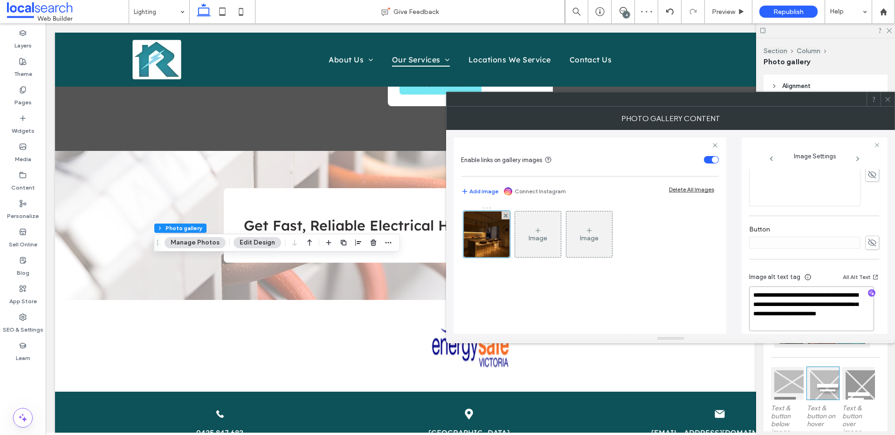
scroll to position [1, 0]
type textarea "**********"
click at [885, 96] on icon at bounding box center [887, 99] width 7 height 7
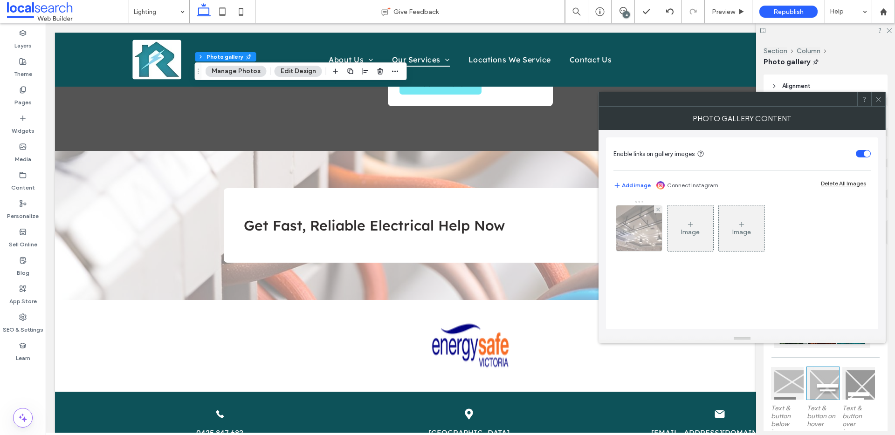
click at [637, 229] on img at bounding box center [639, 229] width 62 height 46
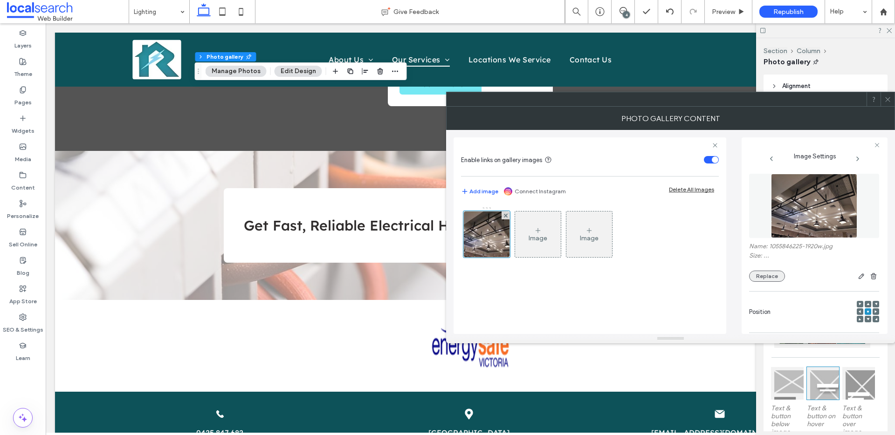
click at [766, 275] on button "Replace" at bounding box center [767, 276] width 36 height 11
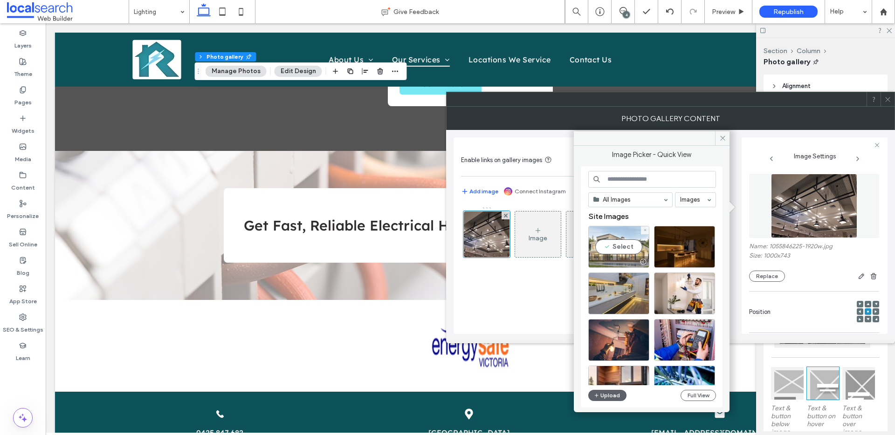
click at [618, 253] on div "Select" at bounding box center [618, 247] width 61 height 42
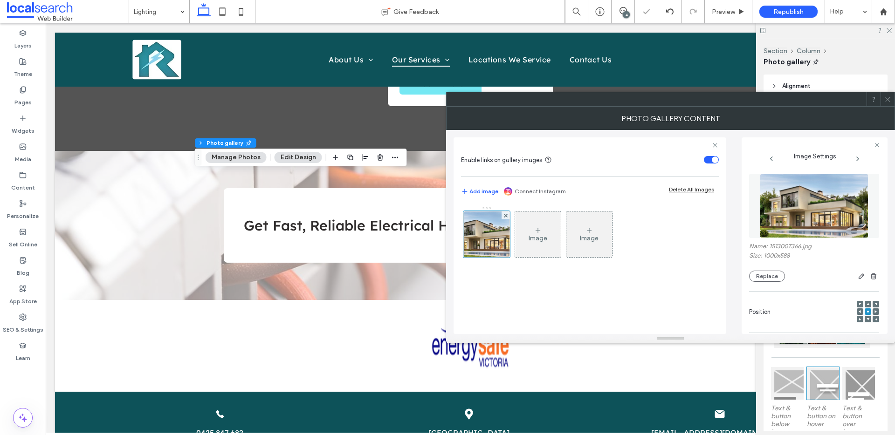
scroll to position [275, 0]
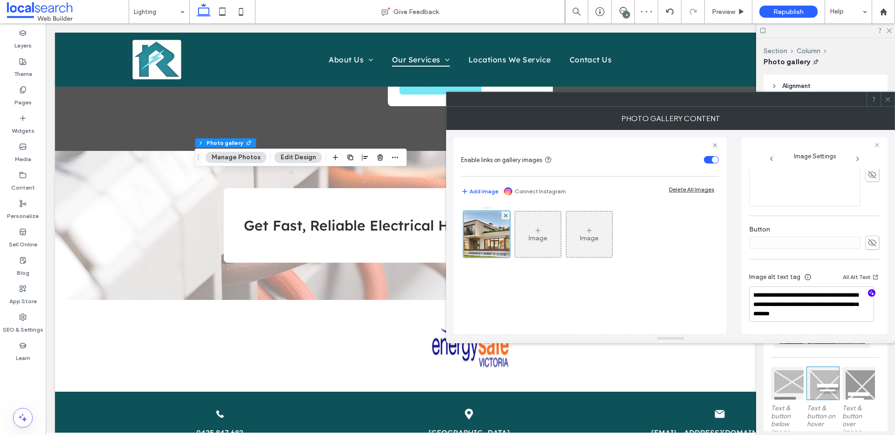
click at [868, 295] on icon "button" at bounding box center [871, 293] width 7 height 7
click at [834, 316] on textarea "**********" at bounding box center [811, 304] width 125 height 35
paste textarea "**********"
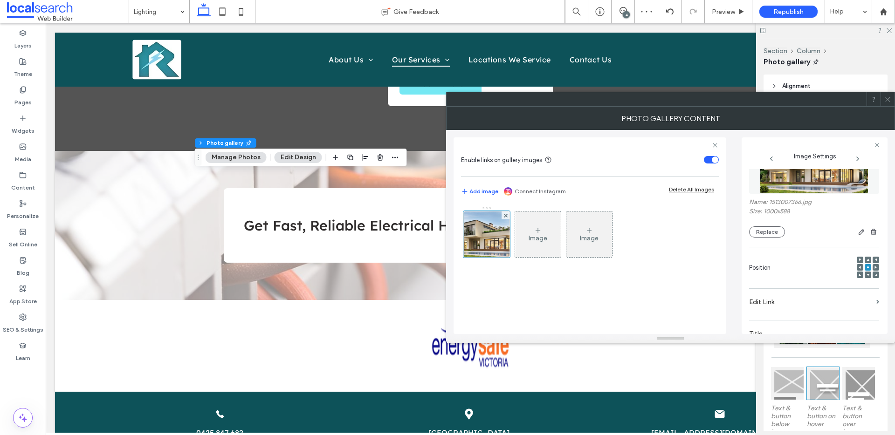
scroll to position [0, 0]
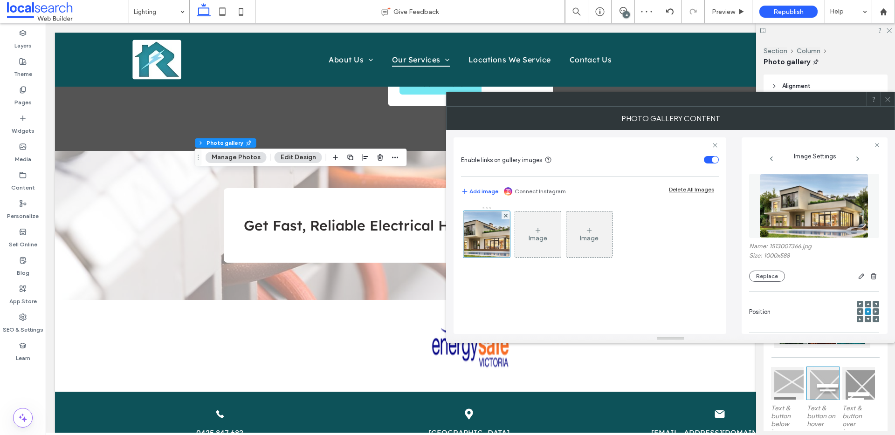
type textarea "**********"
click at [858, 309] on span at bounding box center [859, 312] width 3 height 7
click at [866, 312] on icon at bounding box center [867, 311] width 3 height 3
click at [887, 95] on span at bounding box center [887, 99] width 7 height 14
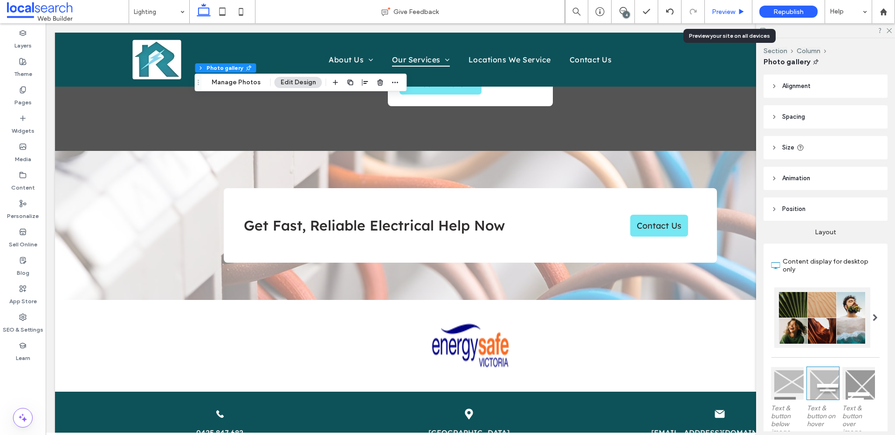
click at [734, 12] on span "Preview" at bounding box center [723, 12] width 23 height 8
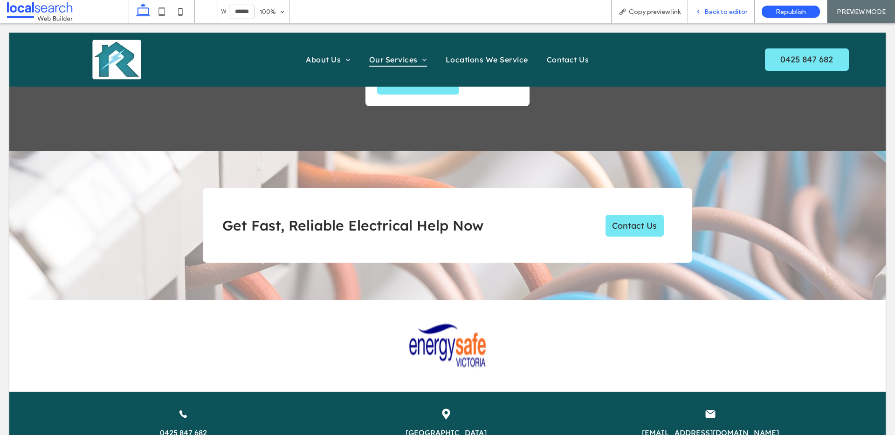
click at [708, 5] on div "Back to editor" at bounding box center [721, 11] width 67 height 23
click at [725, 9] on span "Back to editor" at bounding box center [725, 12] width 43 height 8
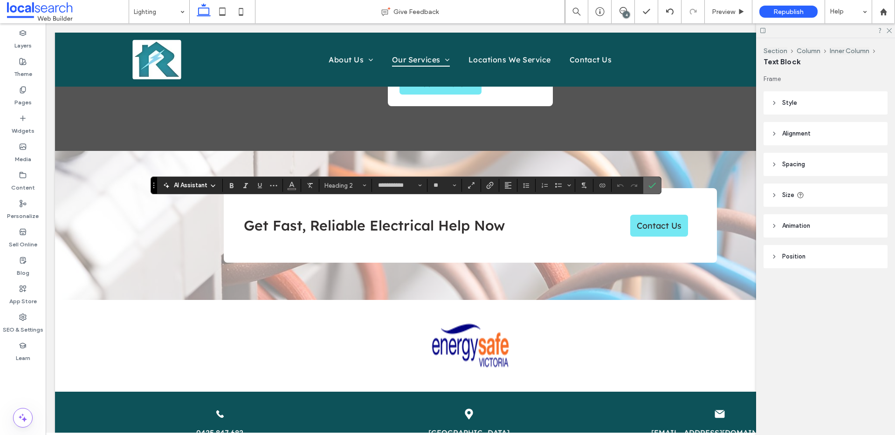
click at [652, 186] on icon "Confirm" at bounding box center [651, 185] width 7 height 7
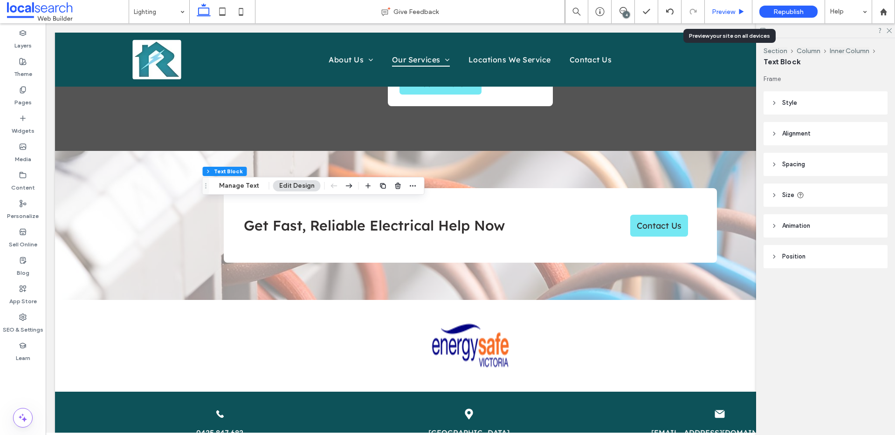
click at [726, 10] on span "Preview" at bounding box center [723, 12] width 23 height 8
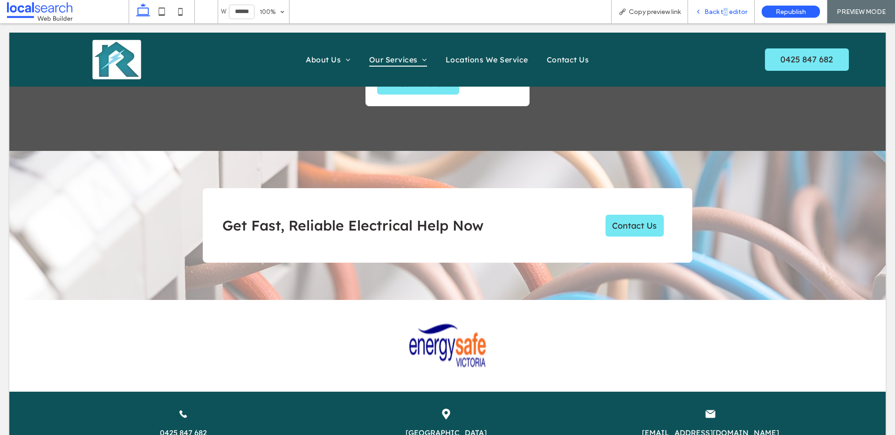
click at [726, 8] on span "Back to editor" at bounding box center [725, 12] width 43 height 8
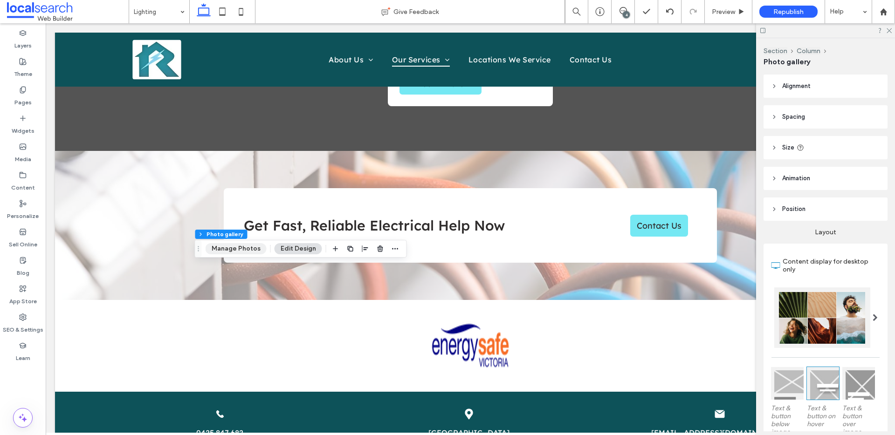
click at [233, 250] on button "Manage Photos" at bounding box center [236, 248] width 61 height 11
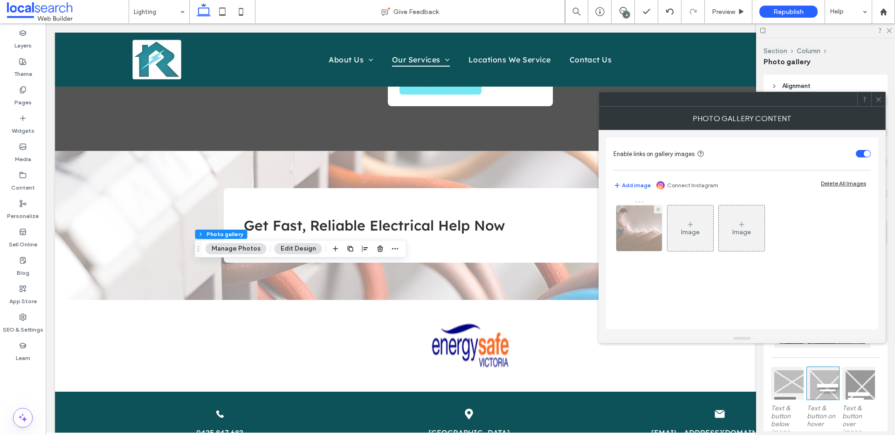
click at [634, 247] on img at bounding box center [639, 229] width 75 height 46
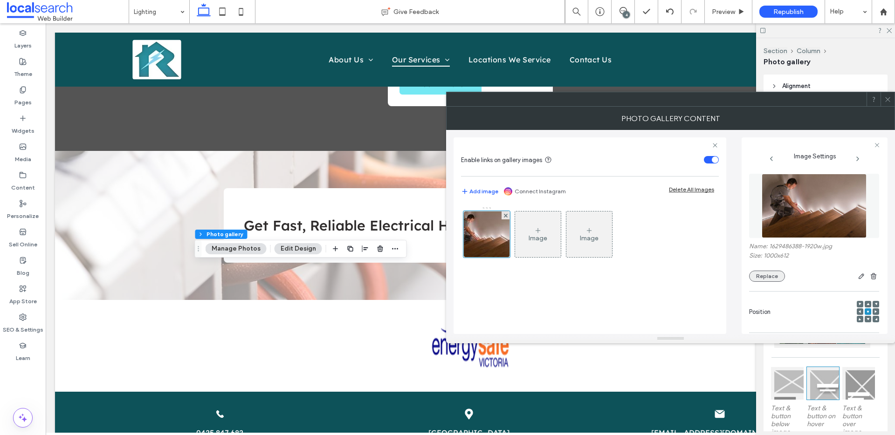
click at [770, 274] on button "Replace" at bounding box center [767, 276] width 36 height 11
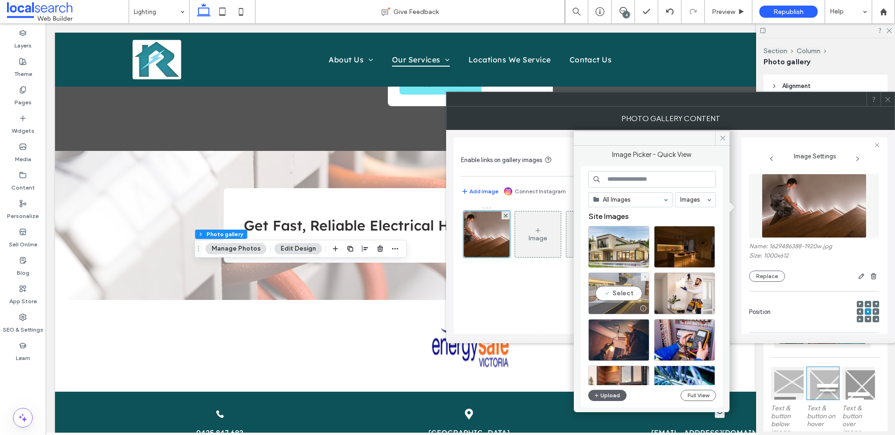
click at [638, 287] on div "Select" at bounding box center [618, 294] width 61 height 42
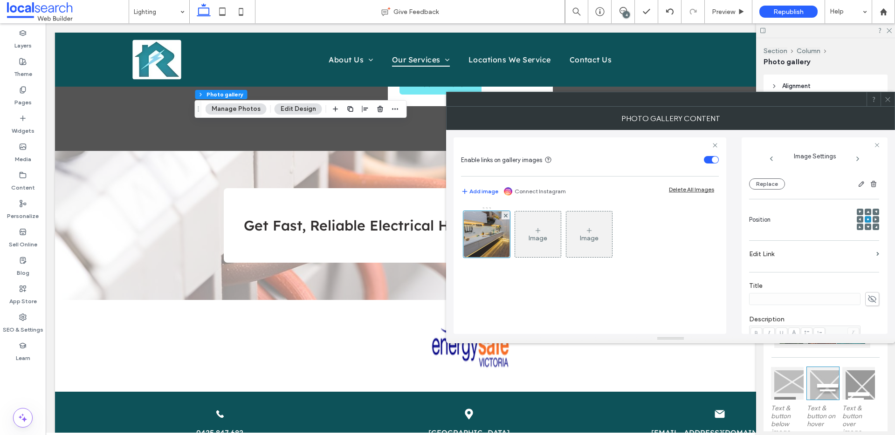
scroll to position [275, 0]
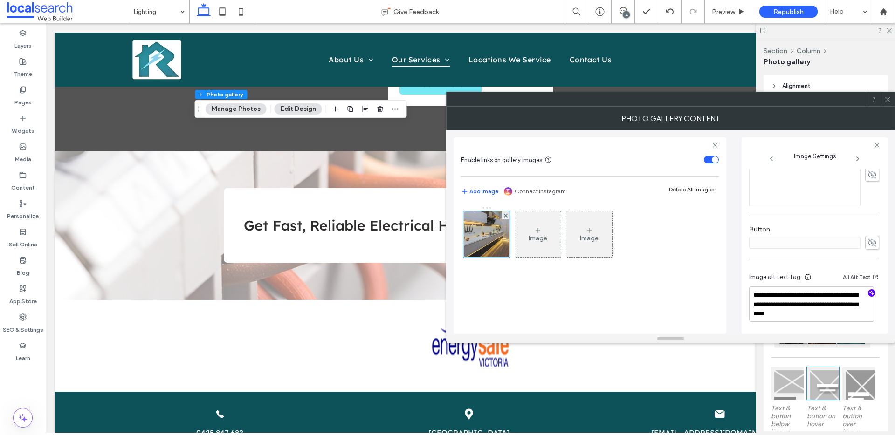
click at [868, 293] on icon "button" at bounding box center [871, 293] width 7 height 7
click at [848, 314] on textarea "**********" at bounding box center [811, 304] width 125 height 35
paste textarea "**********"
type textarea "**********"
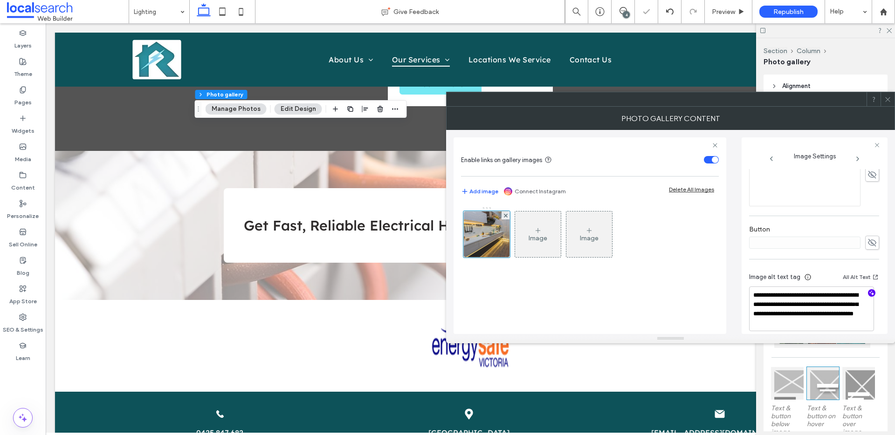
click at [887, 101] on icon at bounding box center [887, 99] width 7 height 7
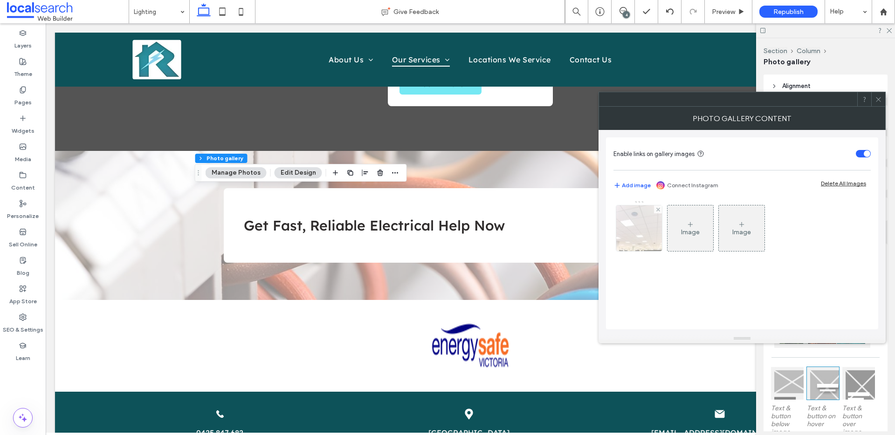
click at [630, 226] on img at bounding box center [638, 229] width 69 height 46
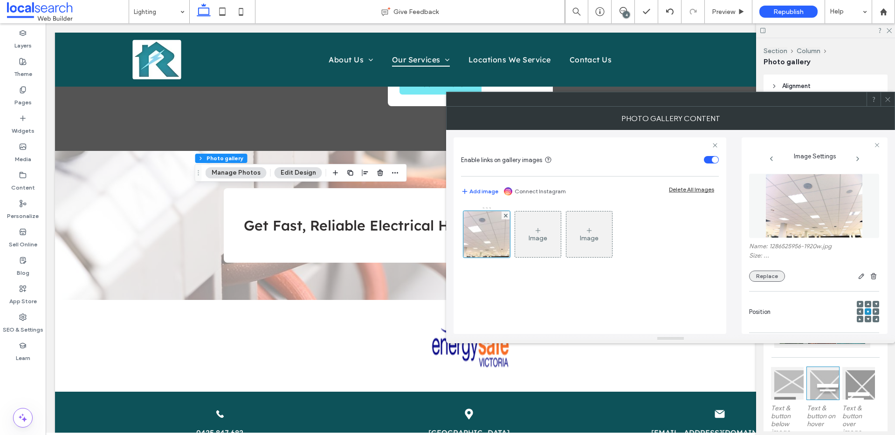
click at [764, 273] on button "Replace" at bounding box center [767, 276] width 36 height 11
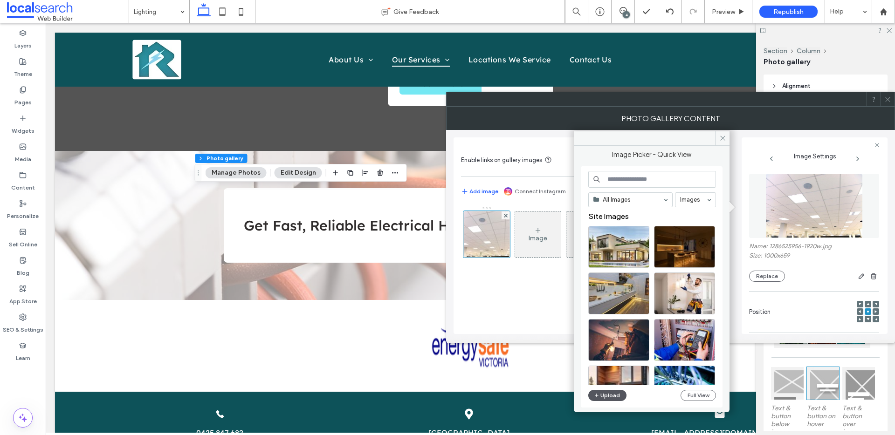
click at [605, 396] on button "Upload" at bounding box center [607, 395] width 38 height 11
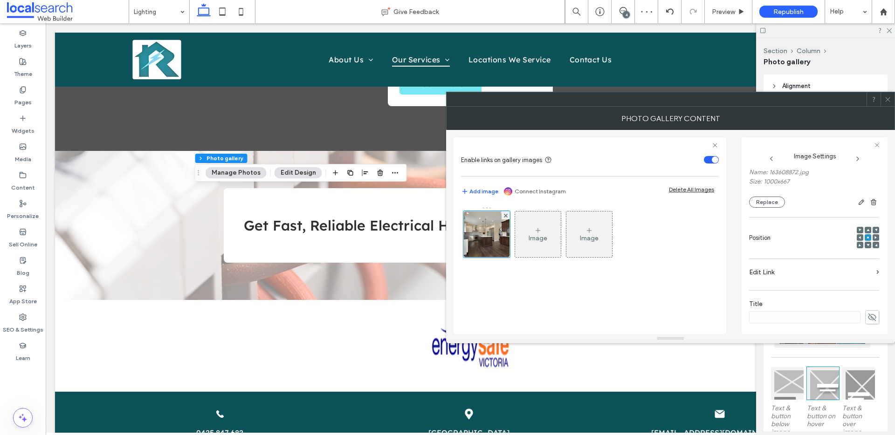
scroll to position [275, 0]
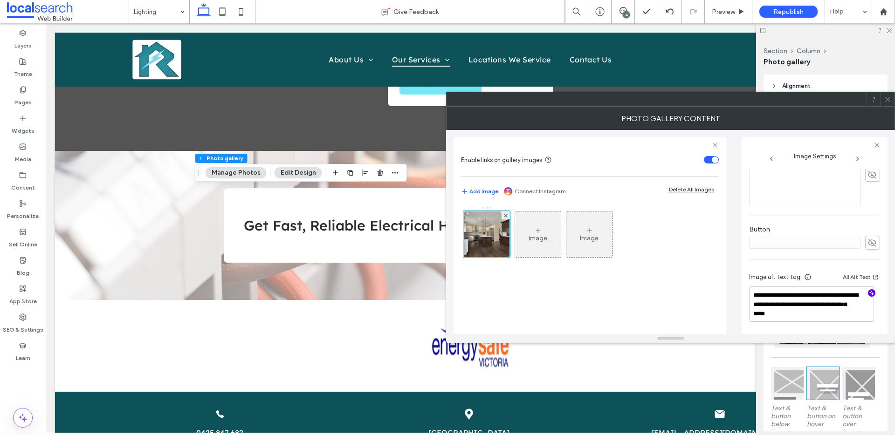
click at [868, 291] on icon "button" at bounding box center [871, 293] width 7 height 7
click at [832, 315] on textarea "**********" at bounding box center [811, 304] width 125 height 35
paste textarea "**********"
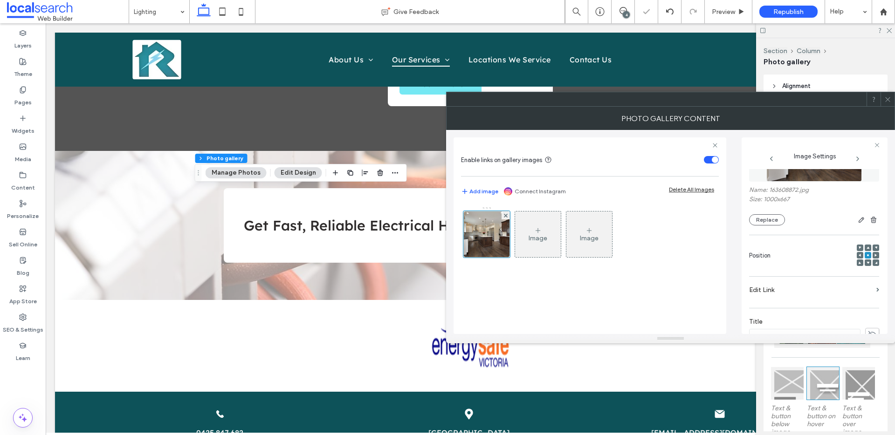
scroll to position [0, 0]
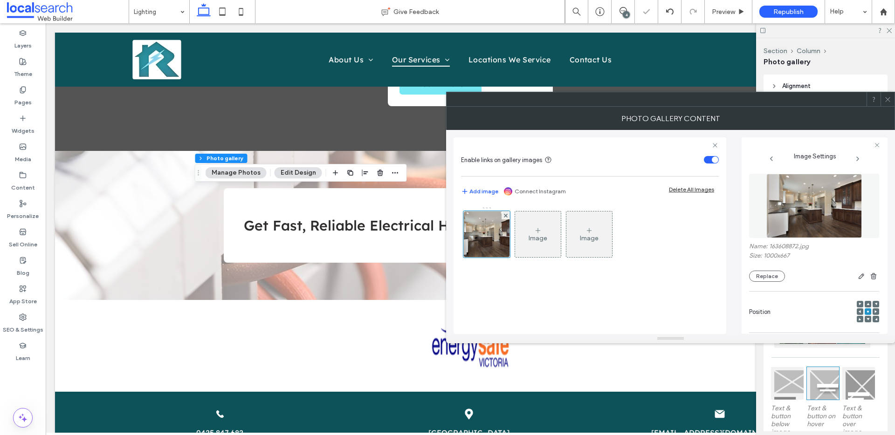
type textarea "**********"
click at [866, 305] on use at bounding box center [867, 304] width 3 height 2
click at [866, 304] on use at bounding box center [867, 304] width 3 height 2
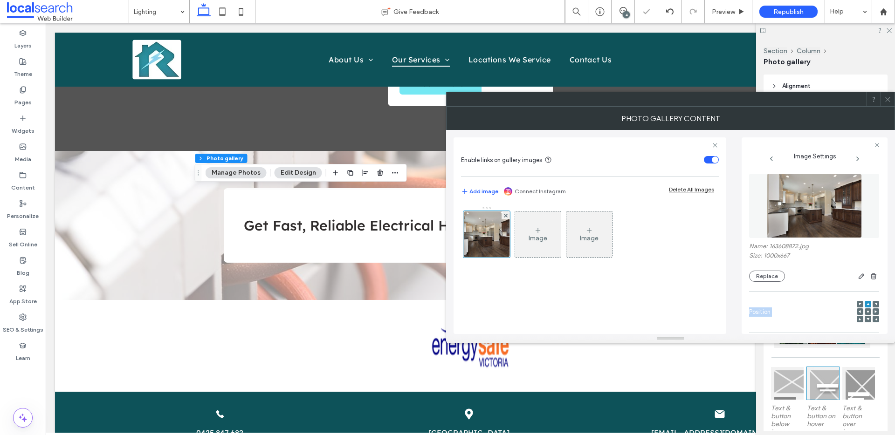
click at [866, 304] on use at bounding box center [867, 304] width 3 height 2
click at [888, 101] on icon at bounding box center [887, 99] width 7 height 7
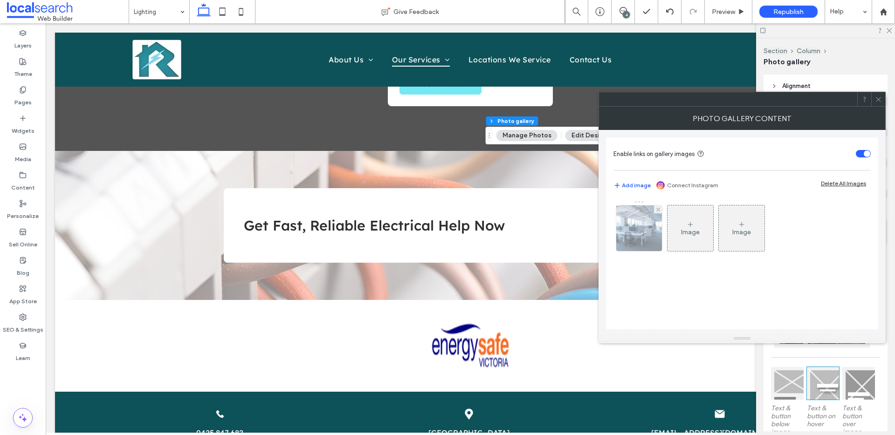
click at [626, 236] on img at bounding box center [638, 229] width 69 height 46
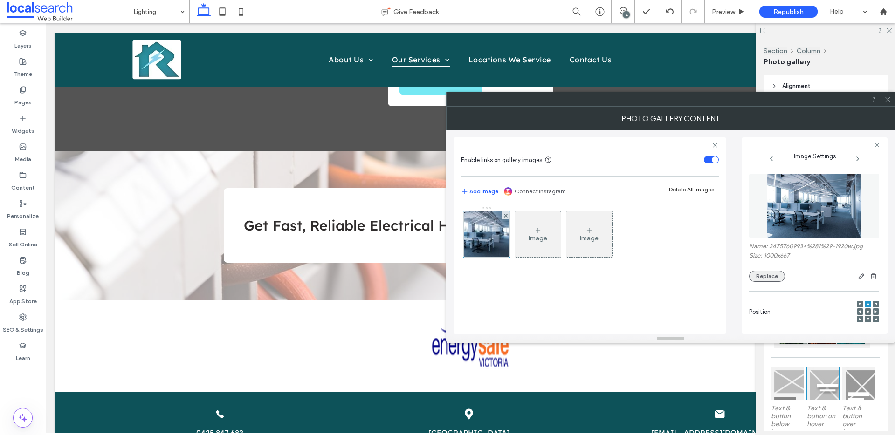
click at [754, 274] on button "Replace" at bounding box center [767, 276] width 36 height 11
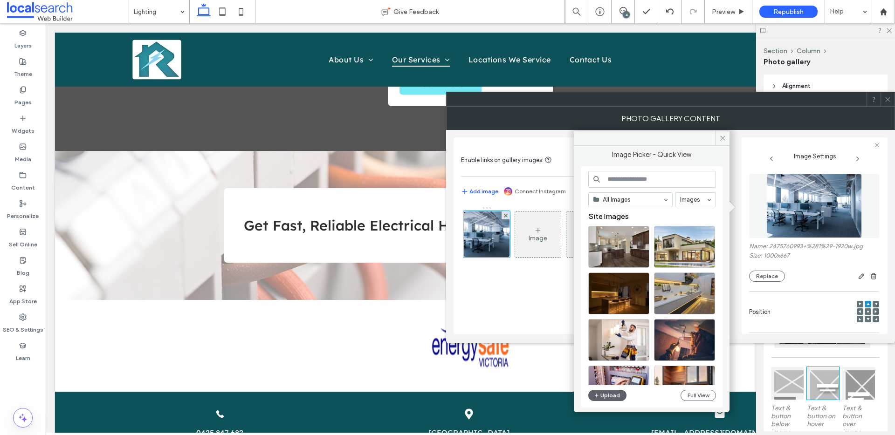
click at [596, 402] on div "All Images Images Site Images Upload Full View" at bounding box center [652, 287] width 128 height 233
click at [598, 398] on icon "button" at bounding box center [597, 395] width 6 height 7
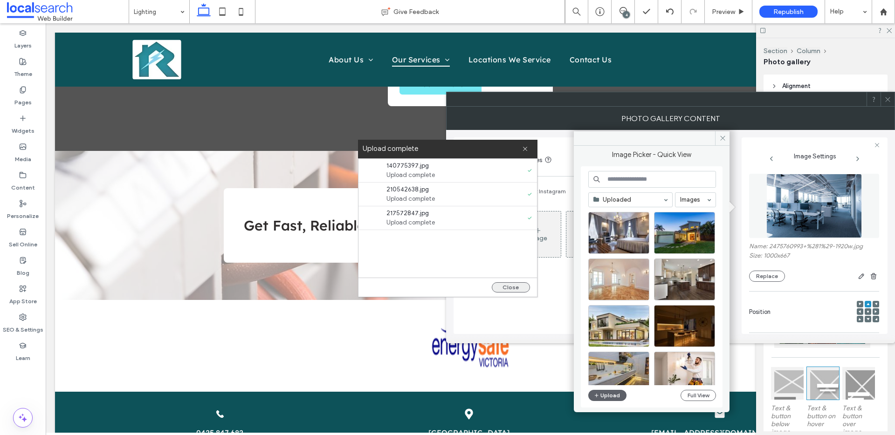
click at [506, 286] on button "Close" at bounding box center [511, 287] width 38 height 10
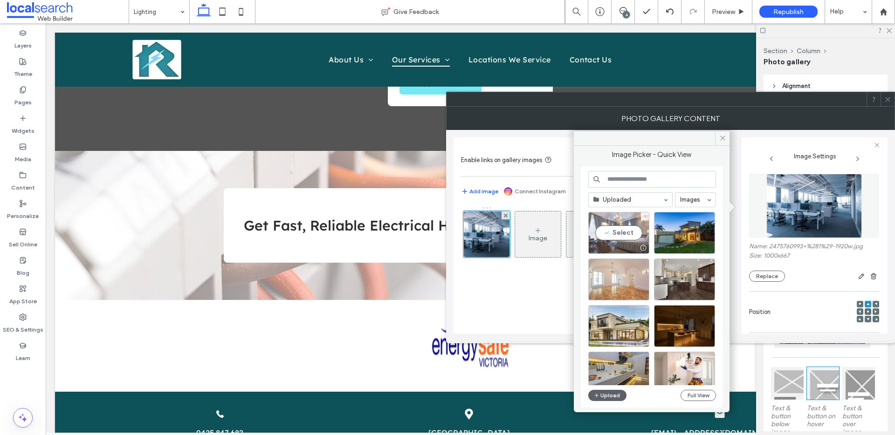
click at [612, 226] on div "Select" at bounding box center [618, 233] width 61 height 42
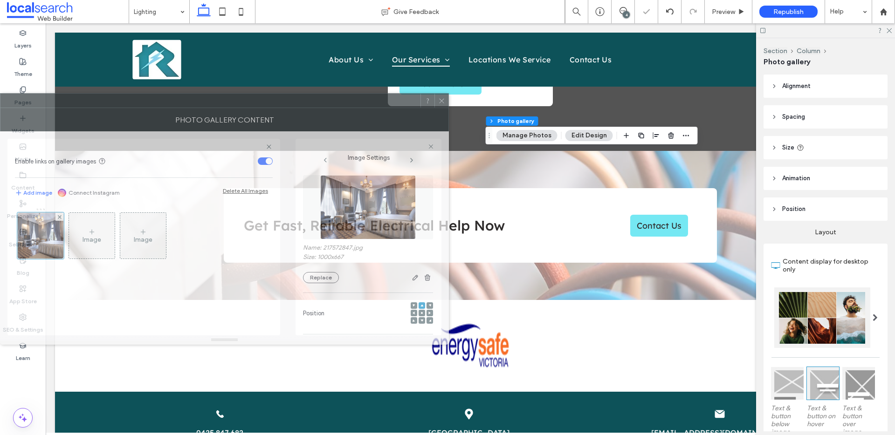
drag, startPoint x: 663, startPoint y: 100, endPoint x: 215, endPoint y: 98, distance: 447.8
click at [215, 98] on div at bounding box center [210, 101] width 420 height 14
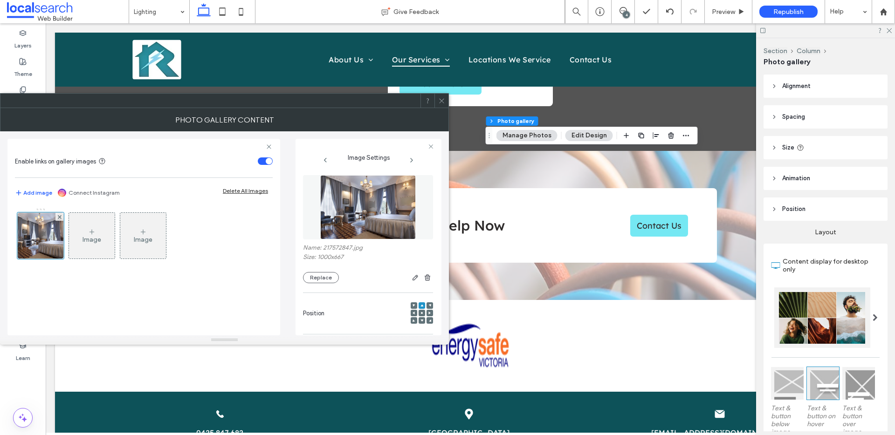
scroll to position [275, 0]
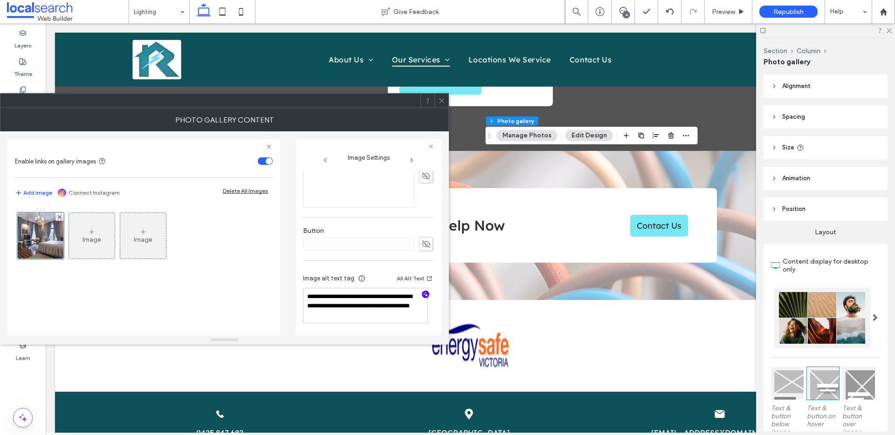
click at [422, 293] on icon "button" at bounding box center [425, 294] width 7 height 7
click at [379, 319] on textarea "**********" at bounding box center [365, 305] width 125 height 35
paste textarea "**********"
type textarea "**********"
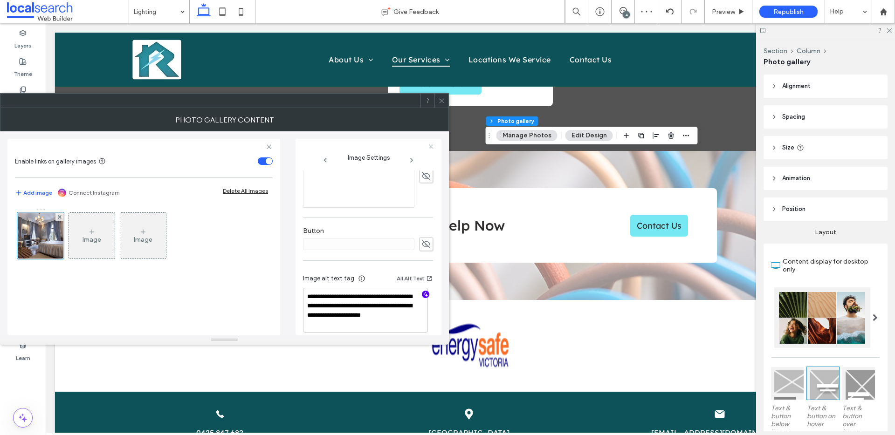
click at [439, 99] on use at bounding box center [441, 100] width 5 height 5
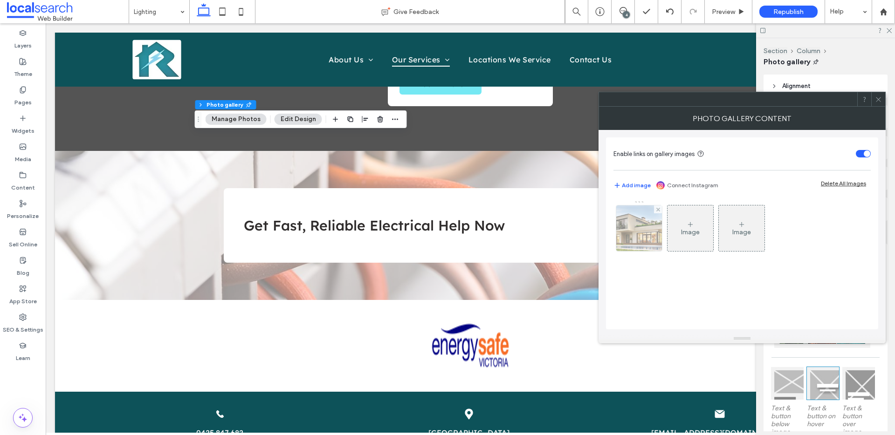
click at [646, 238] on img at bounding box center [639, 229] width 78 height 46
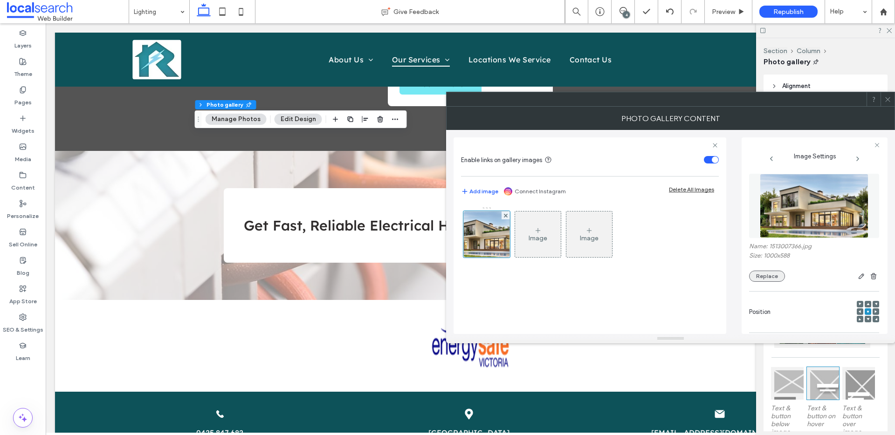
click at [765, 277] on button "Replace" at bounding box center [767, 276] width 36 height 11
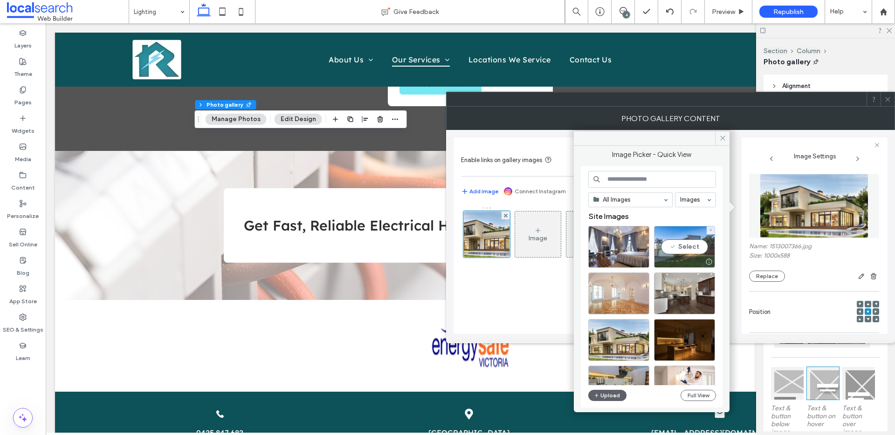
click at [679, 247] on div "Select" at bounding box center [684, 247] width 61 height 42
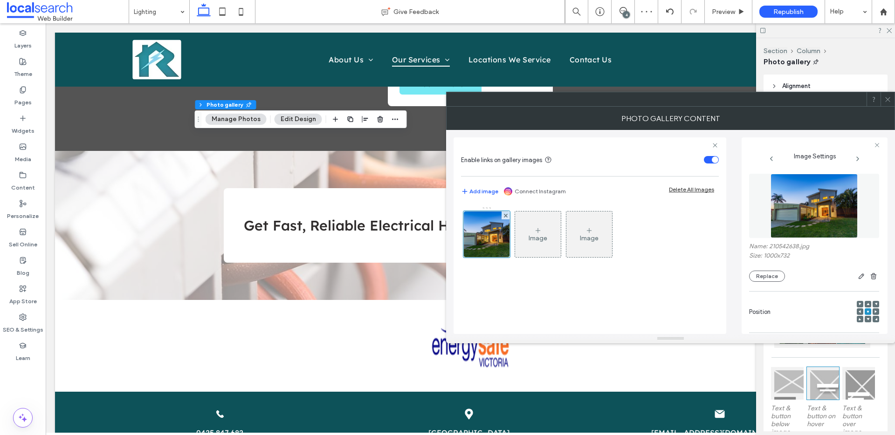
click at [858, 310] on icon at bounding box center [859, 311] width 3 height 3
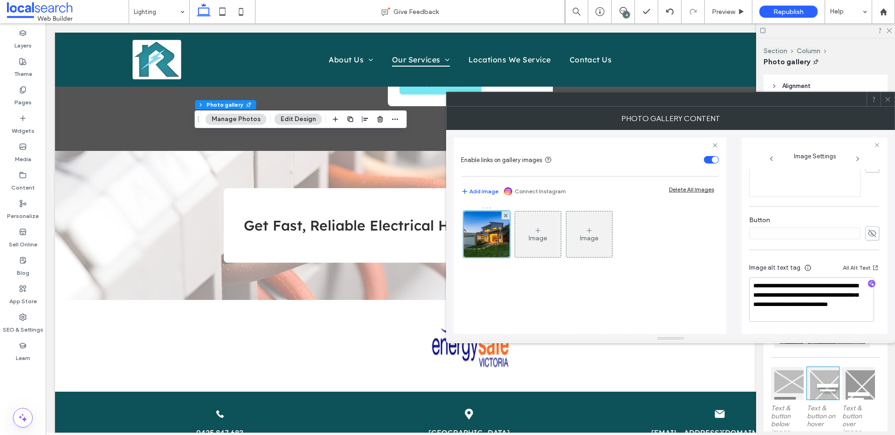
click at [868, 282] on icon "button" at bounding box center [871, 284] width 7 height 7
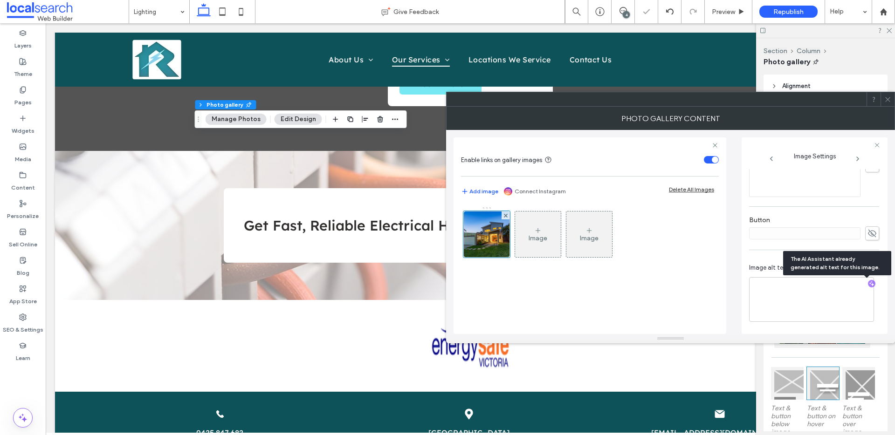
scroll to position [284, 0]
click at [841, 309] on textarea "**********" at bounding box center [811, 300] width 125 height 44
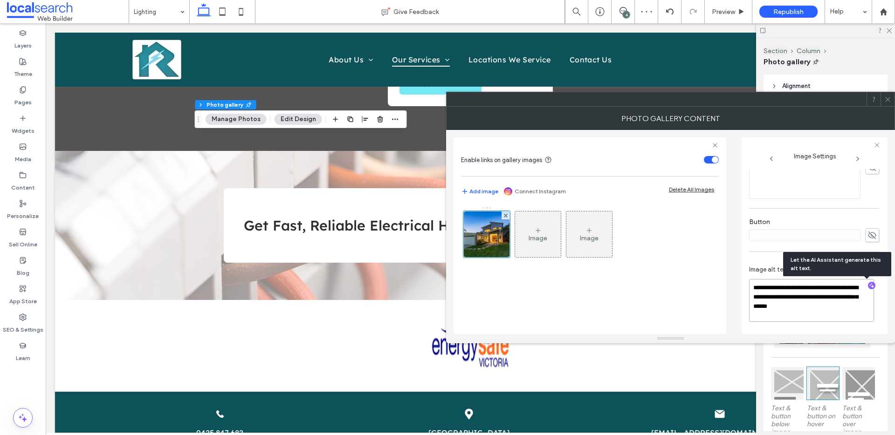
paste textarea "**********"
type textarea "**********"
click at [887, 102] on icon at bounding box center [887, 99] width 7 height 7
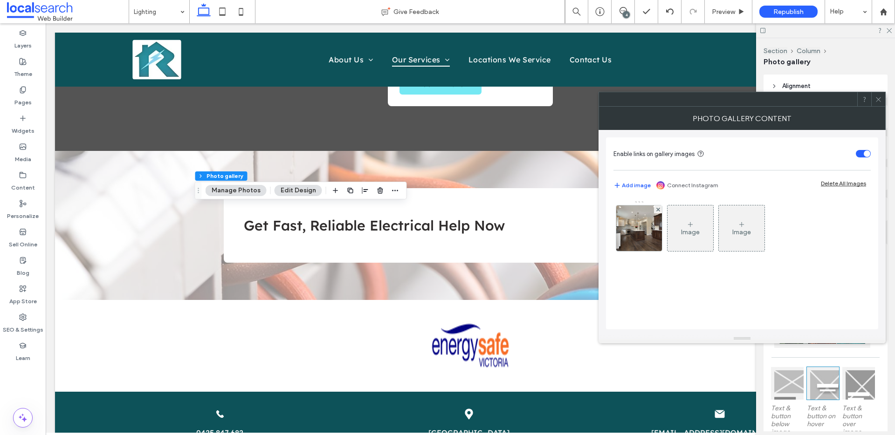
click at [876, 98] on icon at bounding box center [878, 99] width 7 height 7
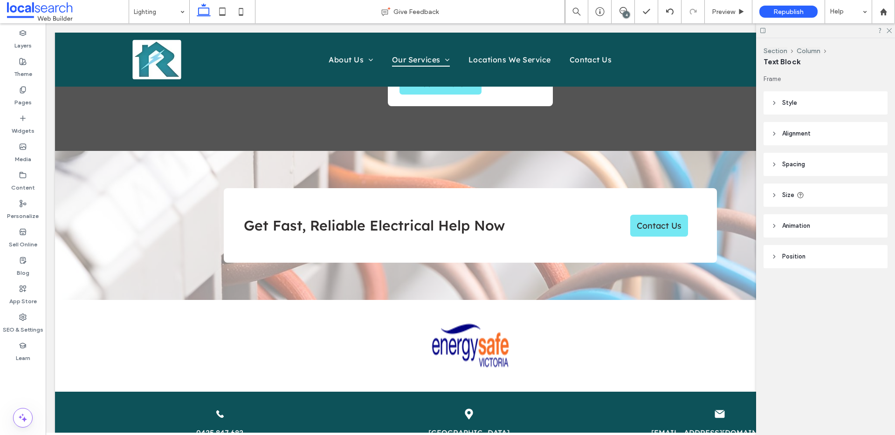
type input "**********"
type input "**"
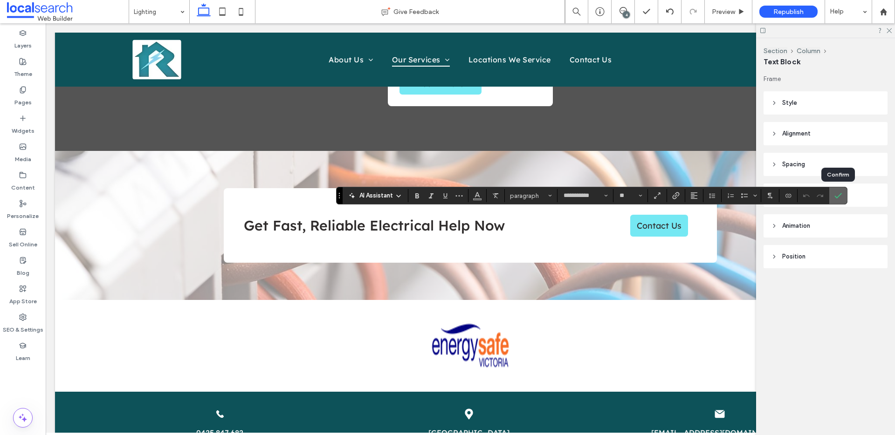
click at [838, 195] on icon "Confirm" at bounding box center [837, 195] width 7 height 7
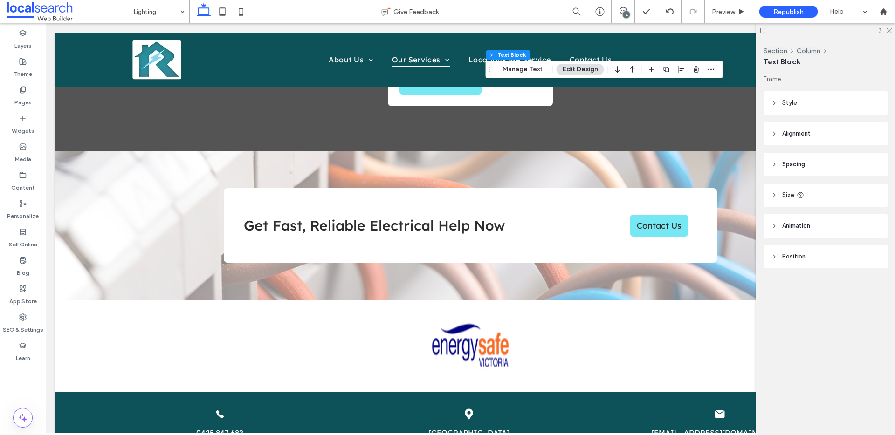
click at [628, 12] on div "4" at bounding box center [626, 14] width 7 height 7
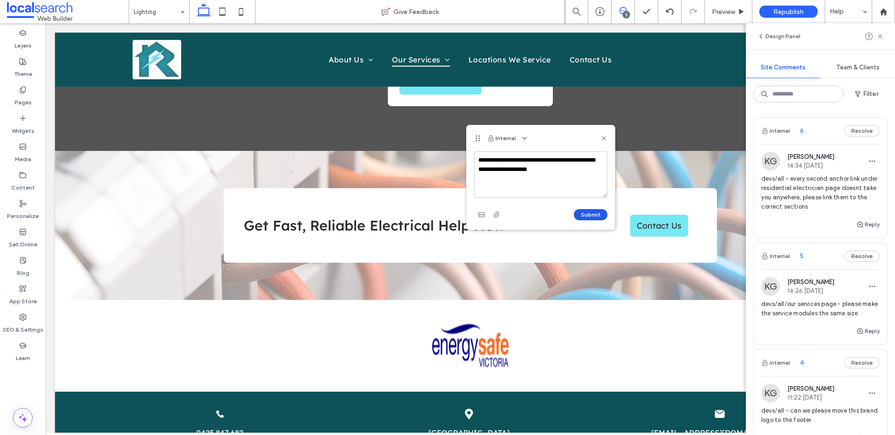
type textarea "**********"
click at [578, 211] on button "Submit" at bounding box center [591, 214] width 34 height 11
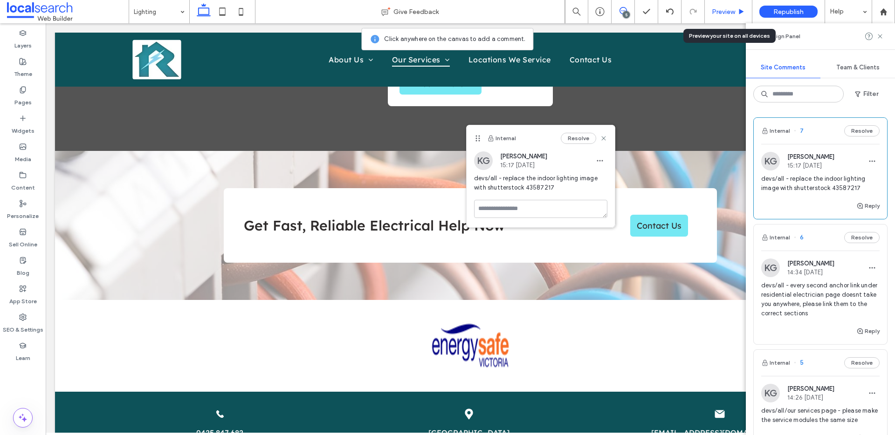
click at [724, 10] on span "Preview" at bounding box center [723, 12] width 23 height 8
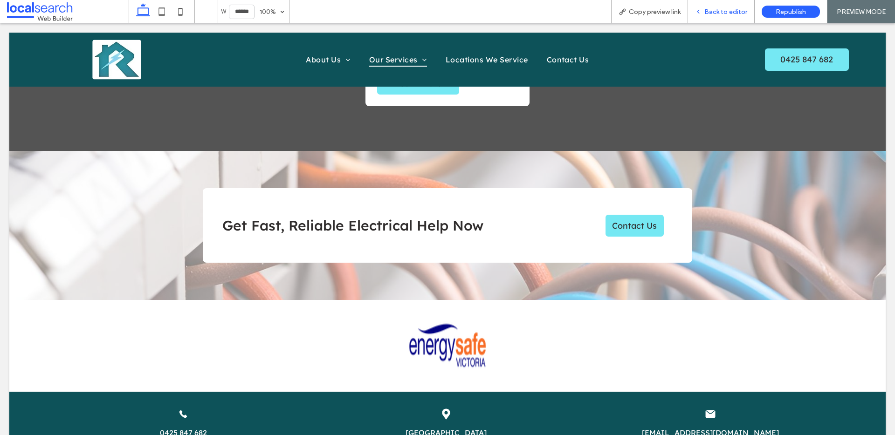
click at [711, 11] on span "Back to editor" at bounding box center [725, 12] width 43 height 8
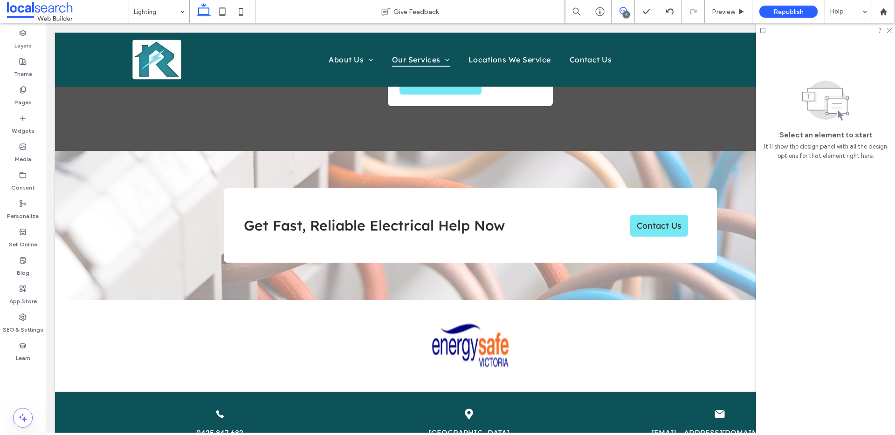
click at [623, 10] on icon at bounding box center [622, 10] width 7 height 7
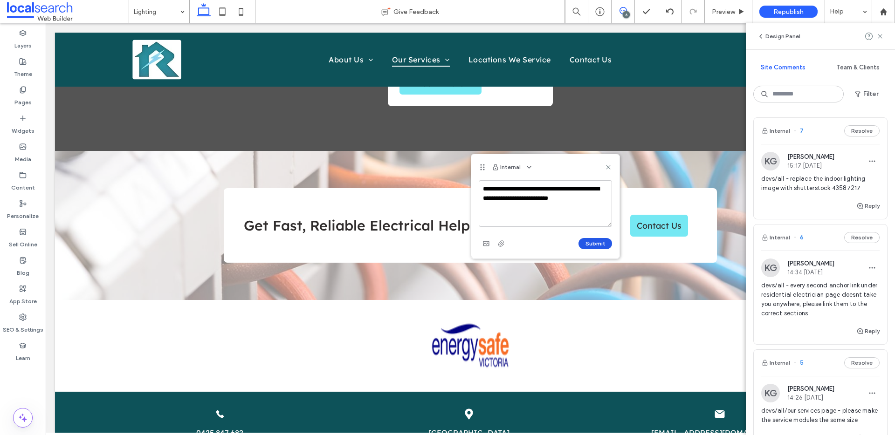
type textarea "**********"
click at [588, 243] on button "Submit" at bounding box center [595, 243] width 34 height 11
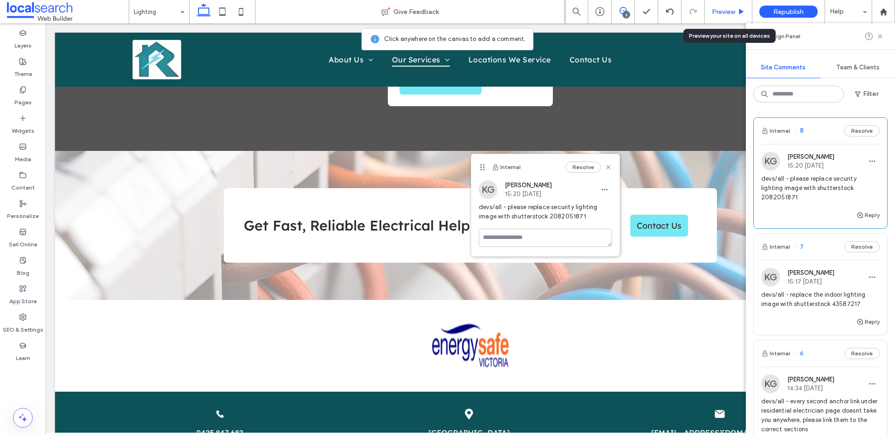
click at [719, 12] on span "Preview" at bounding box center [723, 12] width 23 height 8
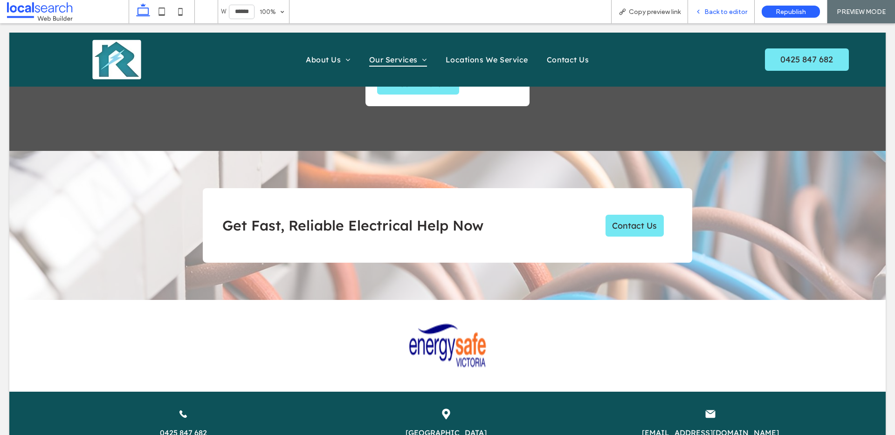
click at [727, 11] on span "Back to editor" at bounding box center [725, 12] width 43 height 8
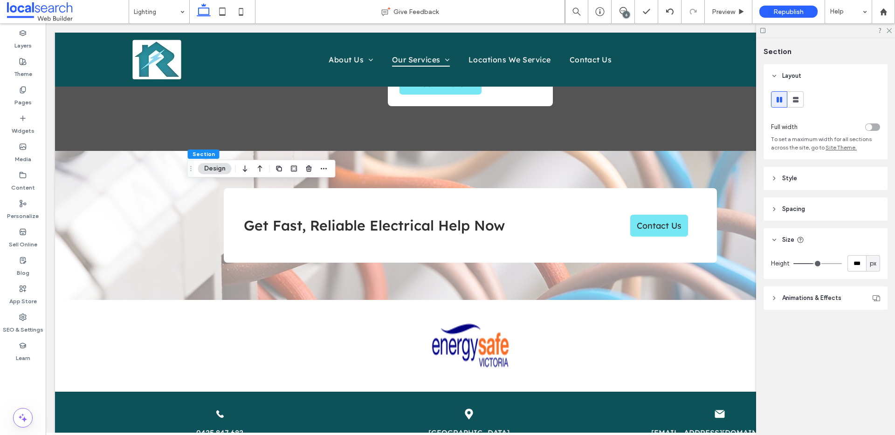
click at [833, 182] on header "Style" at bounding box center [825, 178] width 124 height 23
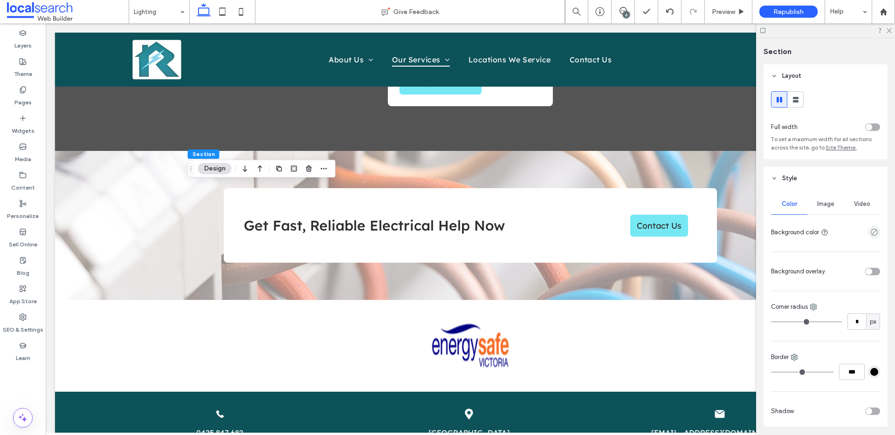
click at [822, 209] on div "Image" at bounding box center [825, 204] width 36 height 21
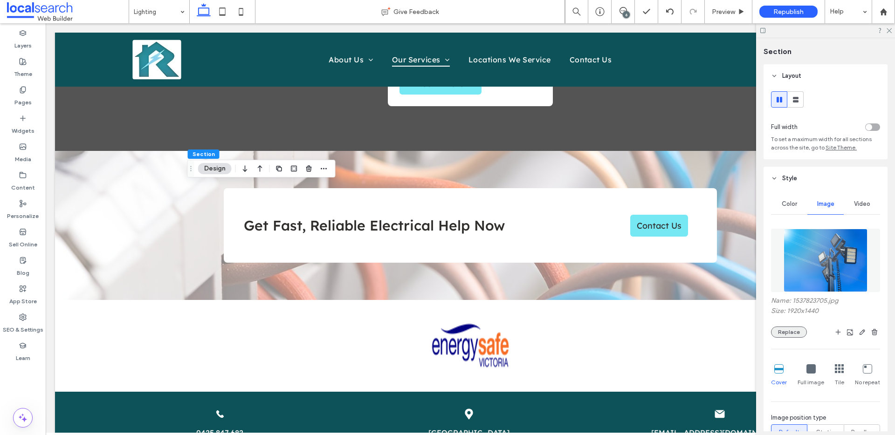
click at [797, 330] on button "Replace" at bounding box center [789, 332] width 36 height 11
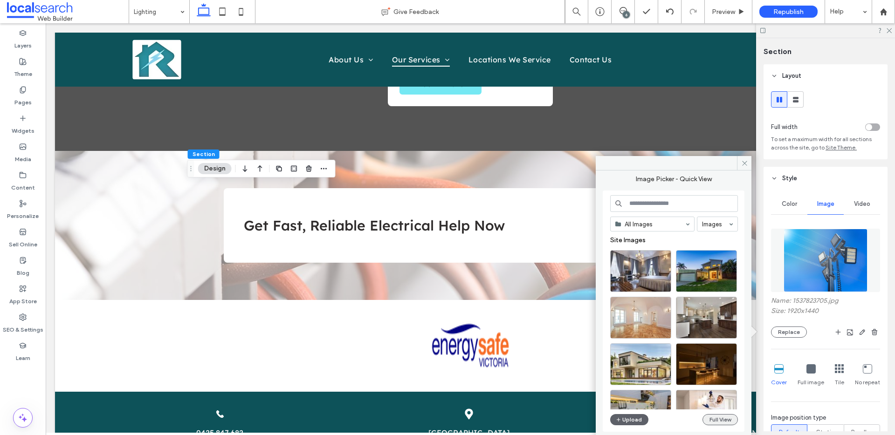
click at [723, 416] on button "Full View" at bounding box center [719, 419] width 35 height 11
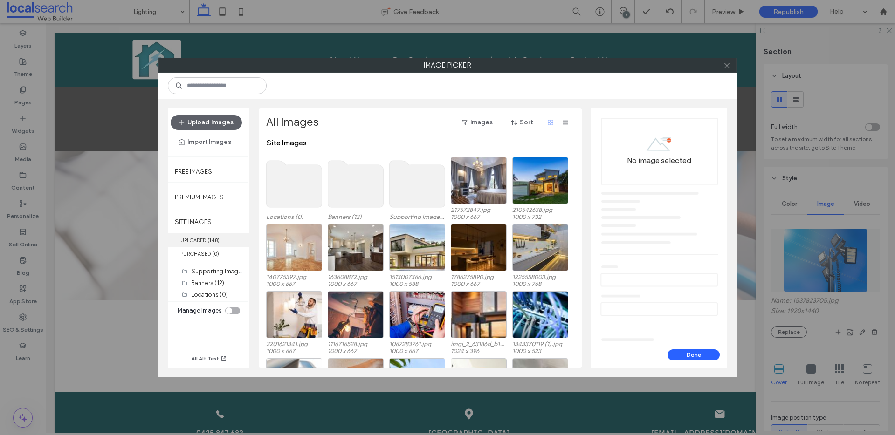
click at [217, 240] on b "148" at bounding box center [213, 240] width 8 height 7
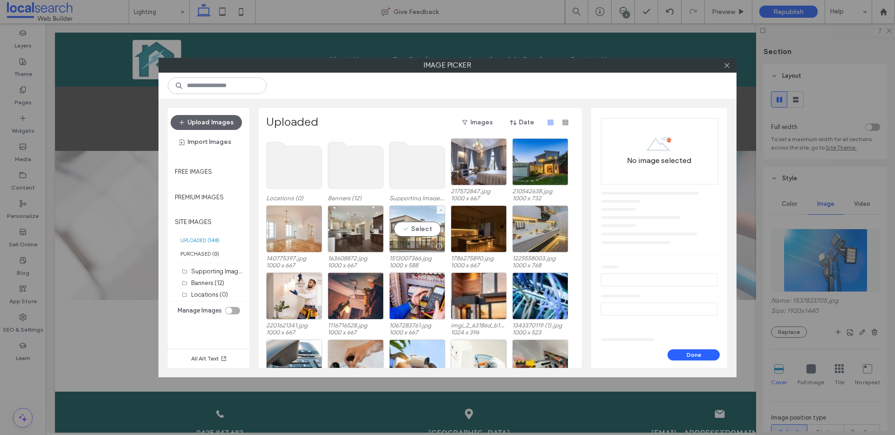
click at [420, 229] on div "Select" at bounding box center [417, 229] width 56 height 47
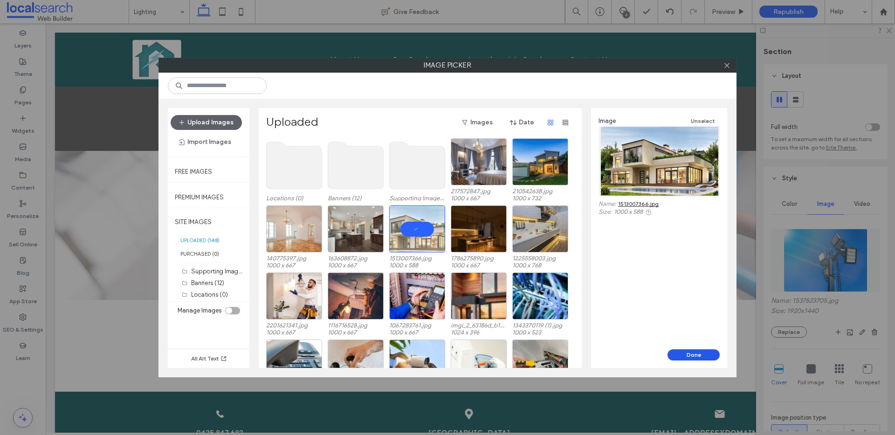
click at [686, 356] on button "Done" at bounding box center [693, 355] width 52 height 11
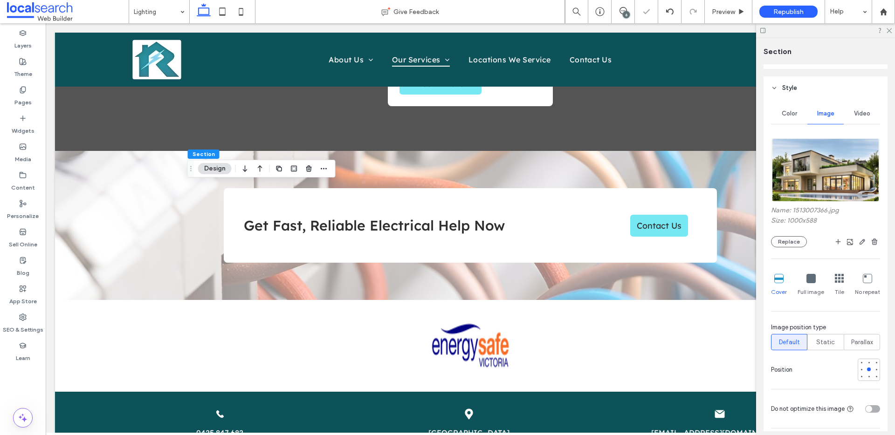
scroll to position [121, 0]
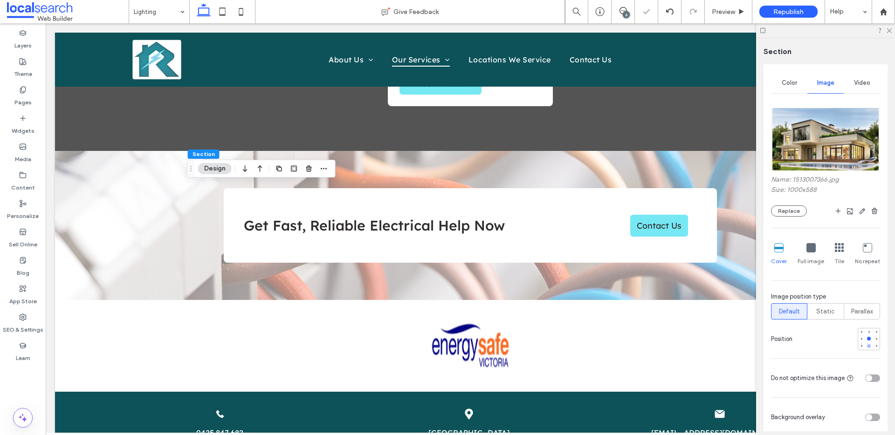
click at [865, 345] on div at bounding box center [868, 346] width 7 height 7
click at [737, 15] on div "Preview" at bounding box center [728, 12] width 47 height 8
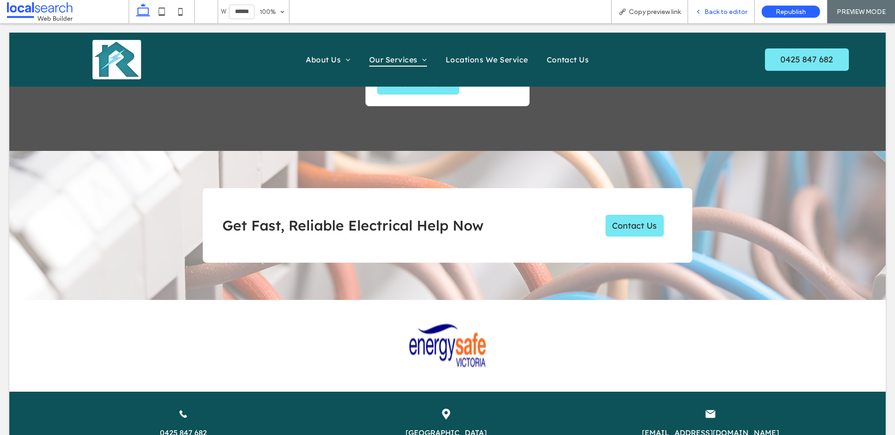
click at [720, 13] on span "Back to editor" at bounding box center [725, 12] width 43 height 8
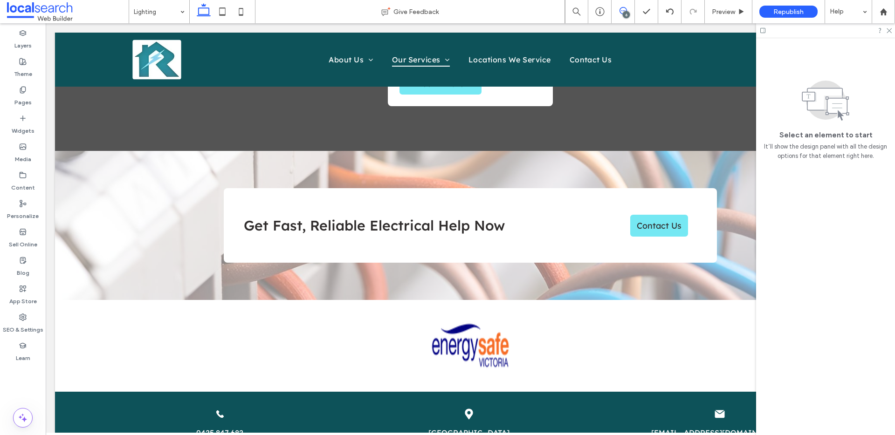
click at [625, 9] on use at bounding box center [622, 10] width 7 height 7
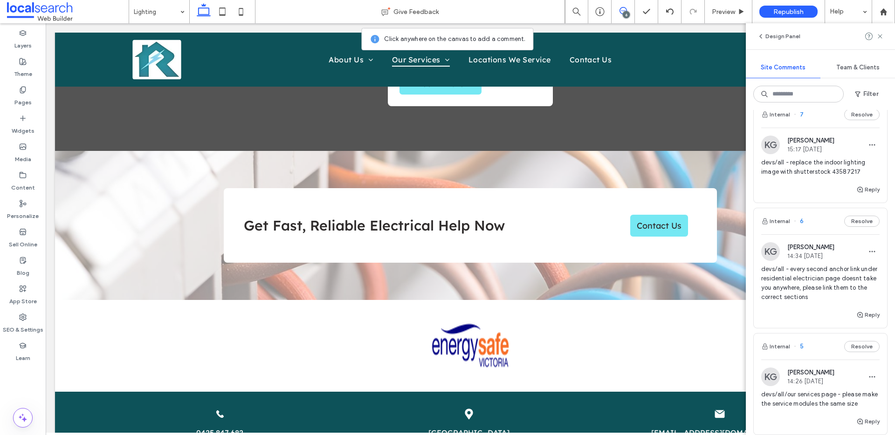
scroll to position [168, 0]
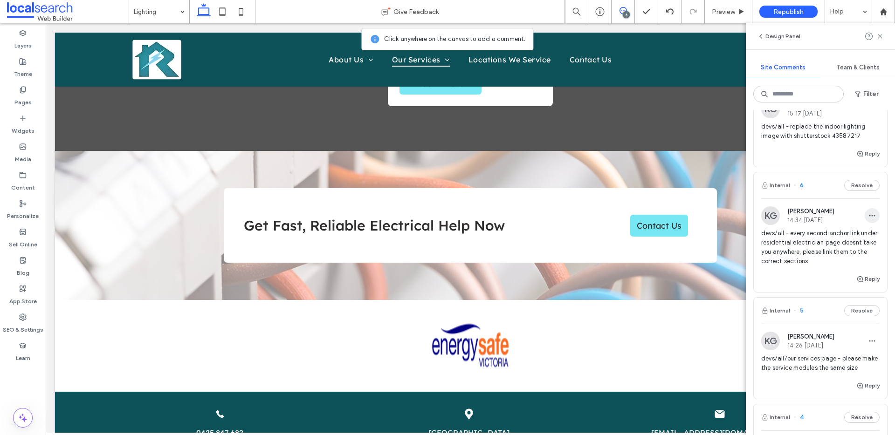
click at [866, 210] on span "button" at bounding box center [871, 215] width 15 height 15
click at [864, 232] on div "Edit" at bounding box center [830, 240] width 83 height 18
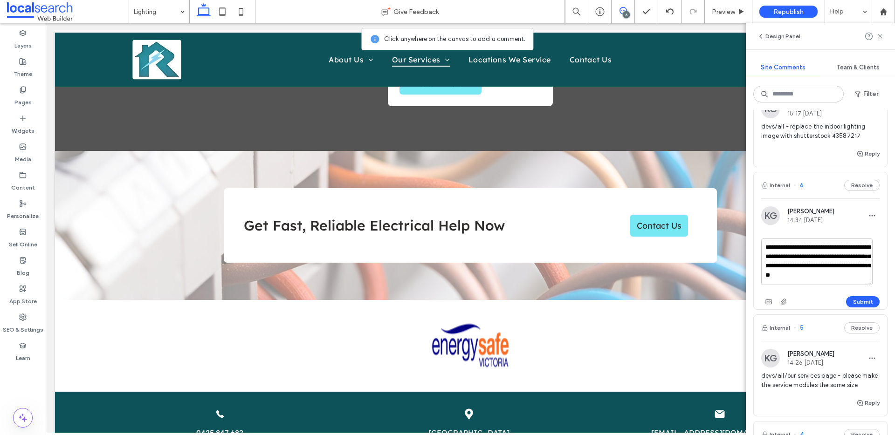
drag, startPoint x: 861, startPoint y: 256, endPoint x: 869, endPoint y: 257, distance: 8.5
click at [861, 256] on textarea "**********" at bounding box center [816, 262] width 111 height 47
type textarea "**********"
click at [860, 302] on button "Submit" at bounding box center [863, 301] width 34 height 11
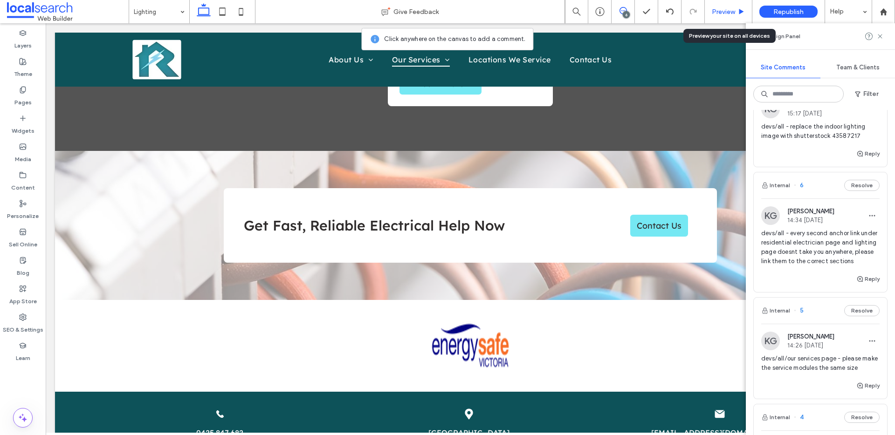
click at [723, 10] on span "Preview" at bounding box center [723, 12] width 23 height 8
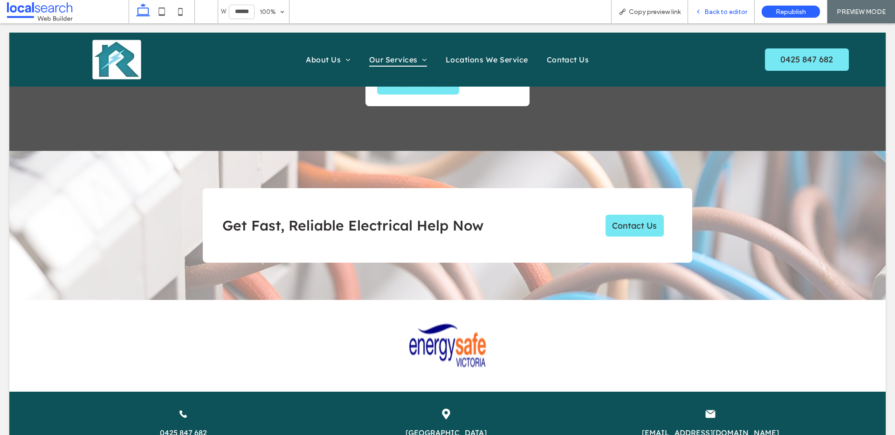
click at [709, 10] on span "Back to editor" at bounding box center [725, 12] width 43 height 8
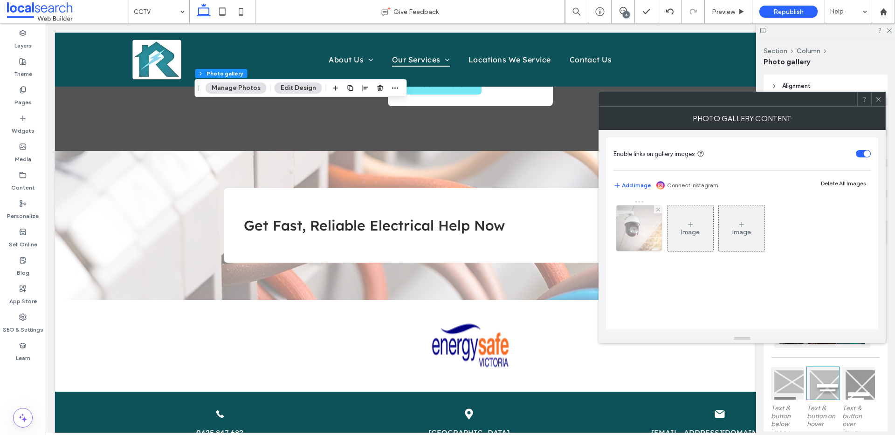
drag, startPoint x: 640, startPoint y: 214, endPoint x: 634, endPoint y: 213, distance: 6.1
click at [640, 214] on img at bounding box center [638, 229] width 69 height 46
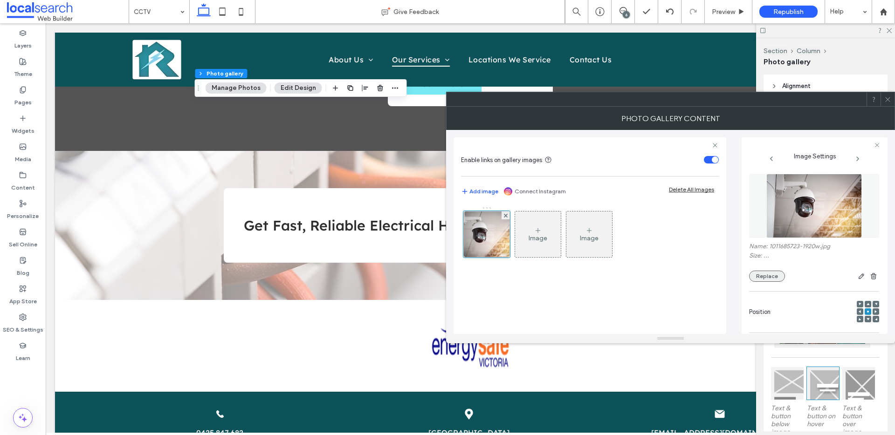
click at [756, 275] on button "Replace" at bounding box center [767, 276] width 36 height 11
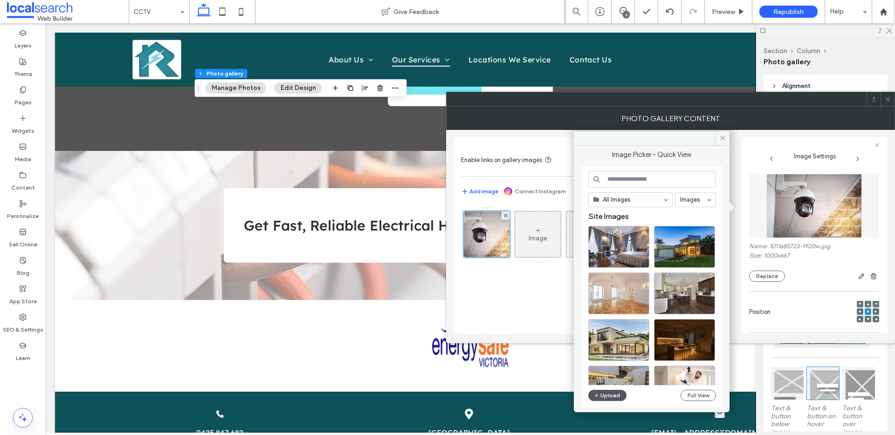
click at [603, 391] on button "Upload" at bounding box center [607, 395] width 38 height 11
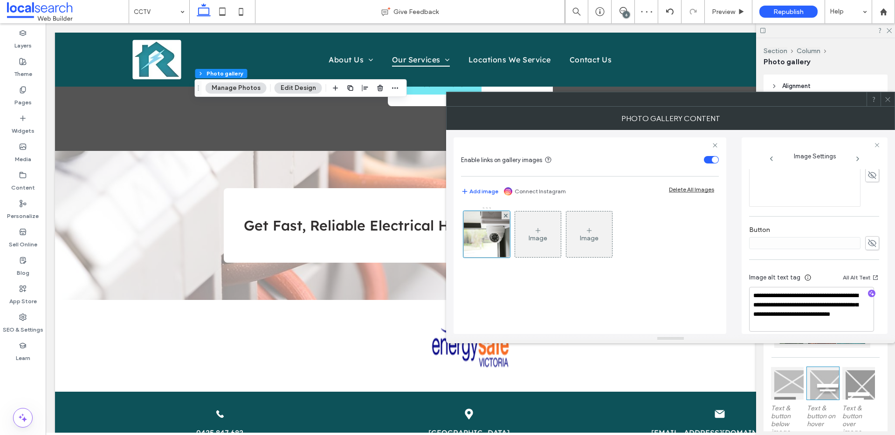
scroll to position [285, 0]
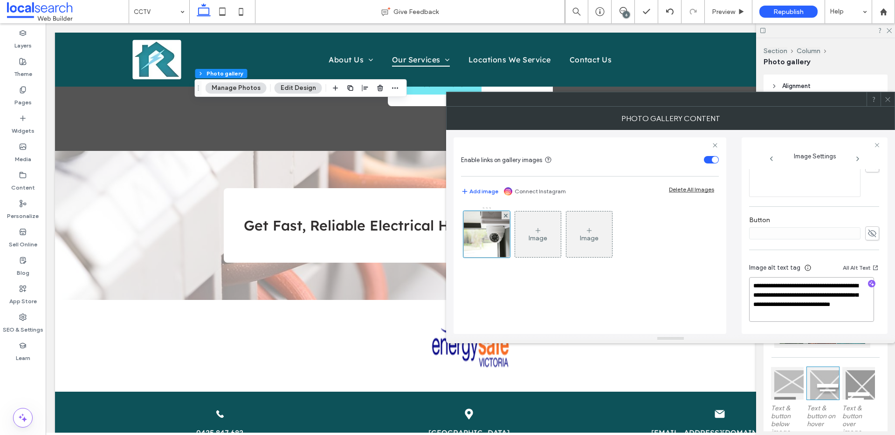
drag, startPoint x: 812, startPoint y: 304, endPoint x: 852, endPoint y: 329, distance: 47.2
click at [852, 329] on div "**********" at bounding box center [814, 294] width 130 height 78
click at [866, 277] on textarea "**********" at bounding box center [811, 299] width 125 height 45
click at [868, 281] on icon "button" at bounding box center [871, 284] width 7 height 7
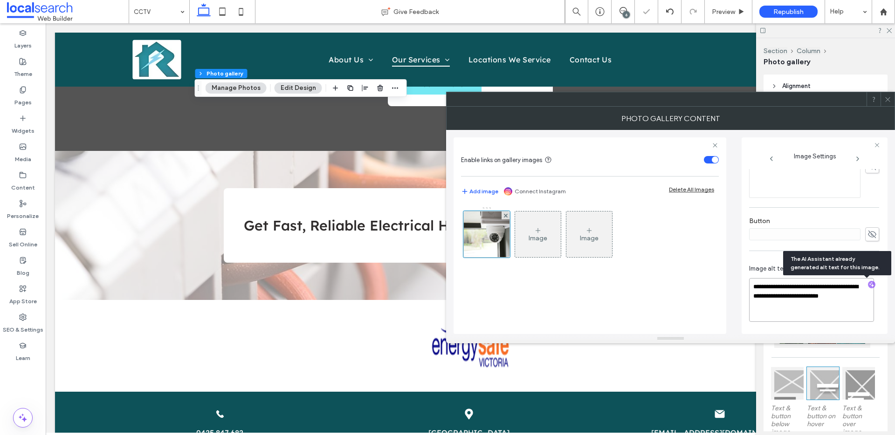
click at [820, 308] on textarea "**********" at bounding box center [811, 300] width 125 height 44
paste textarea "**********"
type textarea "**********"
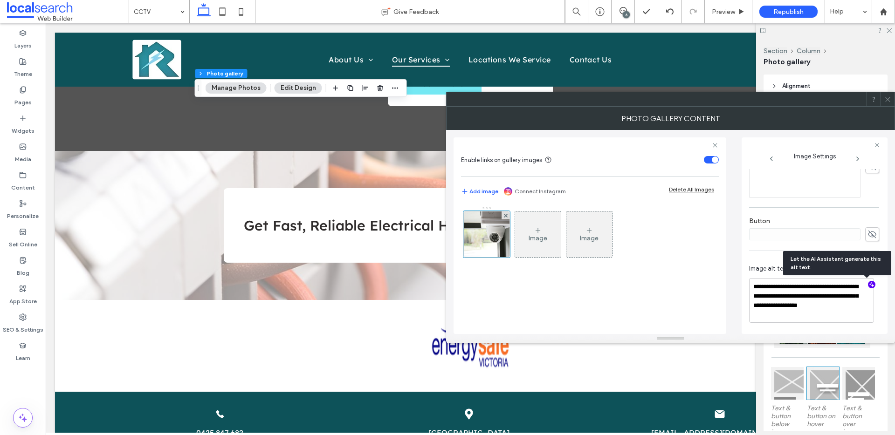
click at [889, 103] on span at bounding box center [887, 99] width 7 height 14
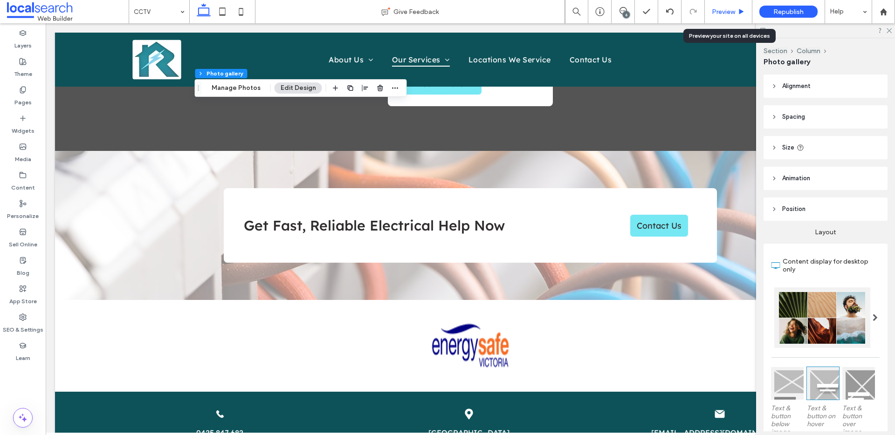
click at [724, 10] on span "Preview" at bounding box center [723, 12] width 23 height 8
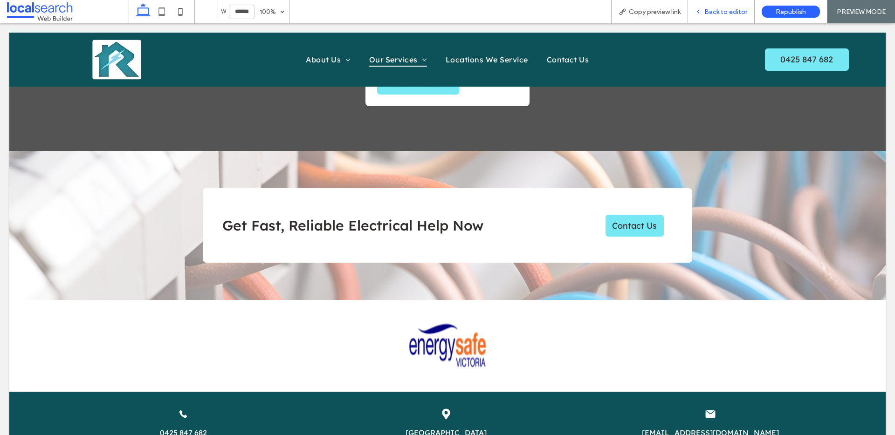
click at [717, 14] on span "Back to editor" at bounding box center [725, 12] width 43 height 8
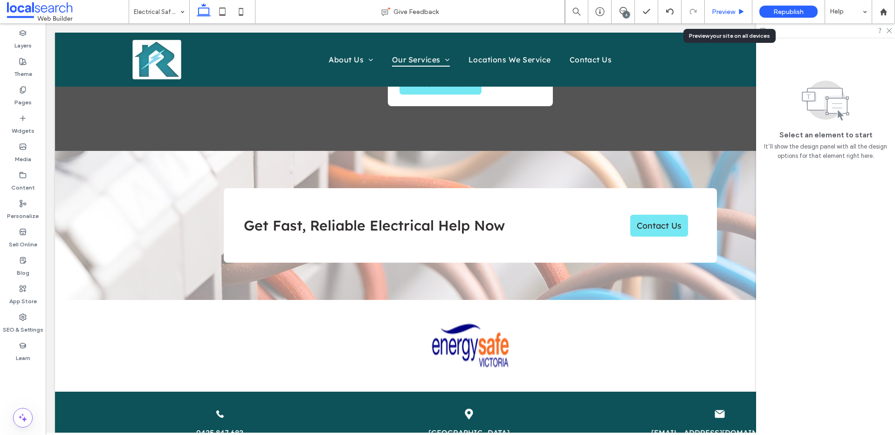
click at [722, 9] on span "Preview" at bounding box center [723, 12] width 23 height 8
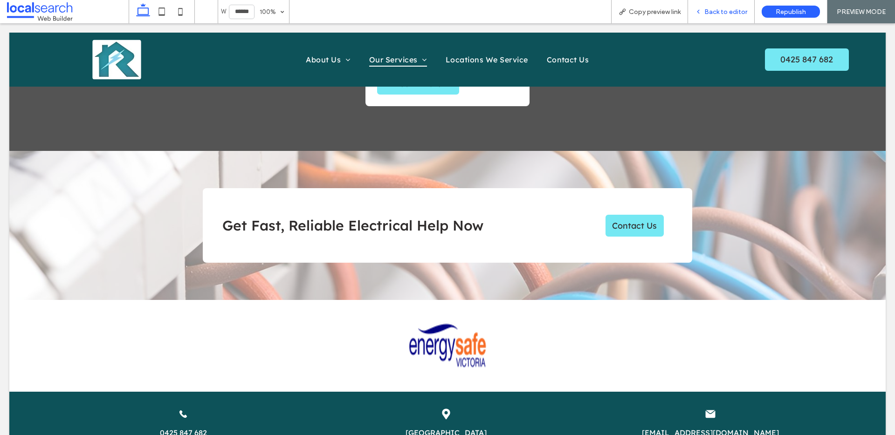
click at [720, 7] on div "Back to editor" at bounding box center [721, 11] width 67 height 23
click at [715, 13] on span "Back to editor" at bounding box center [725, 12] width 43 height 8
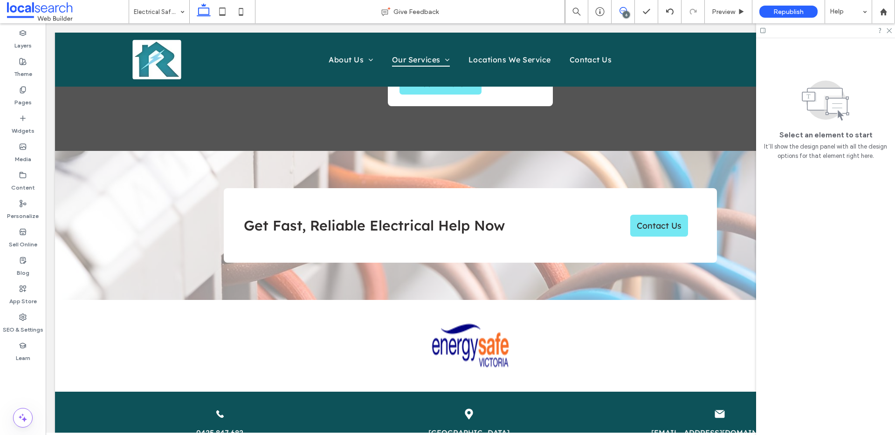
click at [624, 11] on div "6" at bounding box center [622, 10] width 23 height 7
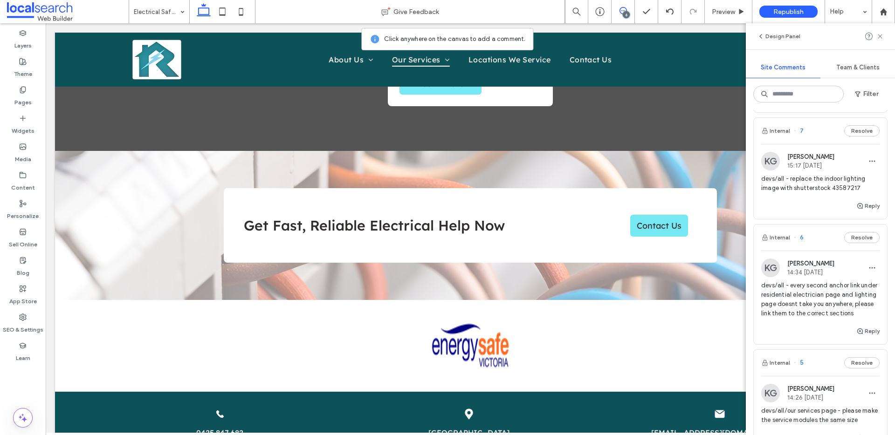
scroll to position [118, 0]
click at [868, 269] on icon "button" at bounding box center [871, 265] width 7 height 7
click at [842, 283] on div "Edit" at bounding box center [830, 290] width 83 height 18
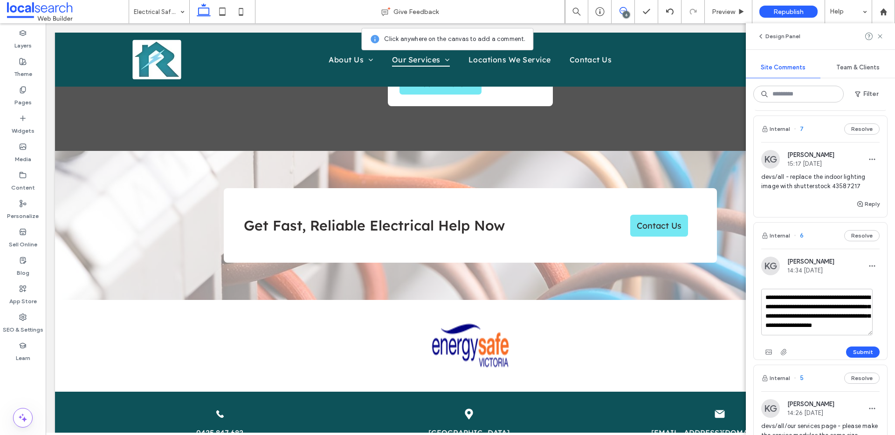
drag, startPoint x: 793, startPoint y: 308, endPoint x: 810, endPoint y: 314, distance: 18.3
click at [810, 314] on textarea "**********" at bounding box center [816, 312] width 111 height 47
drag, startPoint x: 815, startPoint y: 315, endPoint x: 794, endPoint y: 307, distance: 22.6
click at [794, 307] on textarea "**********" at bounding box center [816, 312] width 111 height 47
type textarea "**********"
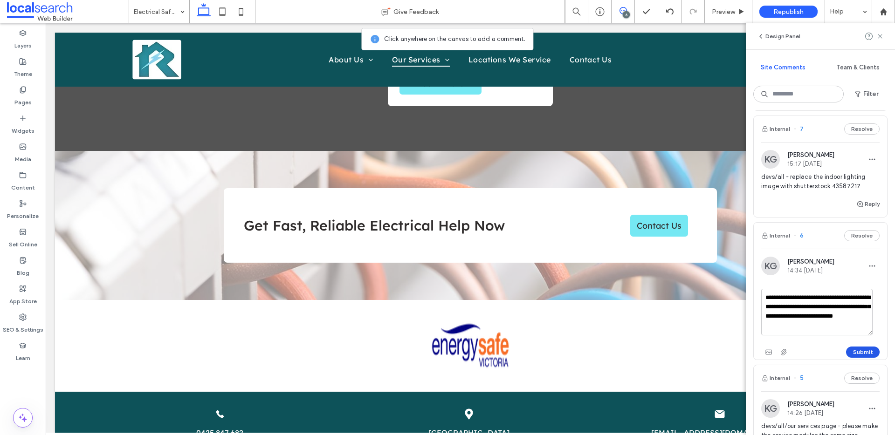
click at [865, 348] on button "Submit" at bounding box center [863, 352] width 34 height 11
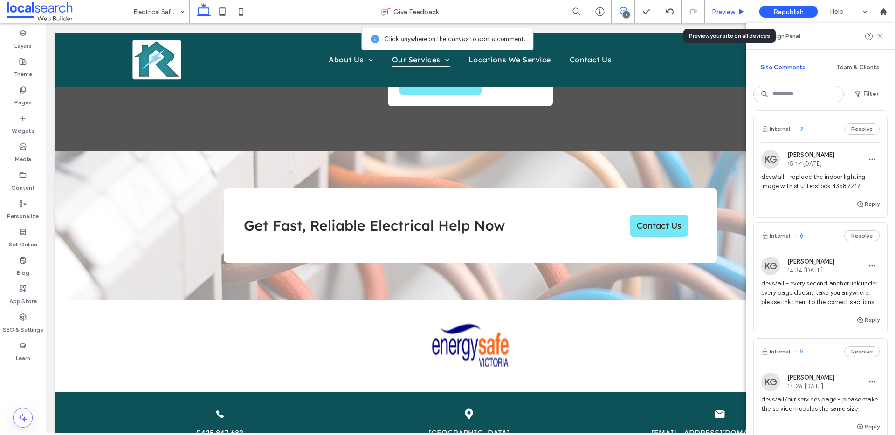
click at [732, 8] on span "Preview" at bounding box center [723, 12] width 23 height 8
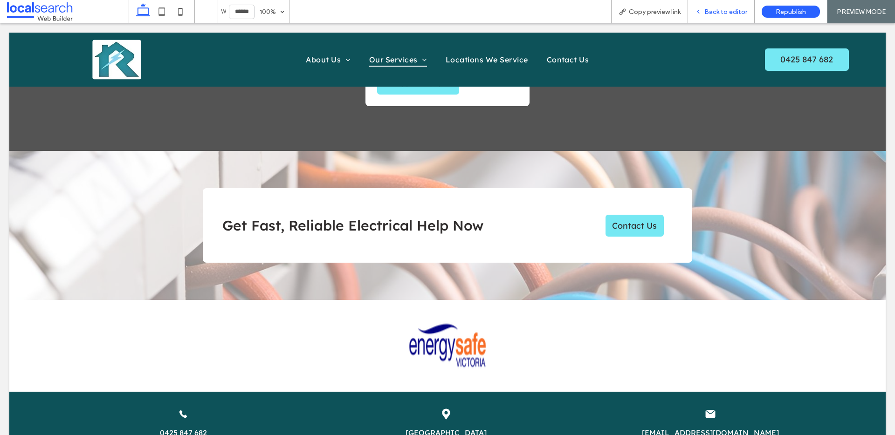
click at [715, 14] on span "Back to editor" at bounding box center [725, 12] width 43 height 8
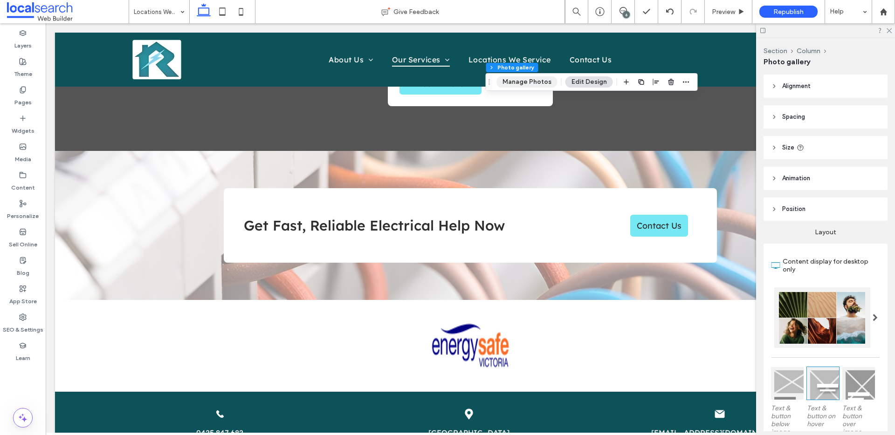
click at [528, 78] on button "Manage Photos" at bounding box center [526, 81] width 61 height 11
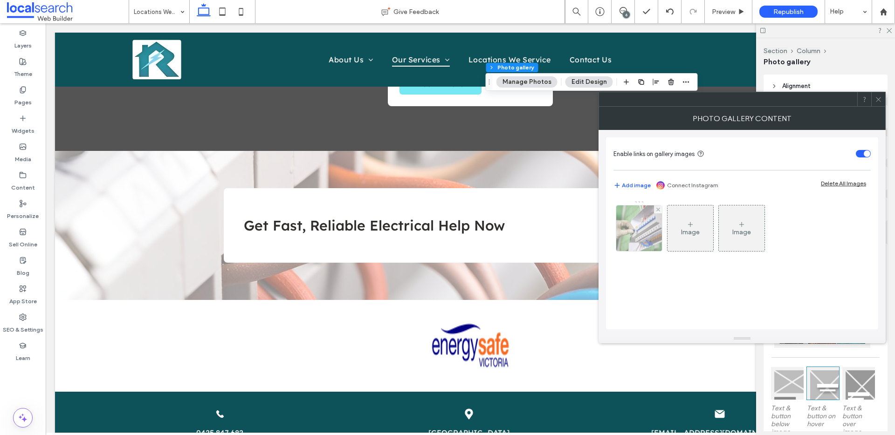
click at [638, 233] on img at bounding box center [638, 229] width 69 height 46
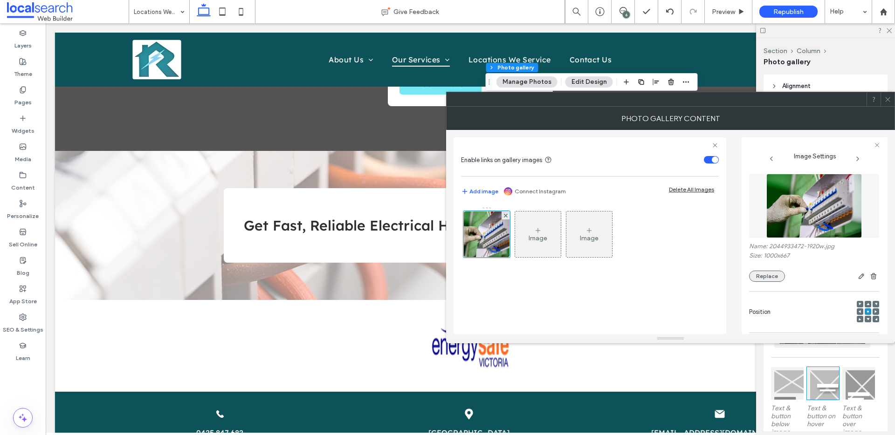
click at [778, 272] on button "Replace" at bounding box center [767, 276] width 36 height 11
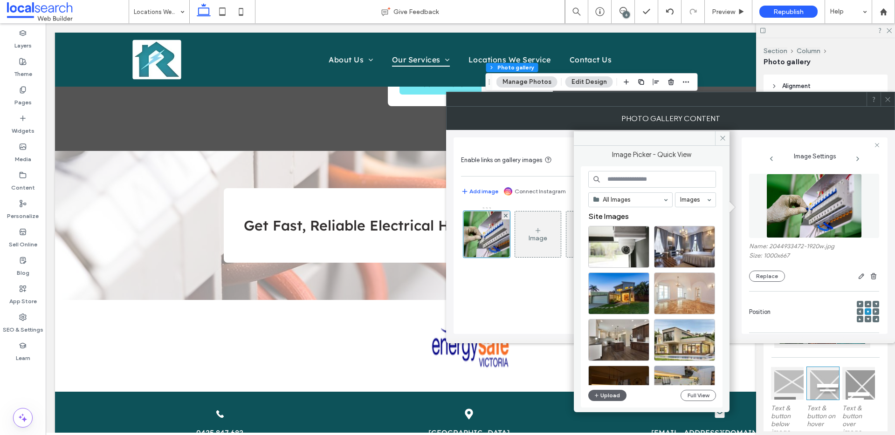
click at [716, 397] on div "All Images Images Site Images Upload Full View" at bounding box center [652, 286] width 142 height 241
click at [702, 395] on button "Full View" at bounding box center [697, 395] width 35 height 11
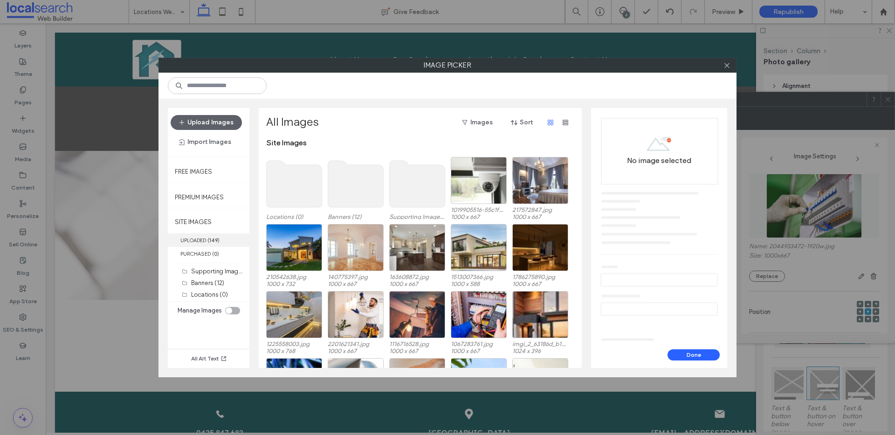
click at [202, 239] on label "UPLOADED ( 149 )" at bounding box center [209, 240] width 82 height 14
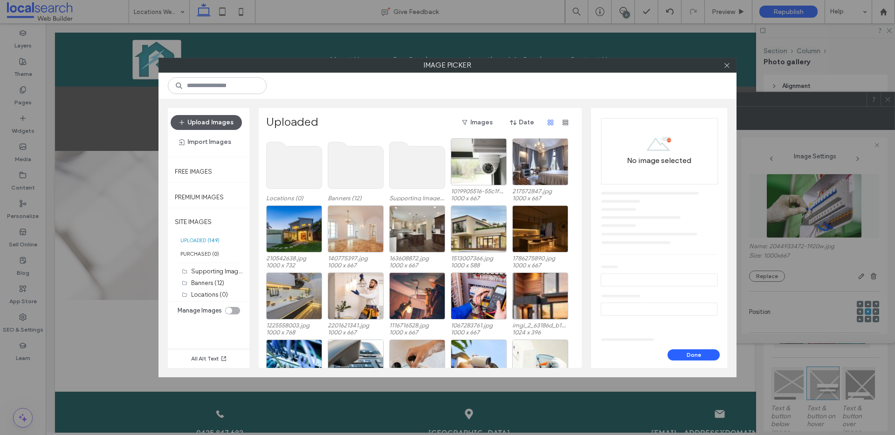
click at [222, 119] on button "Upload Images" at bounding box center [206, 122] width 71 height 15
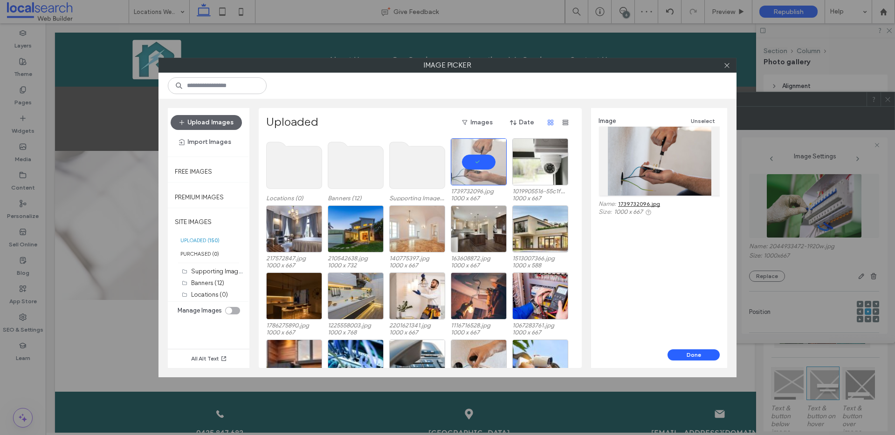
click at [686, 348] on div "Image Unselect Name: 1739732096.jpg Size: 1000 x 667" at bounding box center [659, 228] width 136 height 241
click at [673, 351] on button "Done" at bounding box center [693, 355] width 52 height 11
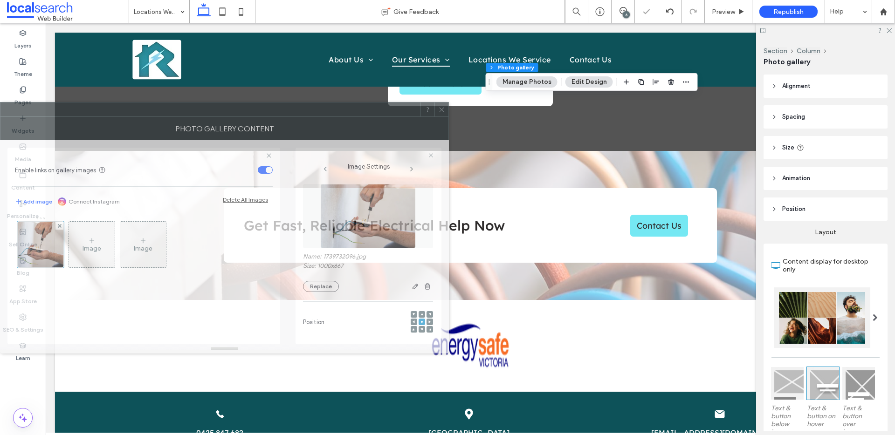
drag, startPoint x: 705, startPoint y: 123, endPoint x: 230, endPoint y: 128, distance: 475.4
click at [230, 128] on div "Photo Gallery Content" at bounding box center [224, 128] width 449 height 23
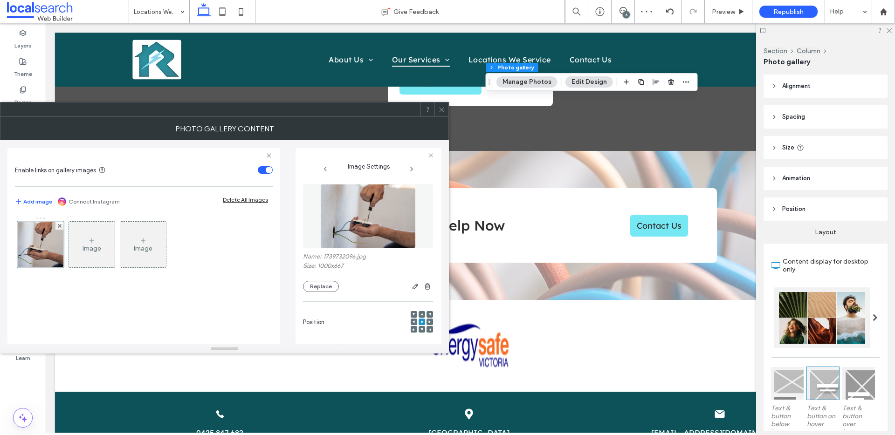
click at [412, 323] on span at bounding box center [413, 322] width 3 height 7
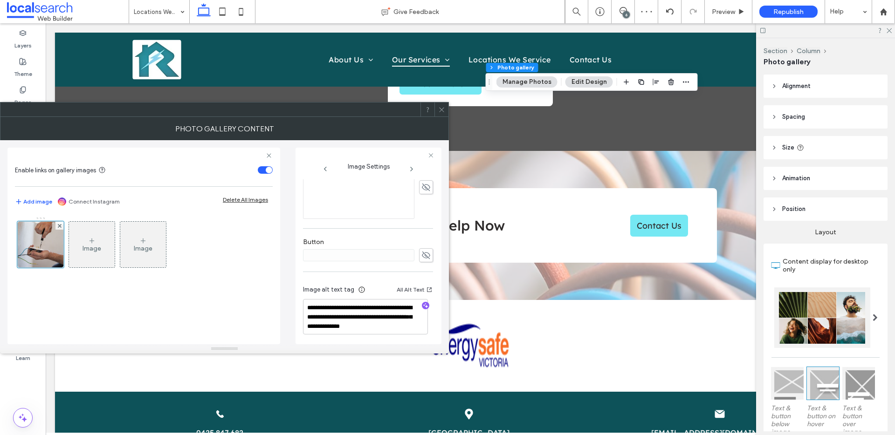
scroll to position [275, 0]
drag, startPoint x: 387, startPoint y: 316, endPoint x: 406, endPoint y: 337, distance: 28.0
click at [406, 337] on div "**********" at bounding box center [368, 308] width 130 height 69
click at [423, 304] on use "button" at bounding box center [425, 303] width 5 height 5
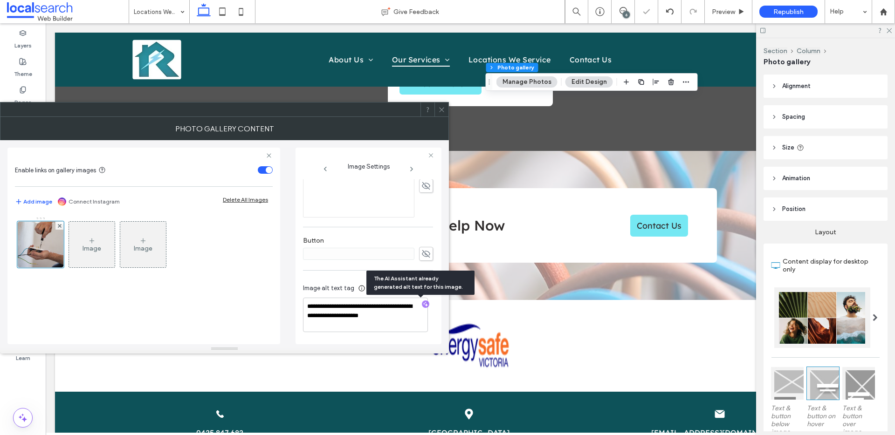
scroll to position [274, 0]
click at [394, 322] on textarea "**********" at bounding box center [365, 315] width 125 height 34
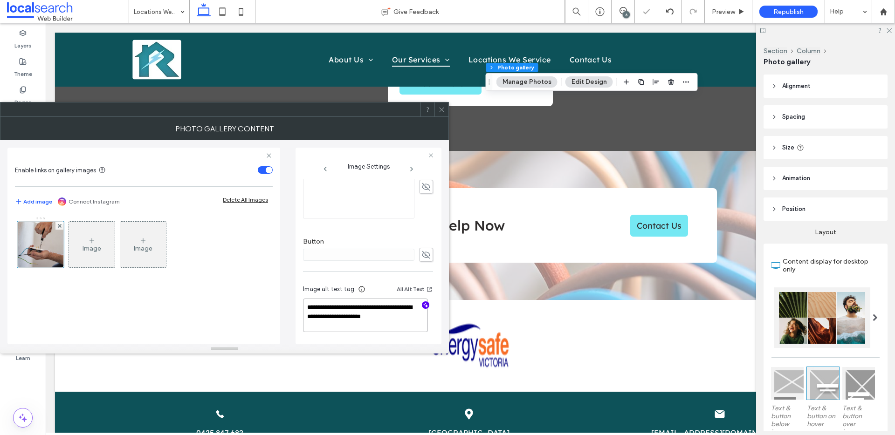
paste textarea "**********"
type textarea "**********"
click at [442, 111] on icon at bounding box center [441, 109] width 7 height 7
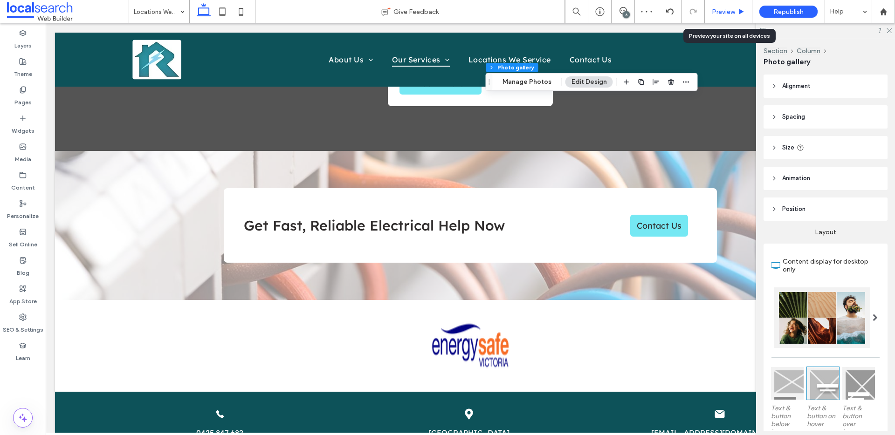
click at [729, 9] on span "Preview" at bounding box center [723, 12] width 23 height 8
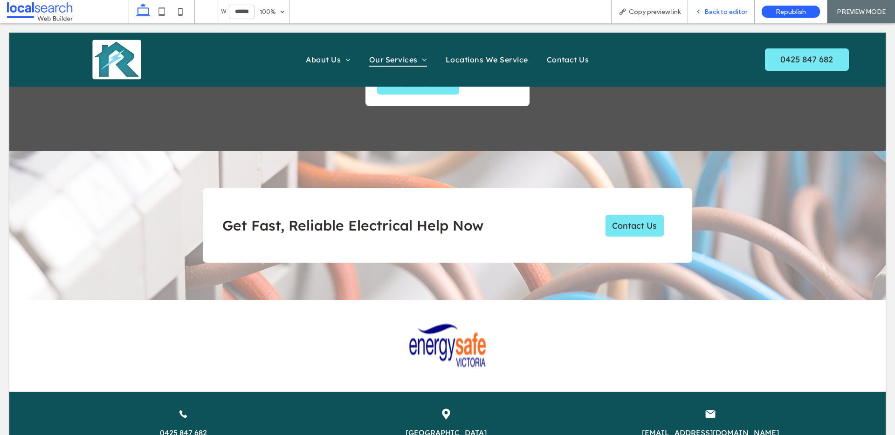
click at [725, 13] on span "Back to editor" at bounding box center [725, 12] width 43 height 8
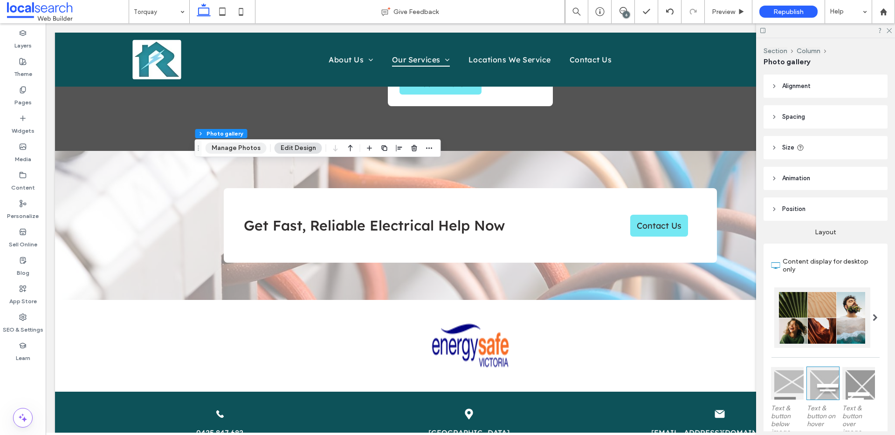
click at [260, 151] on button "Manage Photos" at bounding box center [236, 148] width 61 height 11
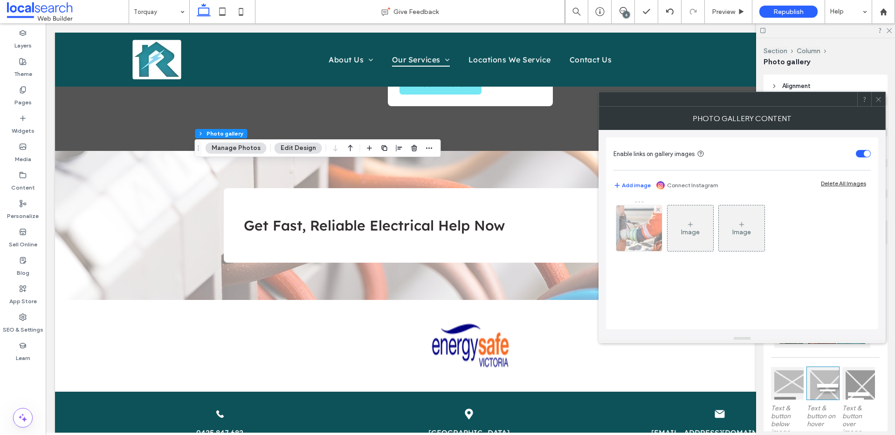
click at [630, 241] on img at bounding box center [638, 229] width 69 height 46
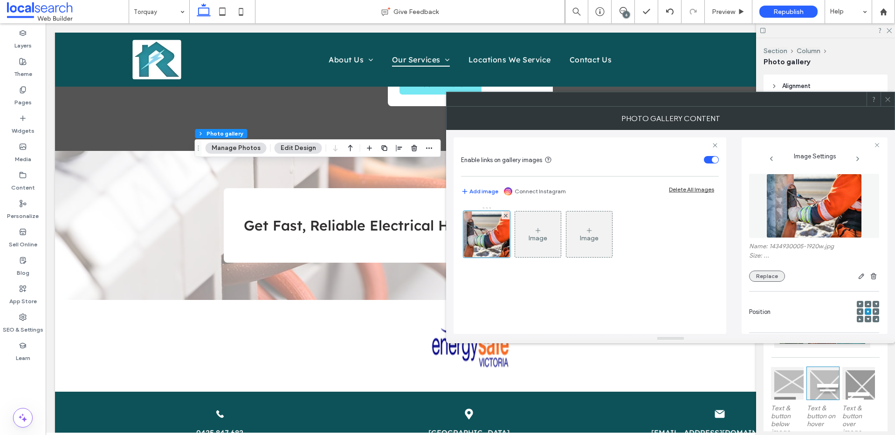
click at [764, 278] on button "Replace" at bounding box center [767, 276] width 36 height 11
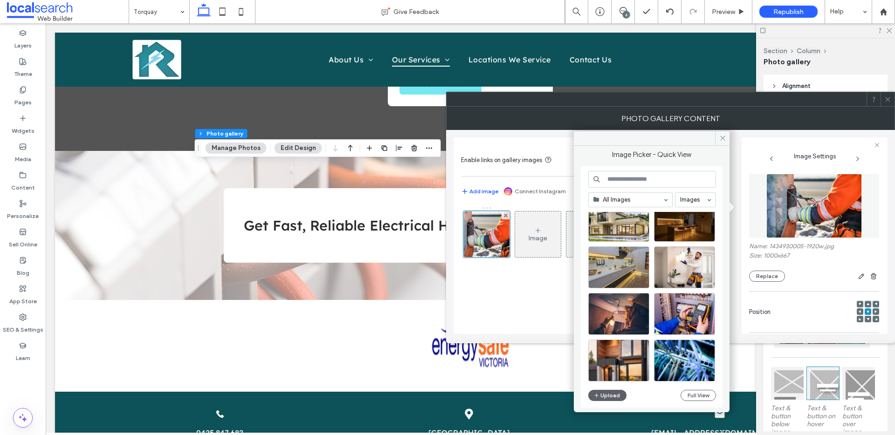
scroll to position [165, 0]
click at [678, 268] on div "Select" at bounding box center [684, 268] width 61 height 42
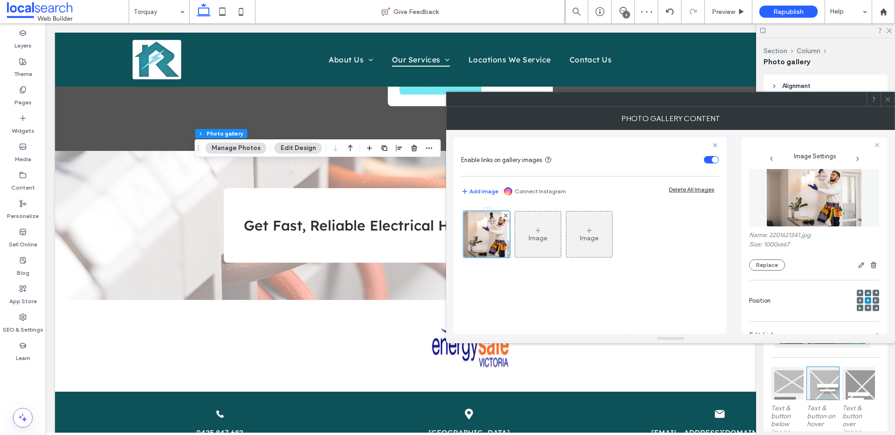
scroll to position [0, 0]
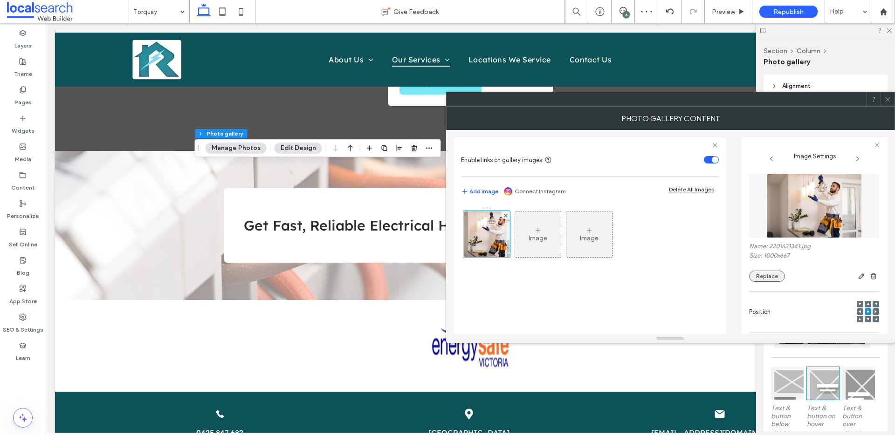
click at [767, 274] on button "Replace" at bounding box center [767, 276] width 36 height 11
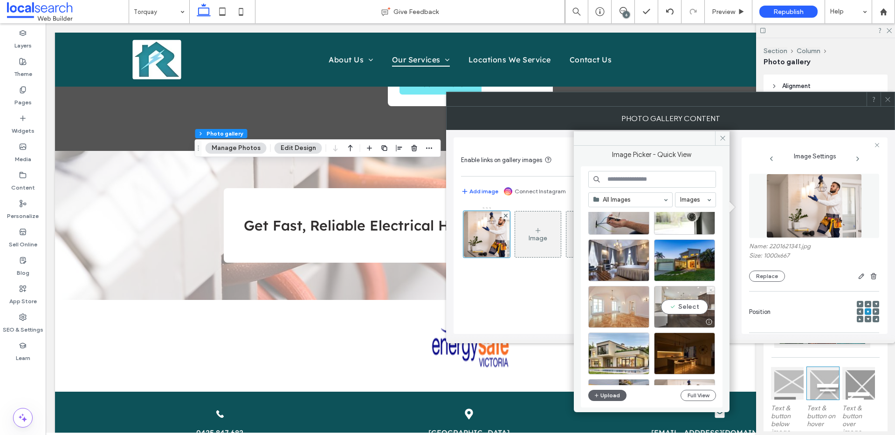
scroll to position [80, 0]
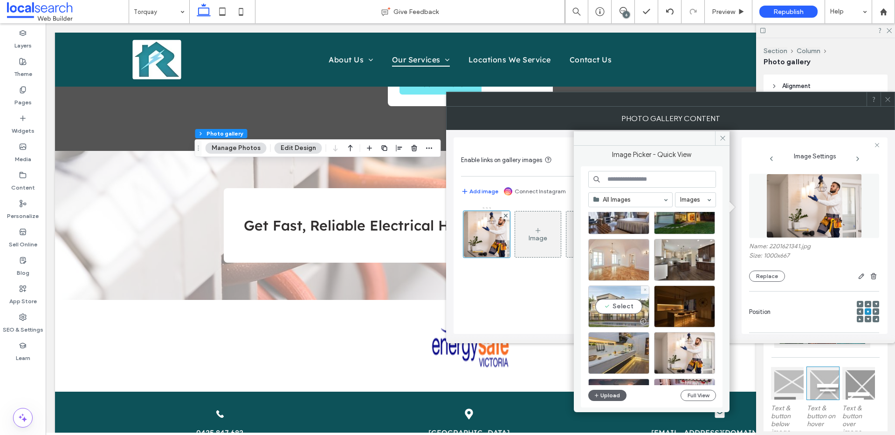
click at [614, 308] on div "Select" at bounding box center [618, 307] width 61 height 42
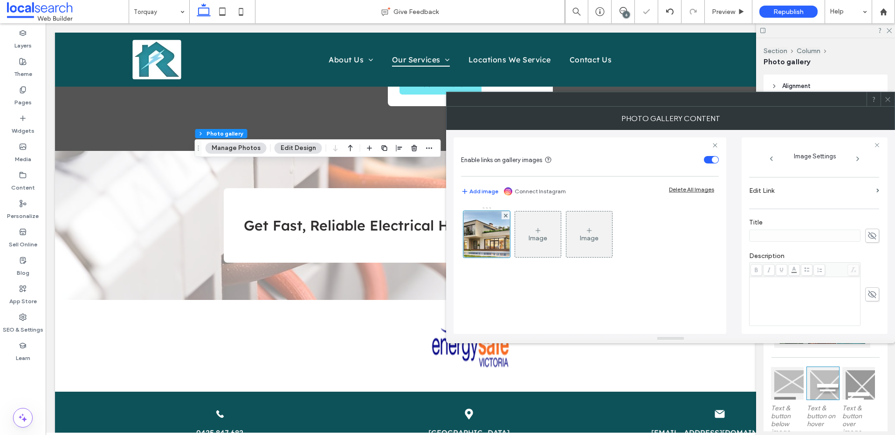
scroll to position [275, 0]
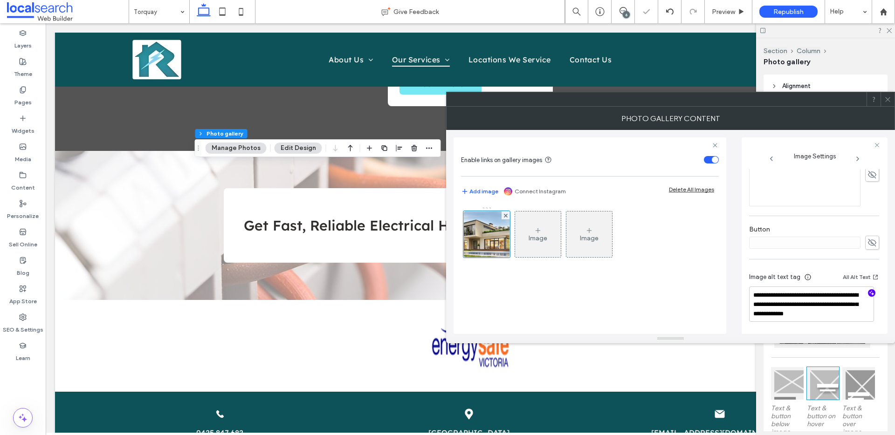
click at [869, 294] on use "button" at bounding box center [871, 293] width 5 height 5
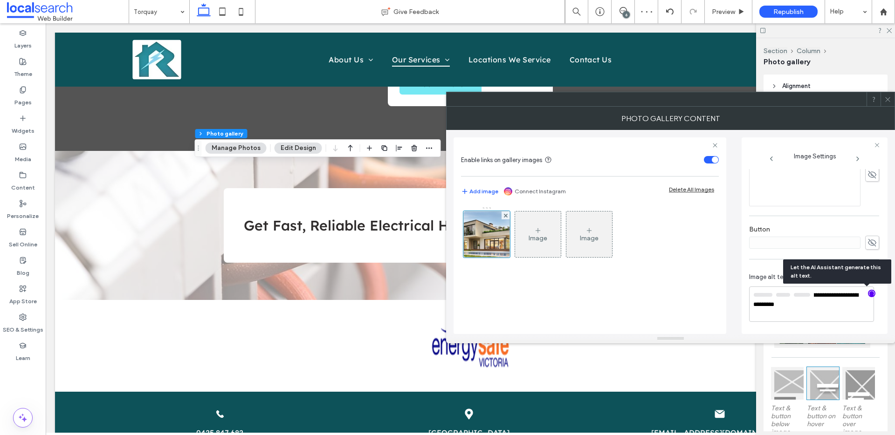
scroll to position [274, 0]
click at [836, 313] on textarea "**********" at bounding box center [811, 305] width 125 height 34
paste textarea "**********"
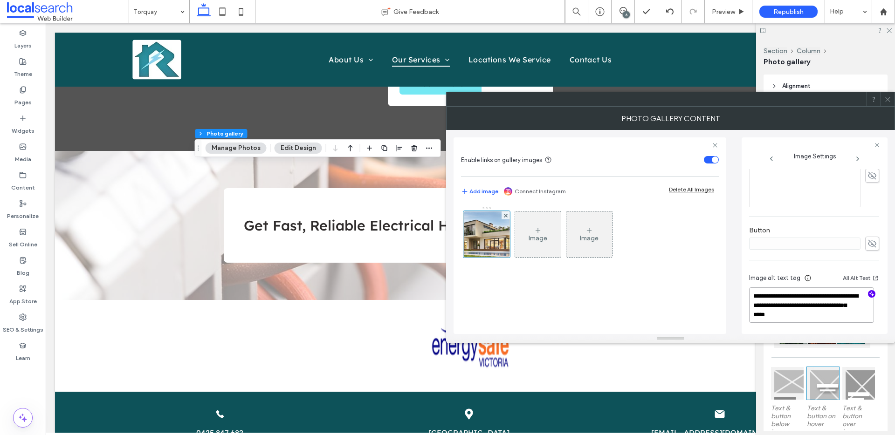
type textarea "**********"
click at [888, 96] on icon at bounding box center [887, 99] width 7 height 7
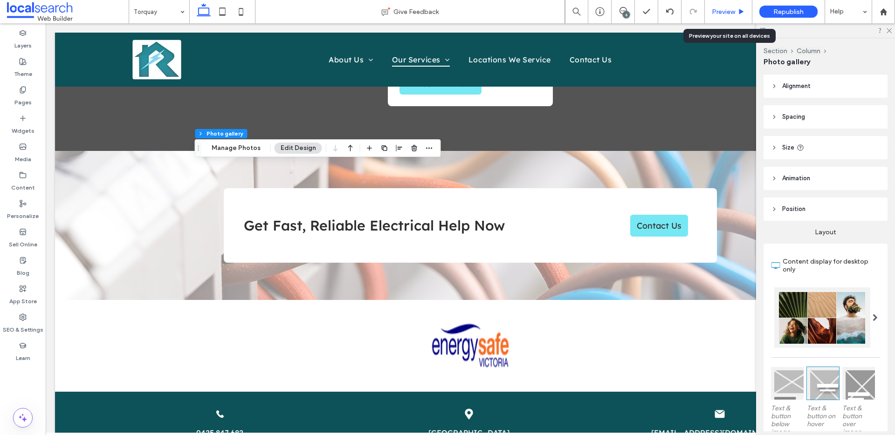
click at [723, 11] on span "Preview" at bounding box center [723, 12] width 23 height 8
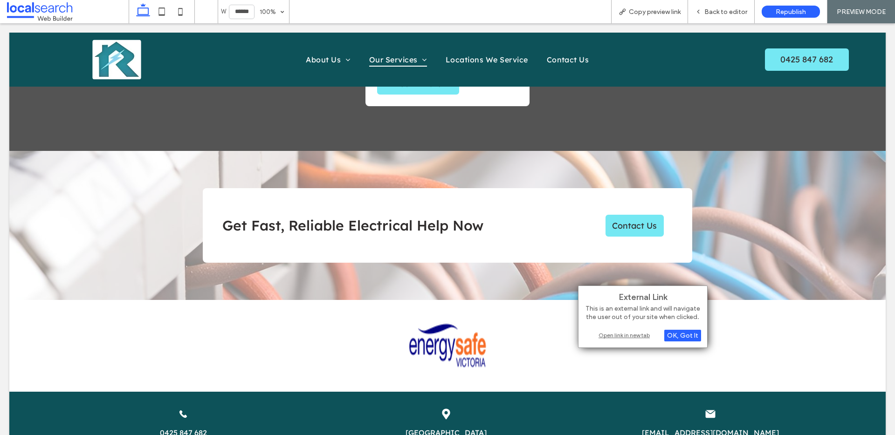
click at [627, 336] on div "Open link in new tab" at bounding box center [642, 335] width 117 height 10
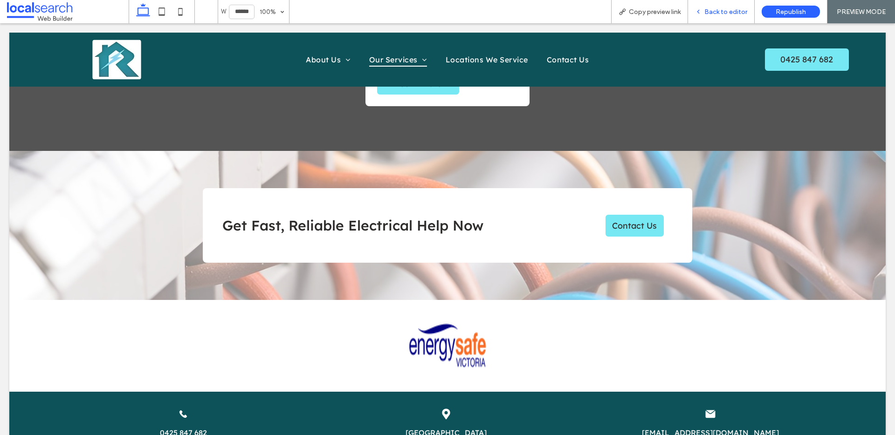
click at [731, 12] on span "Back to editor" at bounding box center [725, 12] width 43 height 8
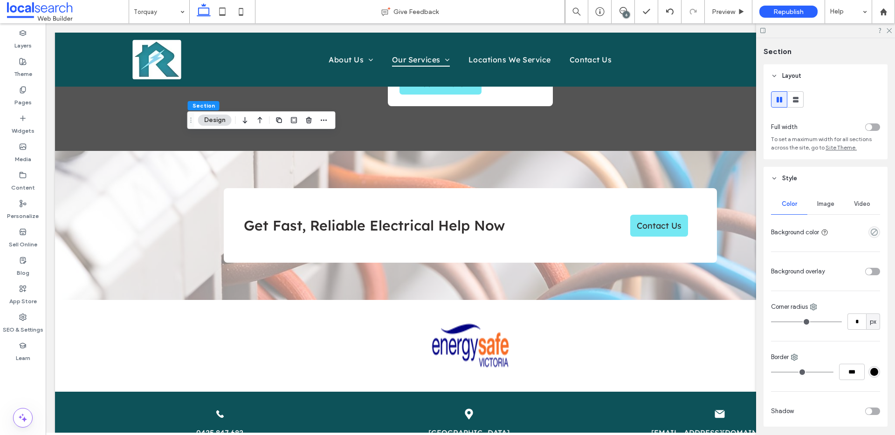
click at [818, 199] on div "Image" at bounding box center [825, 204] width 36 height 21
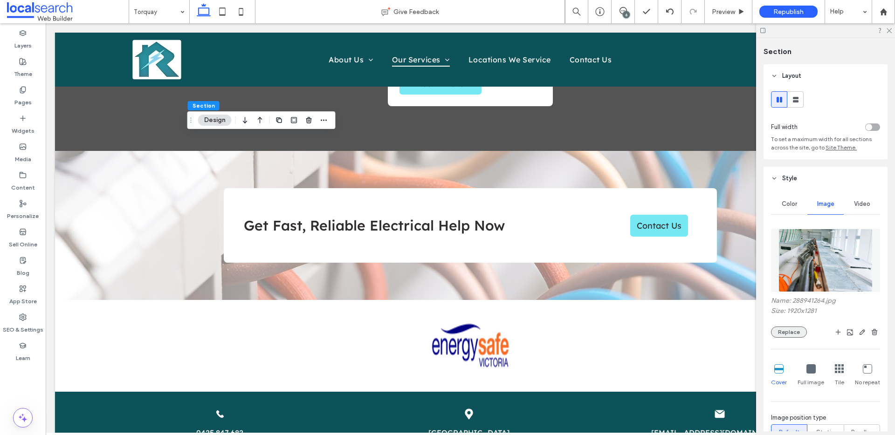
click at [791, 333] on button "Replace" at bounding box center [789, 332] width 36 height 11
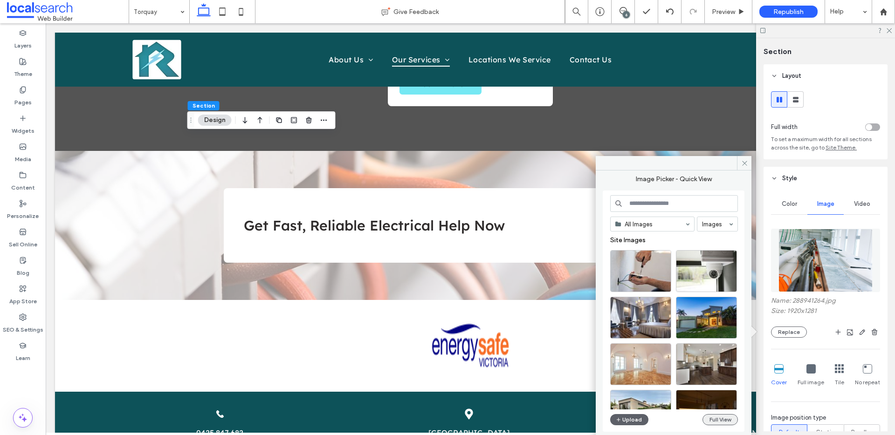
click at [727, 418] on button "Full View" at bounding box center [719, 419] width 35 height 11
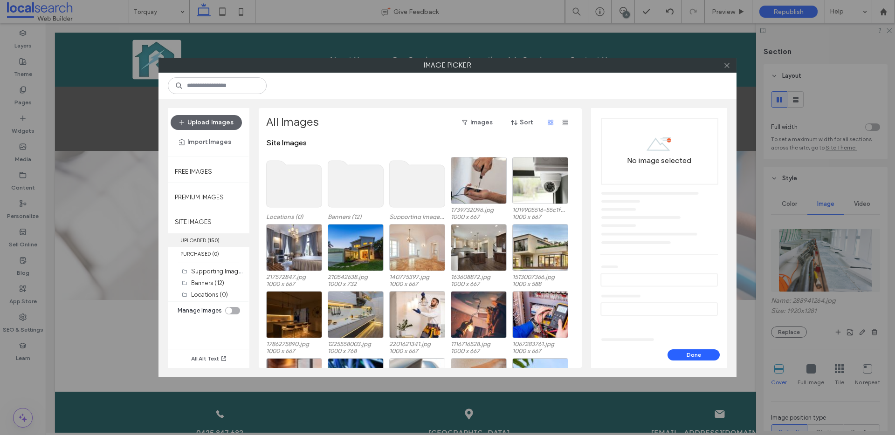
click at [207, 238] on label "UPLOADED ( 150 )" at bounding box center [209, 240] width 82 height 14
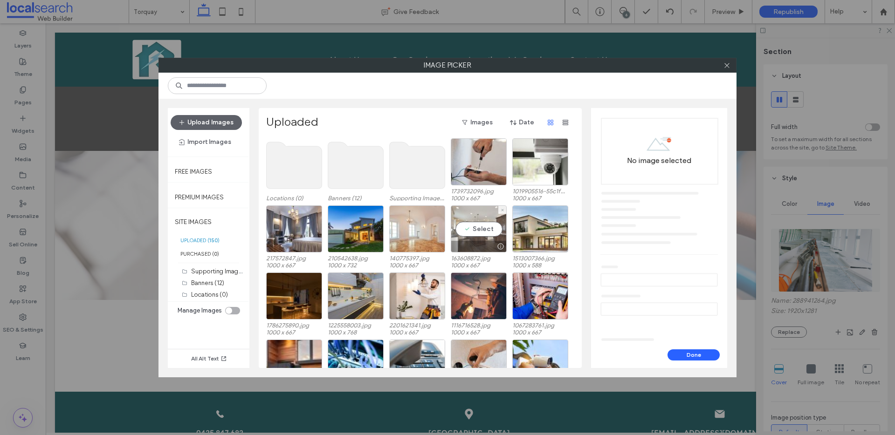
click at [470, 226] on div "Select" at bounding box center [479, 229] width 56 height 47
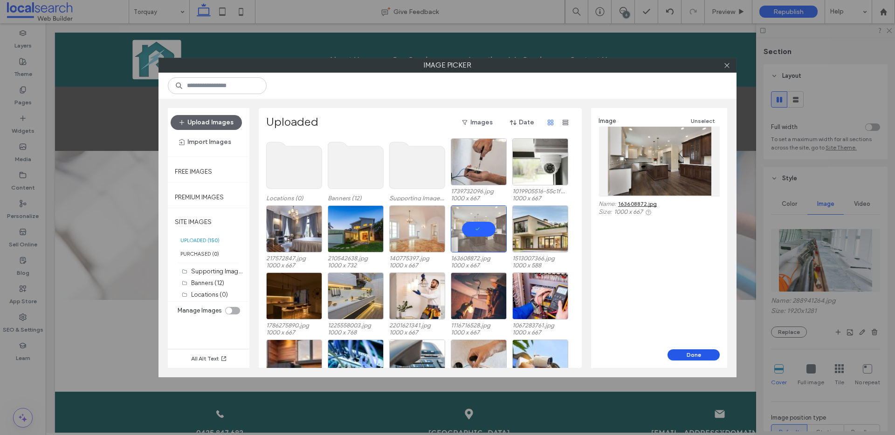
click at [682, 358] on button "Done" at bounding box center [693, 355] width 52 height 11
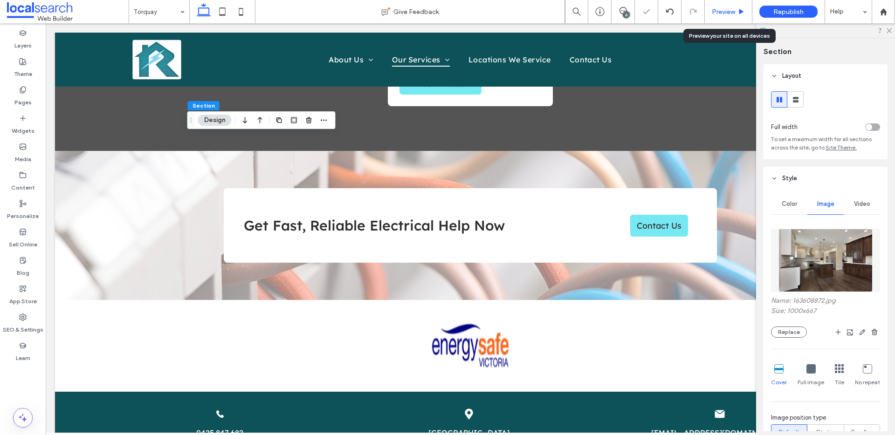
click at [717, 2] on div "Preview" at bounding box center [729, 11] width 48 height 23
click at [720, 8] on span "Preview" at bounding box center [723, 12] width 23 height 8
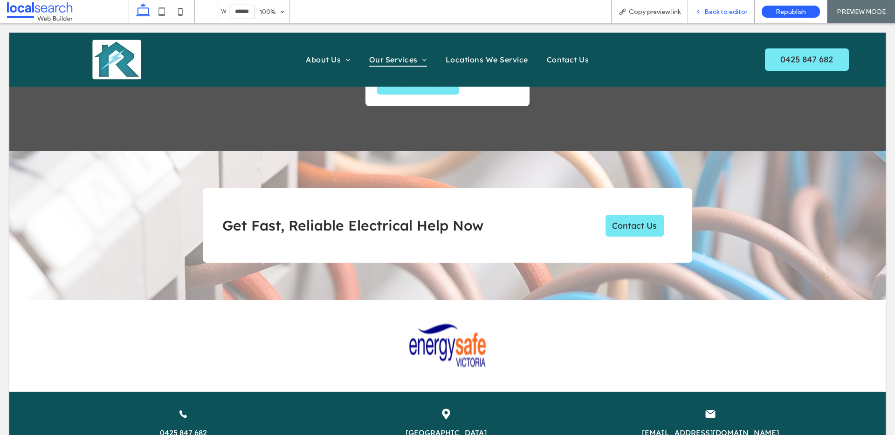
click at [720, 11] on span "Back to editor" at bounding box center [725, 12] width 43 height 8
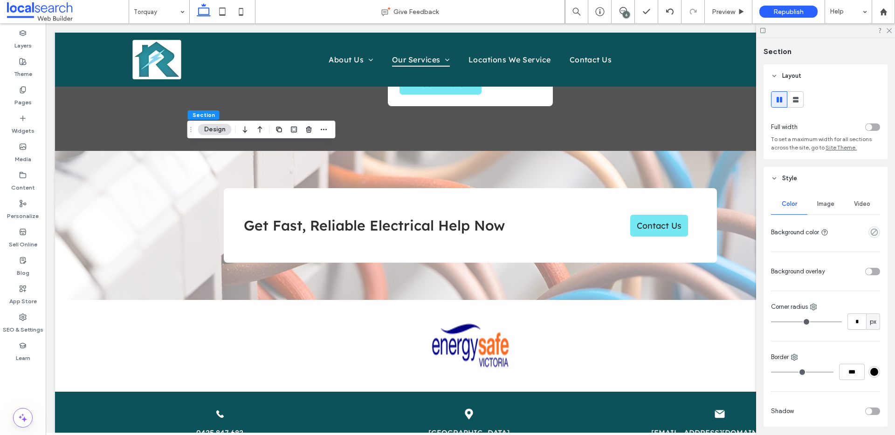
click at [828, 204] on span "Image" at bounding box center [825, 203] width 17 height 7
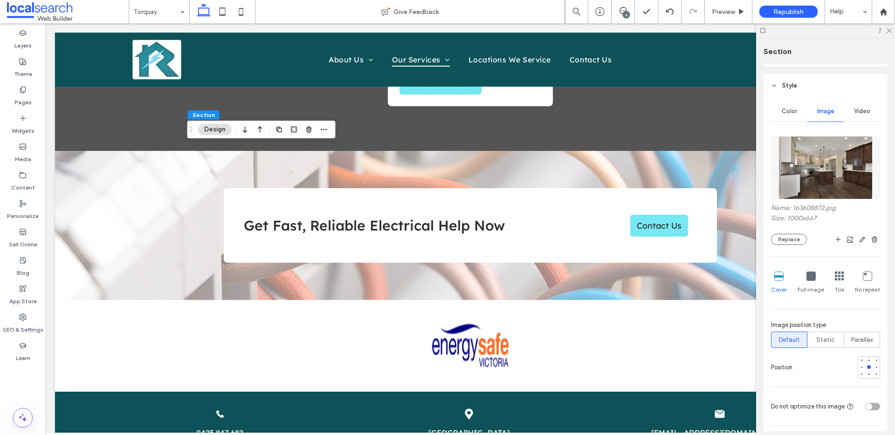
scroll to position [123, 0]
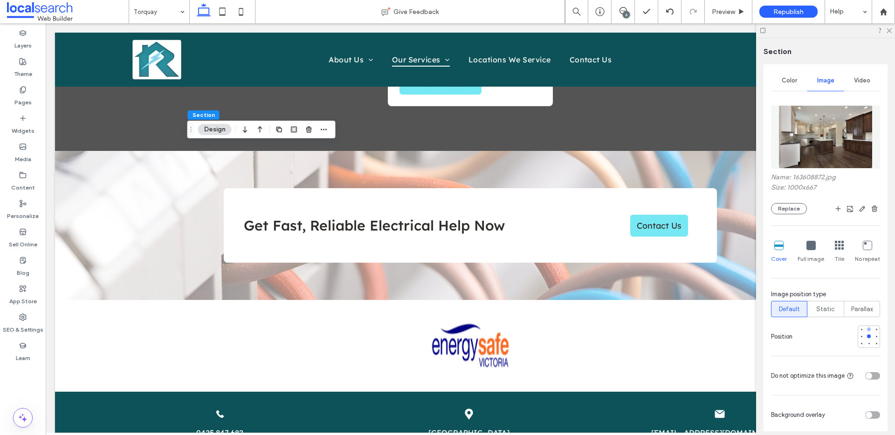
click at [867, 330] on div at bounding box center [869, 330] width 4 height 4
click at [727, 6] on div "Preview" at bounding box center [729, 11] width 48 height 23
click at [727, 8] on span "Preview" at bounding box center [723, 12] width 23 height 8
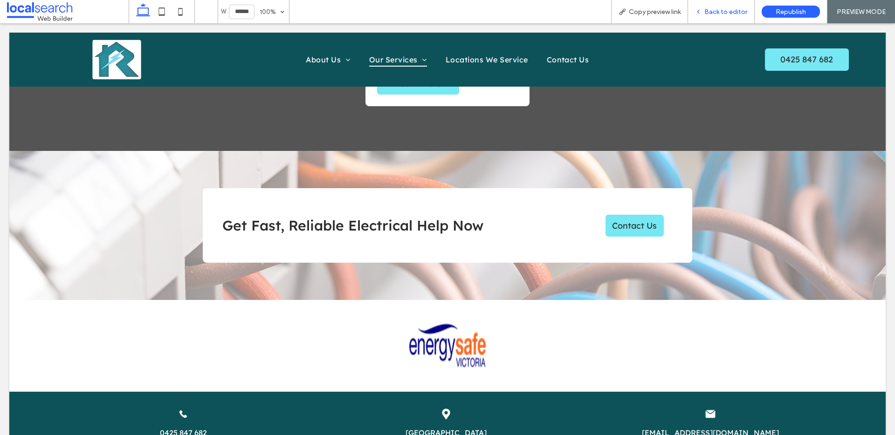
click at [726, 9] on span "Back to editor" at bounding box center [725, 12] width 43 height 8
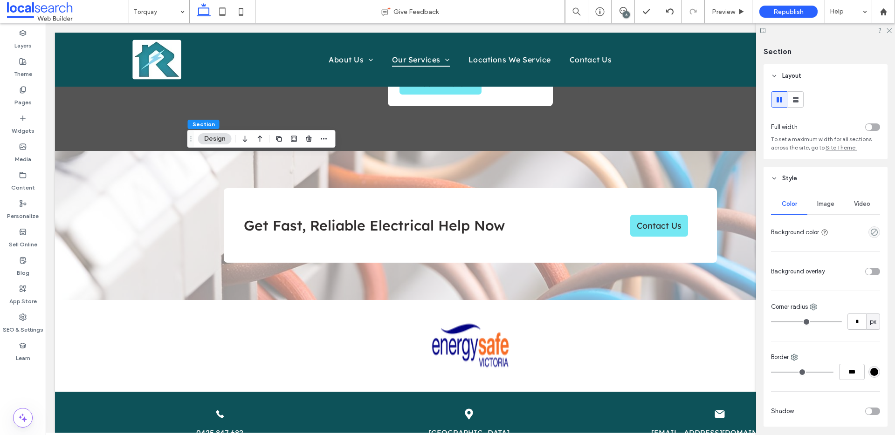
click at [831, 199] on div "Image" at bounding box center [825, 204] width 36 height 21
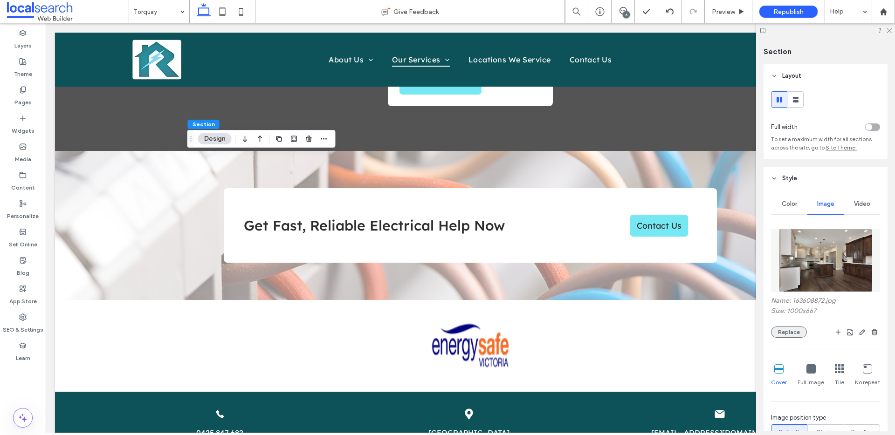
click at [781, 334] on button "Replace" at bounding box center [789, 332] width 36 height 11
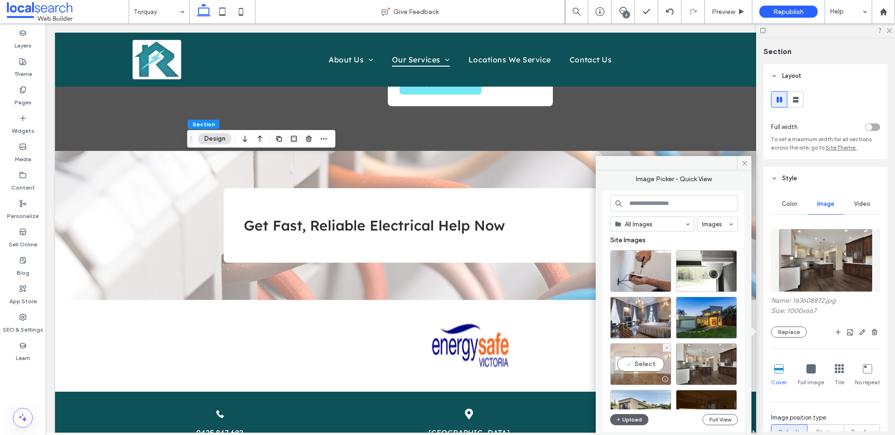
click at [641, 370] on div "Select" at bounding box center [640, 364] width 61 height 42
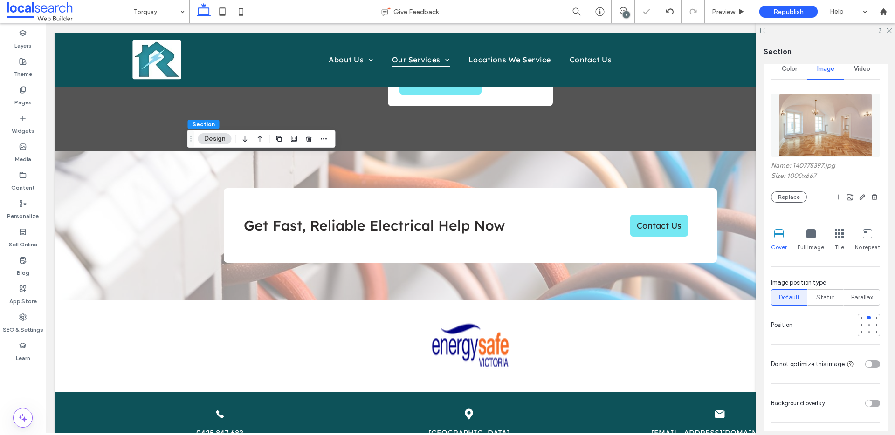
scroll to position [164, 0]
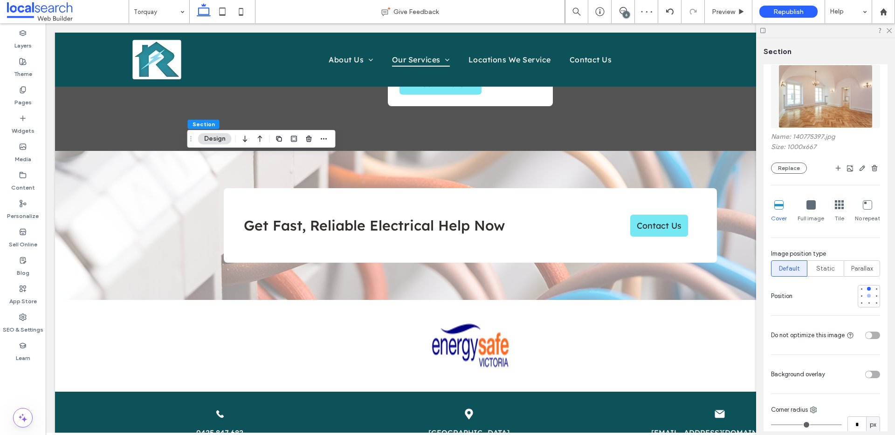
click at [865, 298] on div at bounding box center [868, 296] width 7 height 7
click at [732, 12] on span "Preview" at bounding box center [723, 12] width 23 height 8
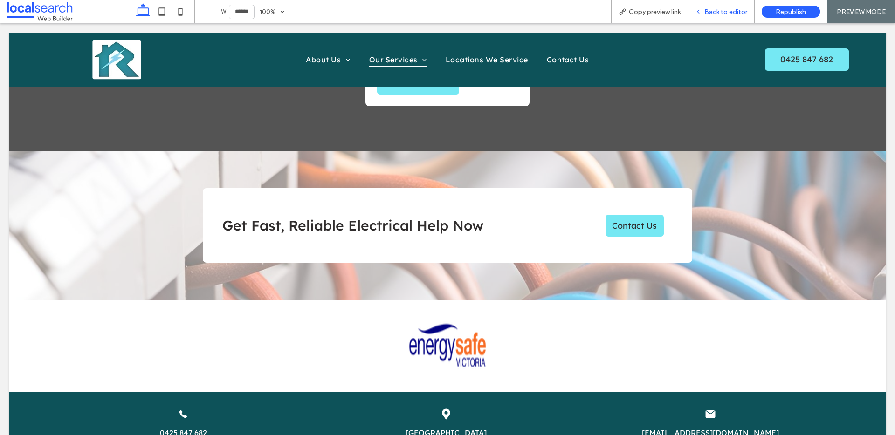
click at [733, 8] on span "Back to editor" at bounding box center [725, 12] width 43 height 8
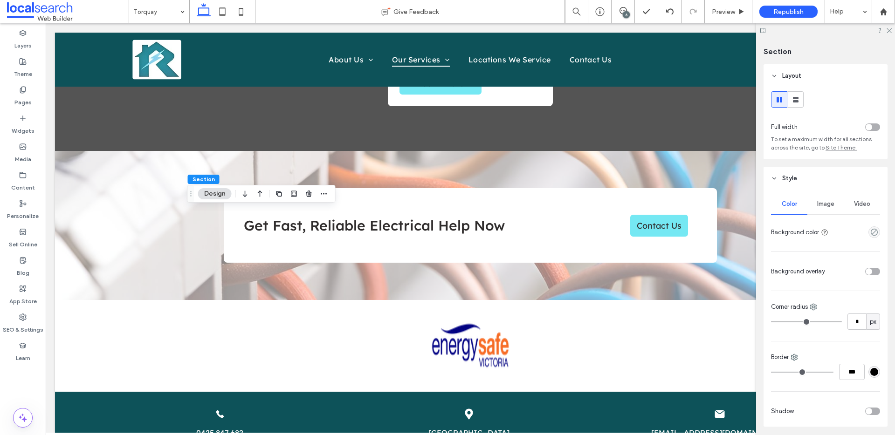
click at [826, 206] on span "Image" at bounding box center [825, 203] width 17 height 7
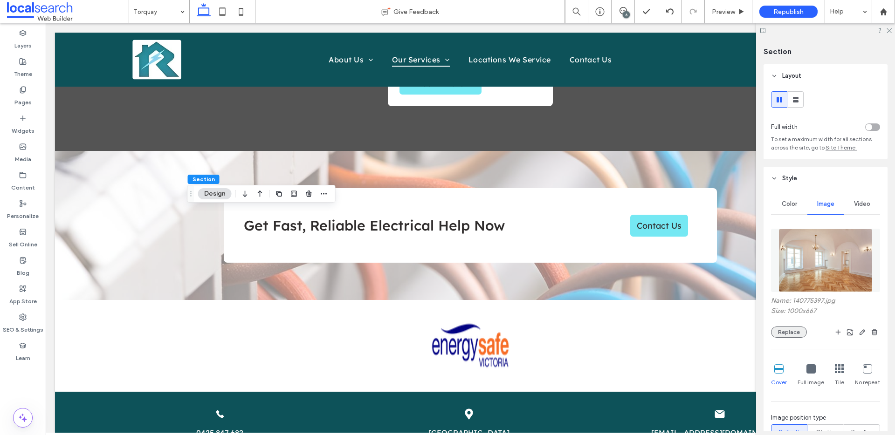
click at [798, 334] on button "Replace" at bounding box center [789, 332] width 36 height 11
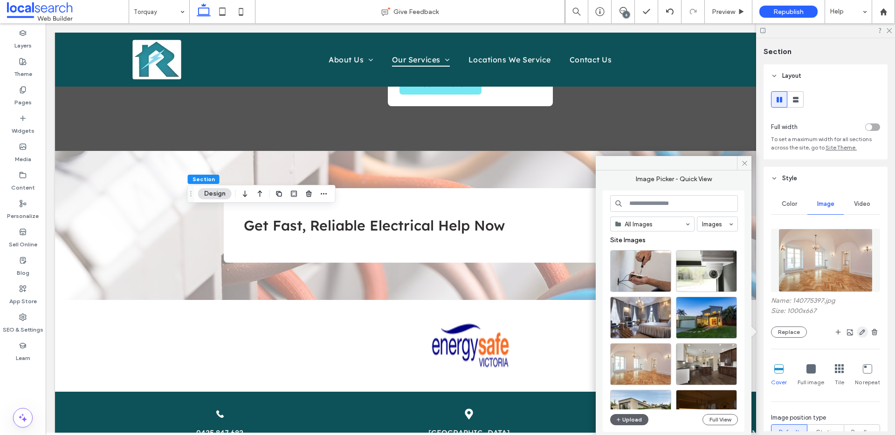
click at [859, 331] on icon "button" at bounding box center [861, 332] width 7 height 7
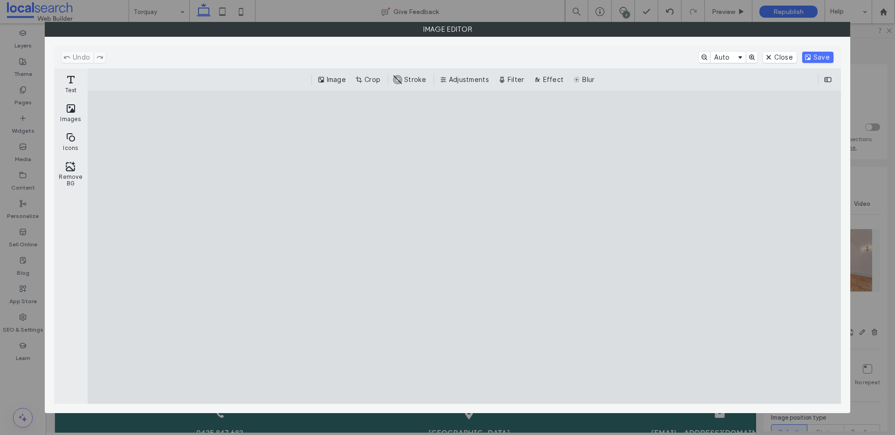
click at [376, 79] on button "Crop" at bounding box center [368, 79] width 31 height 11
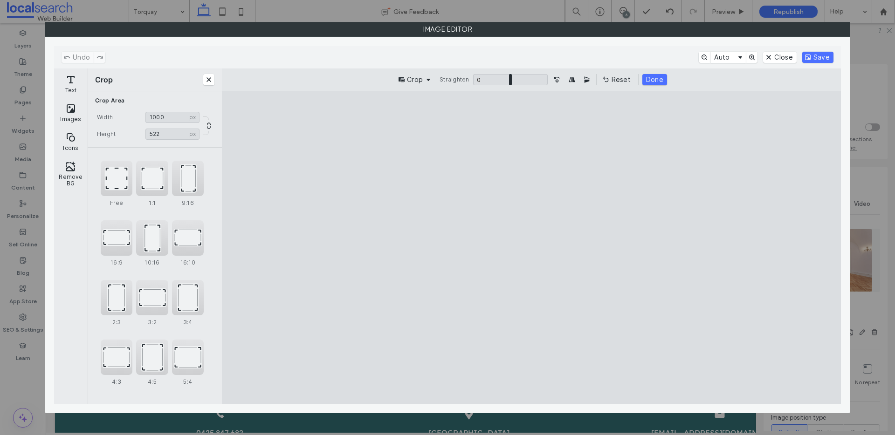
type input "***"
drag, startPoint x: 533, startPoint y: 123, endPoint x: 549, endPoint y: 176, distance: 54.7
click at [531, 247] on cesdk-canvas "Editor canvas" at bounding box center [531, 247] width 0 height 0
click at [813, 56] on button "Save" at bounding box center [817, 57] width 31 height 11
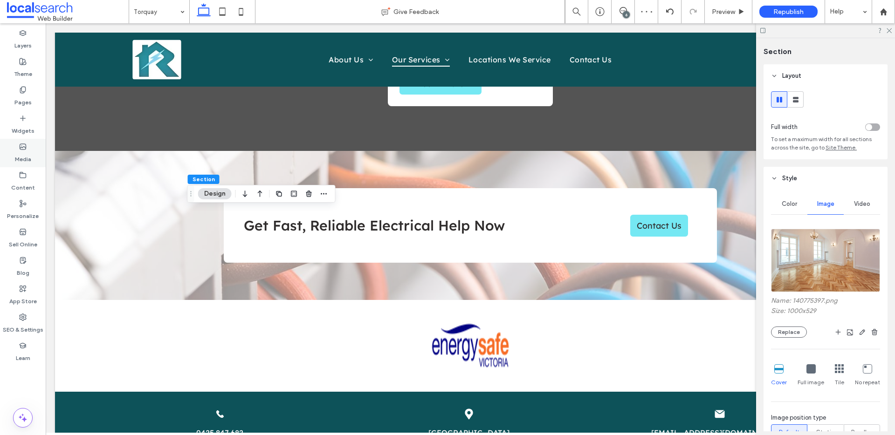
scroll to position [173, 0]
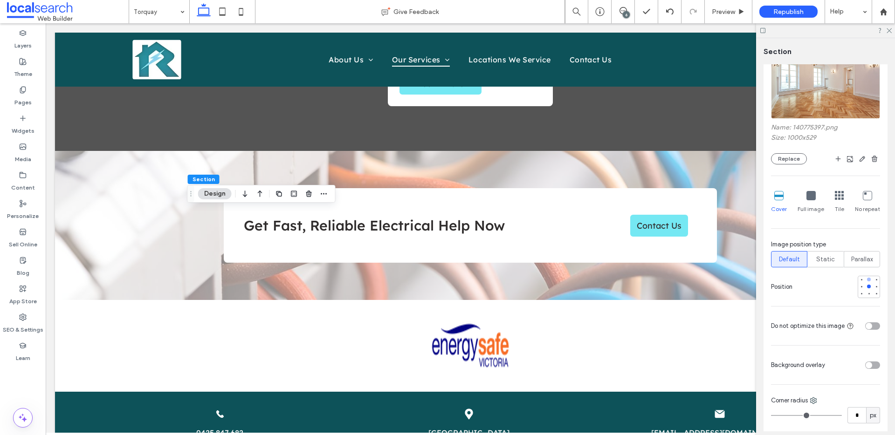
click at [867, 281] on div at bounding box center [869, 280] width 4 height 4
click at [726, 11] on span "Preview" at bounding box center [723, 12] width 23 height 8
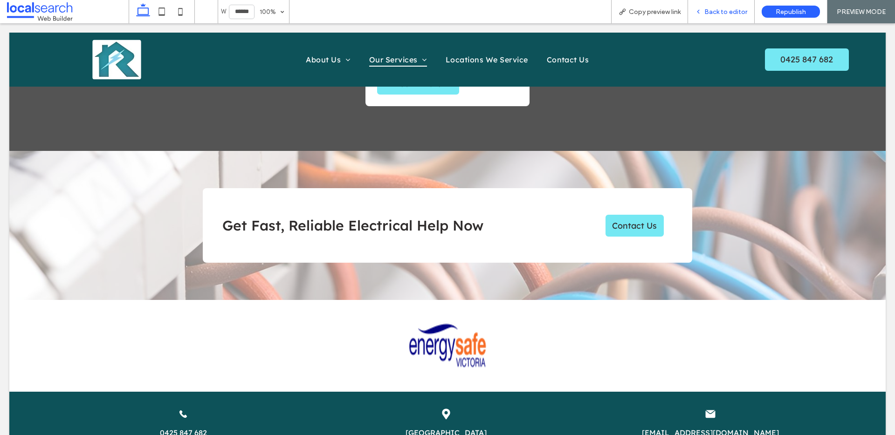
click at [723, 15] on span "Back to editor" at bounding box center [725, 12] width 43 height 8
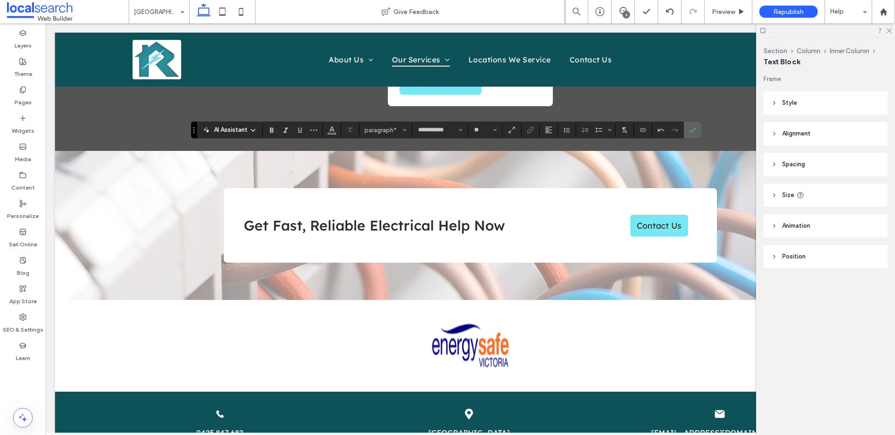
click at [694, 131] on icon "Confirm" at bounding box center [692, 129] width 7 height 7
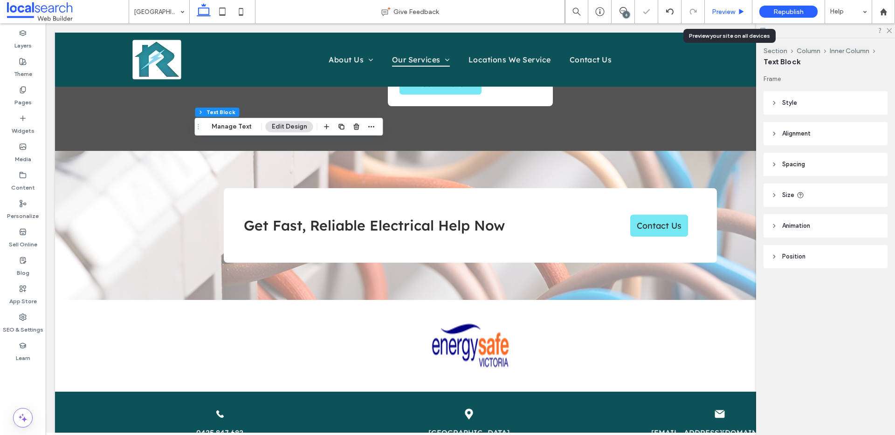
click at [731, 8] on span "Preview" at bounding box center [723, 12] width 23 height 8
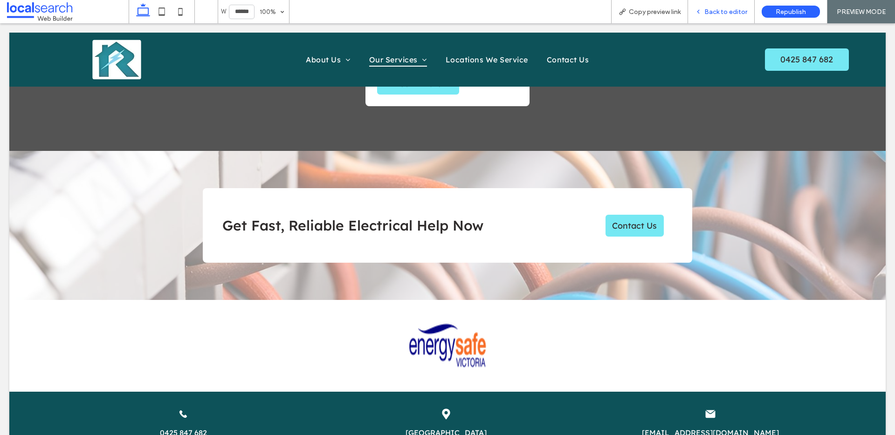
click at [739, 11] on span "Back to editor" at bounding box center [725, 12] width 43 height 8
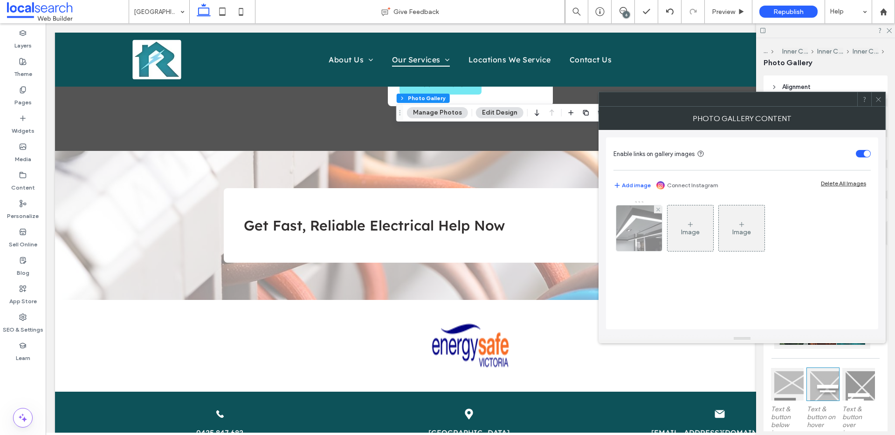
click at [653, 228] on img at bounding box center [639, 229] width 69 height 46
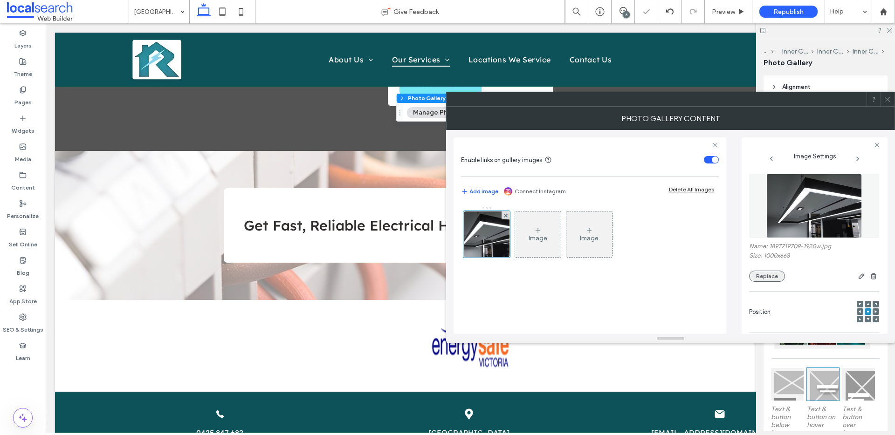
click at [760, 273] on button "Replace" at bounding box center [767, 276] width 36 height 11
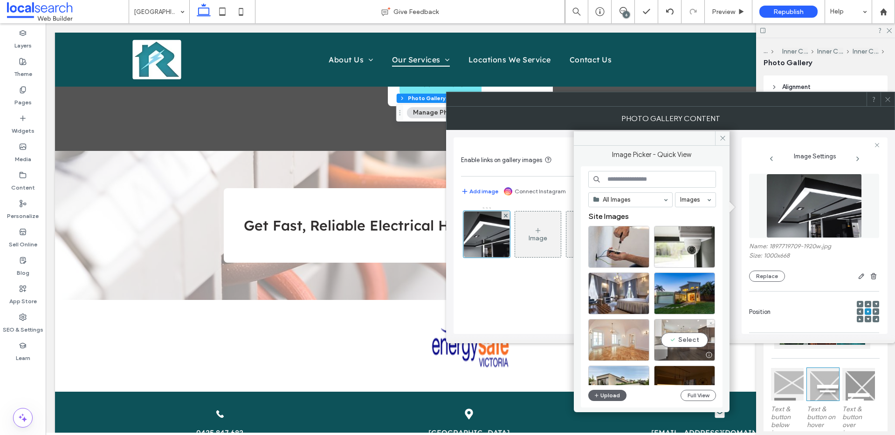
click at [695, 338] on div "Select" at bounding box center [684, 340] width 61 height 42
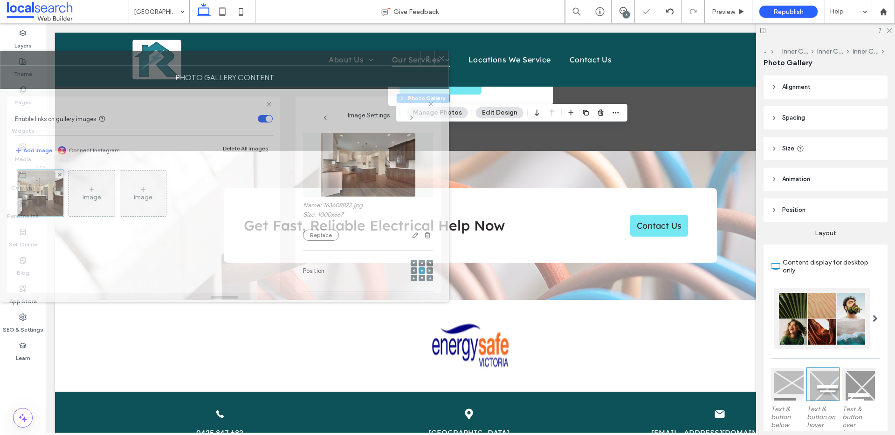
drag, startPoint x: 699, startPoint y: 122, endPoint x: 171, endPoint y: 71, distance: 530.0
click at [171, 71] on div "Photo Gallery Content" at bounding box center [224, 77] width 449 height 23
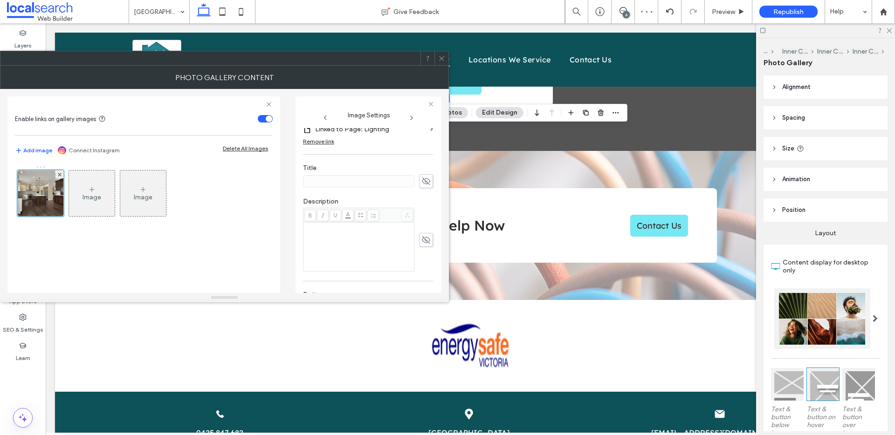
scroll to position [292, 0]
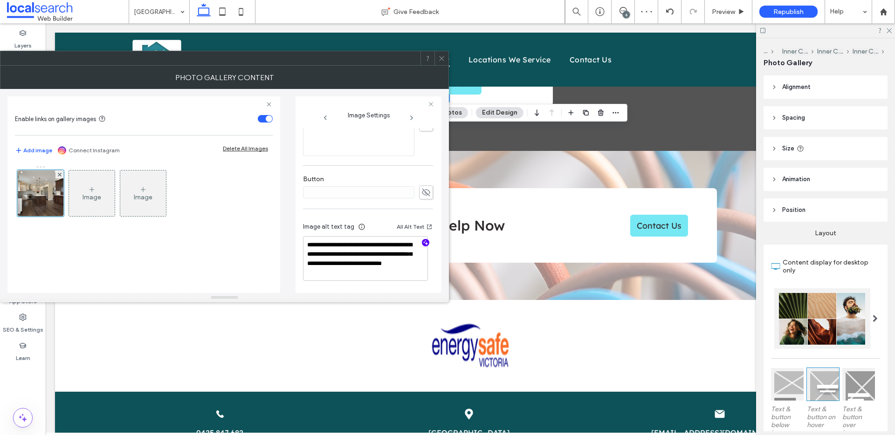
click at [422, 242] on icon "button" at bounding box center [425, 243] width 7 height 7
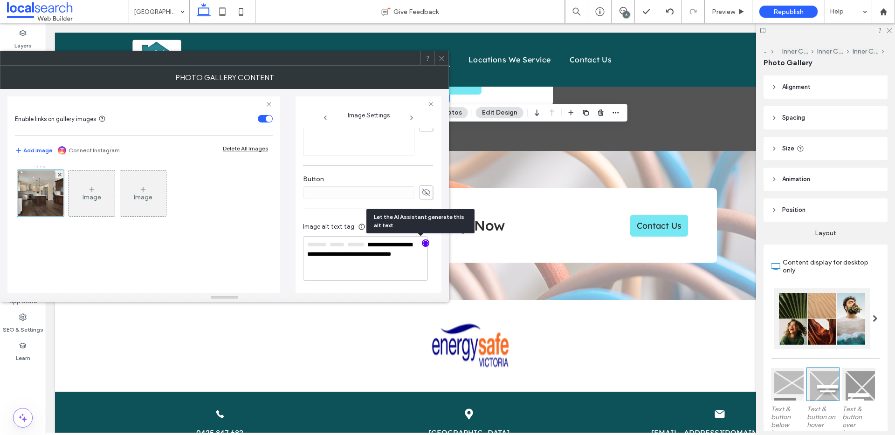
scroll to position [291, 0]
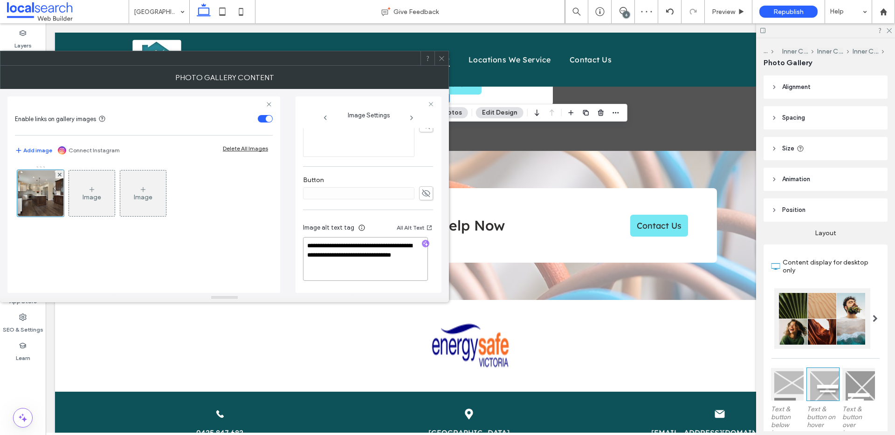
click at [409, 265] on textarea "**********" at bounding box center [365, 259] width 125 height 44
paste textarea "**********"
type textarea "**********"
click at [445, 58] on icon at bounding box center [441, 58] width 7 height 7
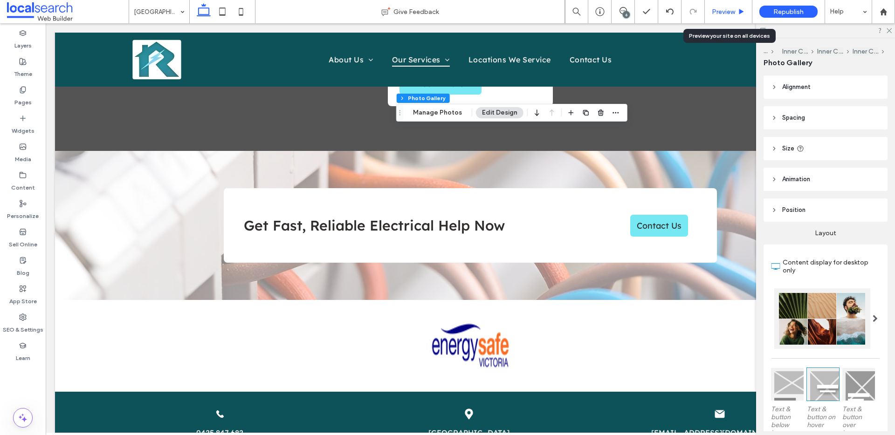
click at [725, 8] on span "Preview" at bounding box center [723, 12] width 23 height 8
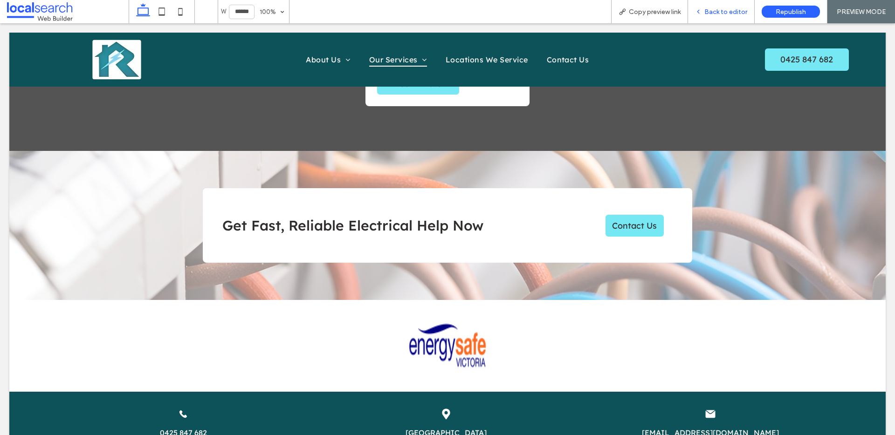
click at [723, 12] on span "Back to editor" at bounding box center [725, 12] width 43 height 8
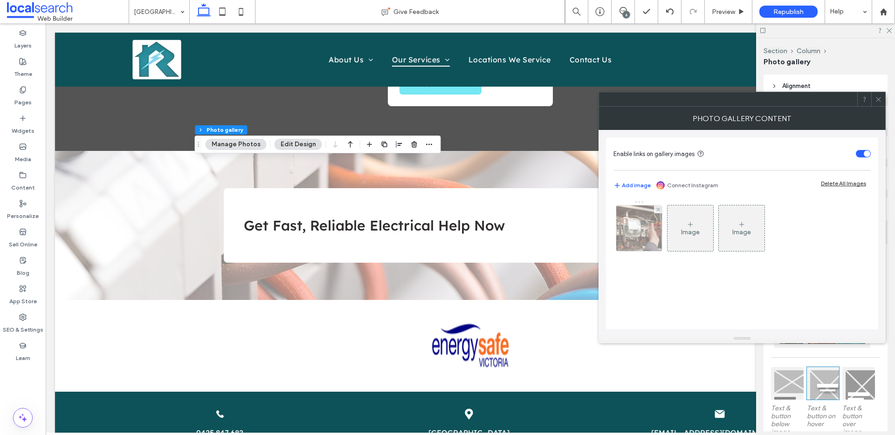
click at [650, 250] on img at bounding box center [638, 229] width 69 height 46
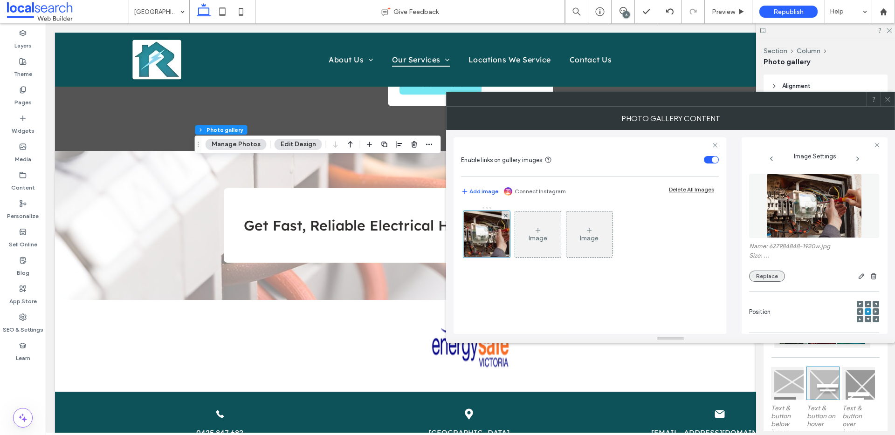
click at [762, 277] on button "Replace" at bounding box center [767, 276] width 36 height 11
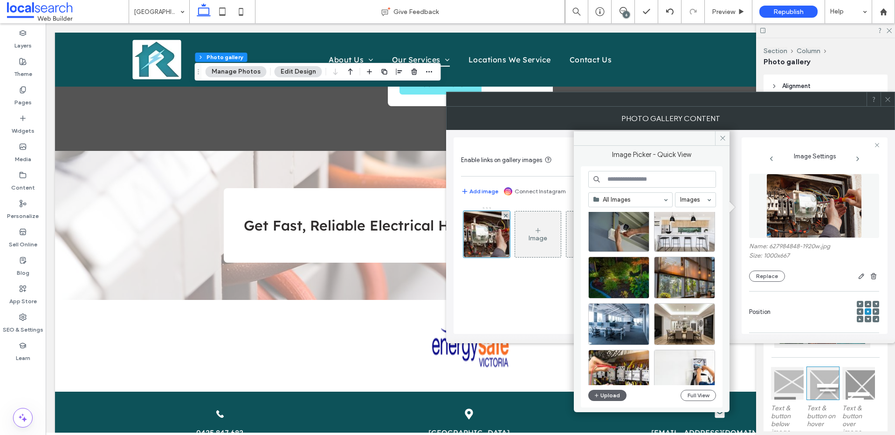
scroll to position [539, 0]
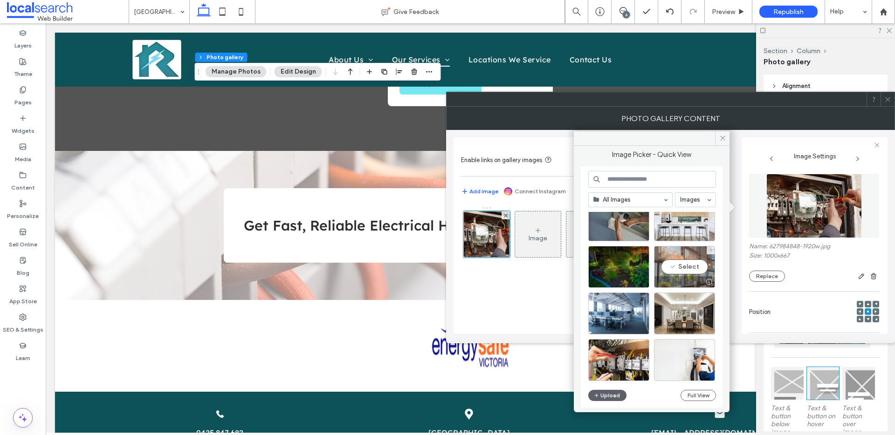
click at [682, 265] on div "Select" at bounding box center [684, 267] width 61 height 42
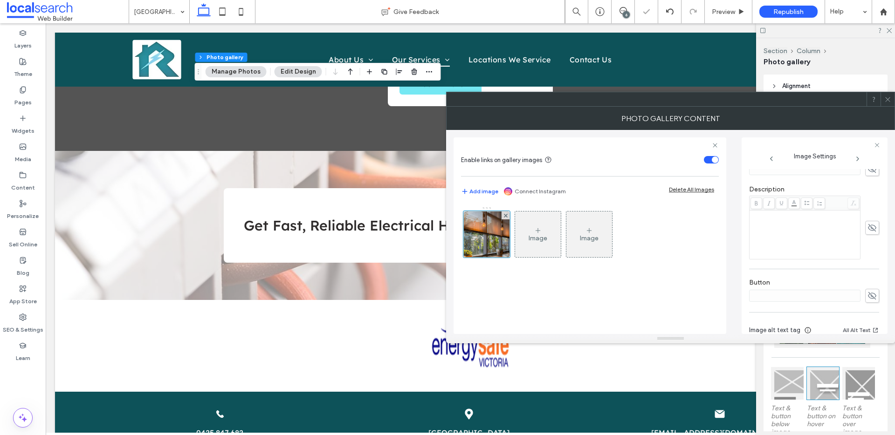
scroll to position [285, 0]
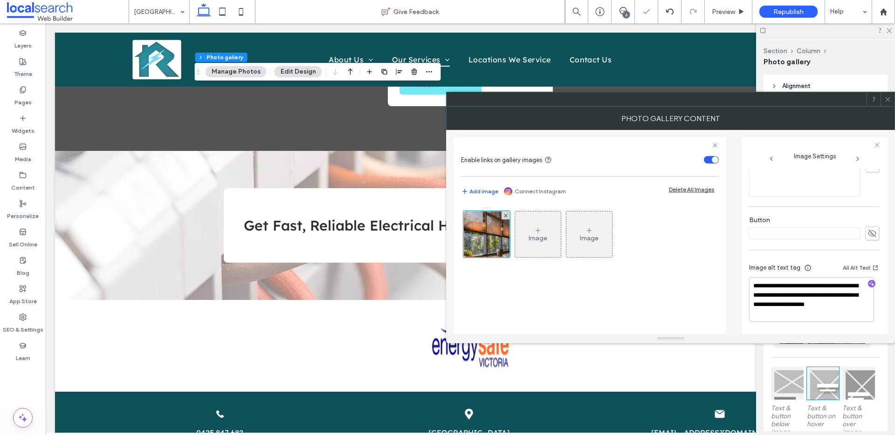
click at [868, 282] on icon "button" at bounding box center [871, 284] width 7 height 7
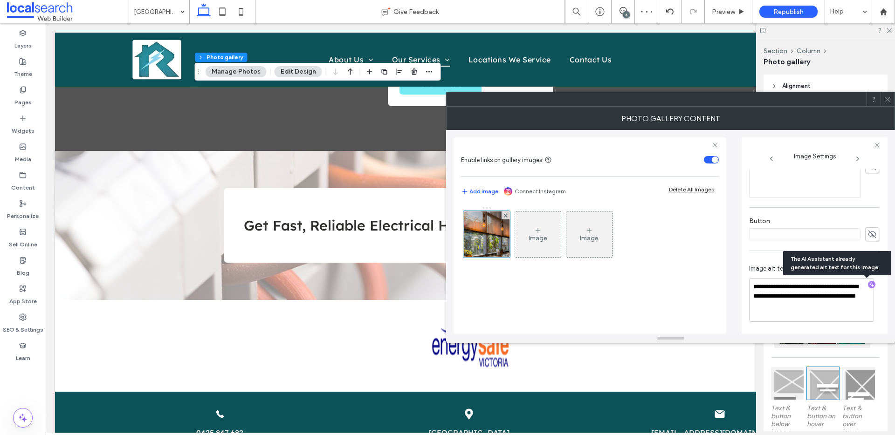
scroll to position [284, 0]
click at [823, 310] on textarea "**********" at bounding box center [811, 300] width 125 height 44
paste textarea "**********"
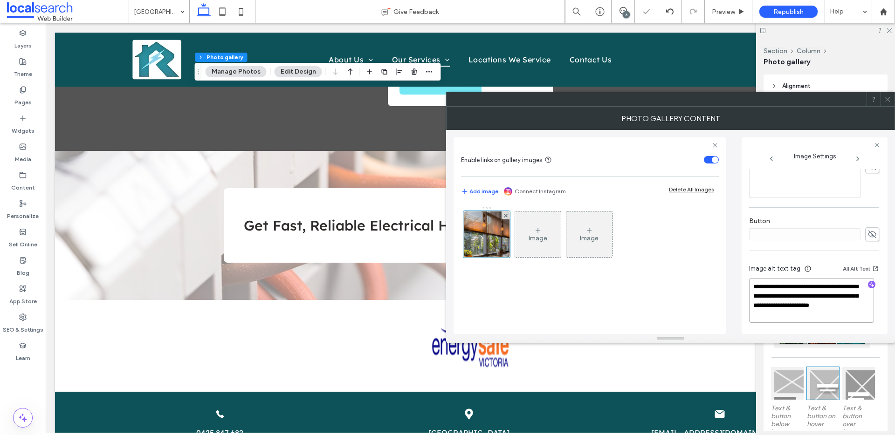
drag, startPoint x: 807, startPoint y: 305, endPoint x: 810, endPoint y: 316, distance: 11.3
click at [810, 316] on textarea "**********" at bounding box center [811, 300] width 125 height 45
type textarea "**********"
click at [888, 98] on icon at bounding box center [887, 99] width 7 height 7
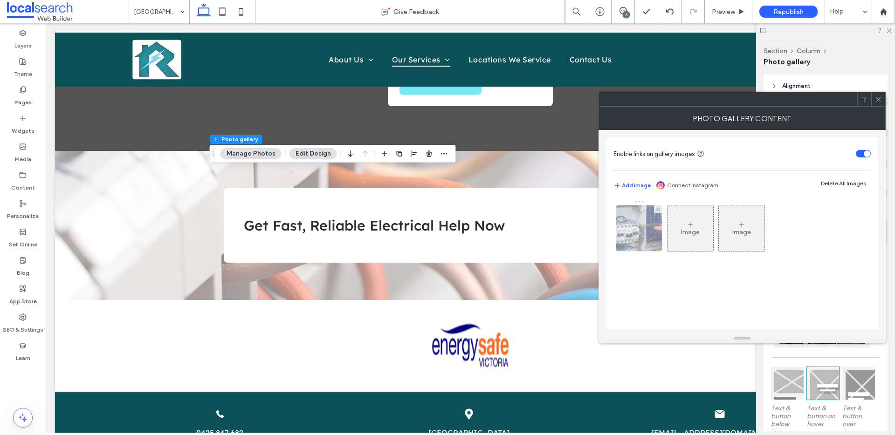
click at [631, 246] on img at bounding box center [638, 229] width 69 height 46
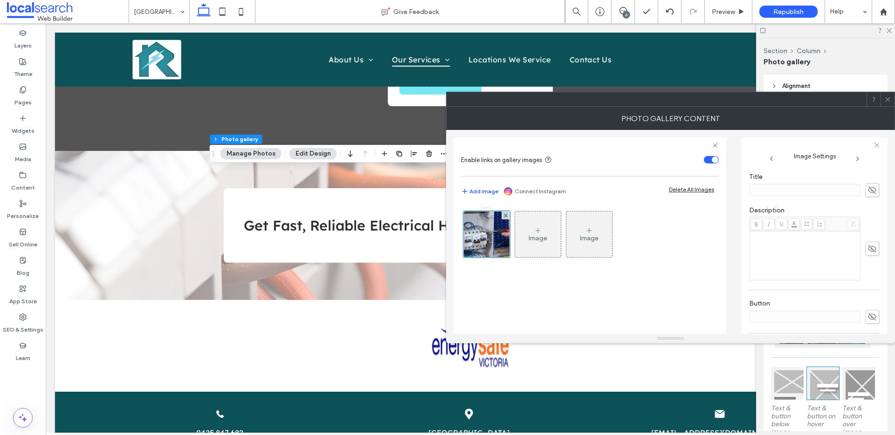
scroll to position [285, 0]
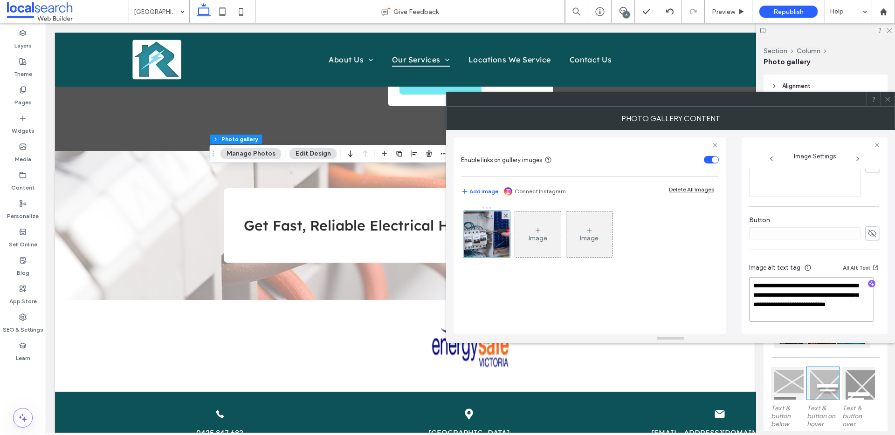
drag, startPoint x: 779, startPoint y: 306, endPoint x: 843, endPoint y: 315, distance: 65.0
click at [843, 315] on textarea "**********" at bounding box center [811, 299] width 125 height 45
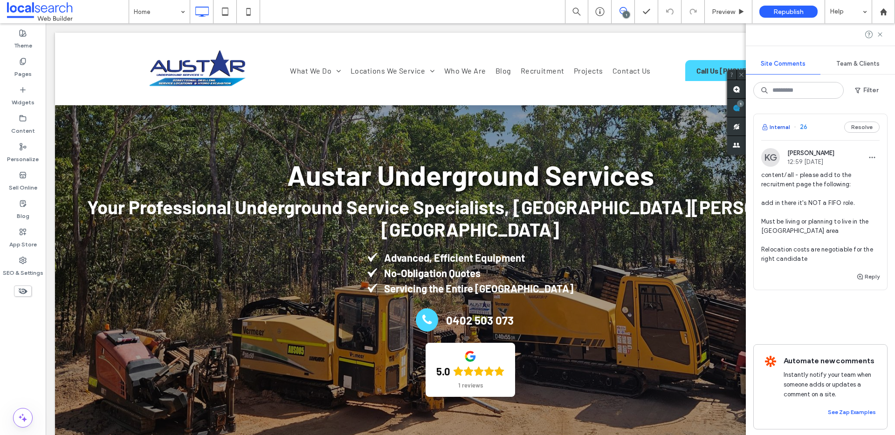
click at [777, 126] on button "Internal" at bounding box center [775, 127] width 29 height 11
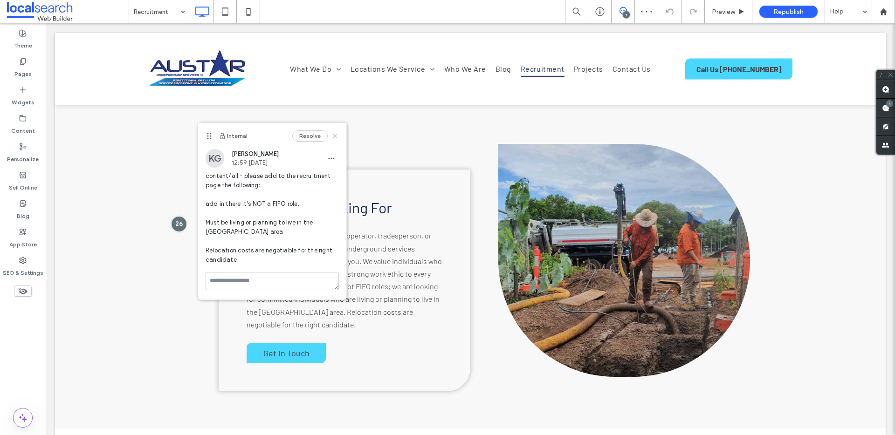
click at [337, 133] on icon at bounding box center [334, 135] width 7 height 7
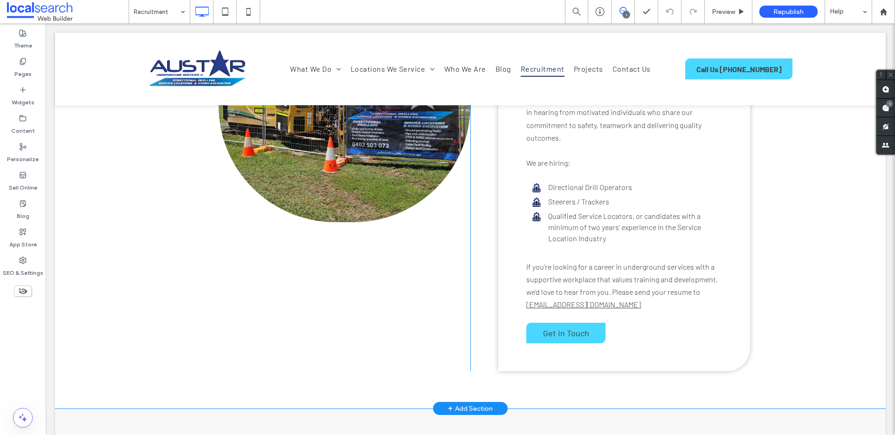
scroll to position [440, 0]
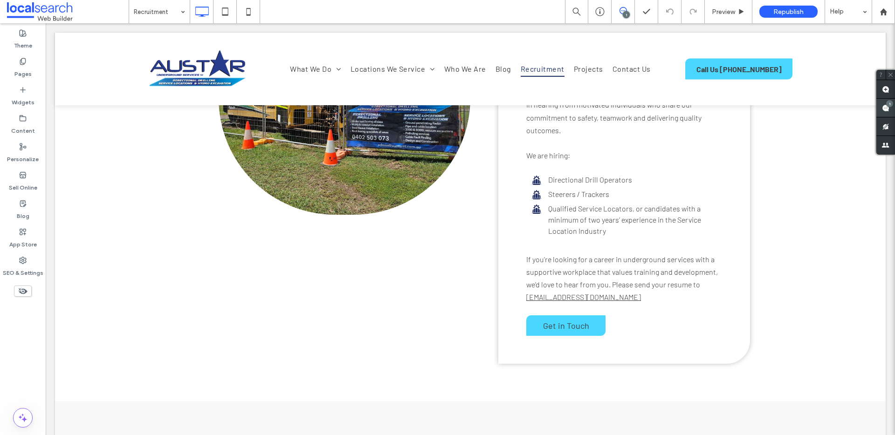
click at [890, 107] on div "1" at bounding box center [889, 103] width 7 height 7
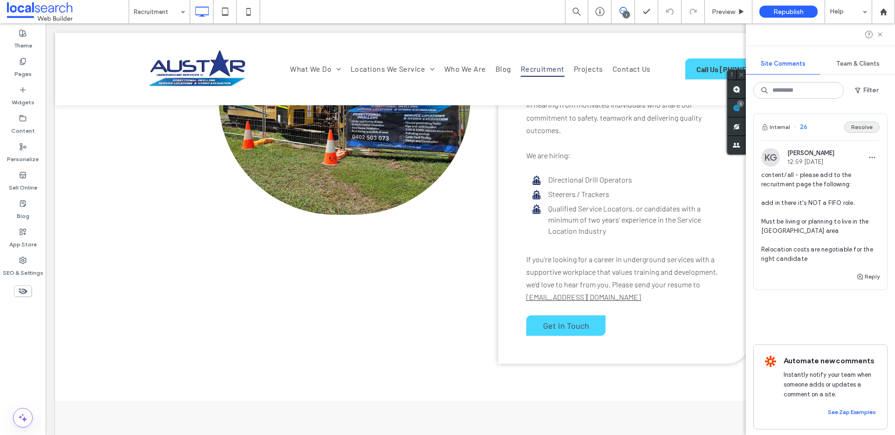
click at [851, 125] on button "Resolve" at bounding box center [861, 127] width 35 height 11
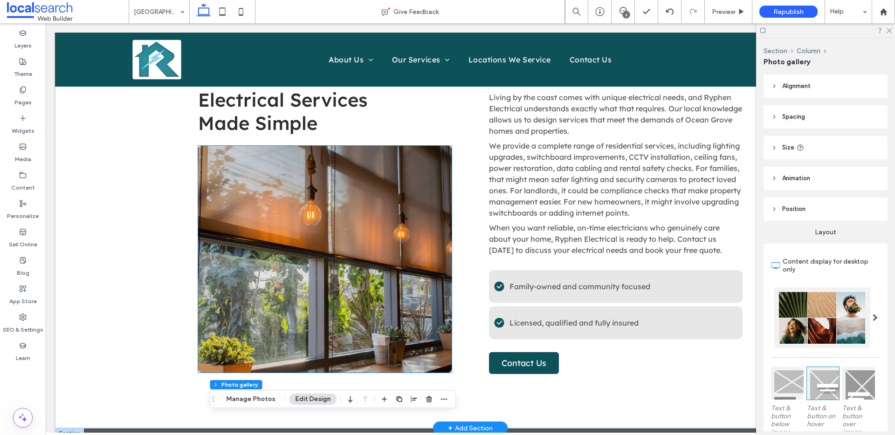
click at [364, 262] on link at bounding box center [325, 259] width 254 height 227
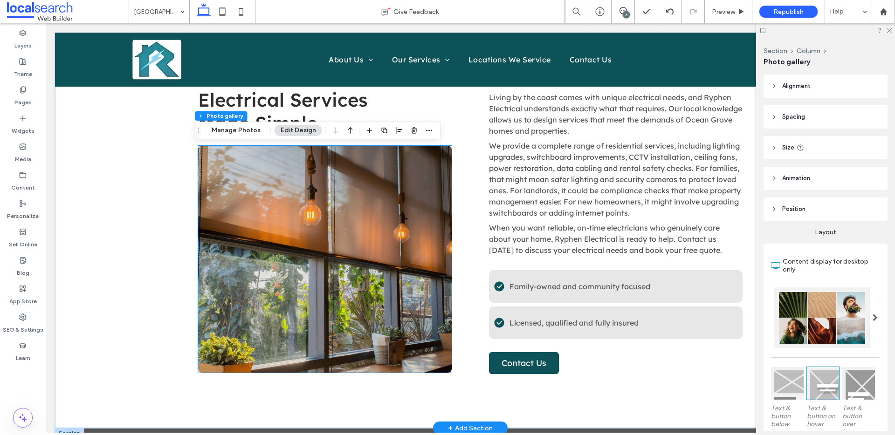
click at [364, 262] on link at bounding box center [325, 259] width 254 height 227
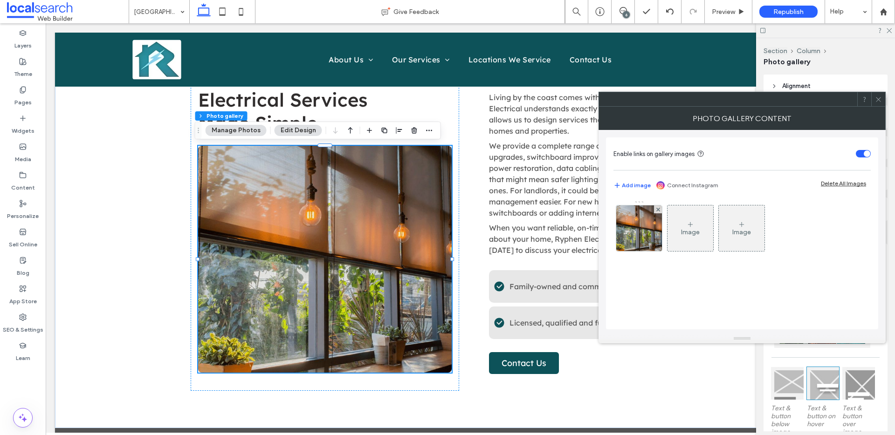
click at [636, 240] on img at bounding box center [639, 229] width 62 height 46
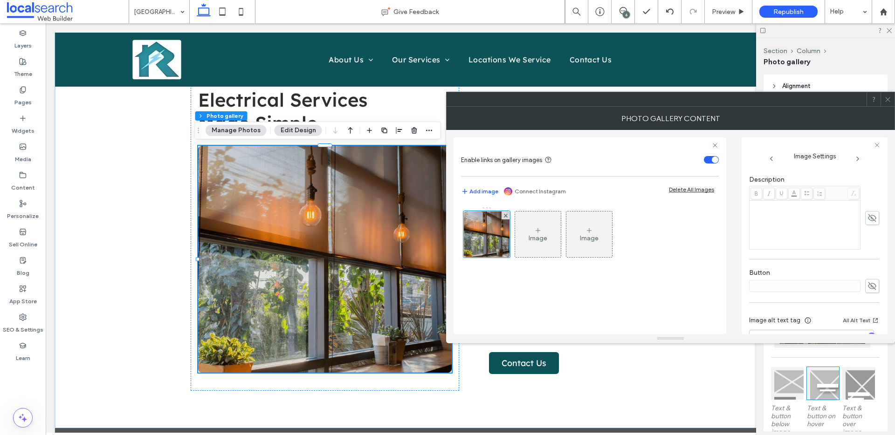
scroll to position [275, 0]
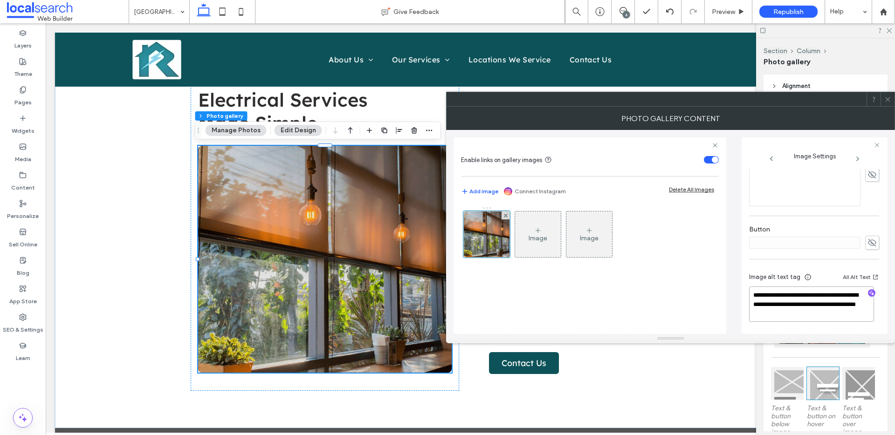
click at [821, 309] on textarea "**********" at bounding box center [811, 304] width 125 height 35
click at [849, 320] on textarea "**********" at bounding box center [811, 304] width 125 height 35
paste textarea "**********"
type textarea "**********"
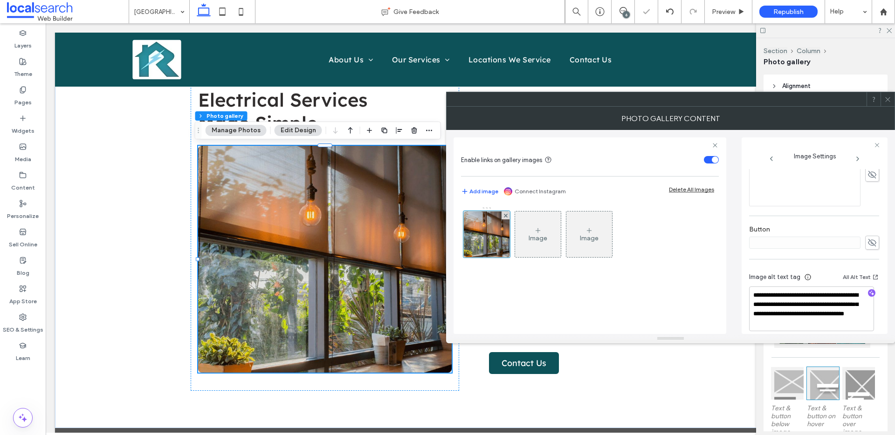
click at [886, 97] on icon at bounding box center [887, 99] width 7 height 7
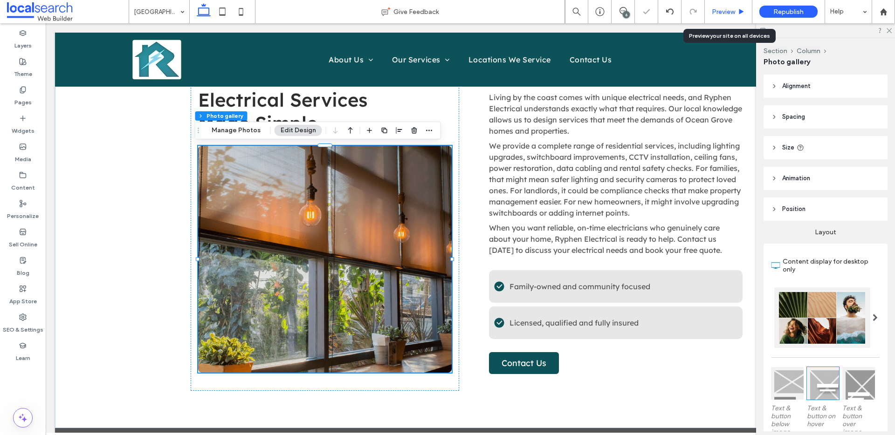
drag, startPoint x: 742, startPoint y: 10, endPoint x: 343, endPoint y: 20, distance: 400.0
click at [742, 10] on icon at bounding box center [741, 11] width 7 height 7
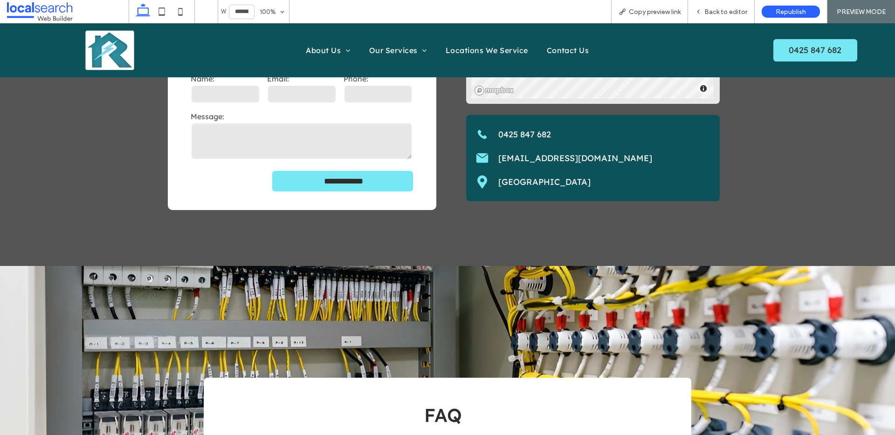
scroll to position [1925, 0]
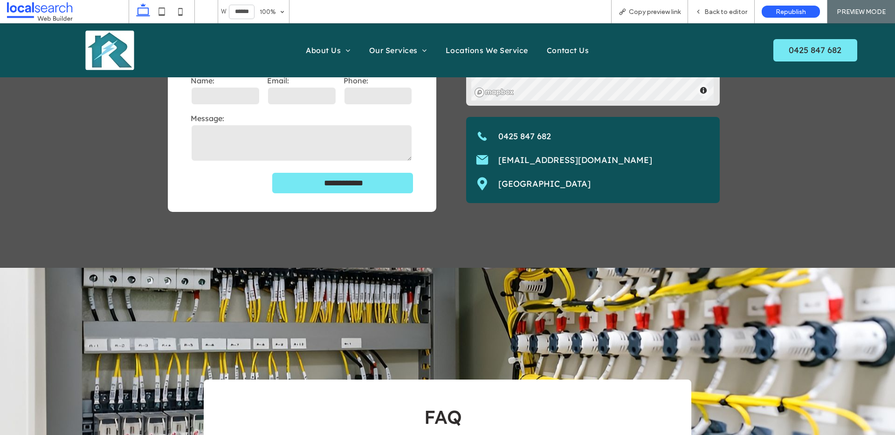
click at [514, 178] on link "[GEOGRAPHIC_DATA]" at bounding box center [544, 183] width 92 height 11
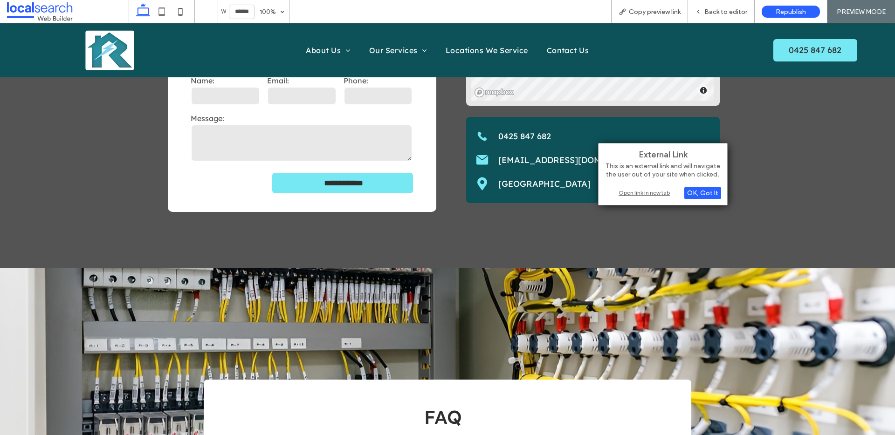
click at [626, 188] on div "Open link in new tab" at bounding box center [662, 193] width 117 height 10
